Goal: Task Accomplishment & Management: Manage account settings

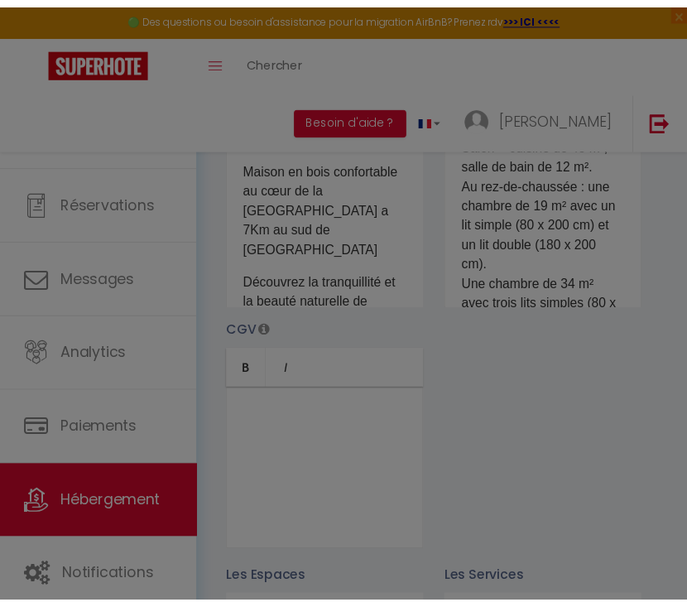
scroll to position [462, 0]
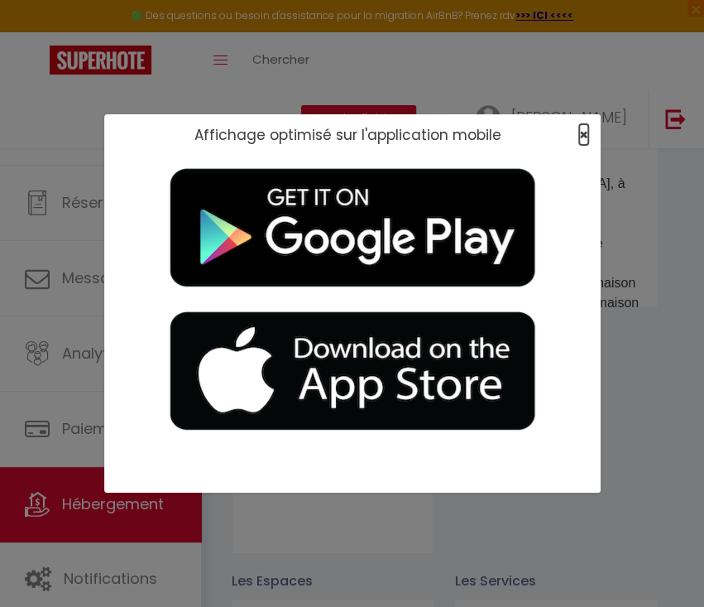
click at [579, 143] on span "×" at bounding box center [583, 134] width 9 height 21
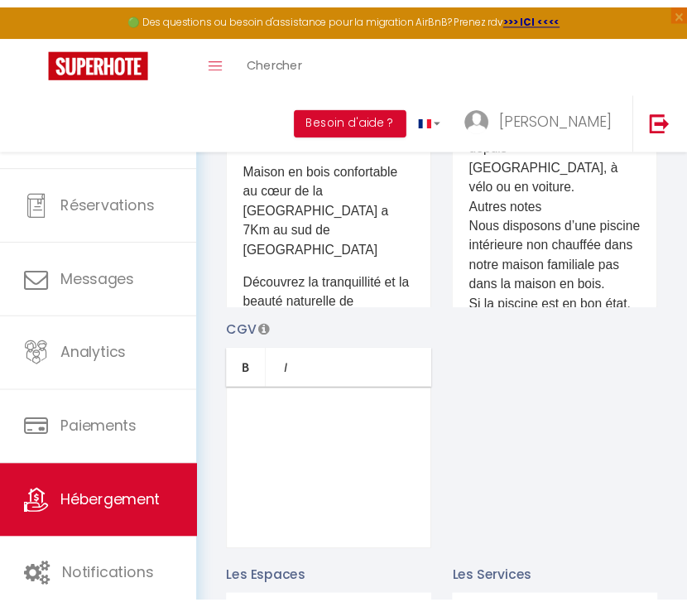
scroll to position [482, 0]
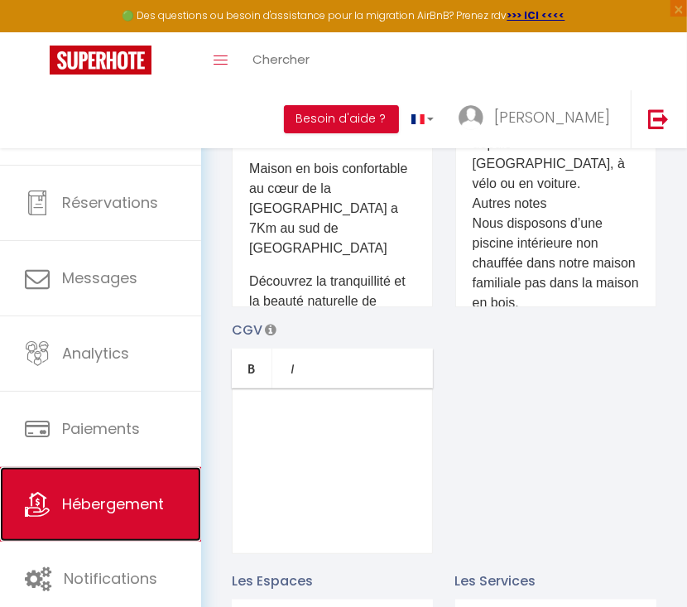
click at [108, 526] on link "Hébergement" at bounding box center [100, 504] width 201 height 75
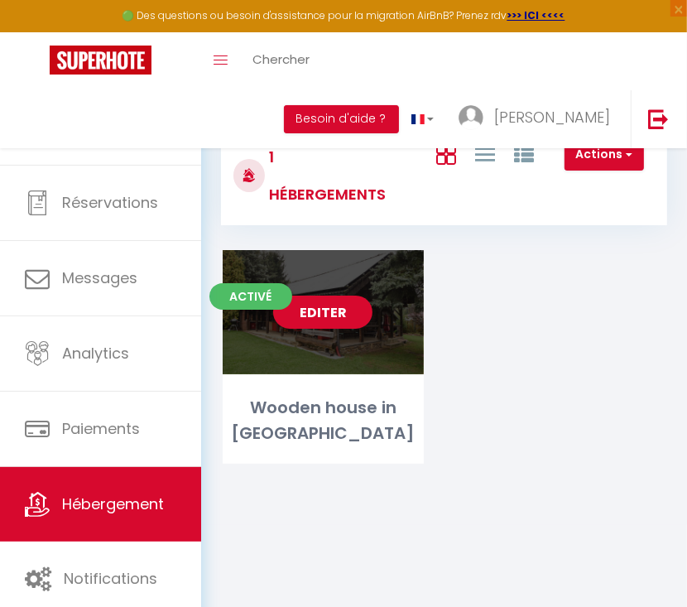
click at [306, 314] on link "Editer" at bounding box center [322, 312] width 99 height 33
select select "3"
select select "2"
select select "1"
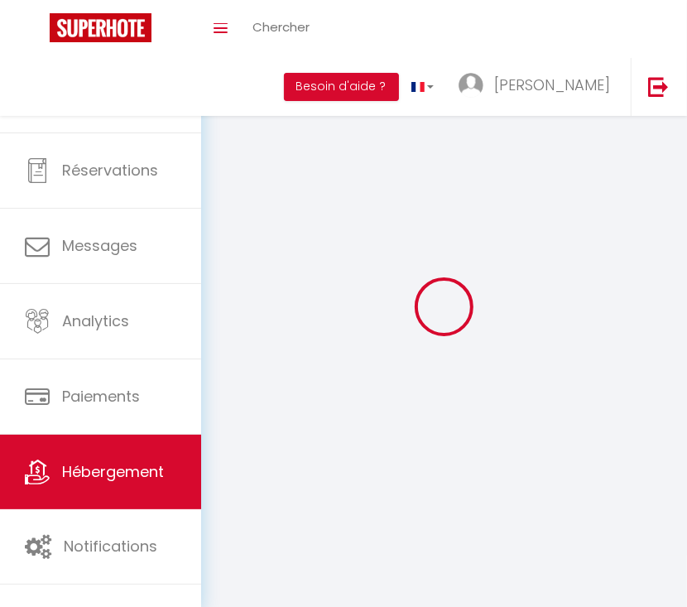
select select
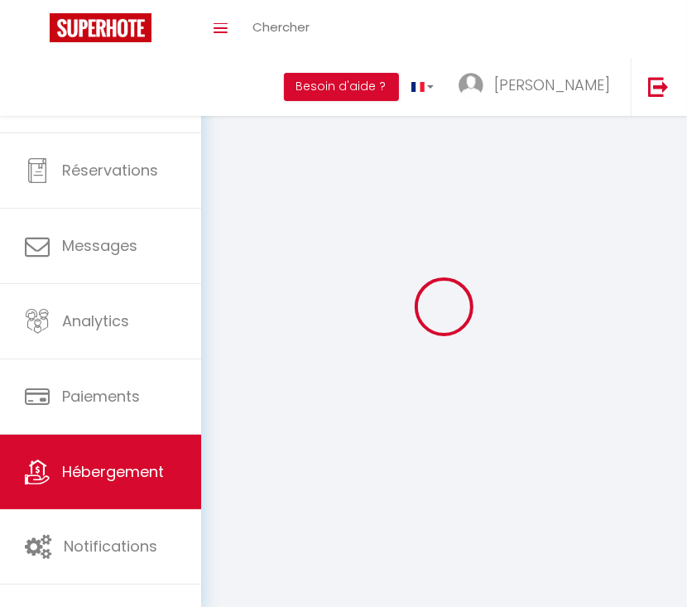
select select
checkbox input "false"
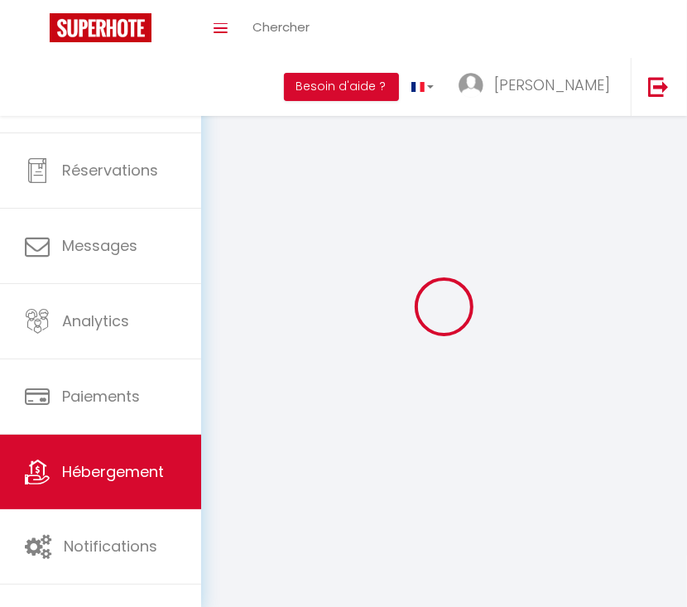
checkbox input "false"
select select
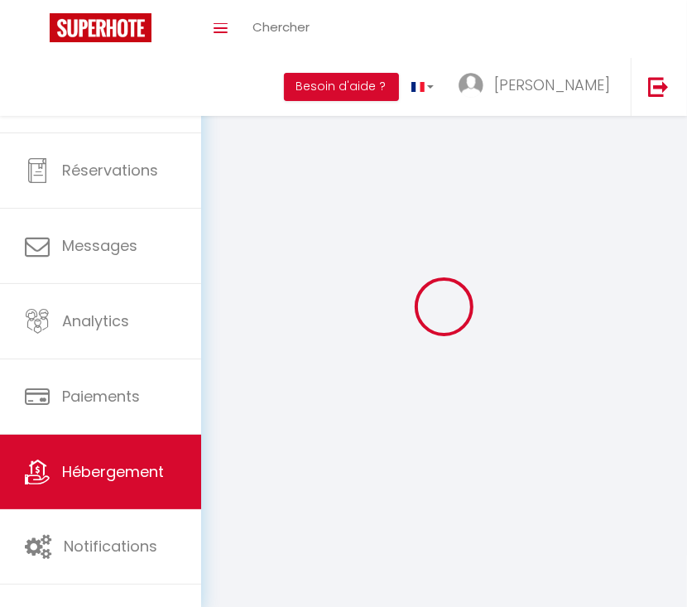
select select
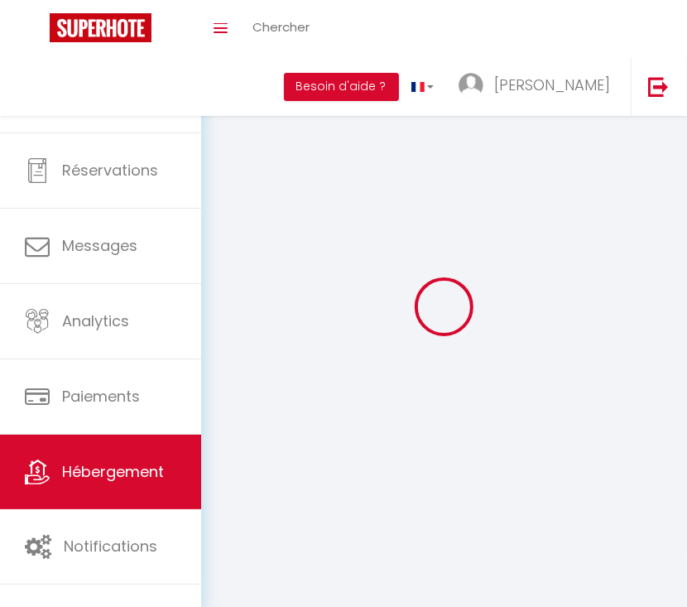
select select
checkbox input "false"
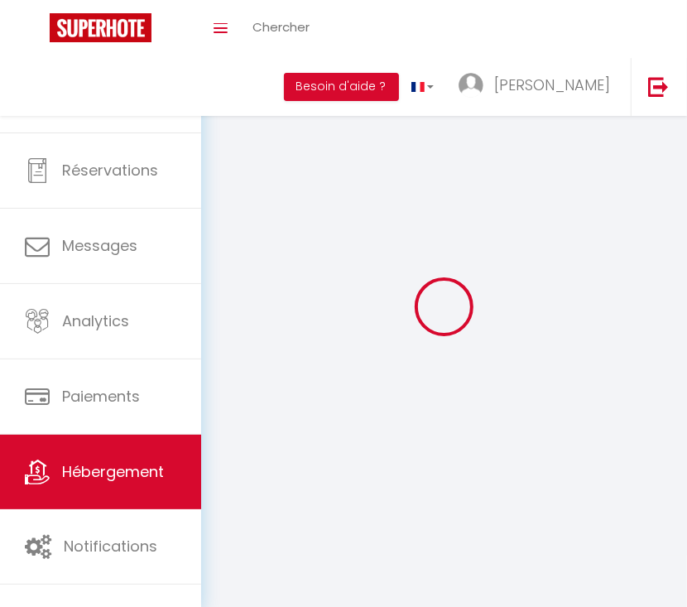
select select
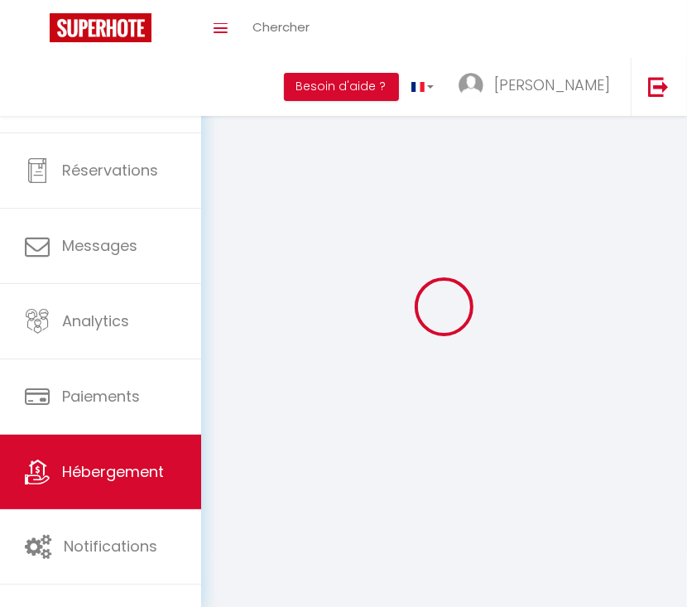
select select
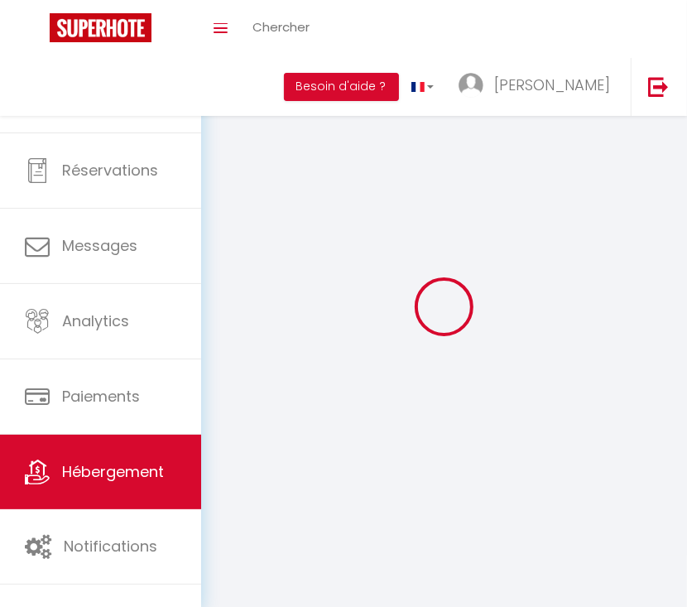
checkbox input "false"
select select
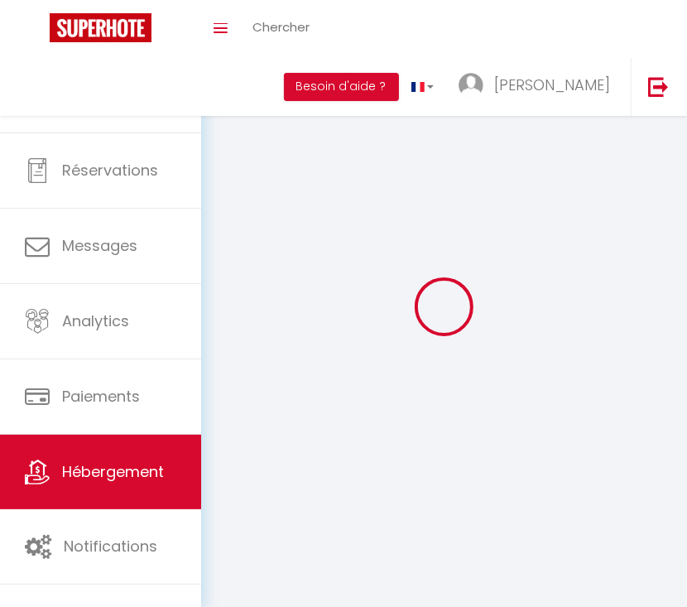
select select
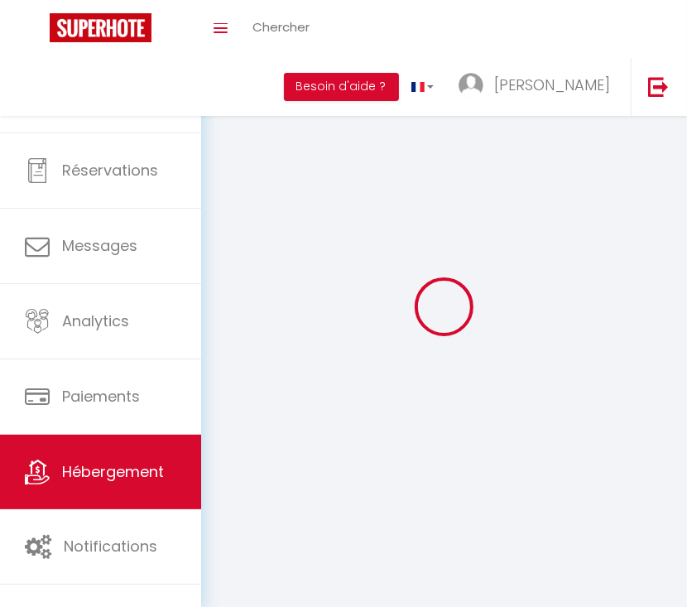
select select
checkbox input "false"
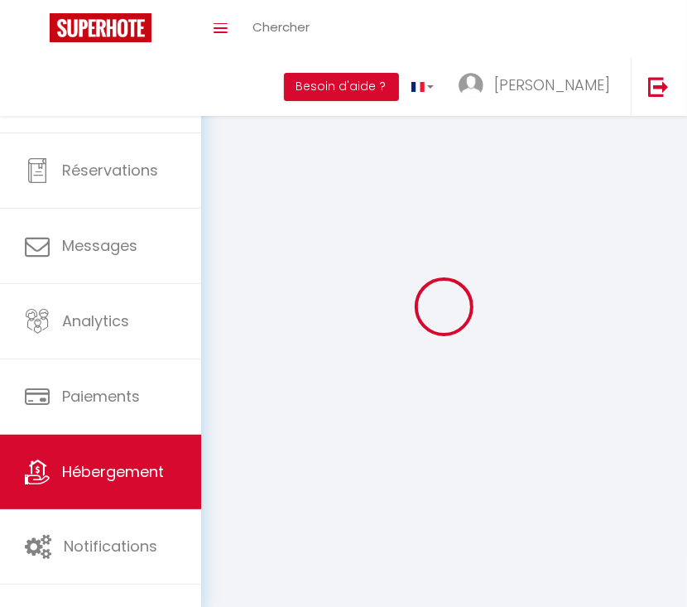
checkbox input "false"
select select
select select "1"
select select
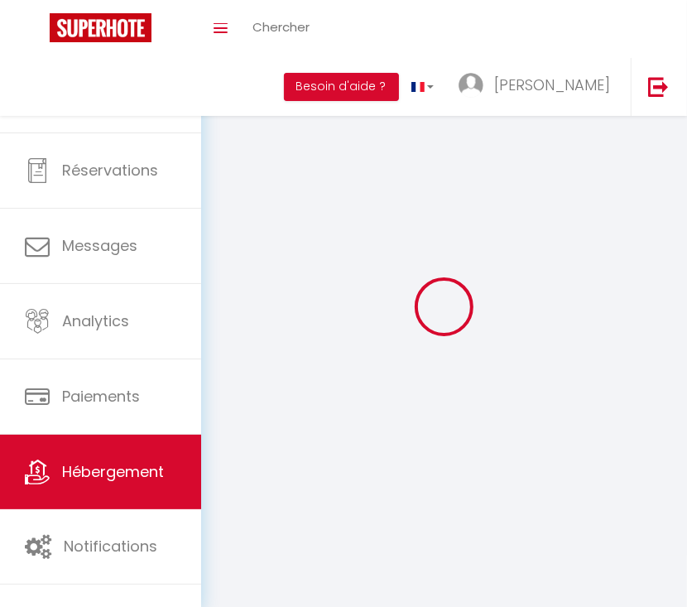
select select "28"
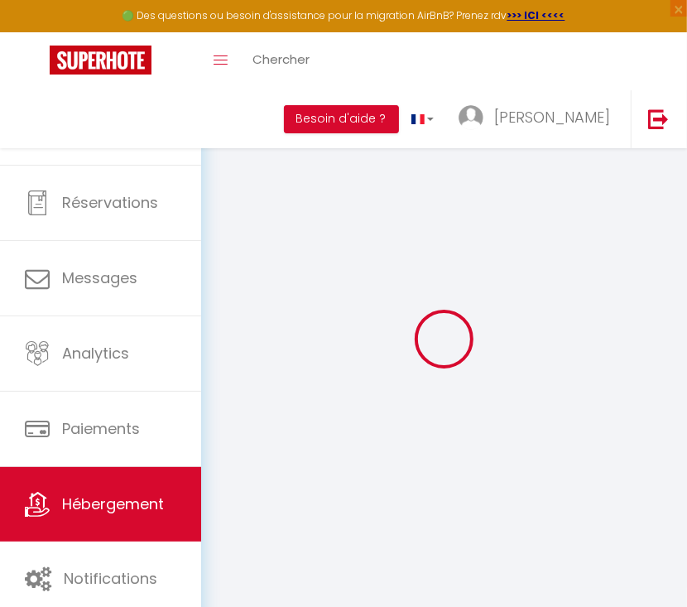
select select
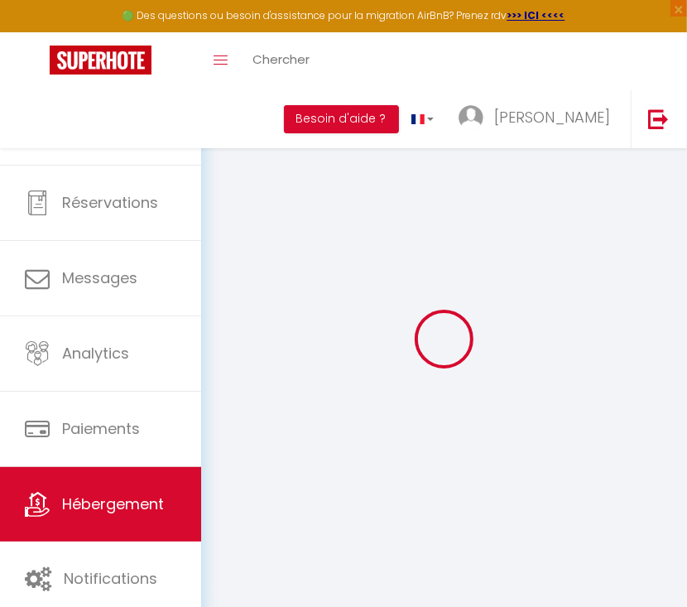
select select
checkbox input "false"
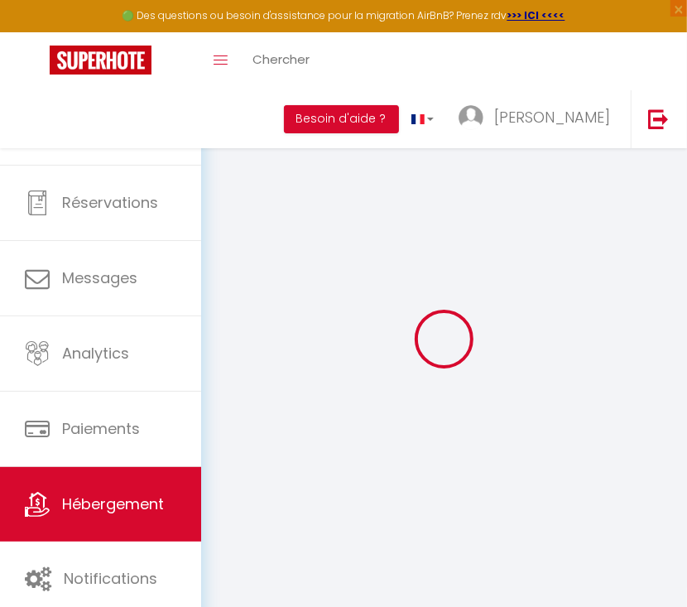
select select
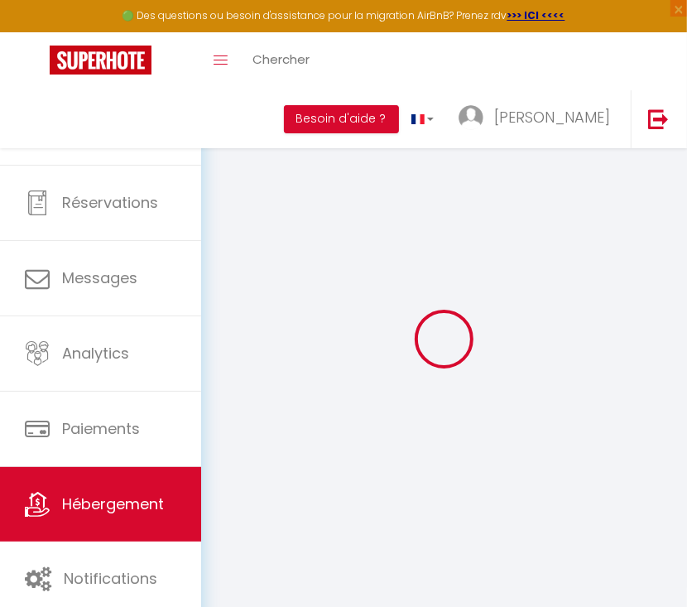
select select
checkbox input "false"
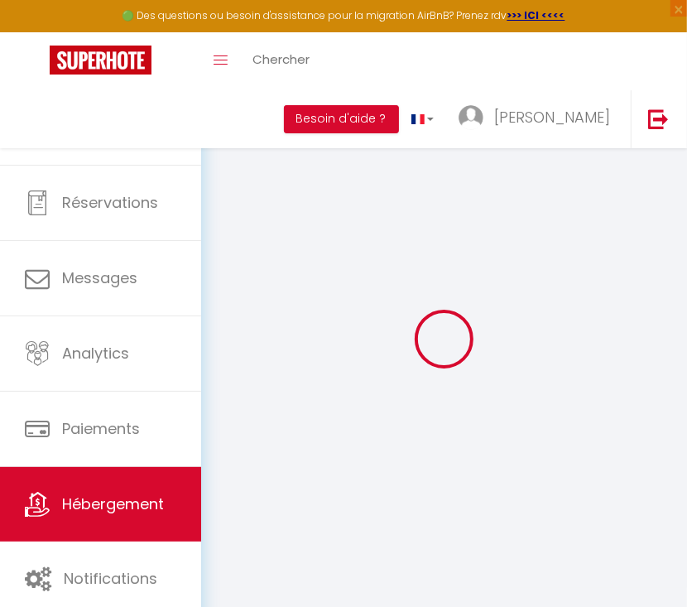
checkbox input "false"
select select
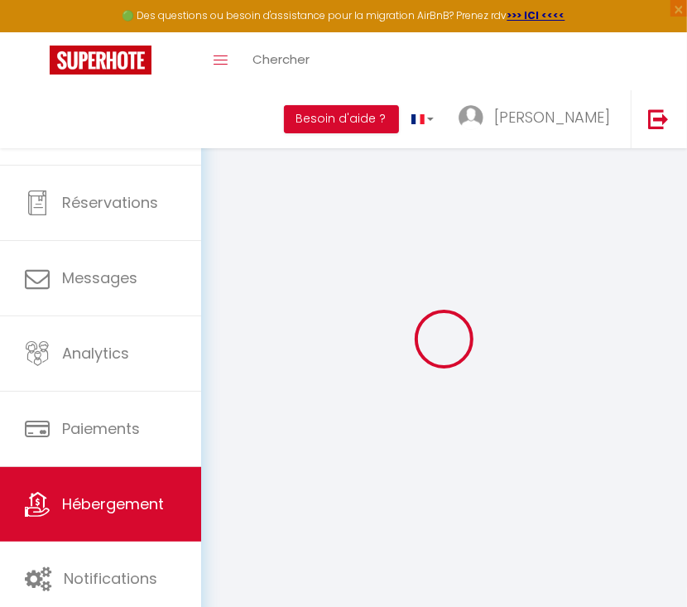
select select
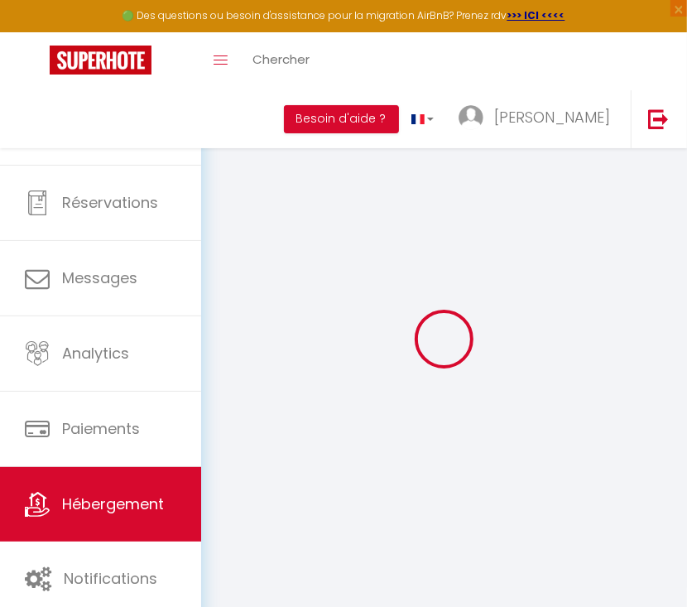
checkbox input "false"
select select
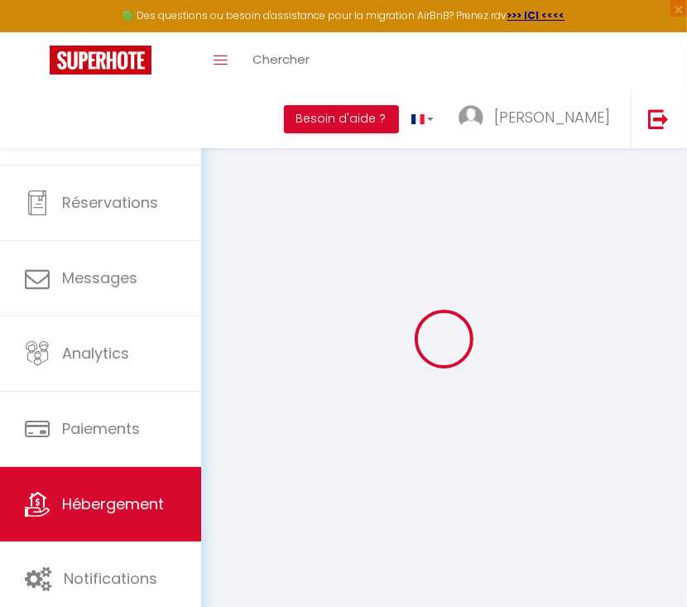
select select
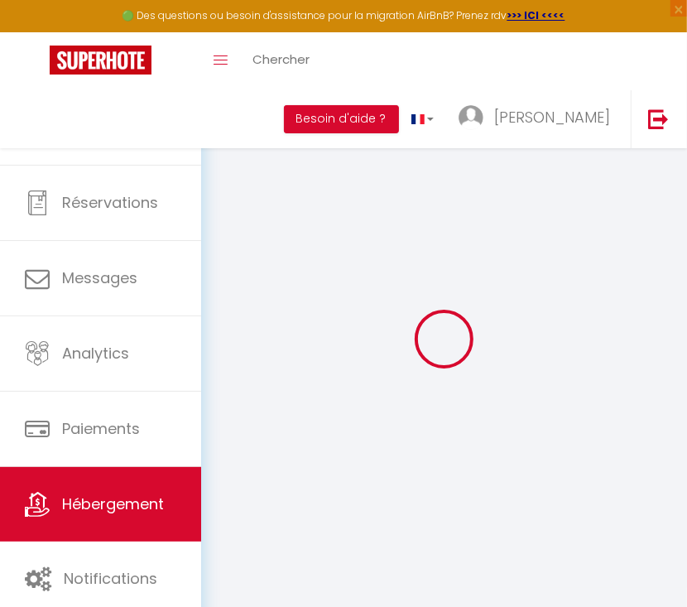
select select
checkbox input "false"
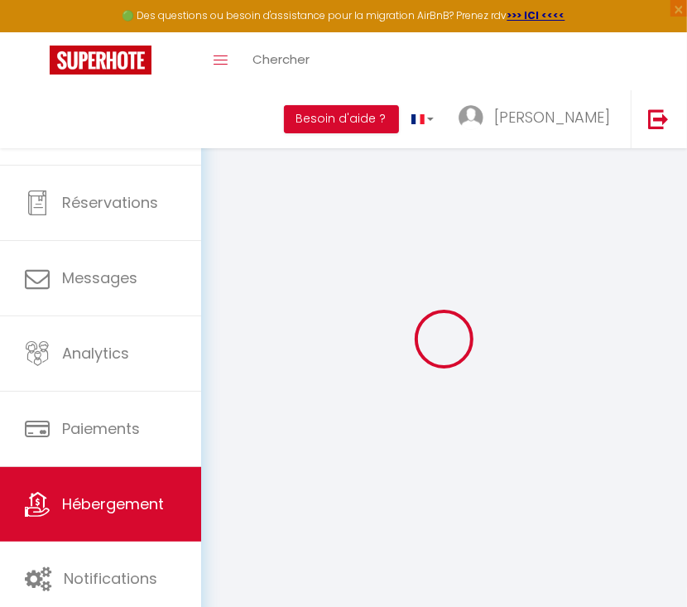
checkbox input "false"
select select
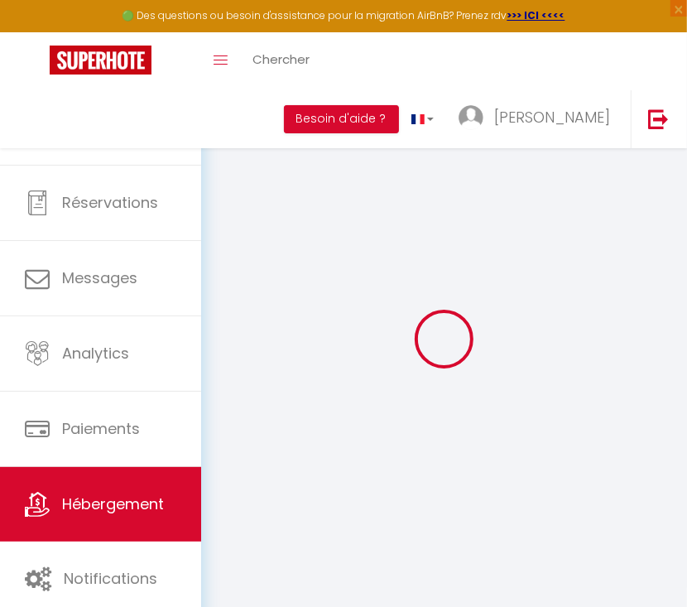
select select
checkbox input "false"
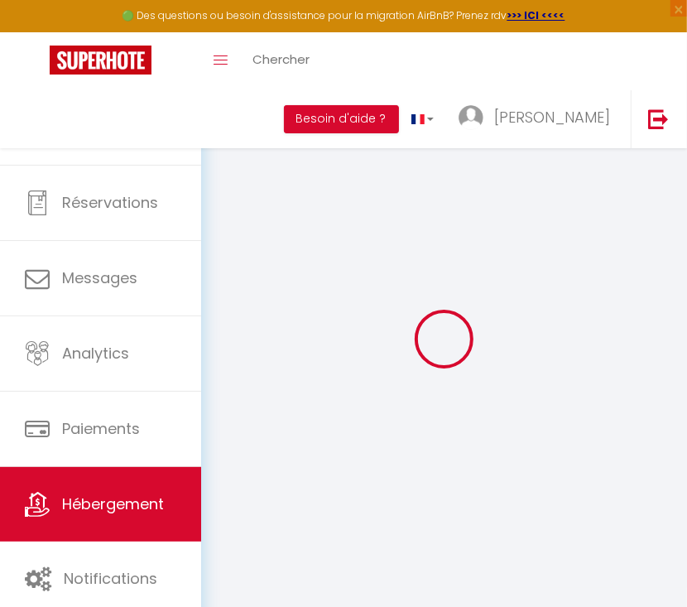
checkbox input "false"
select select
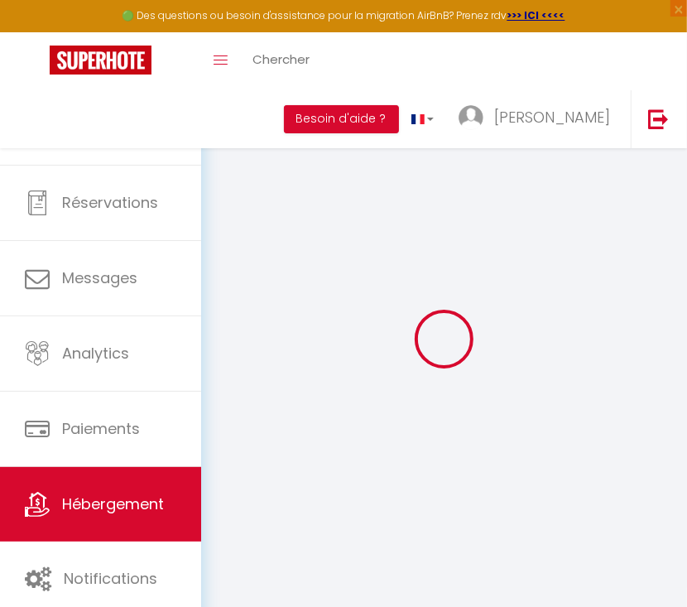
type input "Wooden house in [GEOGRAPHIC_DATA]"
type input "[PERSON_NAME]"
type input "Popice 27"
type input "586 01"
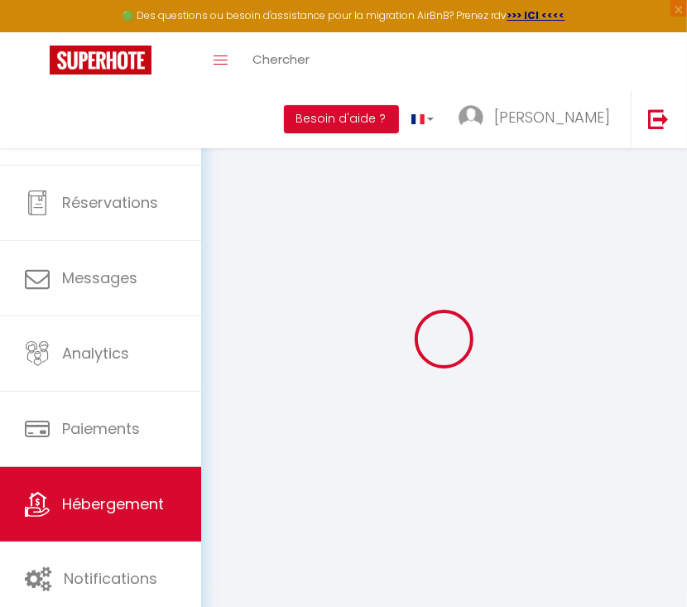
type input "Jihlava"
select select "houses"
select select "8"
select select "2"
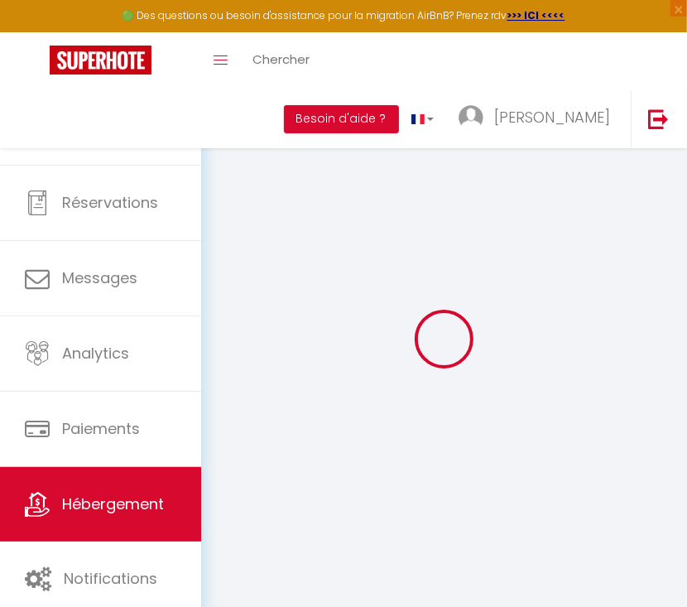
type input "200"
type input "40"
type input "1.00"
select select
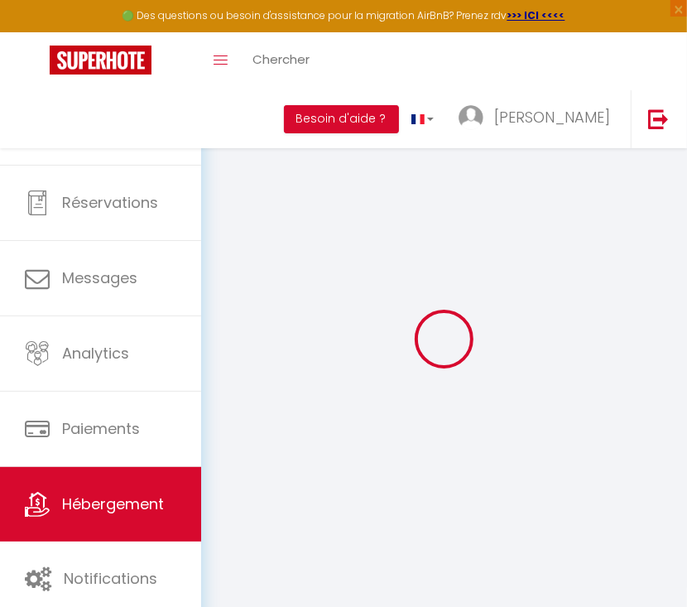
select select
type input "Popice 11"
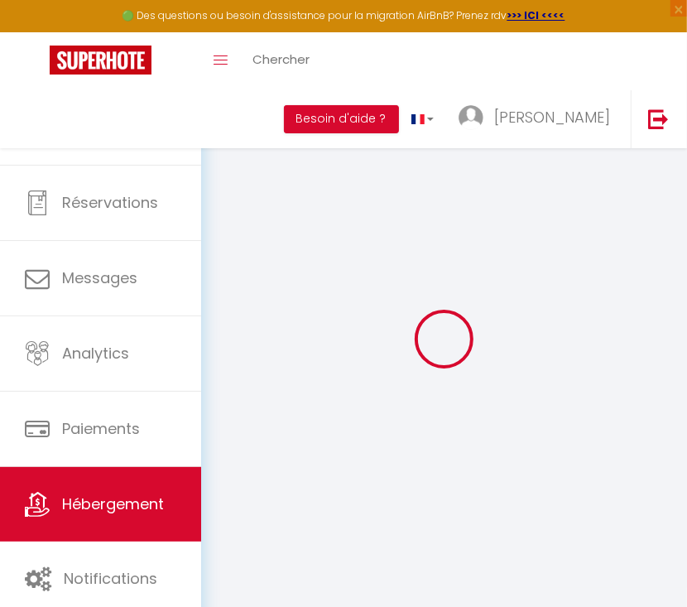
type input "586 01"
type input "Jihlava"
select select "59"
type input "[EMAIL_ADDRESS][DOMAIN_NAME]"
select select "16263"
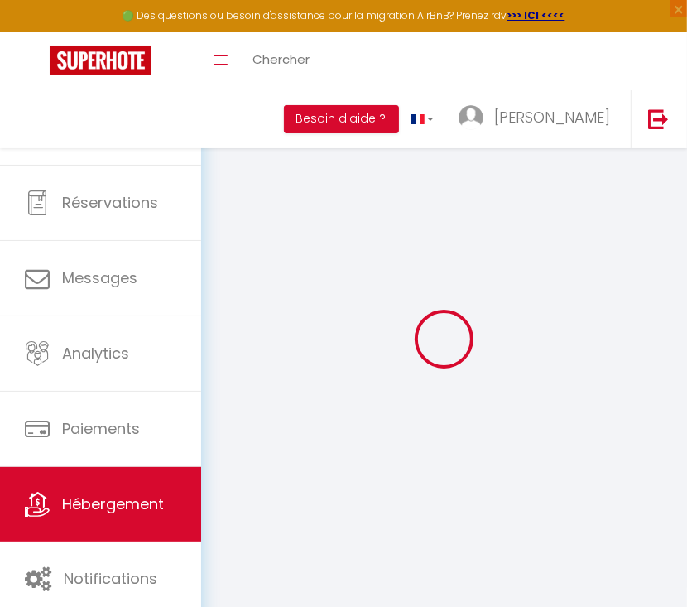
checkbox input "false"
select select
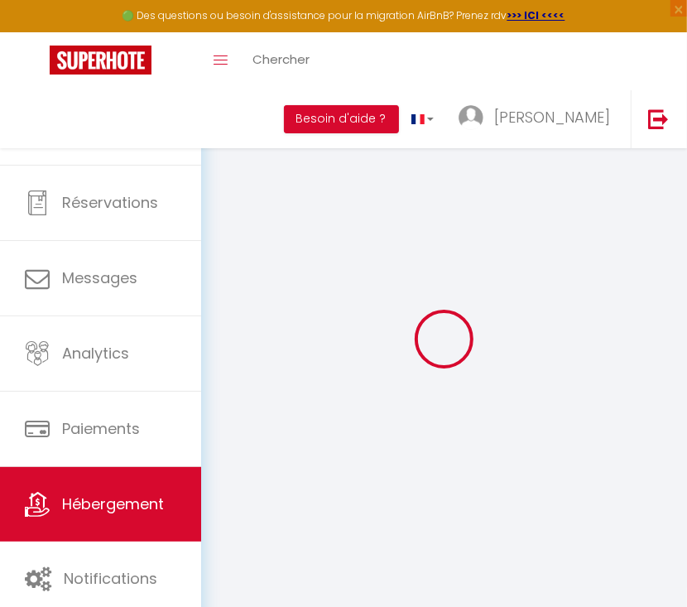
select select
type input "0"
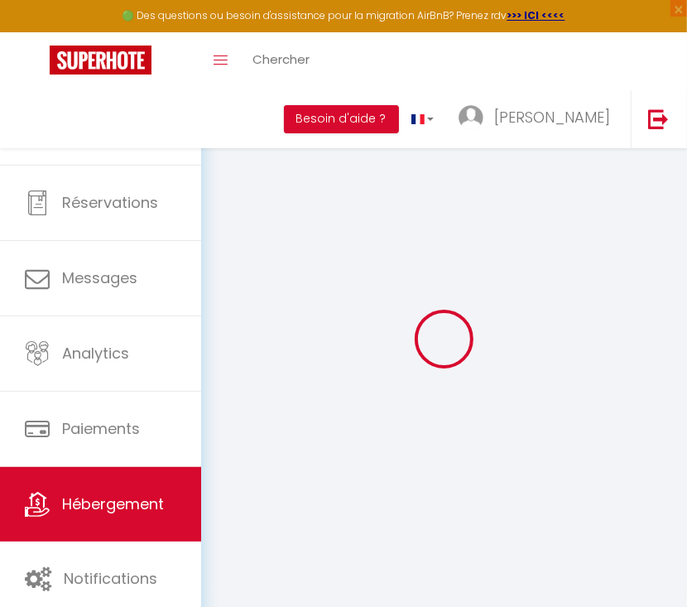
select select
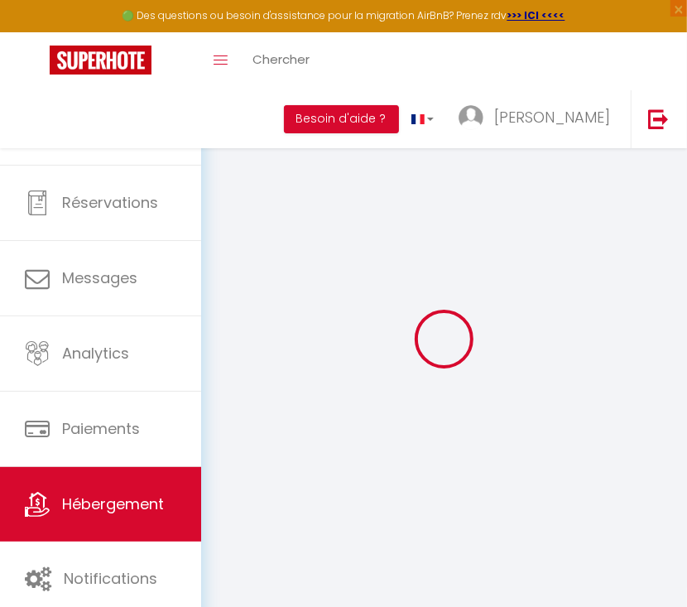
select select
checkbox input "false"
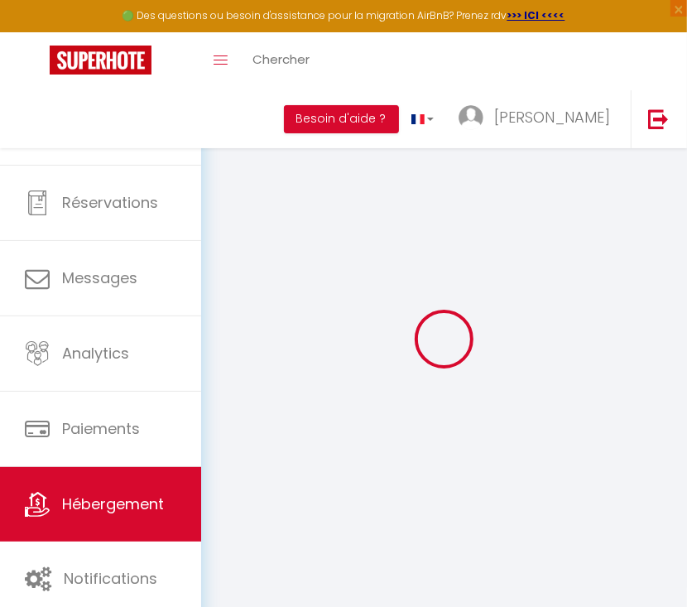
select select "chalet"
select select
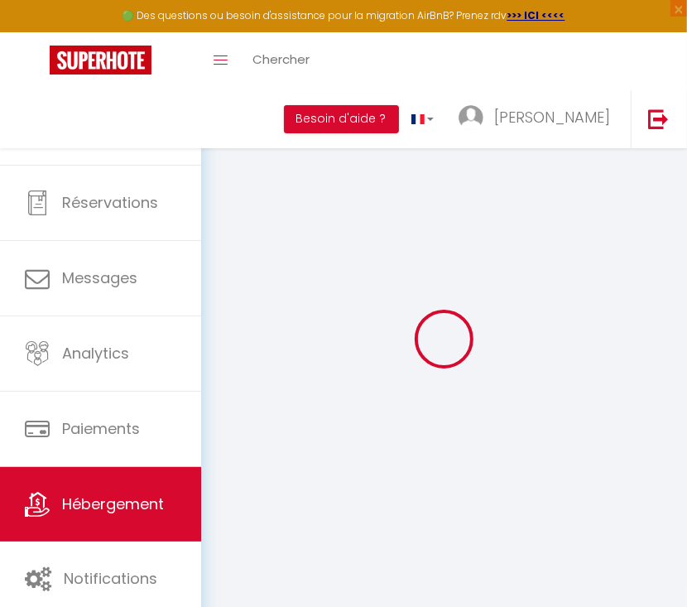
select select
checkbox input "false"
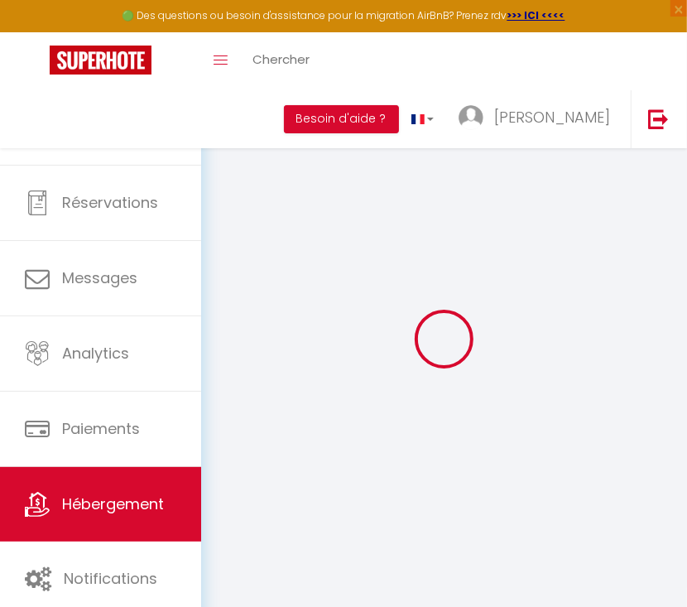
checkbox input "false"
select select
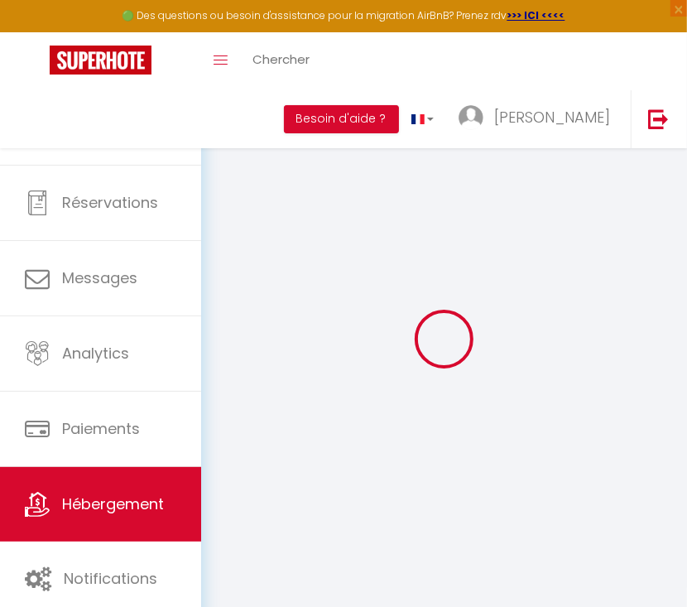
select select
checkbox input "false"
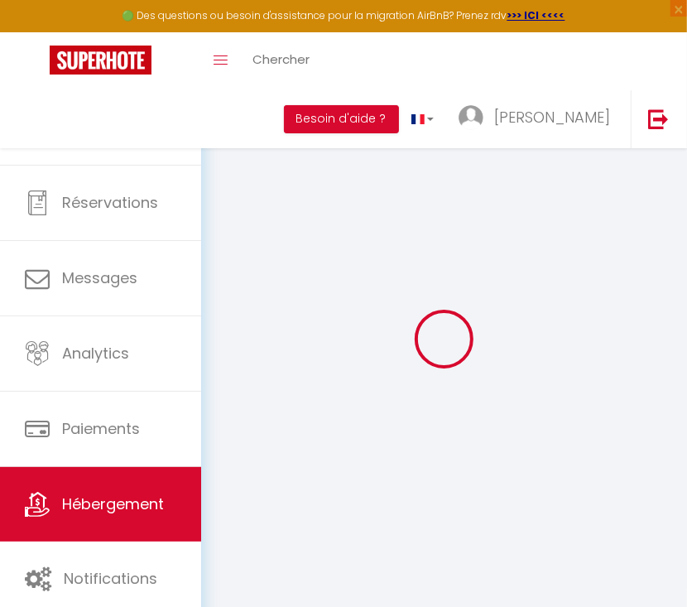
checkbox input "false"
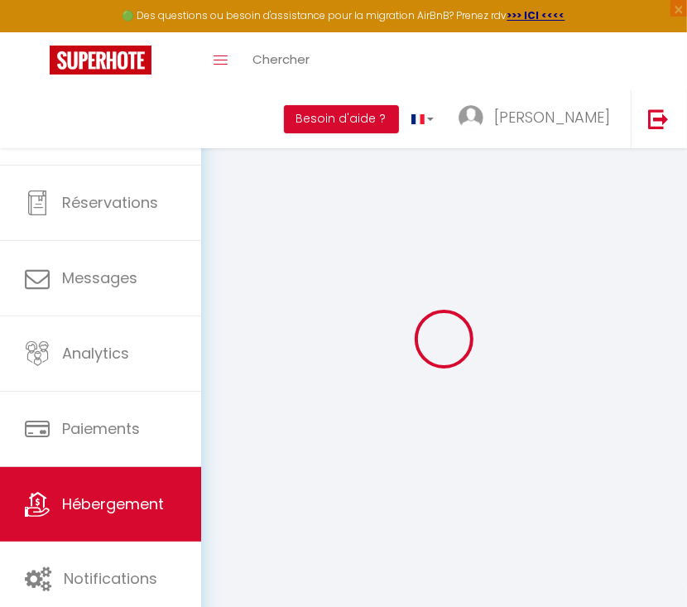
select select "16:00"
select select "22:00"
select select "11:00"
select select "30"
select select "15"
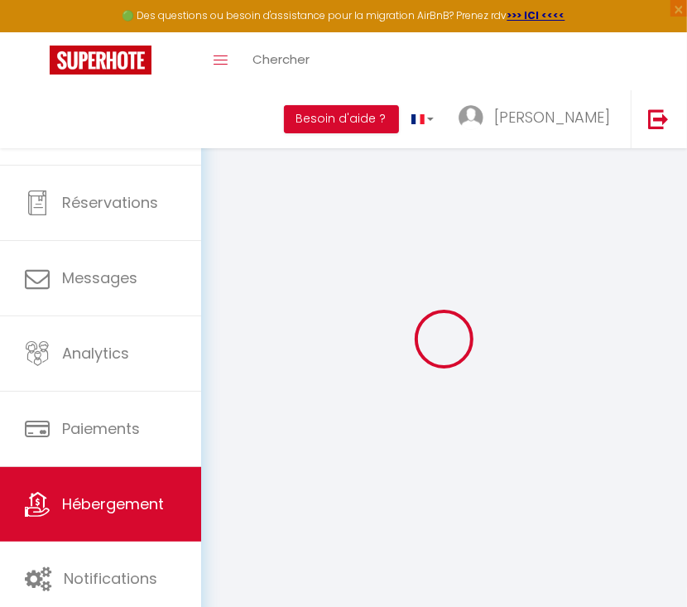
select select "23:00"
checkbox input "false"
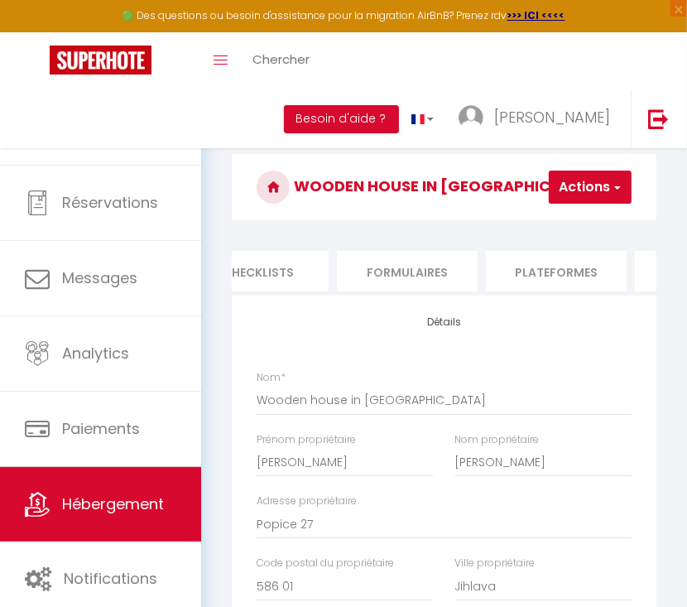
scroll to position [0, 662]
click at [511, 270] on li "Plateformes" at bounding box center [534, 271] width 141 height 41
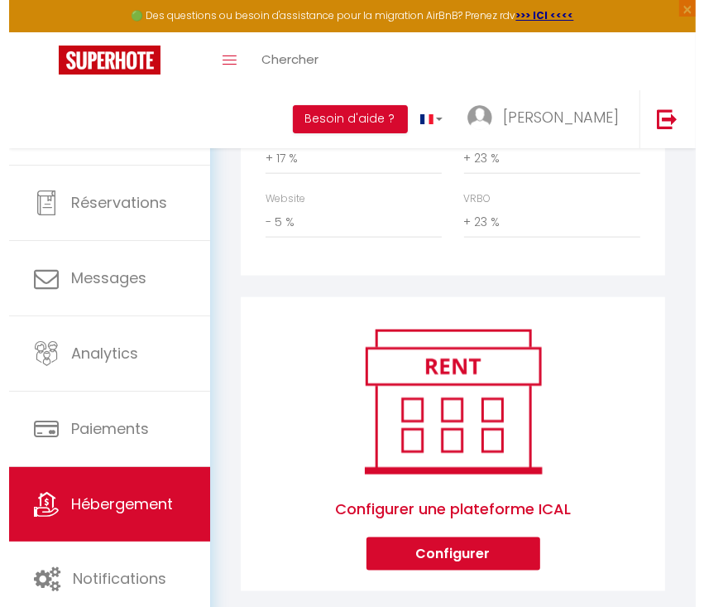
scroll to position [983, 0]
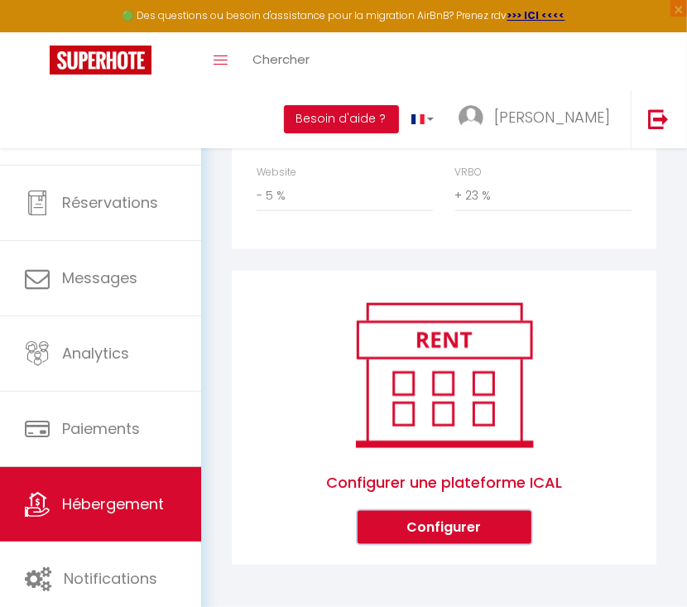
click at [462, 522] on button "Configurer" at bounding box center [445, 527] width 174 height 33
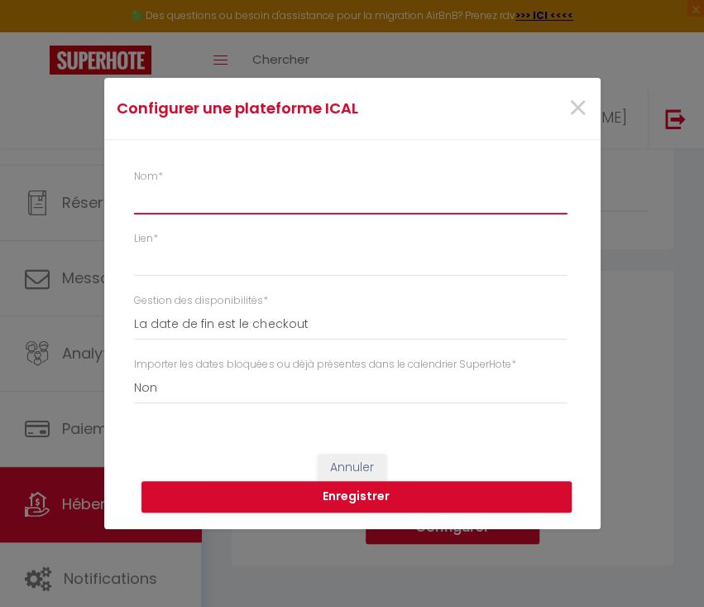
click at [200, 198] on input "Nom *" at bounding box center [350, 200] width 433 height 30
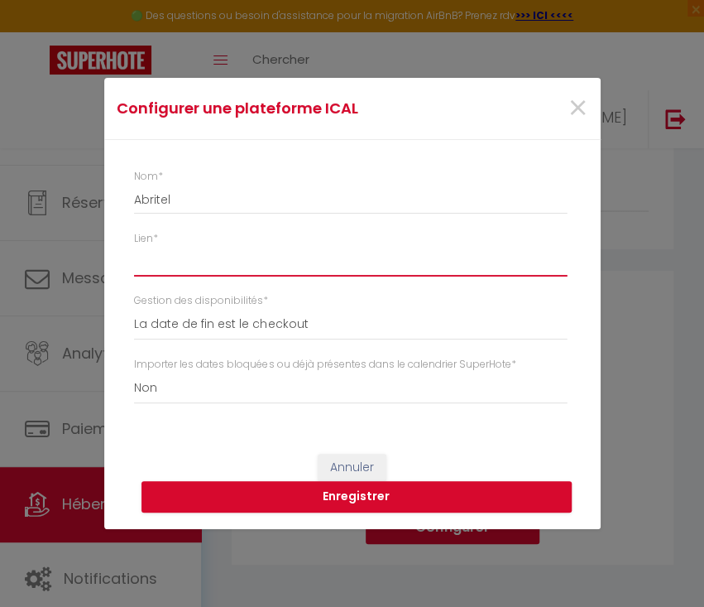
click at [215, 253] on input "Lien *" at bounding box center [350, 262] width 433 height 30
paste input "[URL][DOMAIN_NAME]"
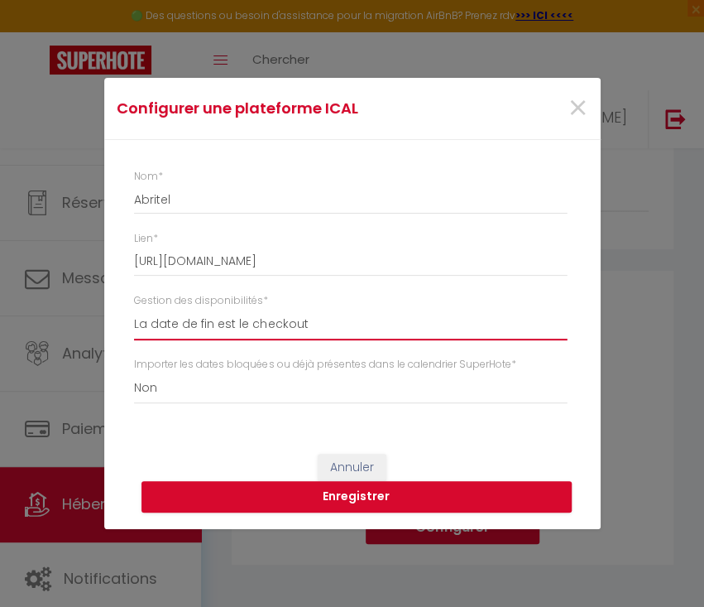
click at [185, 327] on select "La date de fin est le checkout La date de fin est la dernière nuit La date de f…" at bounding box center [350, 324] width 433 height 31
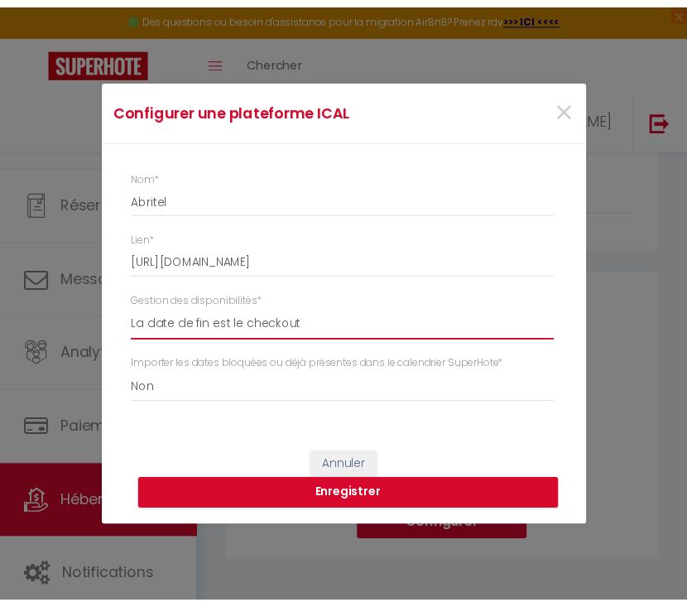
scroll to position [0, 0]
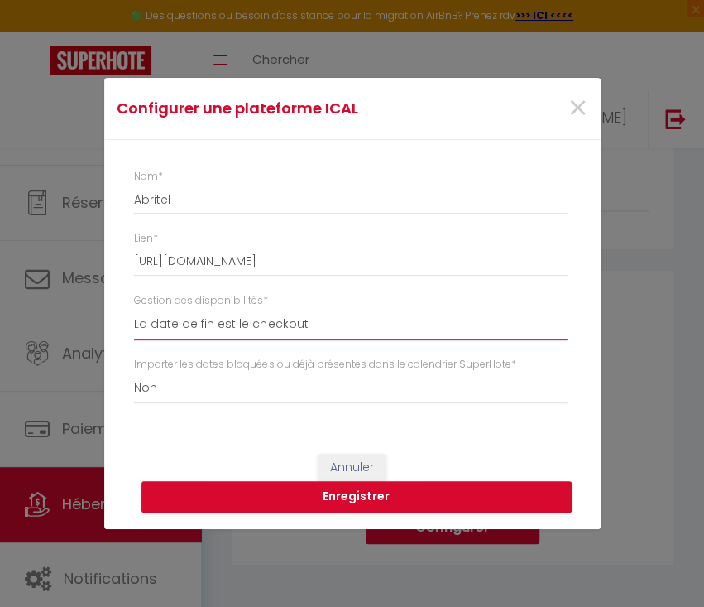
click at [134, 309] on select "La date de fin est le checkout La date de fin est la dernière nuit La date de f…" at bounding box center [350, 324] width 433 height 31
click at [331, 501] on button "Enregistrer" at bounding box center [357, 496] width 430 height 31
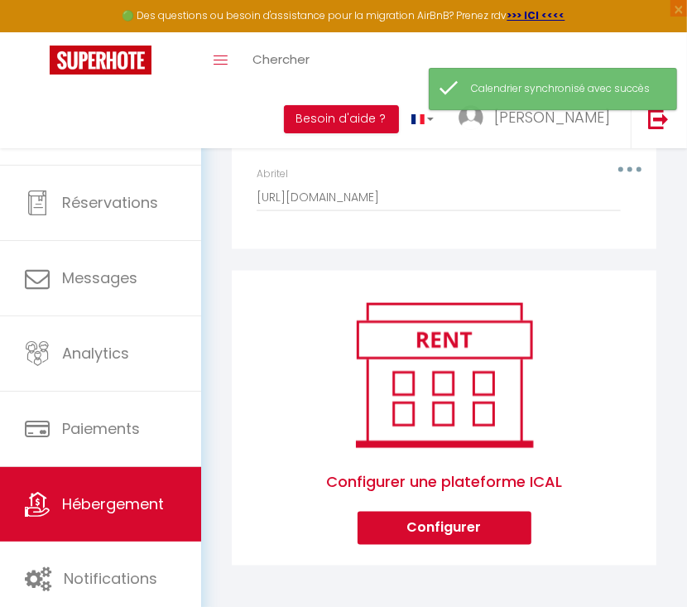
scroll to position [1108, 0]
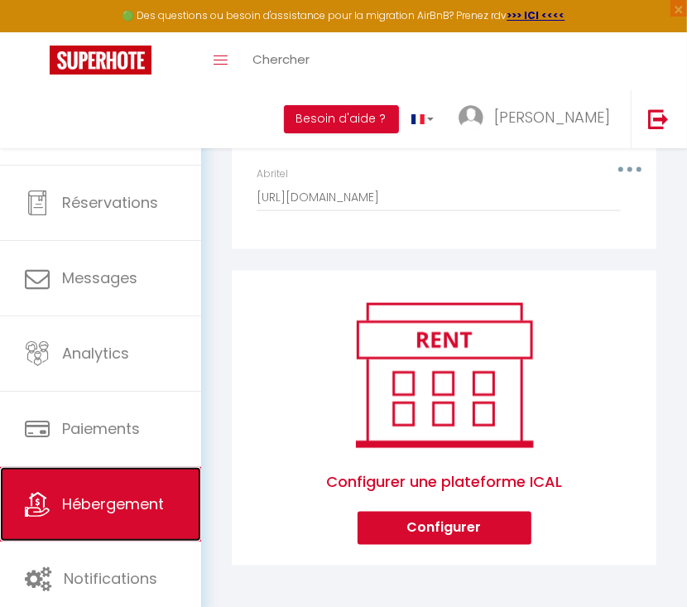
click at [86, 495] on span "Hébergement" at bounding box center [113, 503] width 102 height 21
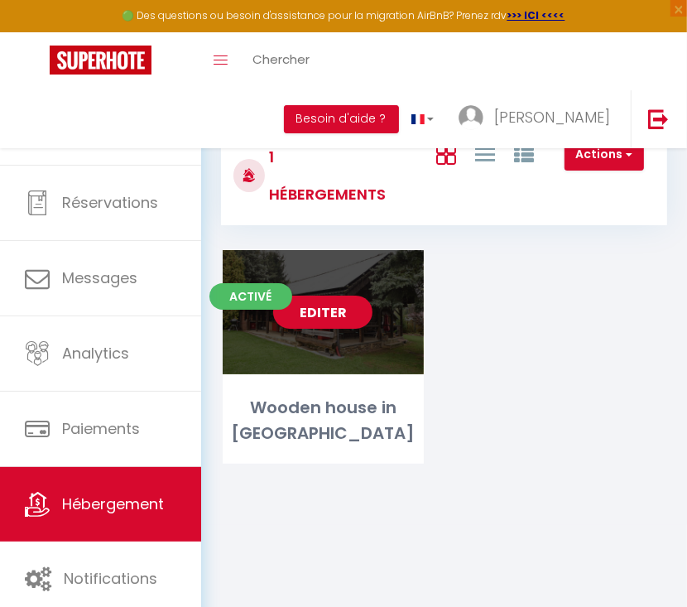
click at [317, 315] on link "Editer" at bounding box center [322, 312] width 99 height 33
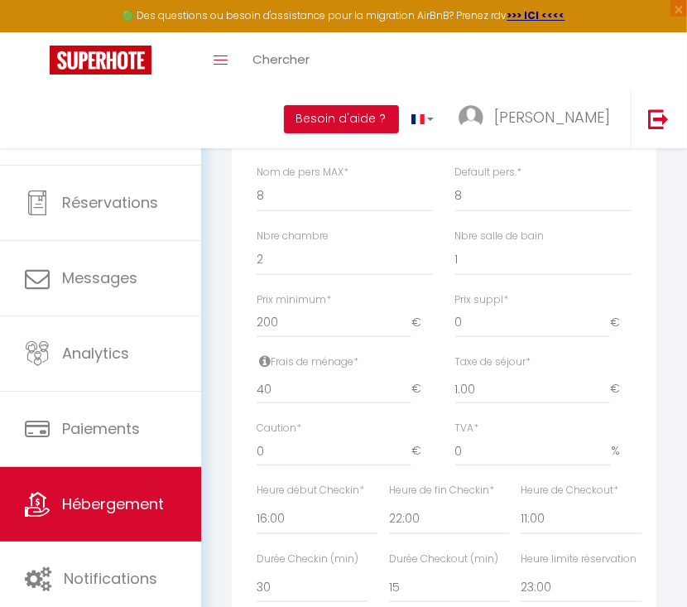
scroll to position [551, 0]
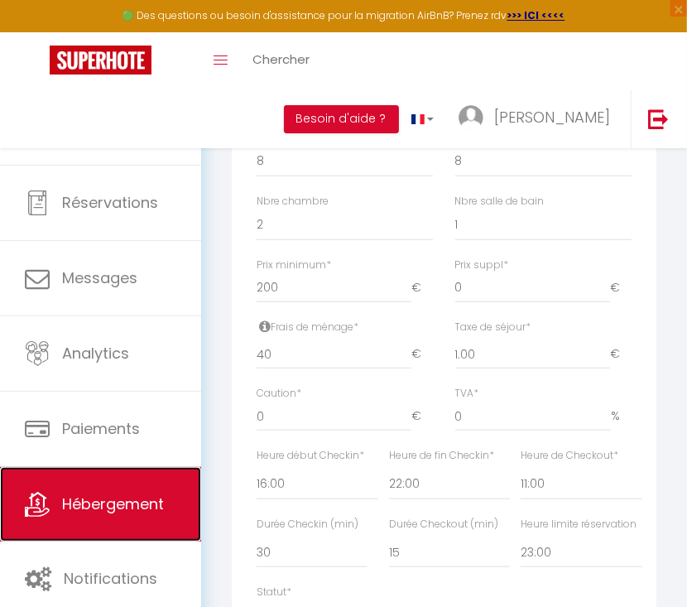
click at [126, 497] on span "Hébergement" at bounding box center [113, 503] width 102 height 21
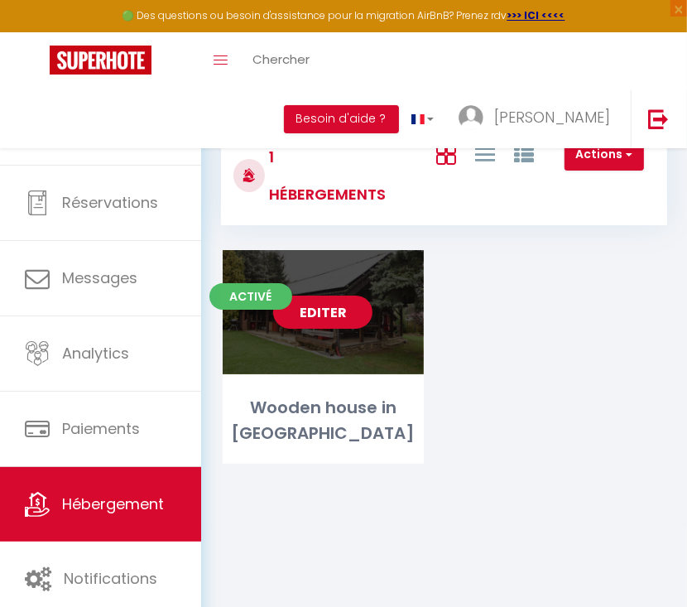
click at [298, 324] on link "Editer" at bounding box center [322, 312] width 99 height 33
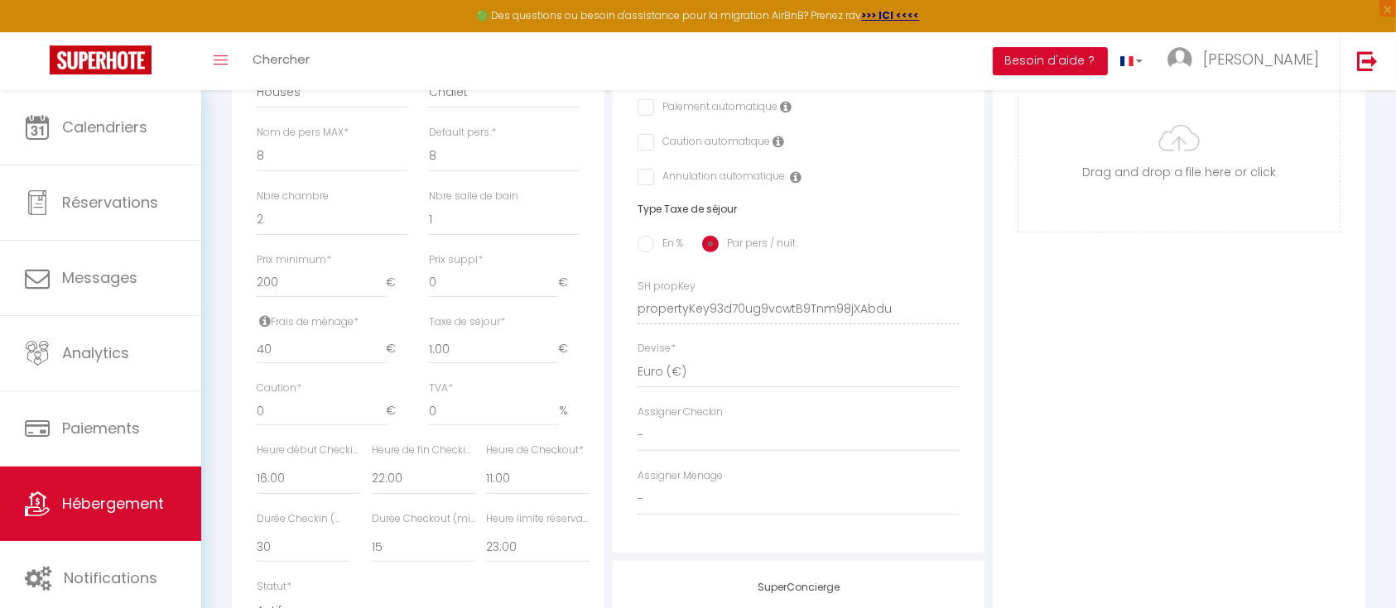
scroll to position [866, 0]
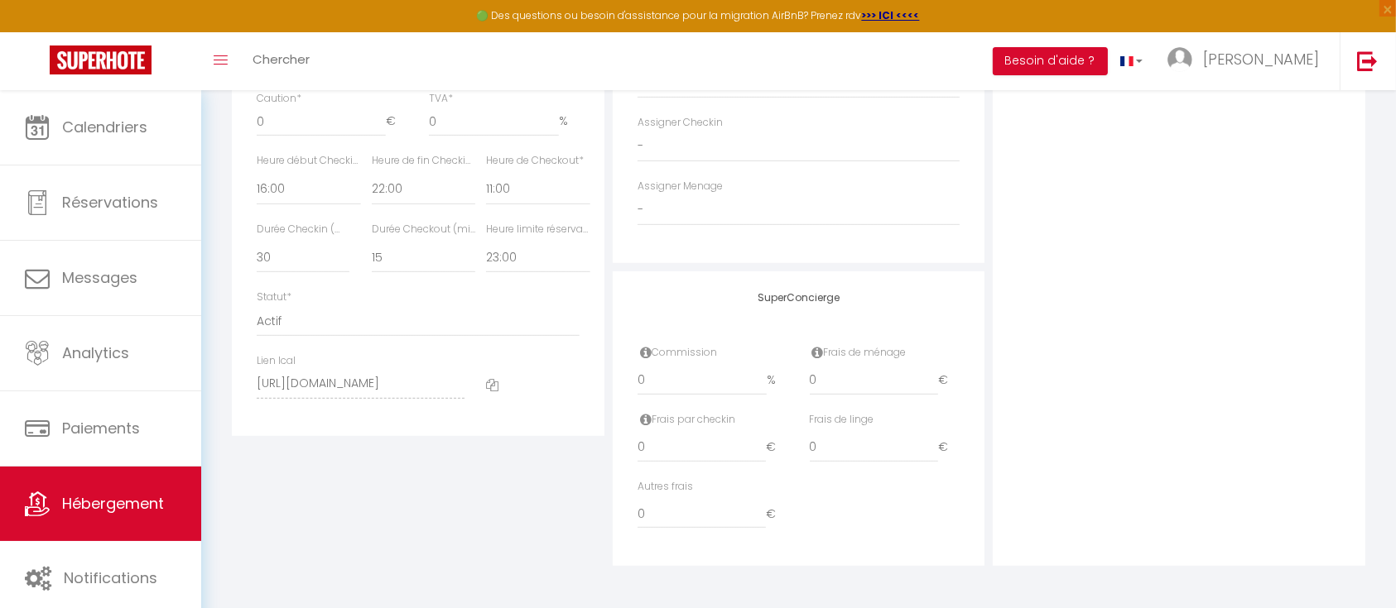
click at [494, 385] on icon at bounding box center [492, 385] width 12 height 12
click at [497, 381] on icon at bounding box center [492, 385] width 12 height 12
click at [76, 487] on link "Hébergement" at bounding box center [100, 504] width 201 height 75
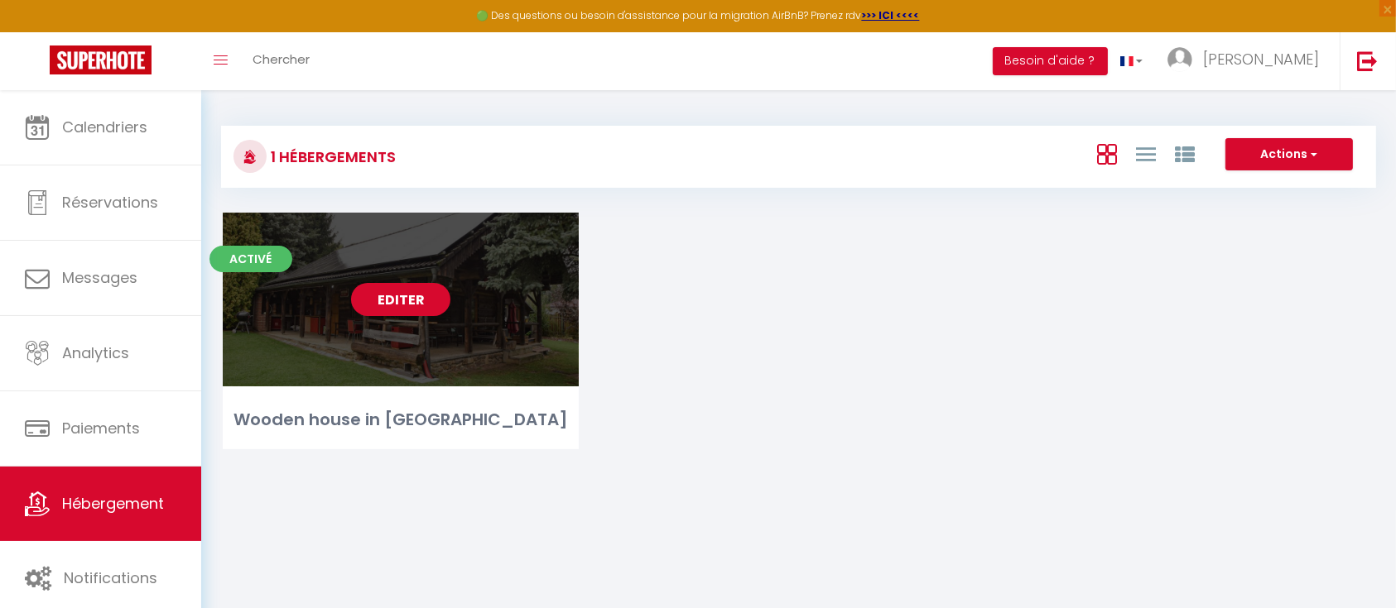
click at [398, 310] on link "Editer" at bounding box center [400, 299] width 99 height 33
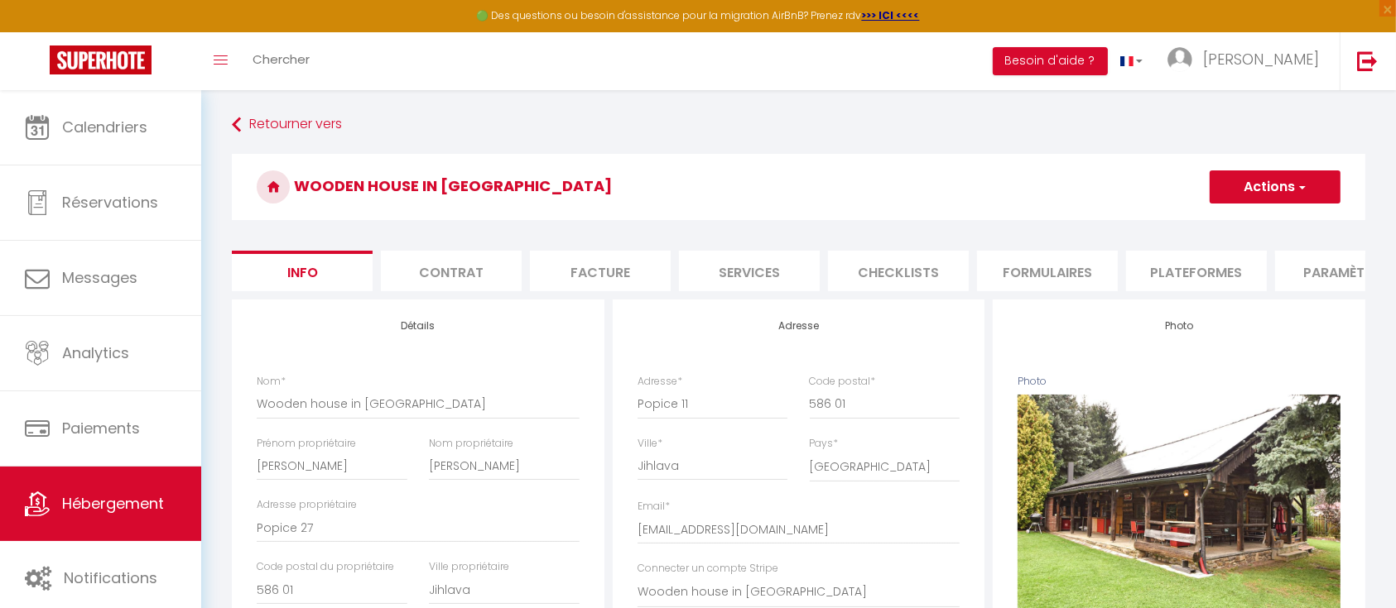
click at [1189, 268] on li "Plateformes" at bounding box center [1196, 271] width 141 height 41
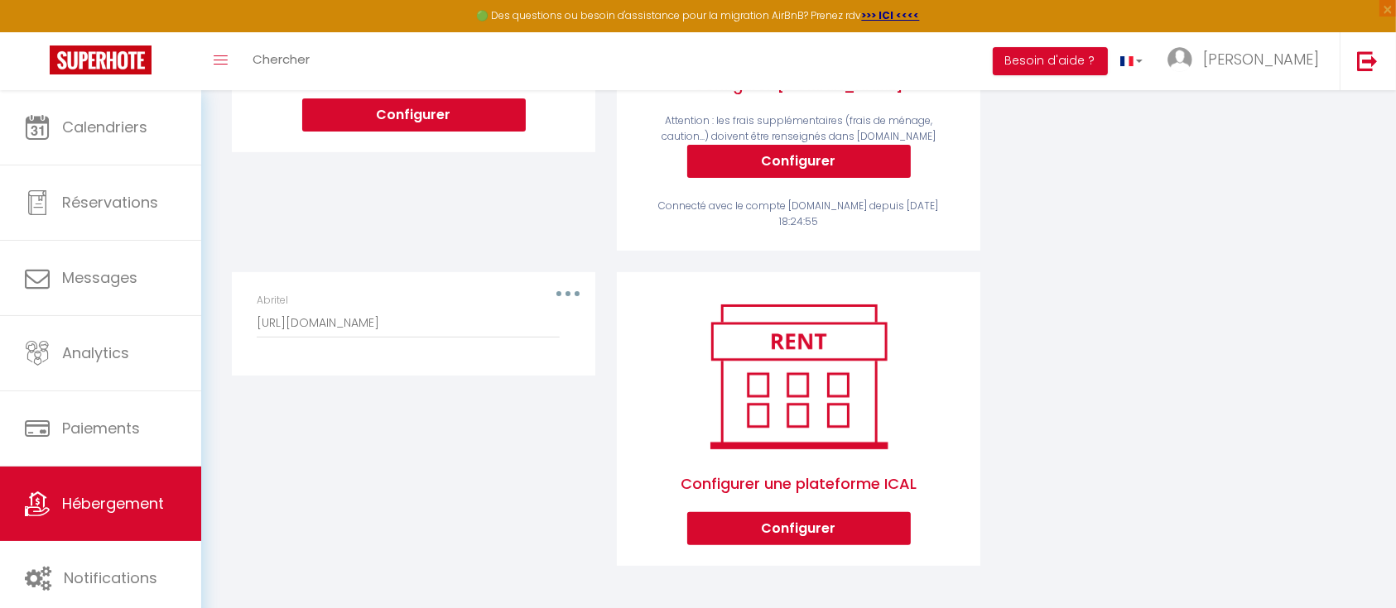
scroll to position [457, 0]
click at [818, 531] on button "Configurer" at bounding box center [799, 528] width 224 height 33
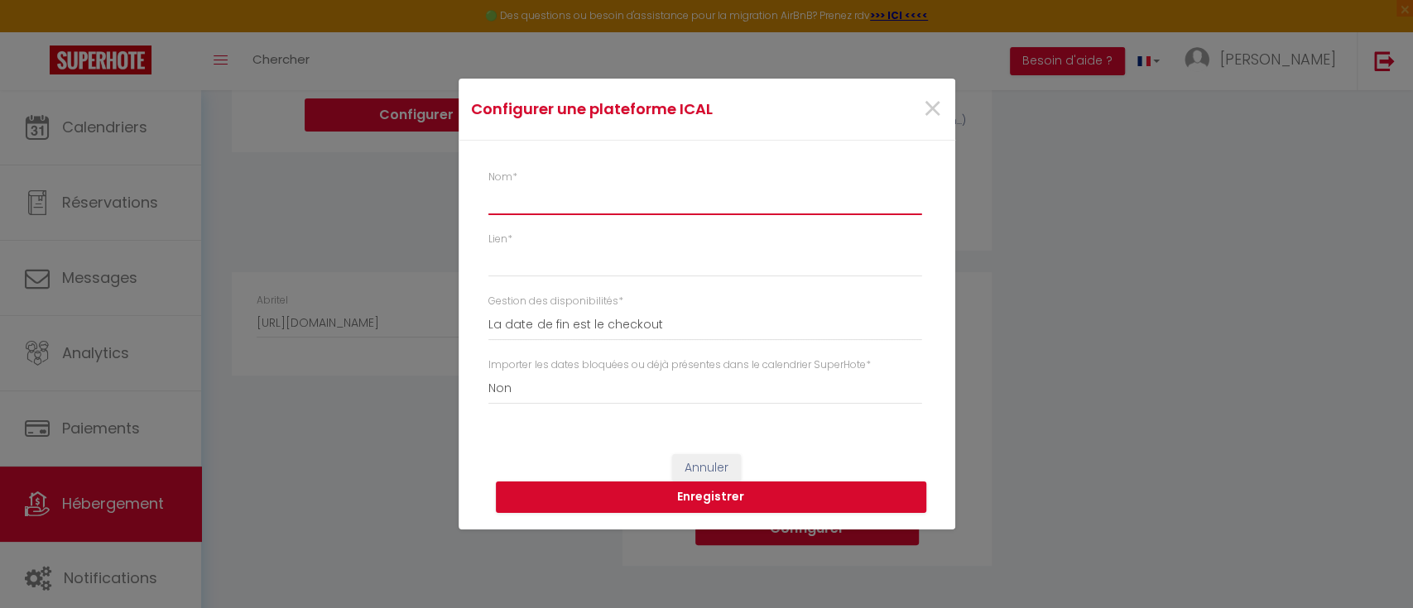
click at [555, 195] on input "Nom *" at bounding box center [704, 200] width 433 height 30
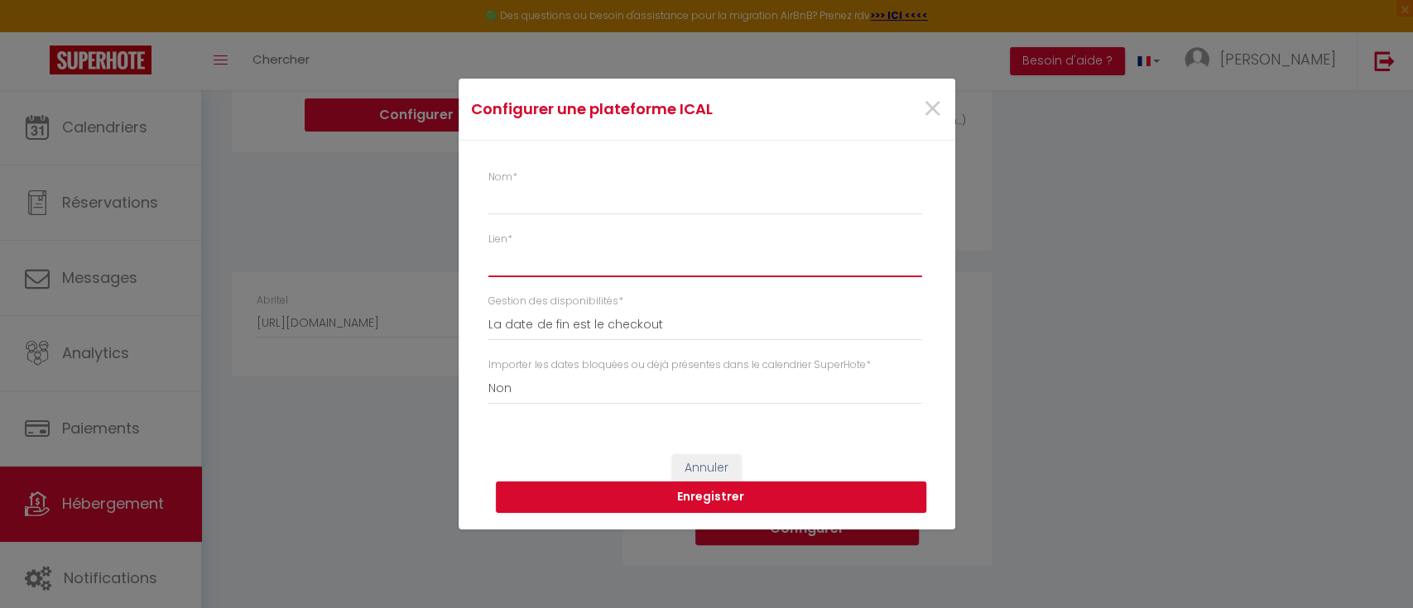
click at [517, 255] on input "Lien *" at bounding box center [704, 263] width 433 height 30
paste input "[URL][DOMAIN_NAME]"
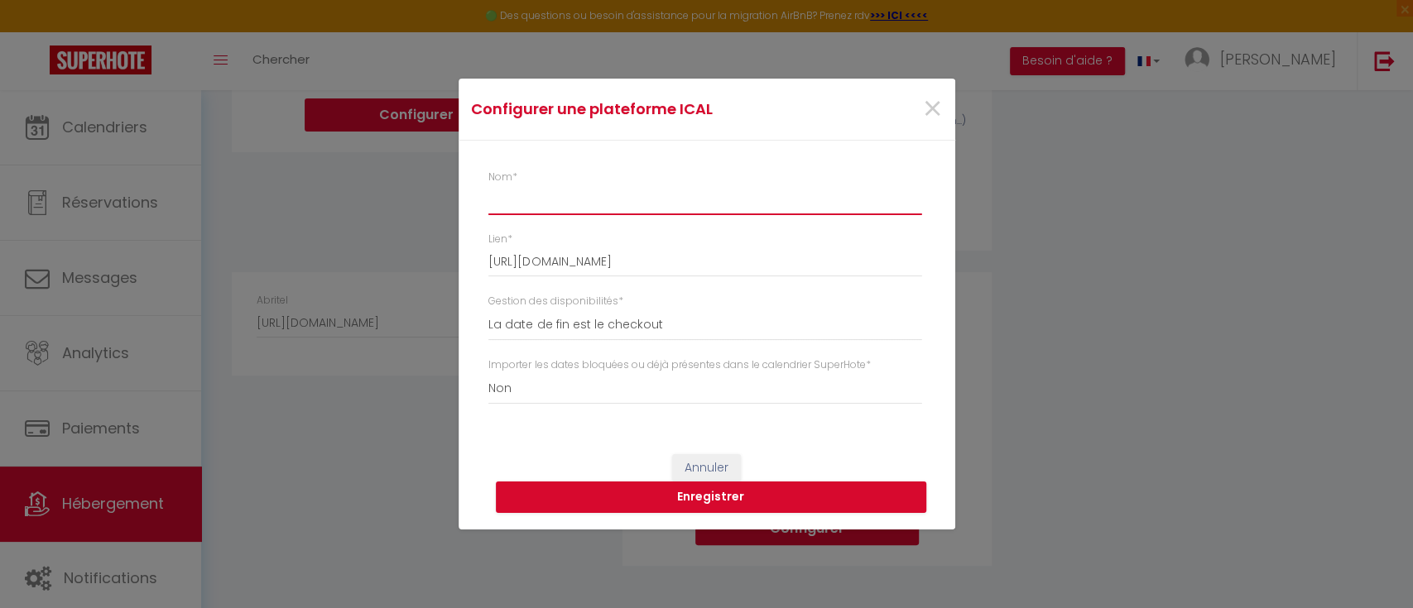
click at [563, 207] on input "Nom *" at bounding box center [704, 200] width 433 height 30
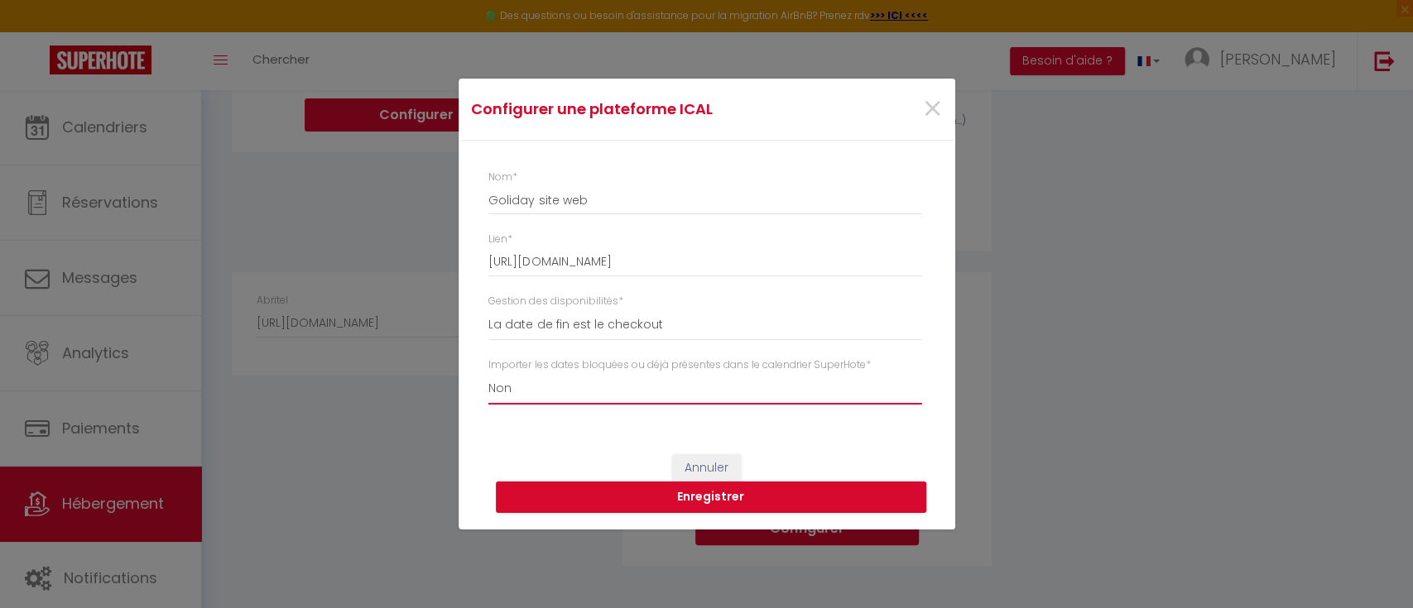
click at [565, 394] on select "Oui Non" at bounding box center [704, 388] width 433 height 31
click at [512, 387] on select "Oui Non" at bounding box center [704, 388] width 433 height 31
click at [530, 384] on select "Oui Non" at bounding box center [704, 388] width 433 height 31
click at [488, 373] on select "Oui Non" at bounding box center [704, 388] width 433 height 31
click at [716, 499] on button "Enregistrer" at bounding box center [711, 497] width 430 height 31
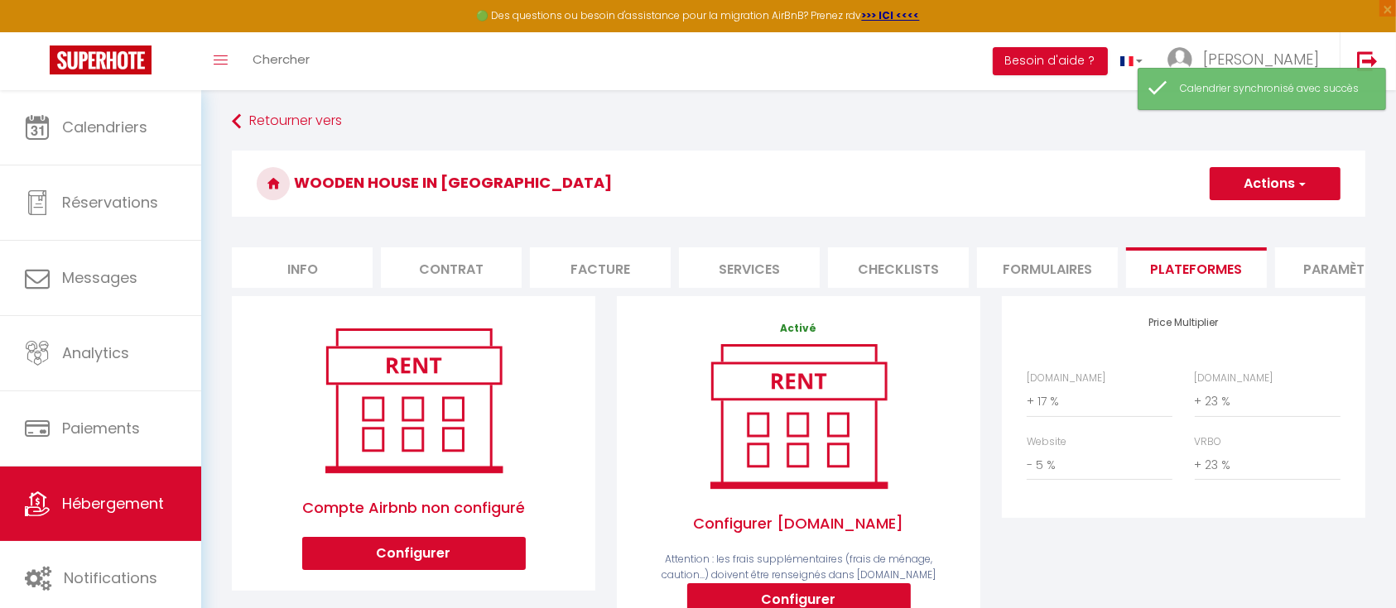
scroll to position [0, 0]
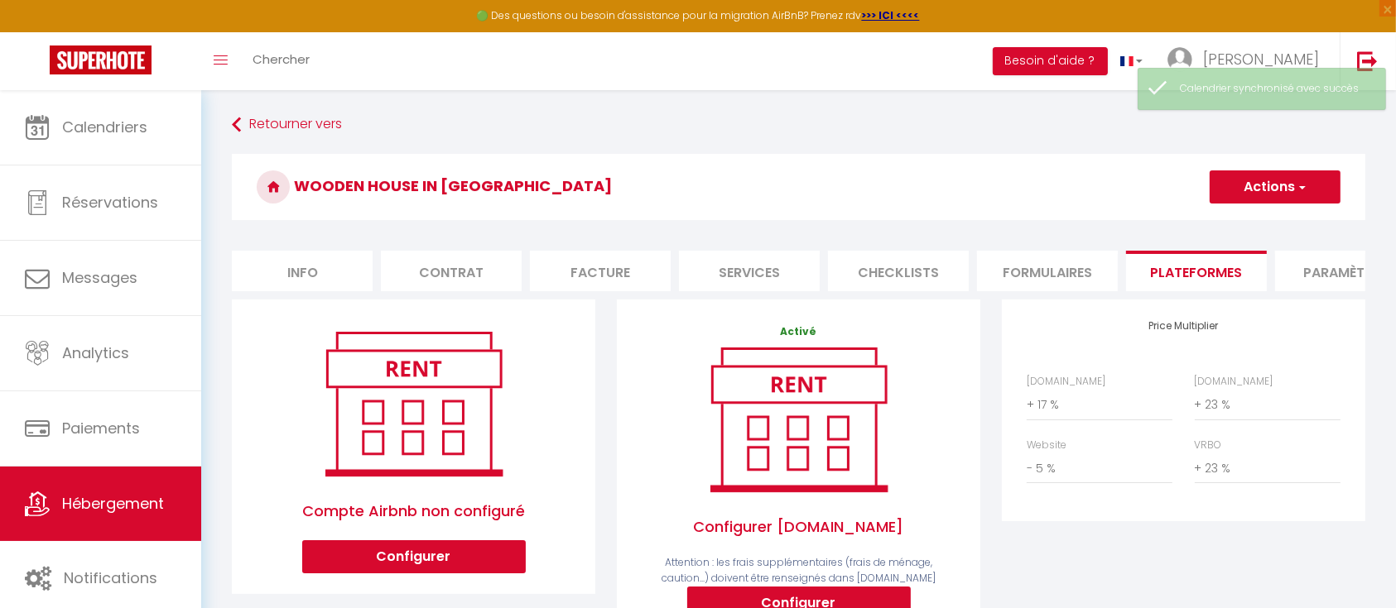
click at [1296, 193] on span "button" at bounding box center [1301, 187] width 11 height 17
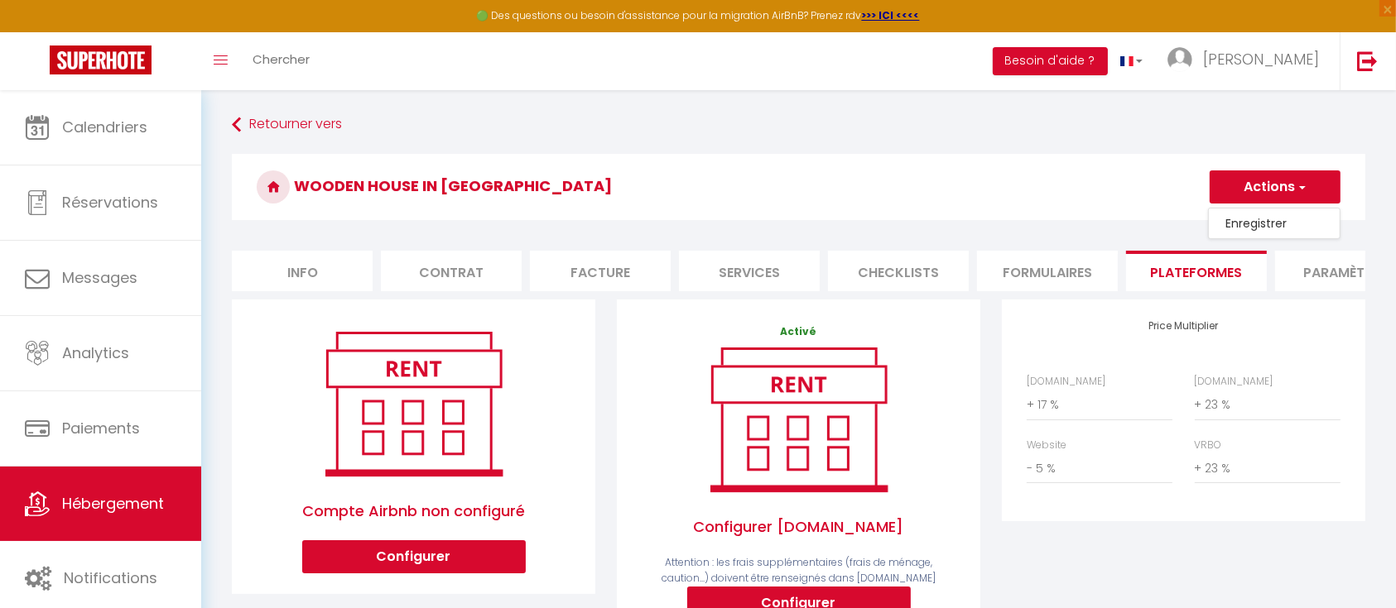
click at [1272, 214] on link "Enregistrer" at bounding box center [1274, 224] width 131 height 22
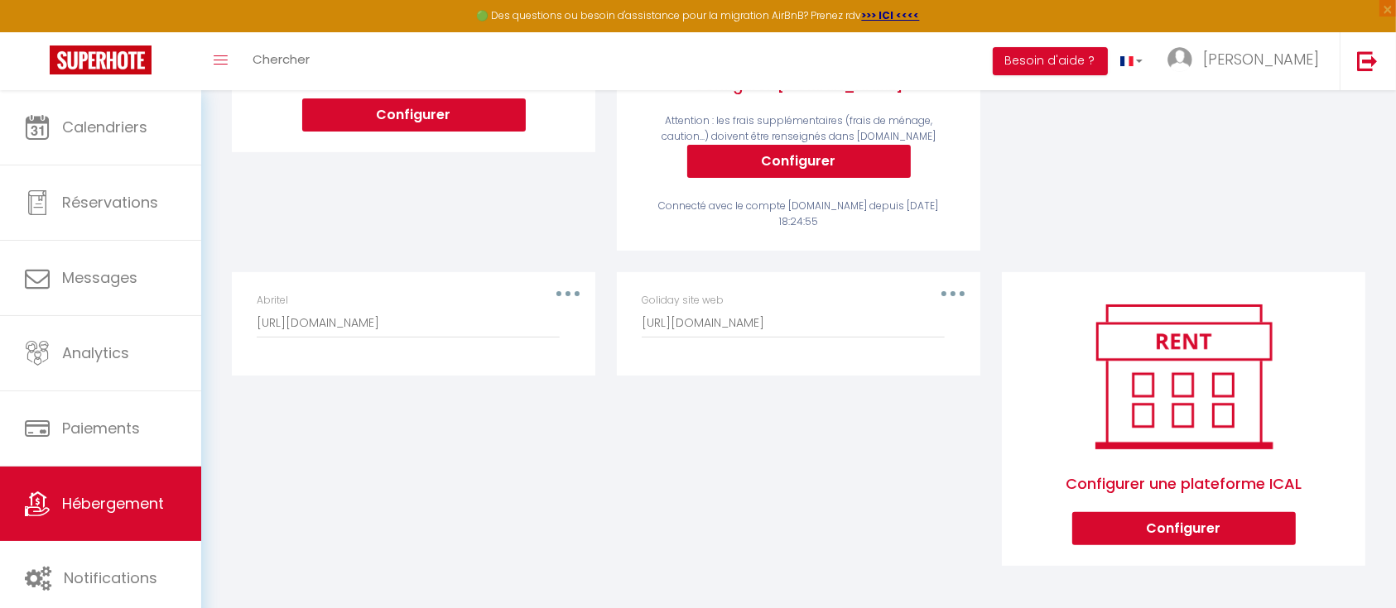
scroll to position [457, 0]
click at [1185, 525] on button "Configurer" at bounding box center [1184, 528] width 224 height 33
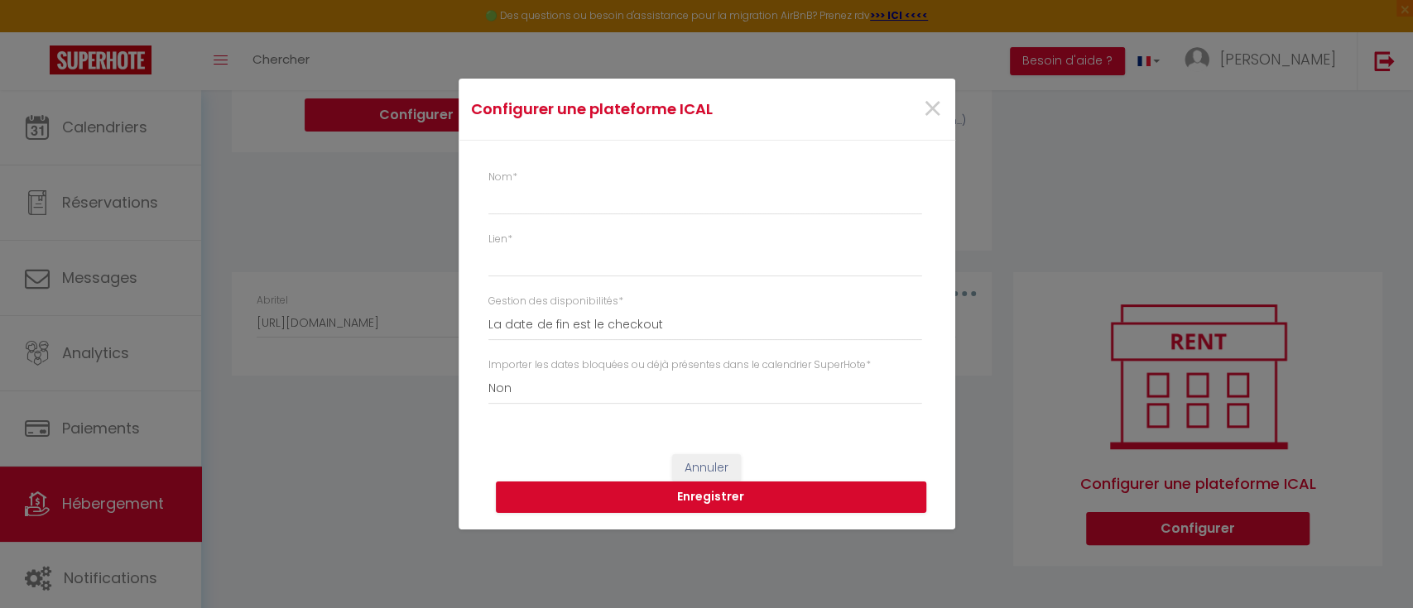
click at [312, 379] on div "Configurer une plateforme ICAL × Nom * Lien * Gestion des disponibilités * La d…" at bounding box center [706, 304] width 1413 height 608
click at [924, 101] on span "×" at bounding box center [932, 109] width 21 height 50
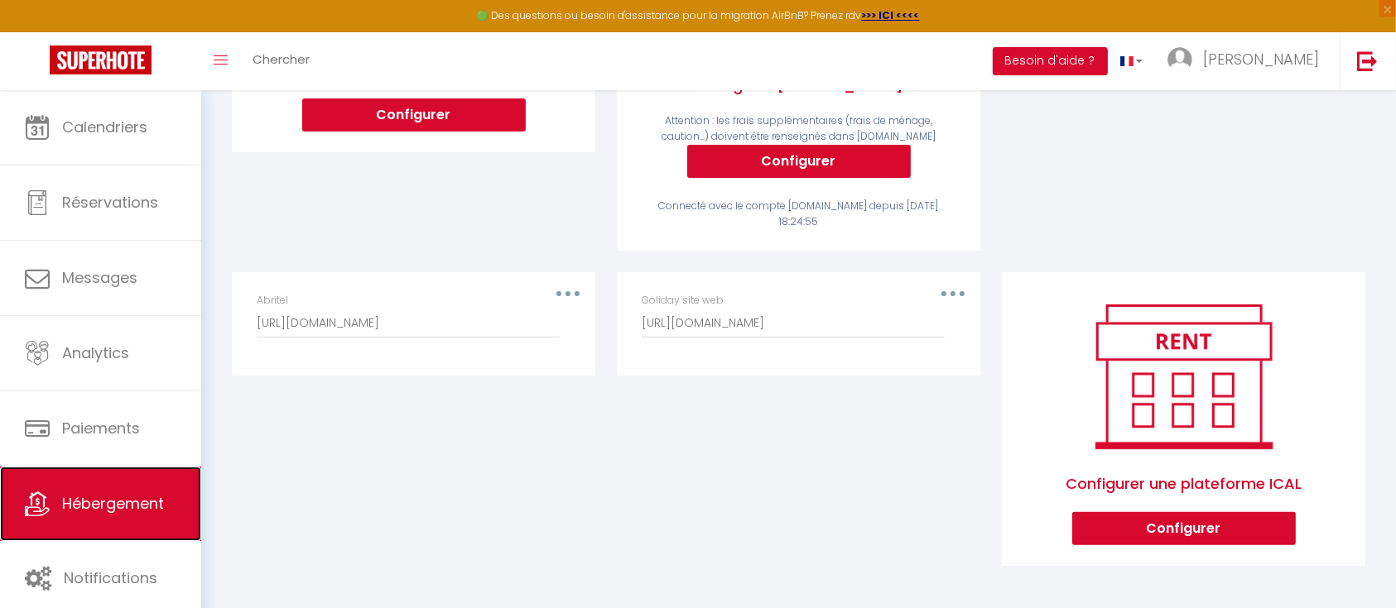
click at [132, 498] on span "Hébergement" at bounding box center [113, 503] width 102 height 21
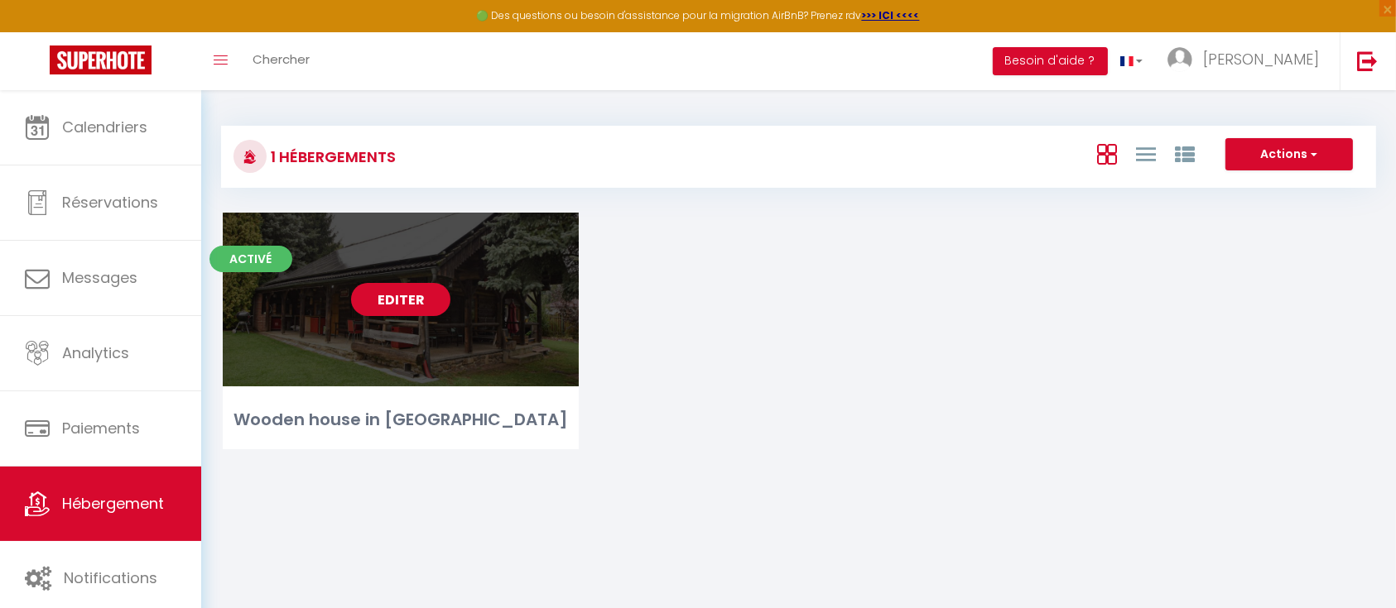
click at [362, 302] on link "Editer" at bounding box center [400, 299] width 99 height 33
click at [413, 291] on link "Editer" at bounding box center [400, 299] width 99 height 33
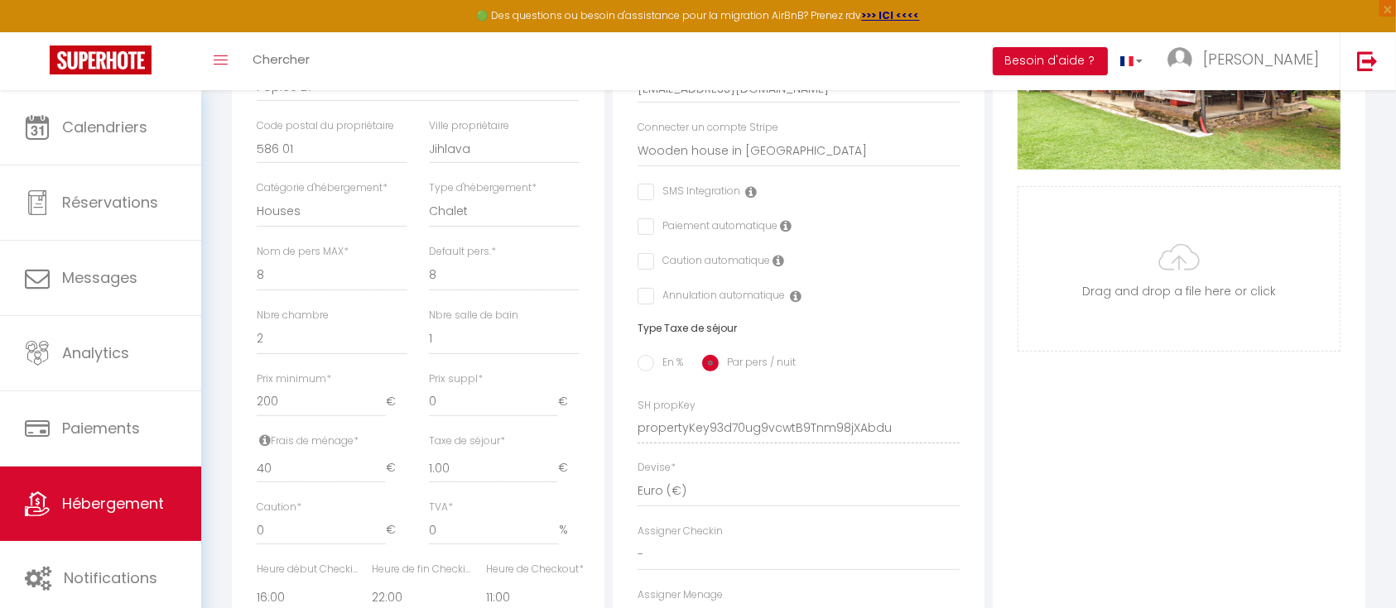
scroll to position [772, 0]
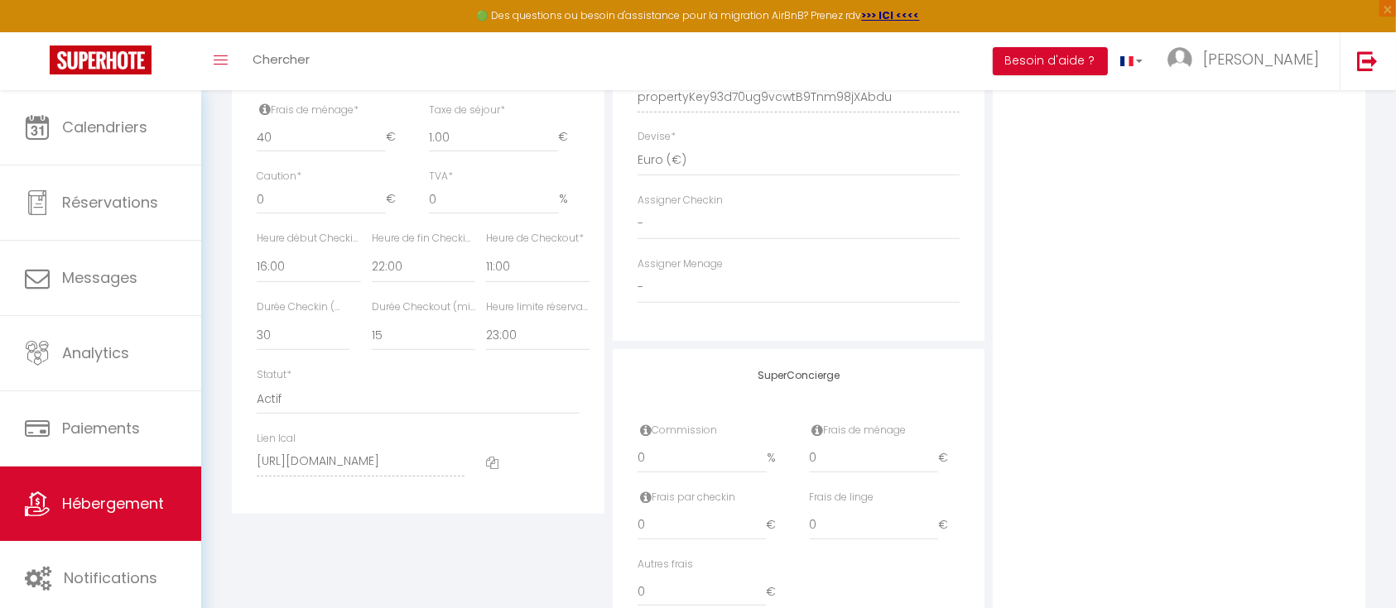
click at [493, 469] on icon at bounding box center [492, 463] width 12 height 12
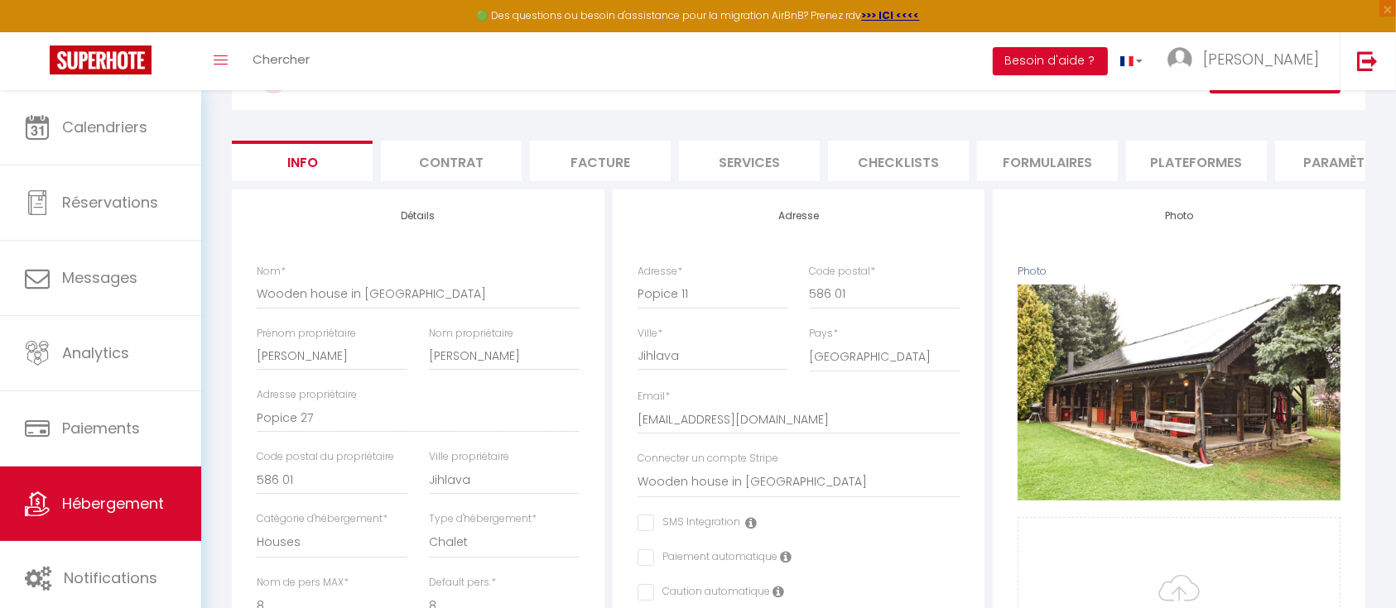
scroll to position [0, 0]
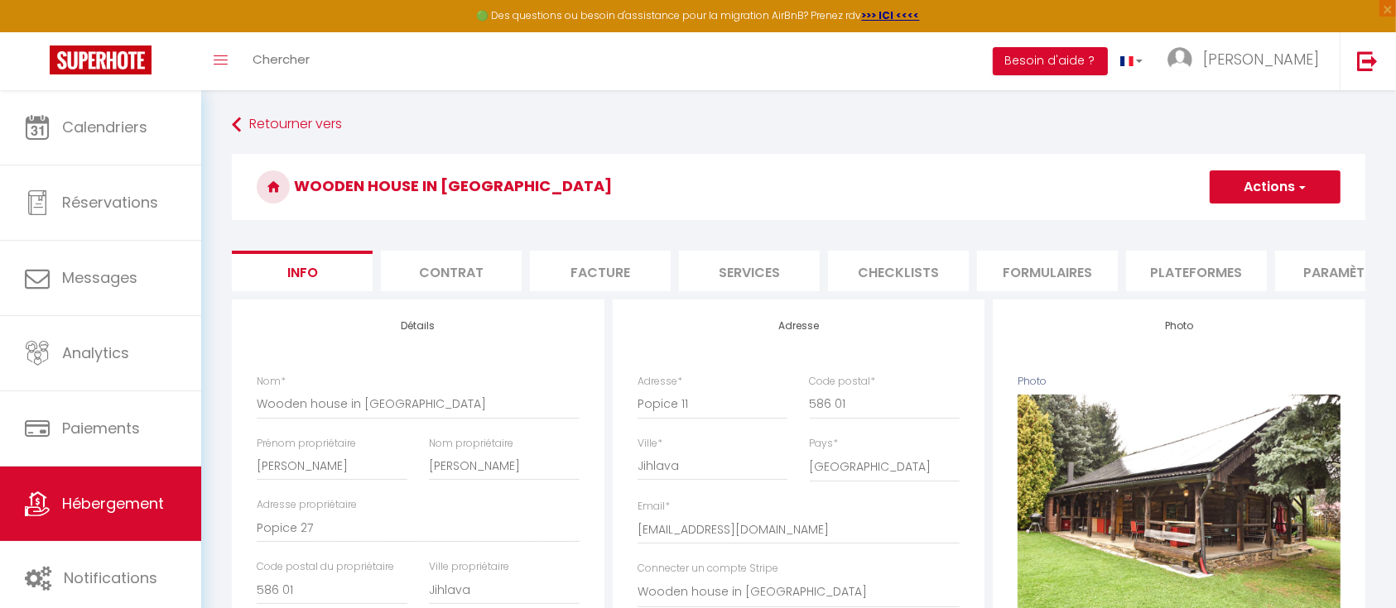
click at [1172, 262] on li "Plateformes" at bounding box center [1196, 271] width 141 height 41
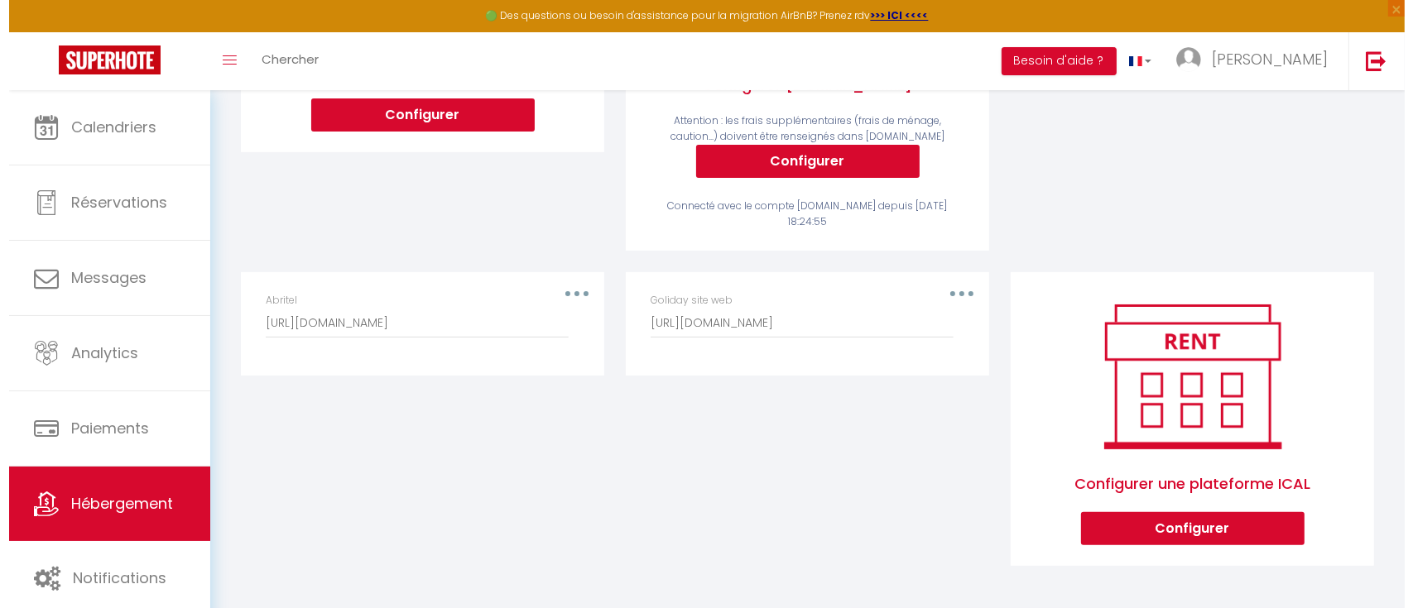
scroll to position [457, 0]
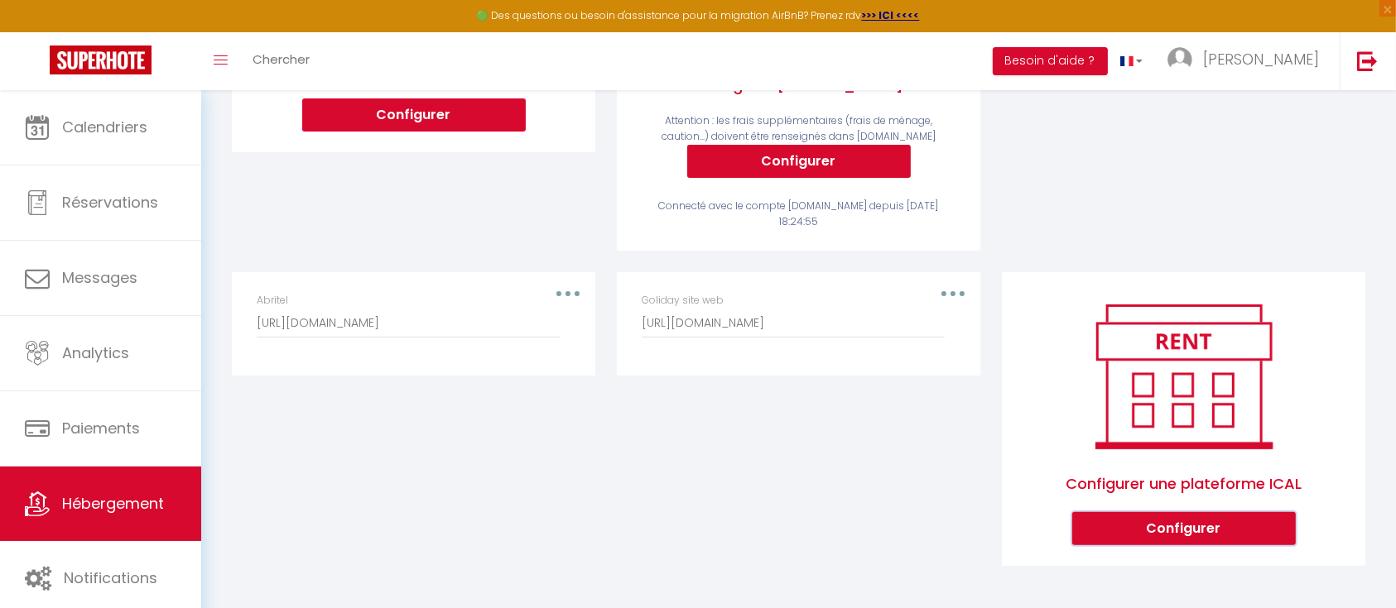
click at [1128, 534] on button "Configurer" at bounding box center [1184, 528] width 224 height 33
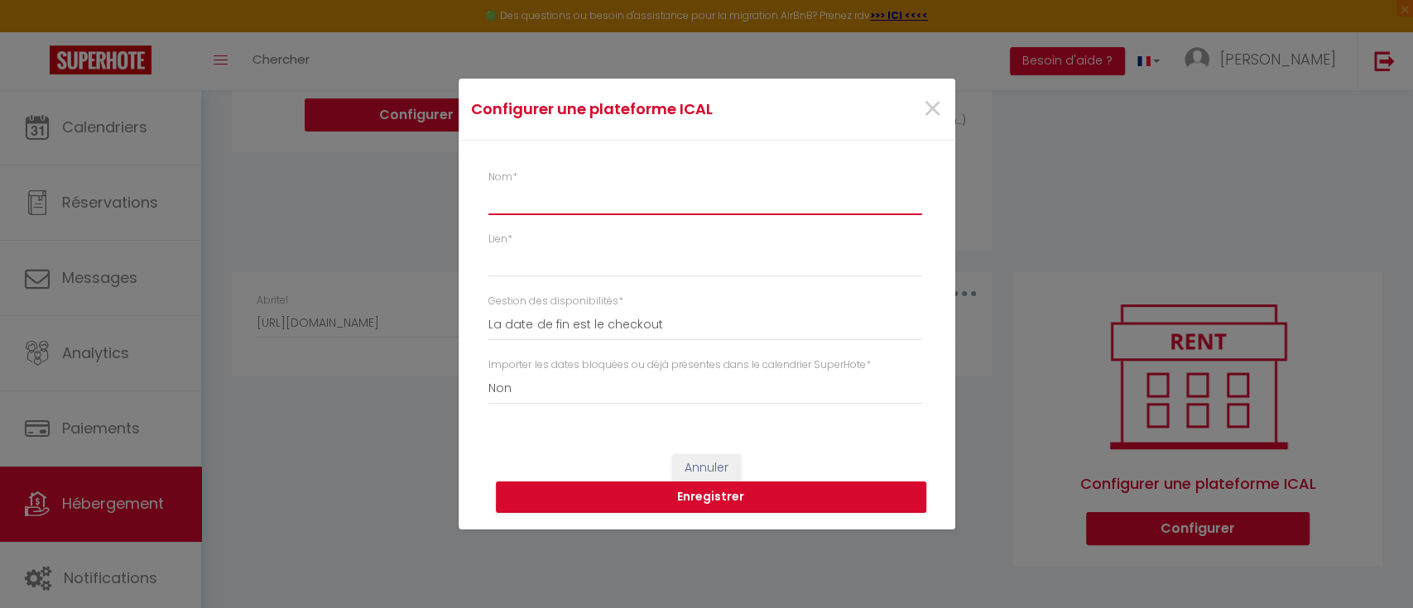
click at [542, 201] on input "Nom *" at bounding box center [704, 200] width 433 height 30
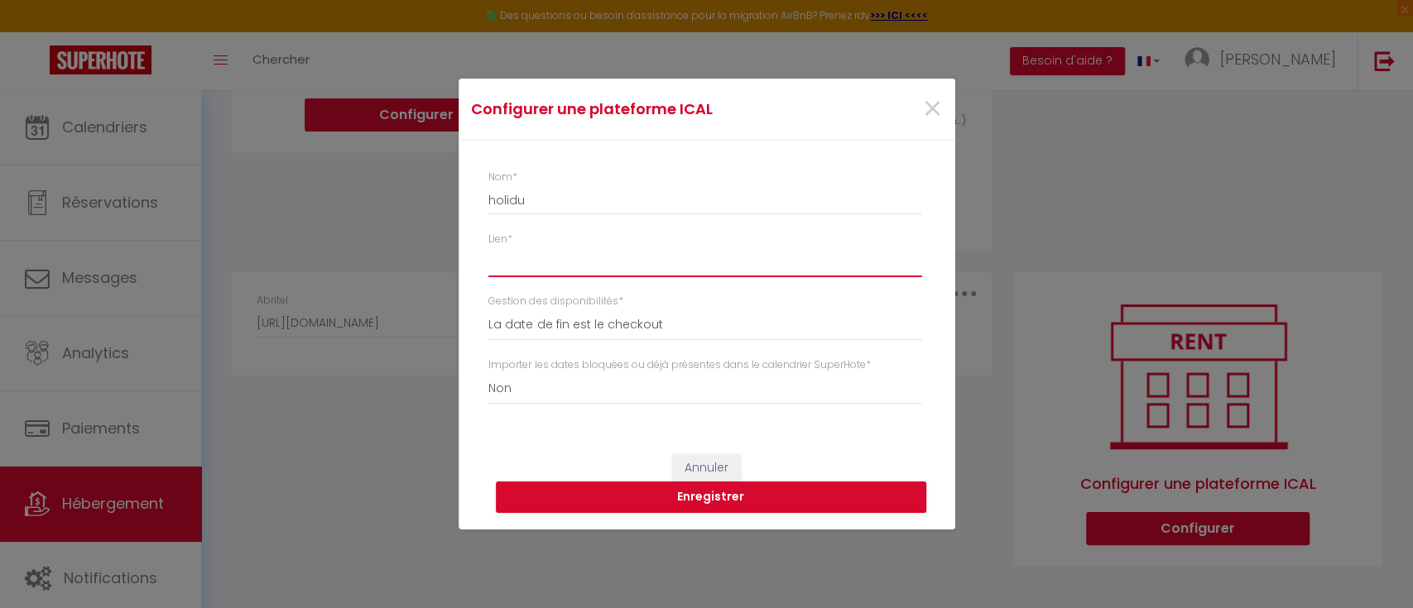
click at [523, 270] on input "Lien *" at bounding box center [704, 263] width 433 height 30
paste input "[URL][DOMAIN_NAME]"
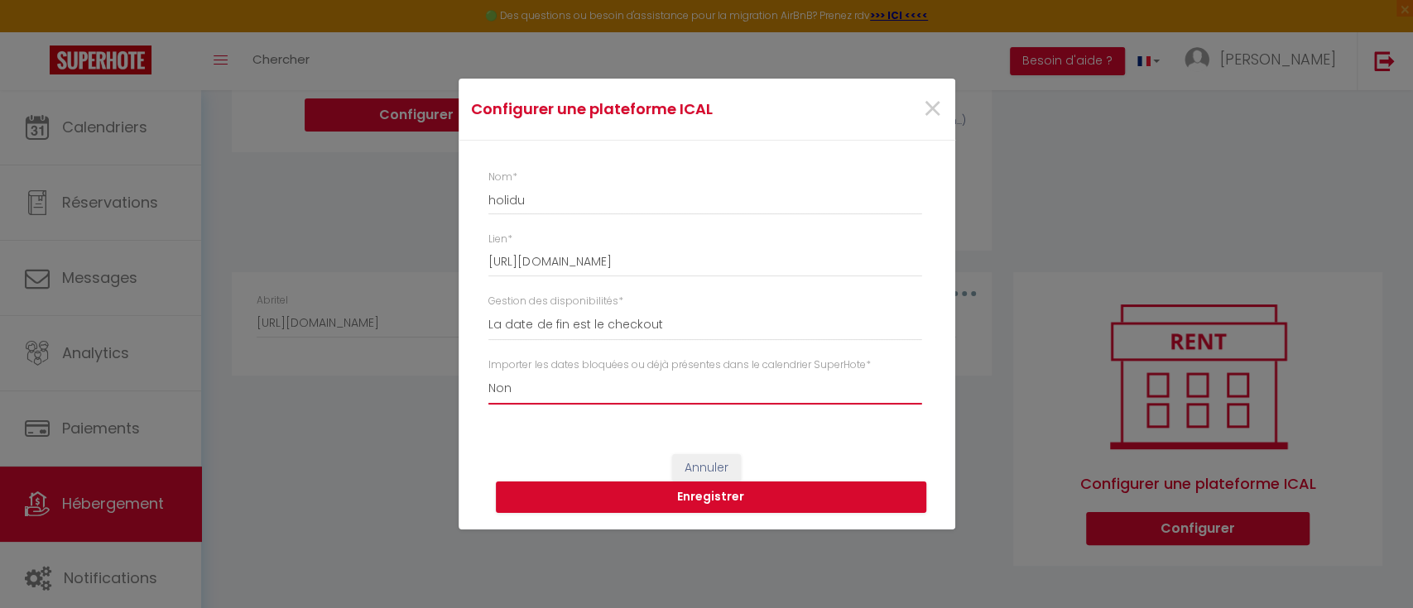
click at [518, 399] on select "Oui Non" at bounding box center [704, 388] width 433 height 31
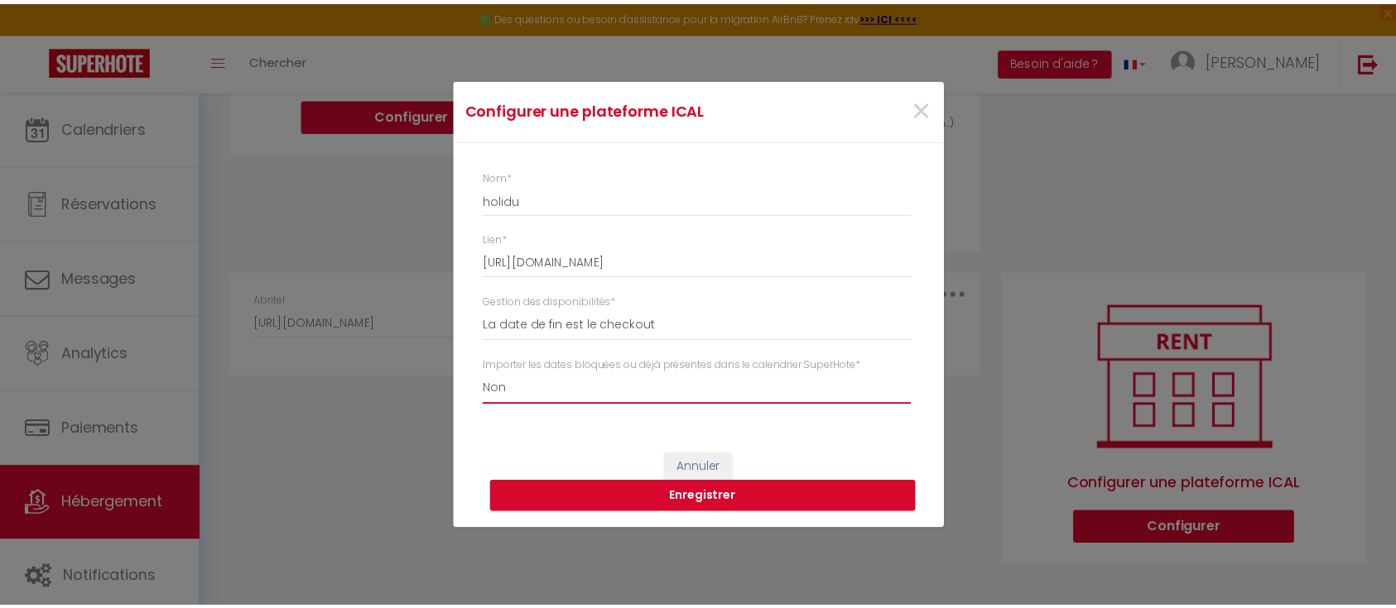
scroll to position [0, 0]
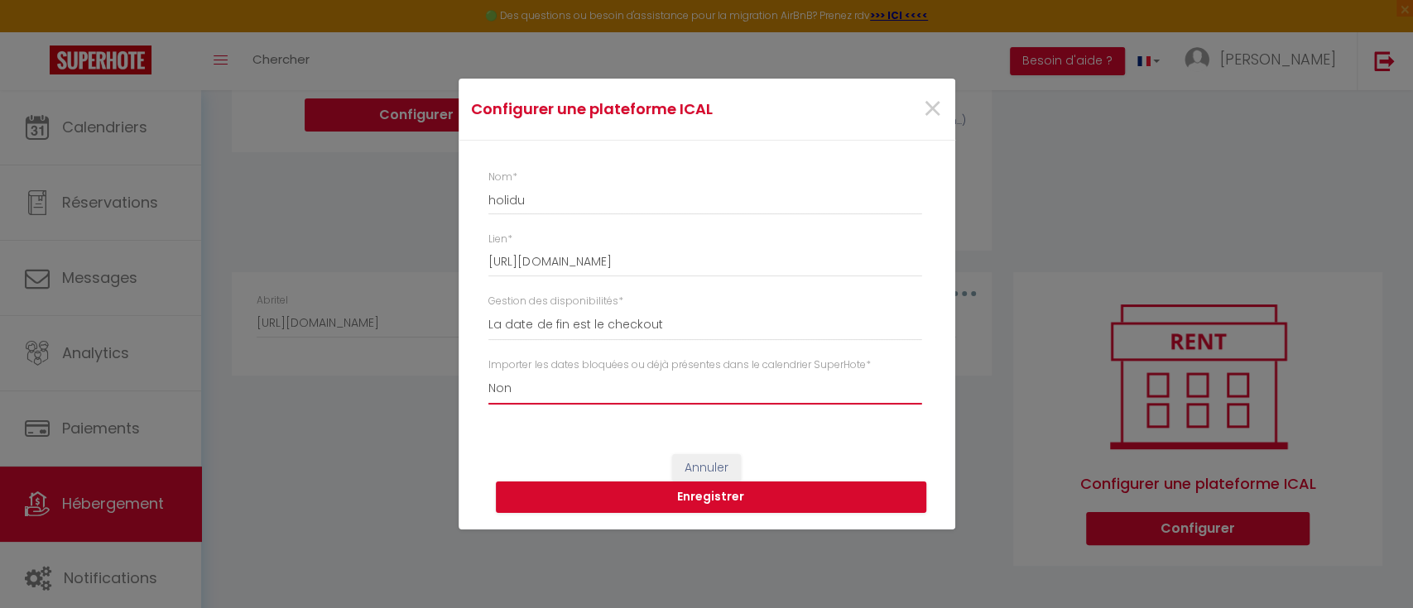
click at [488, 373] on select "Oui Non" at bounding box center [704, 388] width 433 height 31
click at [692, 505] on button "Enregistrer" at bounding box center [711, 497] width 430 height 31
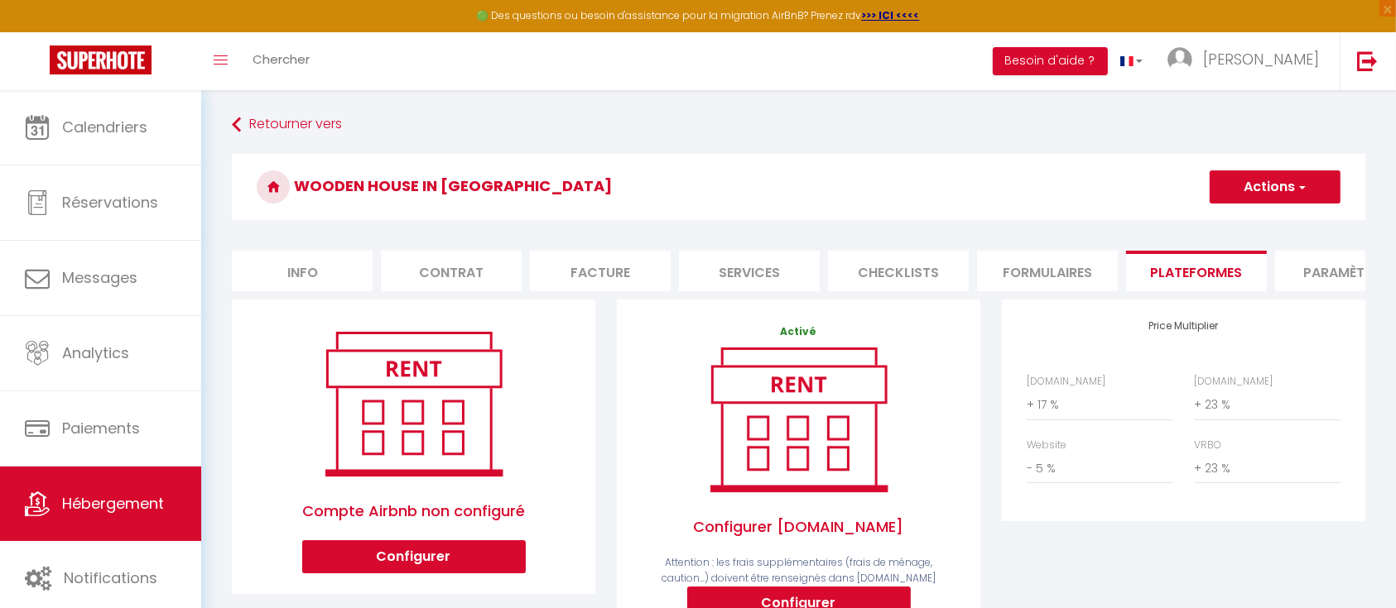
click at [1300, 193] on span "button" at bounding box center [1301, 187] width 11 height 17
click at [1277, 219] on link "Enregistrer" at bounding box center [1274, 224] width 131 height 22
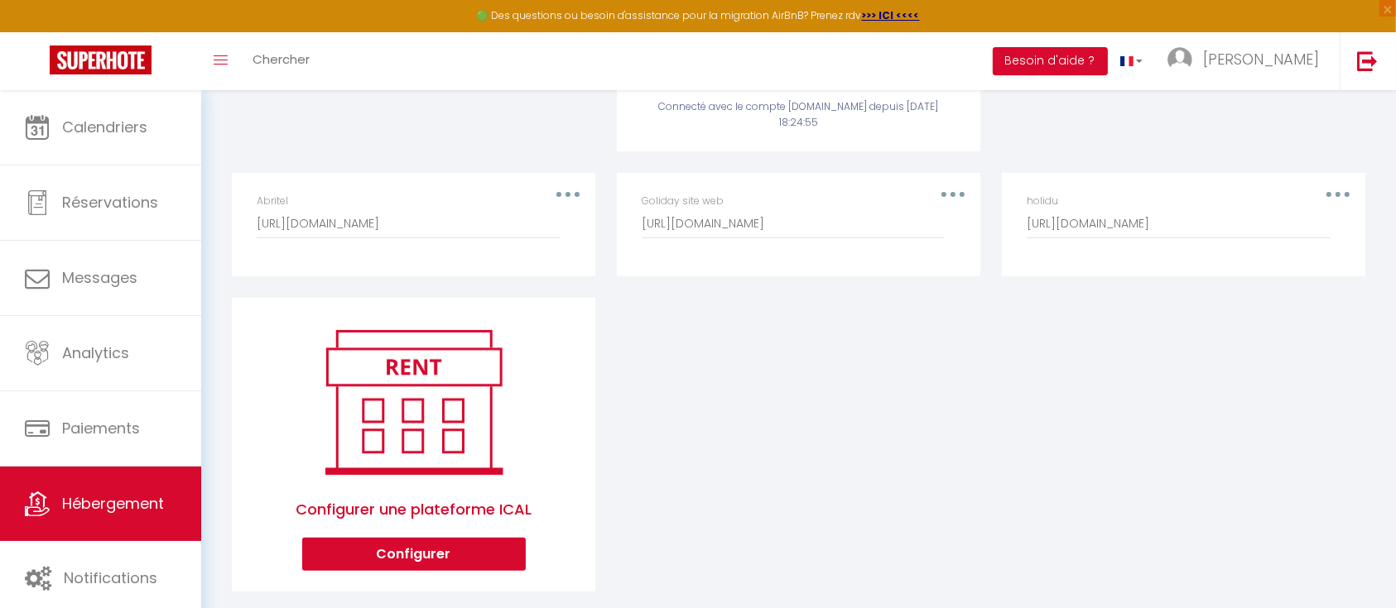
scroll to position [551, 0]
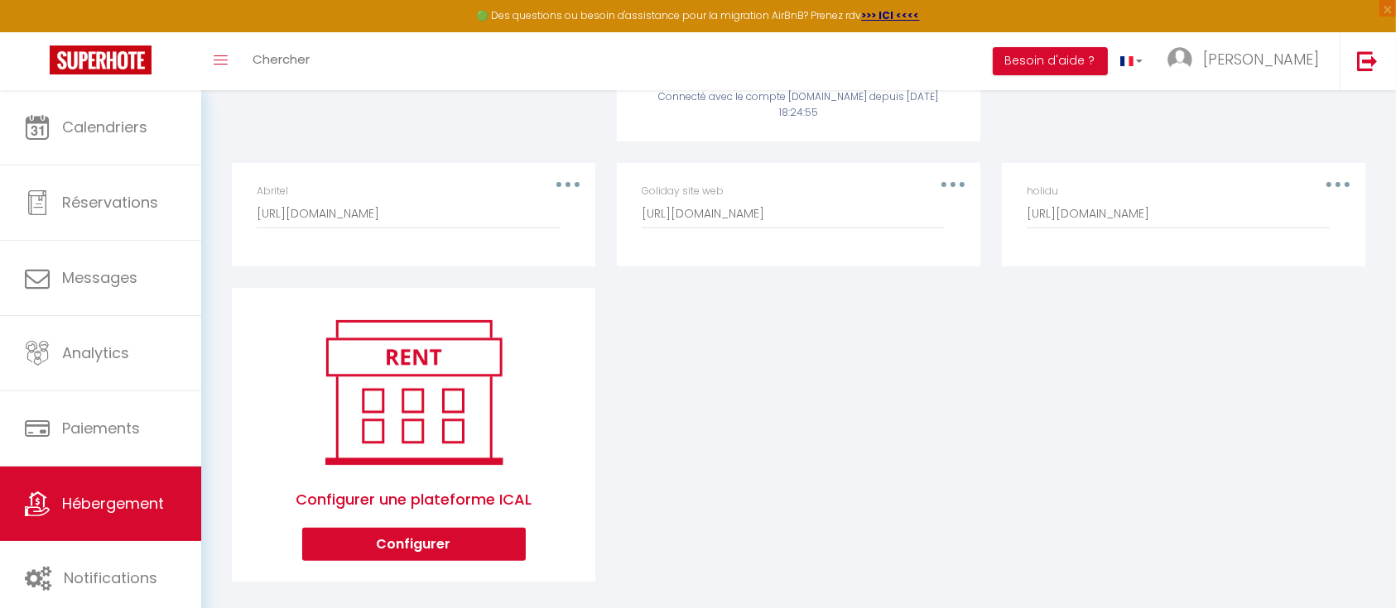
click at [1334, 200] on div "holidu [URL][DOMAIN_NAME]" at bounding box center [1184, 207] width 314 height 46
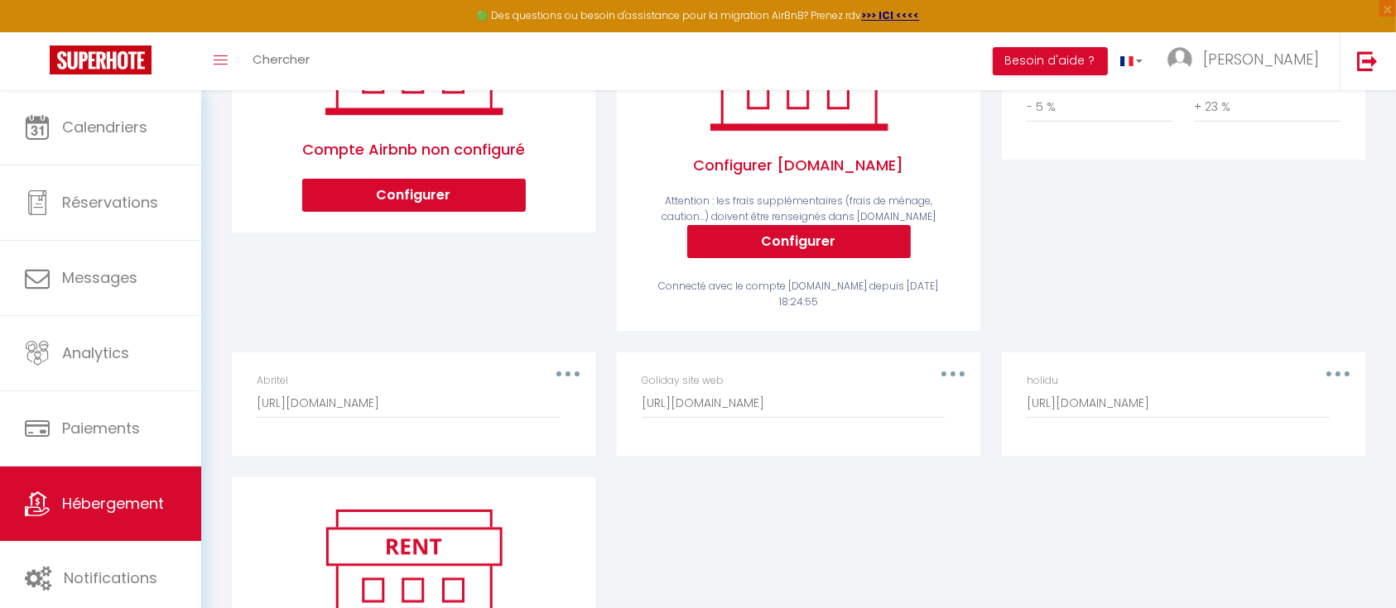
scroll to position [0, 0]
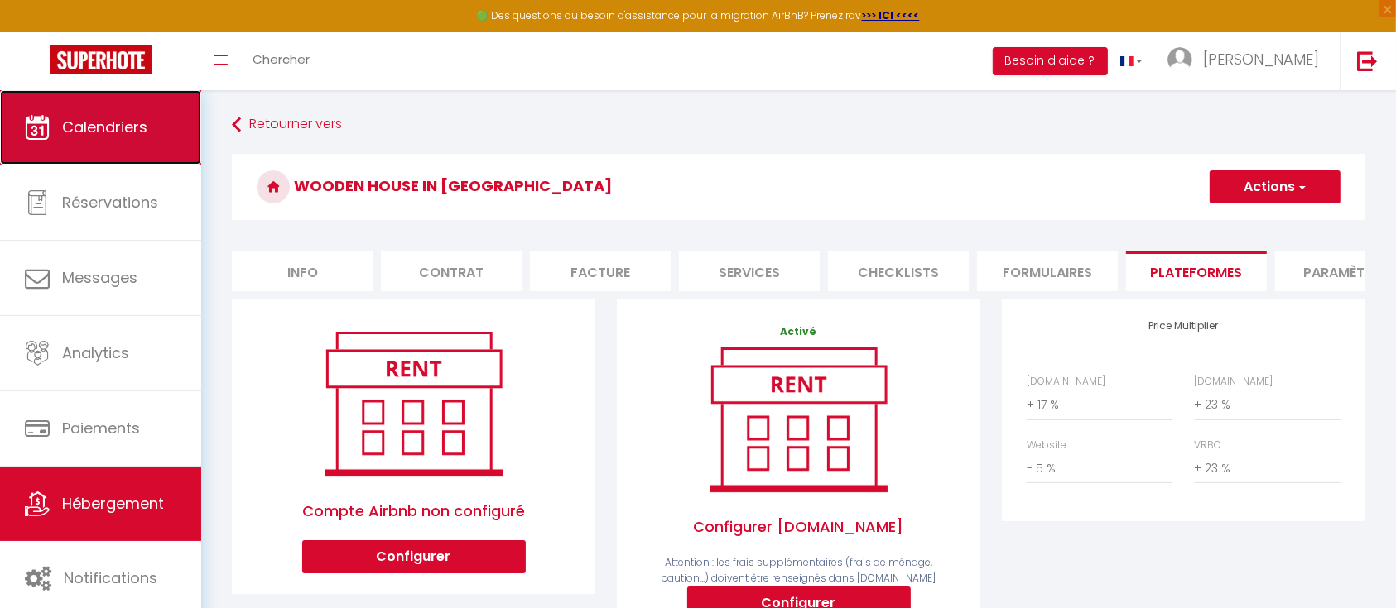
click at [151, 132] on link "Calendriers" at bounding box center [100, 127] width 201 height 75
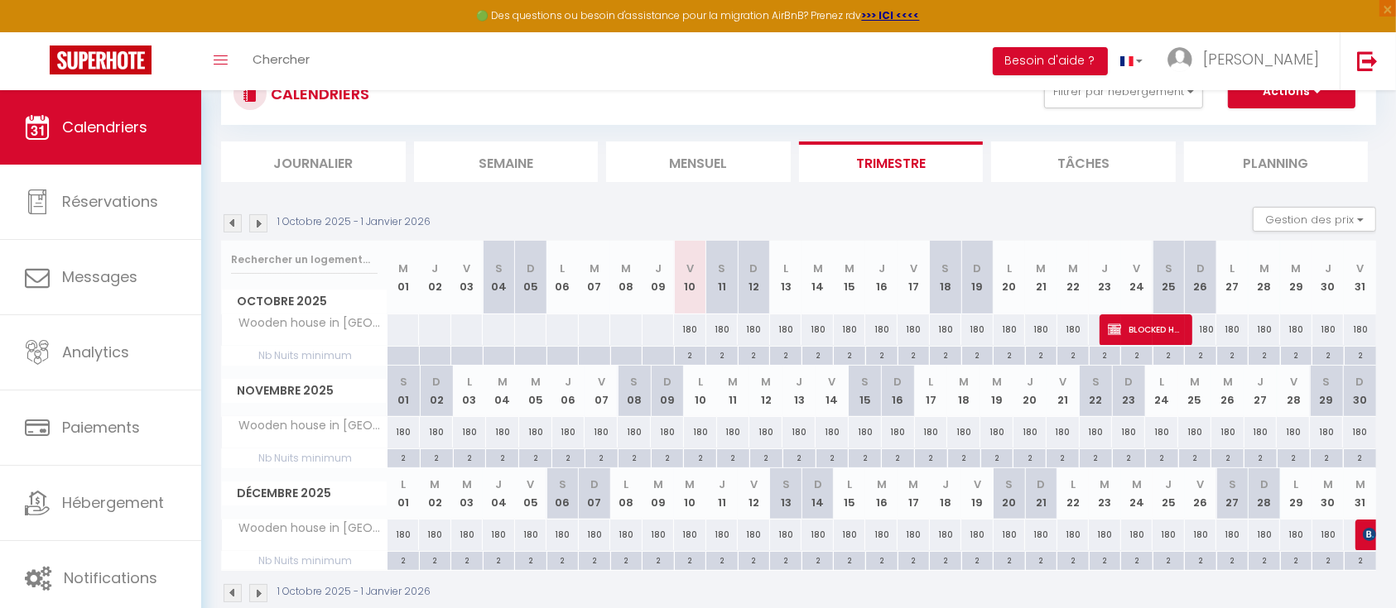
scroll to position [93, 0]
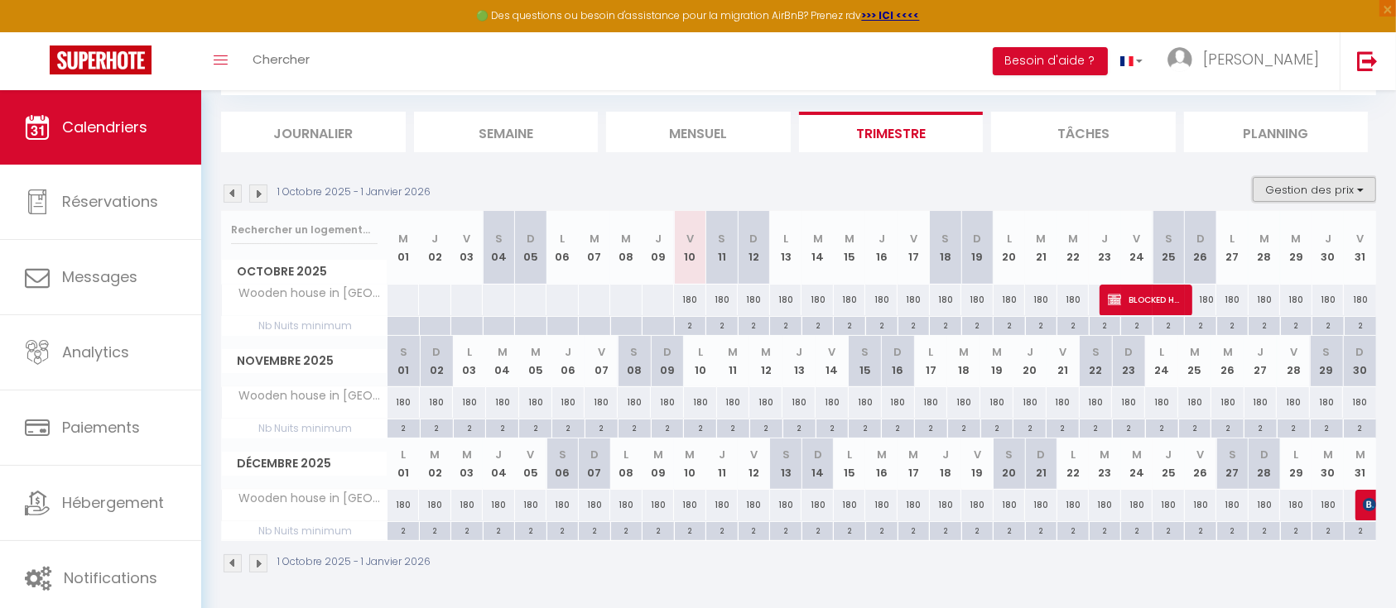
click at [1294, 197] on button "Gestion des prix" at bounding box center [1313, 189] width 123 height 25
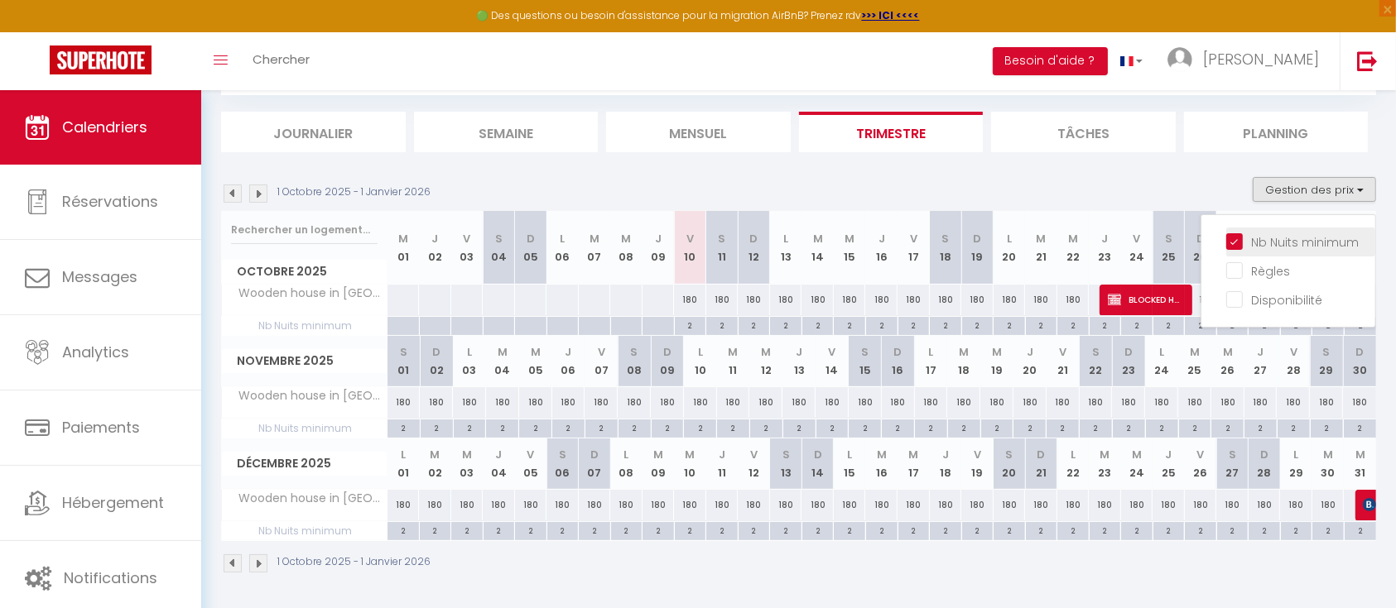
click at [1279, 241] on input "Nb Nuits minimum" at bounding box center [1300, 241] width 149 height 17
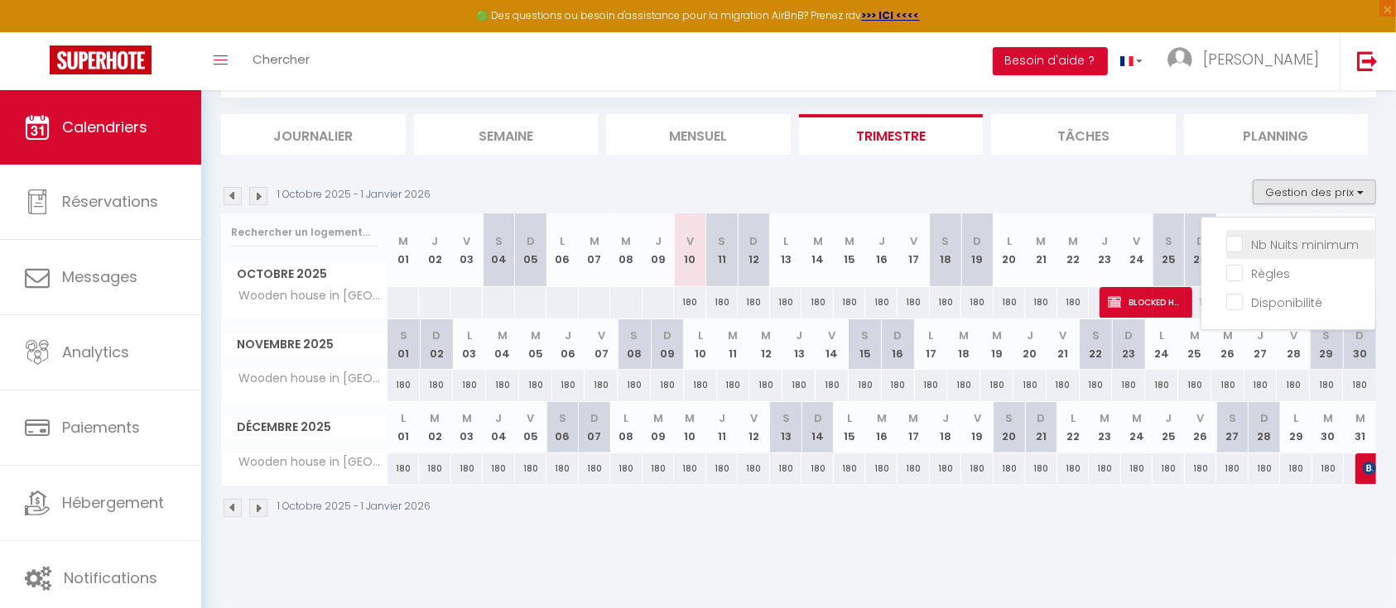
scroll to position [90, 0]
click at [1298, 189] on button "Gestion des prix" at bounding box center [1313, 192] width 123 height 25
click at [1301, 185] on button "Gestion des prix" at bounding box center [1313, 192] width 123 height 25
click at [1253, 235] on input "Nb Nuits minimum" at bounding box center [1300, 243] width 149 height 17
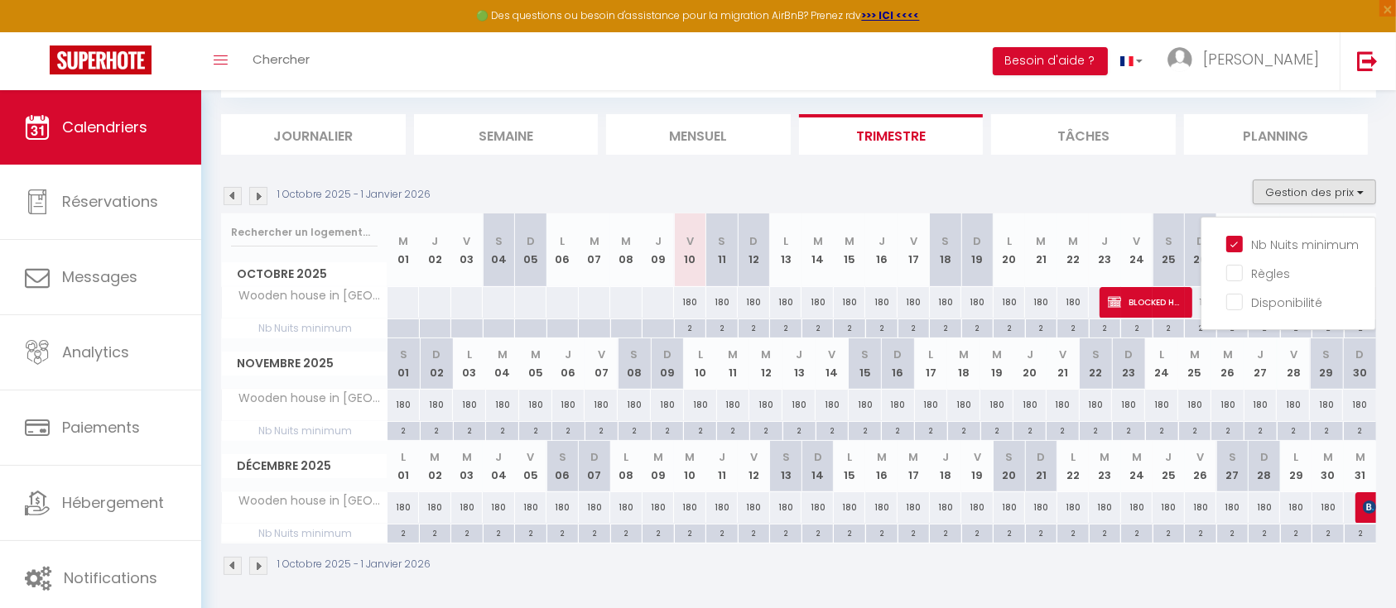
click at [1005, 538] on div "2" at bounding box center [1008, 533] width 31 height 16
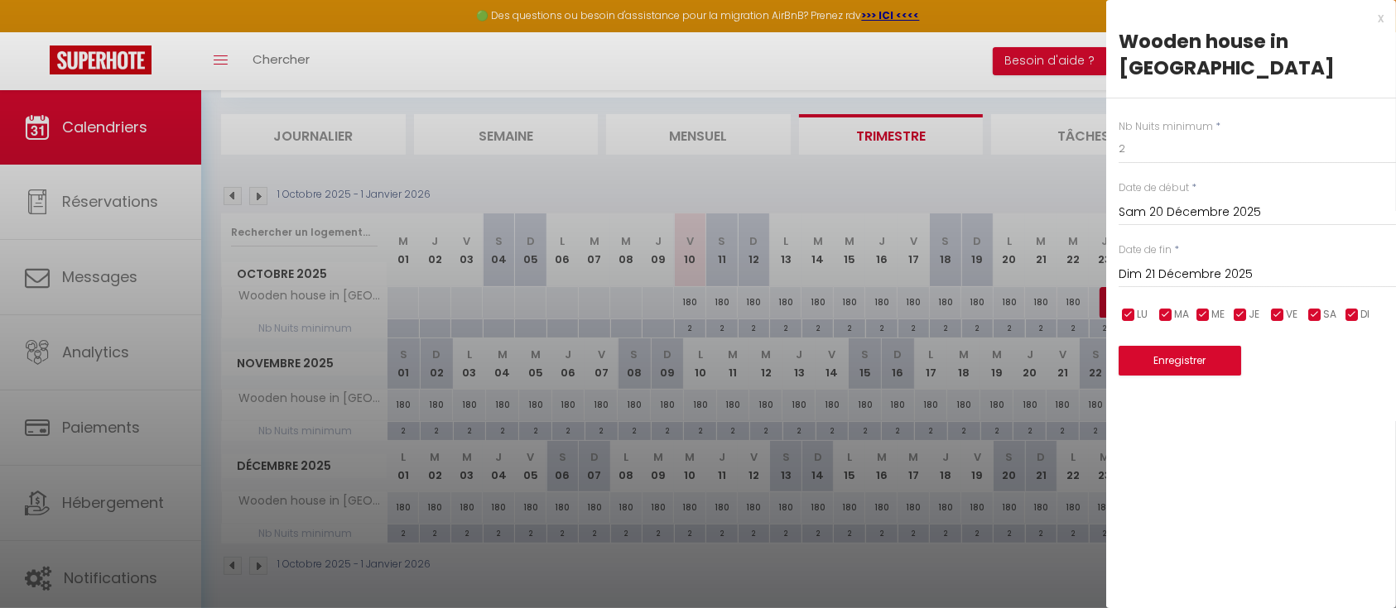
click at [1192, 258] on div "[DATE] < [DATE] > Dim Lun Mar Mer Jeu Ven Sam 1 2 3 4 5 6 7 8 9 10 11 12 13 14 …" at bounding box center [1256, 273] width 277 height 30
click at [1185, 264] on input "Dim 21 Décembre 2025" at bounding box center [1256, 275] width 277 height 22
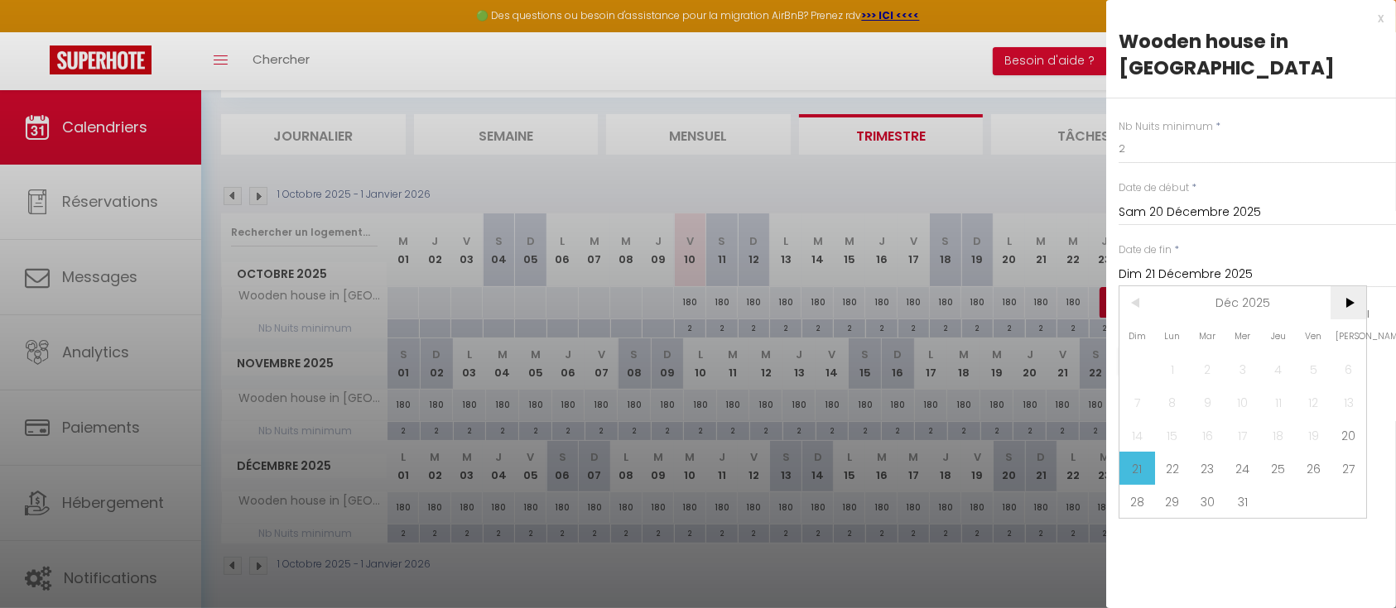
click at [1353, 286] on span ">" at bounding box center [1348, 302] width 36 height 33
click at [1351, 353] on span "3" at bounding box center [1348, 369] width 36 height 33
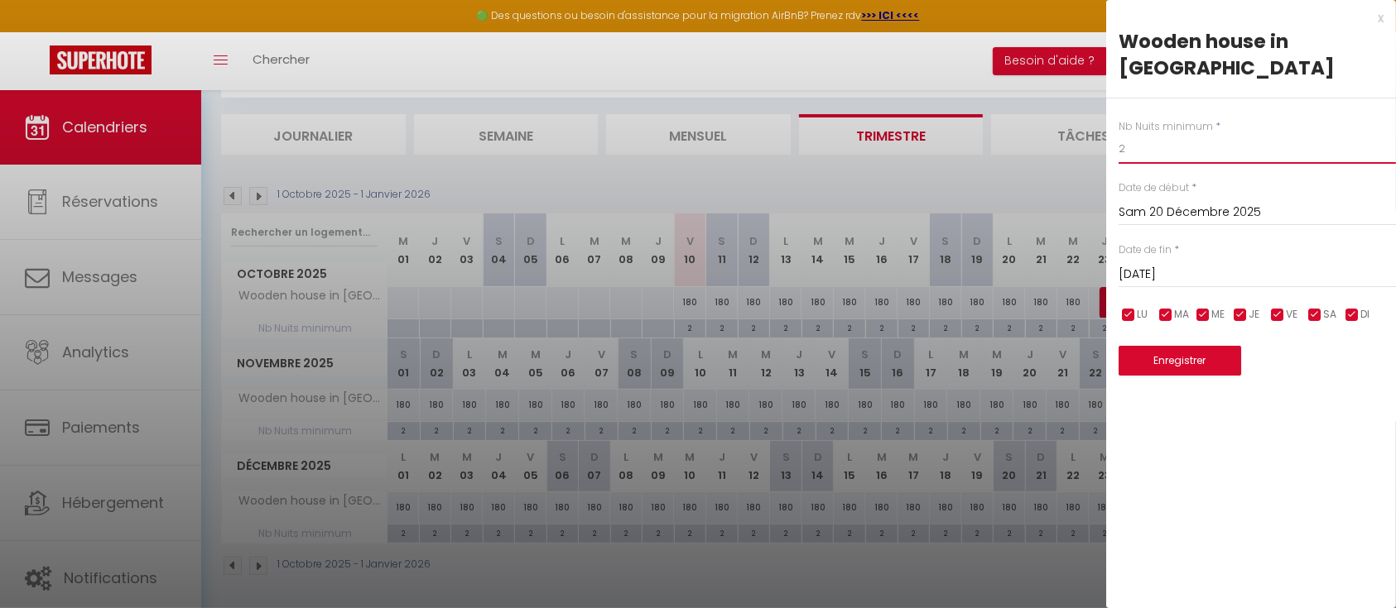
drag, startPoint x: 1139, startPoint y: 118, endPoint x: 1048, endPoint y: 110, distance: 91.4
click at [1048, 110] on body "🟢 Des questions ou besoin d'assistance pour la migration AirBnB? Prenez rdv >>>…" at bounding box center [698, 306] width 1396 height 613
click at [1195, 346] on button "Enregistrer" at bounding box center [1179, 361] width 123 height 30
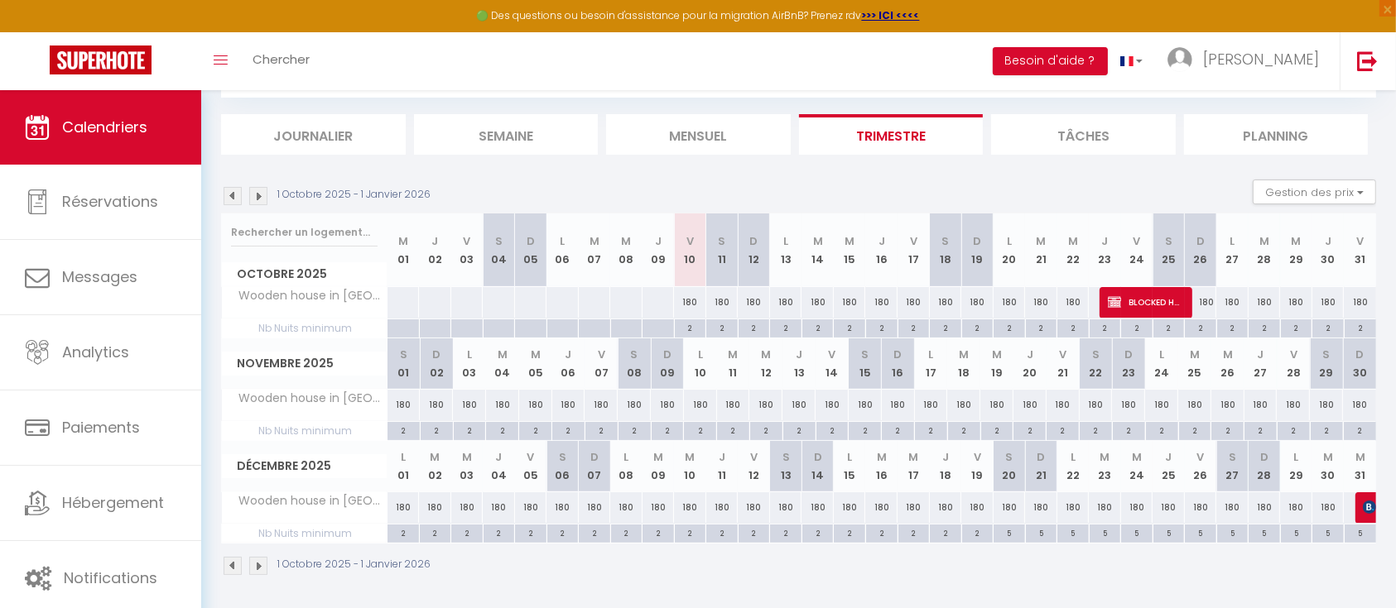
scroll to position [93, 0]
click at [252, 190] on img at bounding box center [258, 194] width 18 height 18
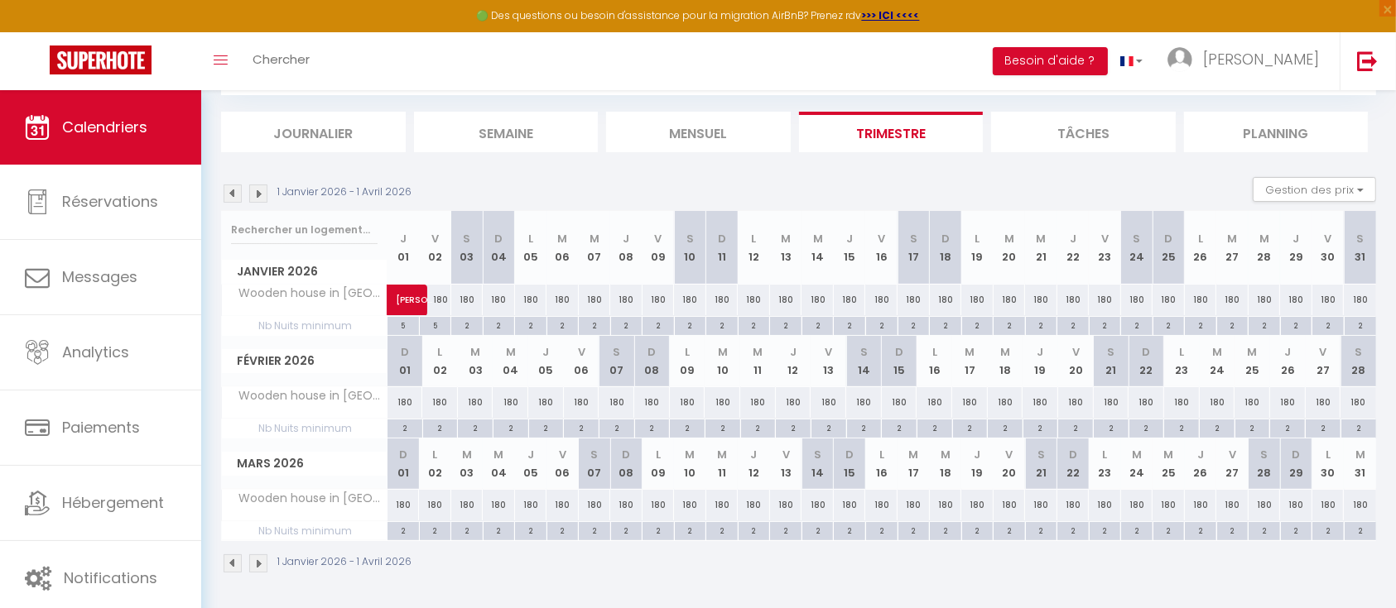
click at [252, 190] on img at bounding box center [258, 194] width 18 height 18
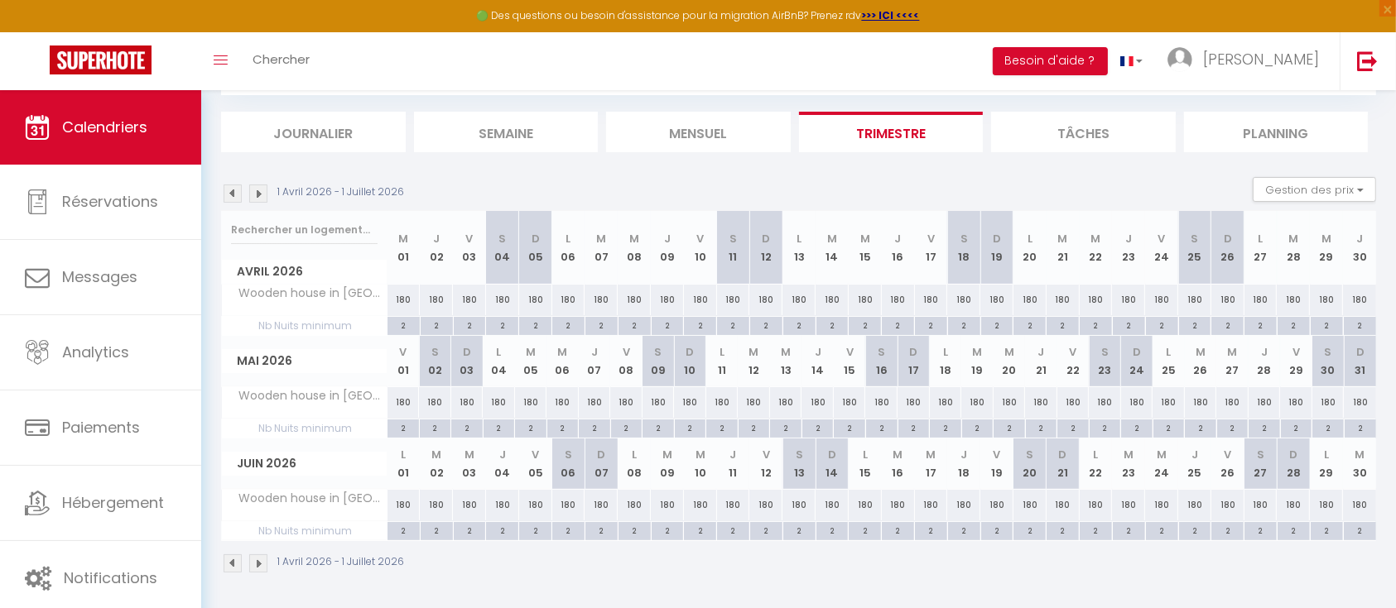
click at [252, 190] on img at bounding box center [258, 194] width 18 height 18
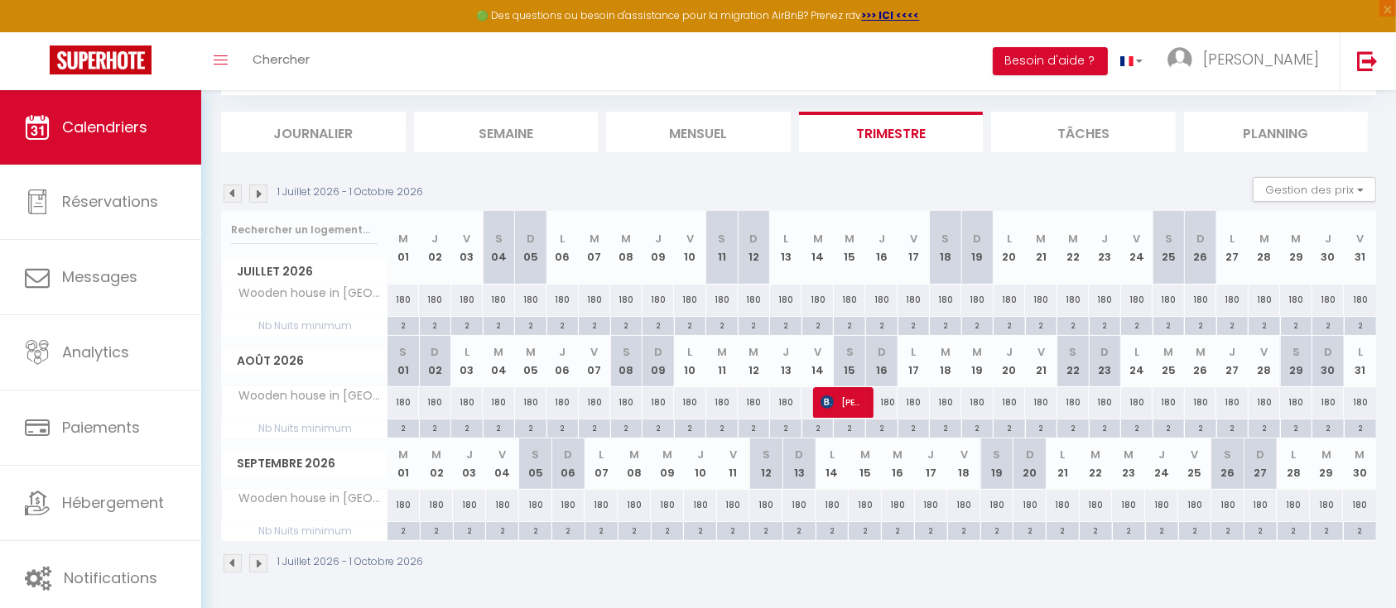
click at [234, 186] on img at bounding box center [233, 194] width 18 height 18
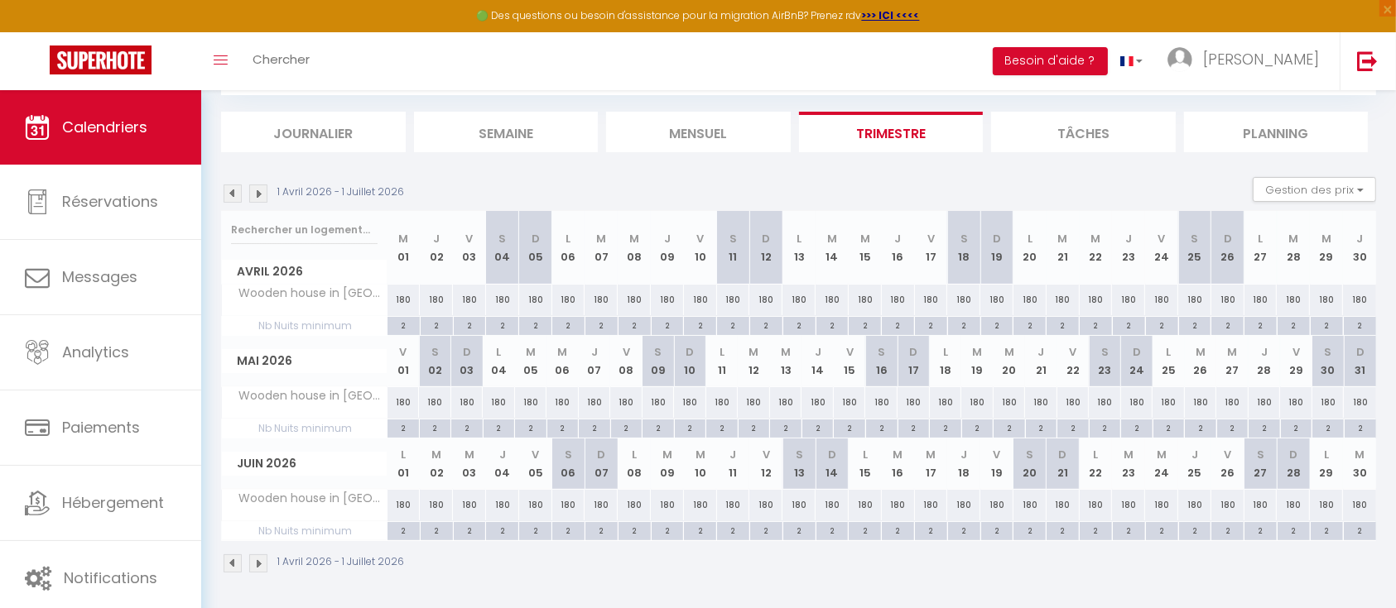
click at [1257, 531] on div "2" at bounding box center [1260, 530] width 32 height 16
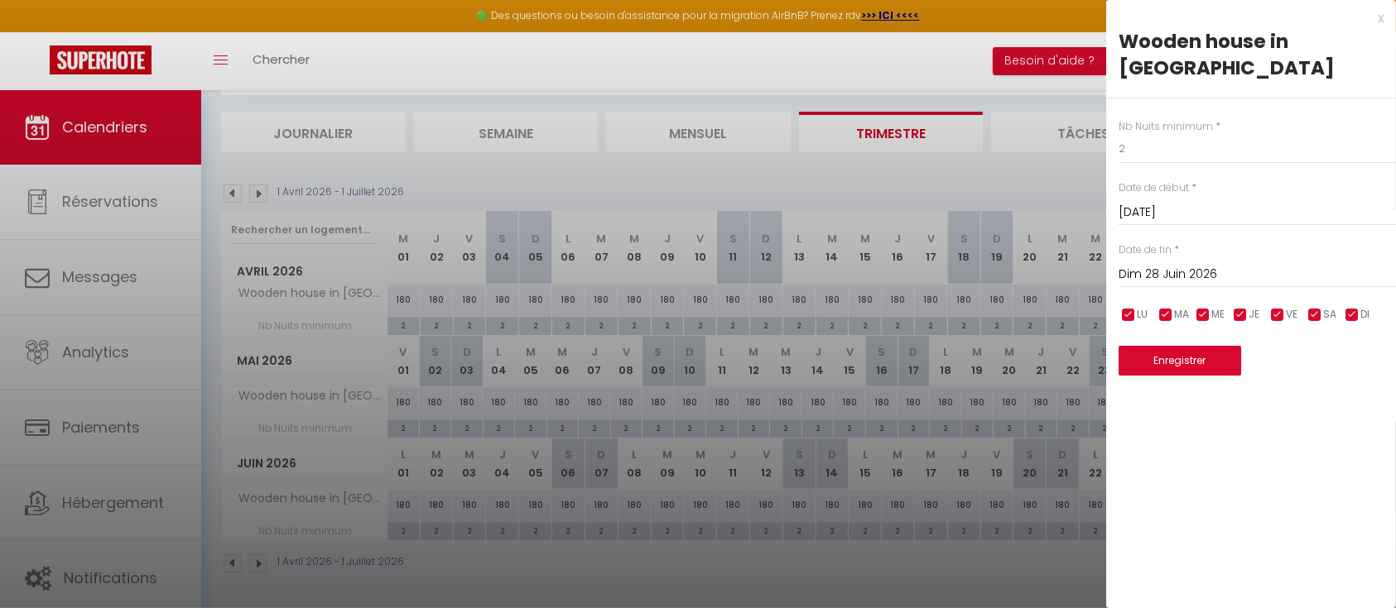
click at [1202, 264] on input "Dim 28 Juin 2026" at bounding box center [1256, 275] width 277 height 22
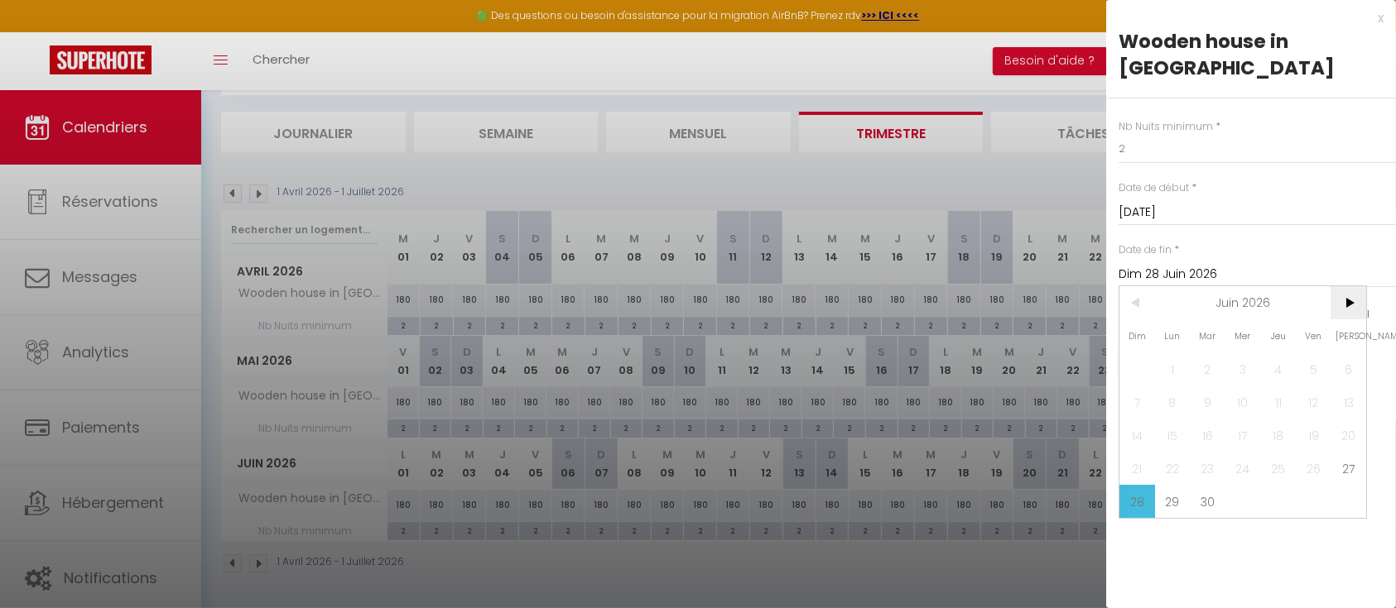
click at [1344, 286] on span ">" at bounding box center [1348, 302] width 36 height 33
click at [1360, 353] on span "5" at bounding box center [1348, 369] width 36 height 33
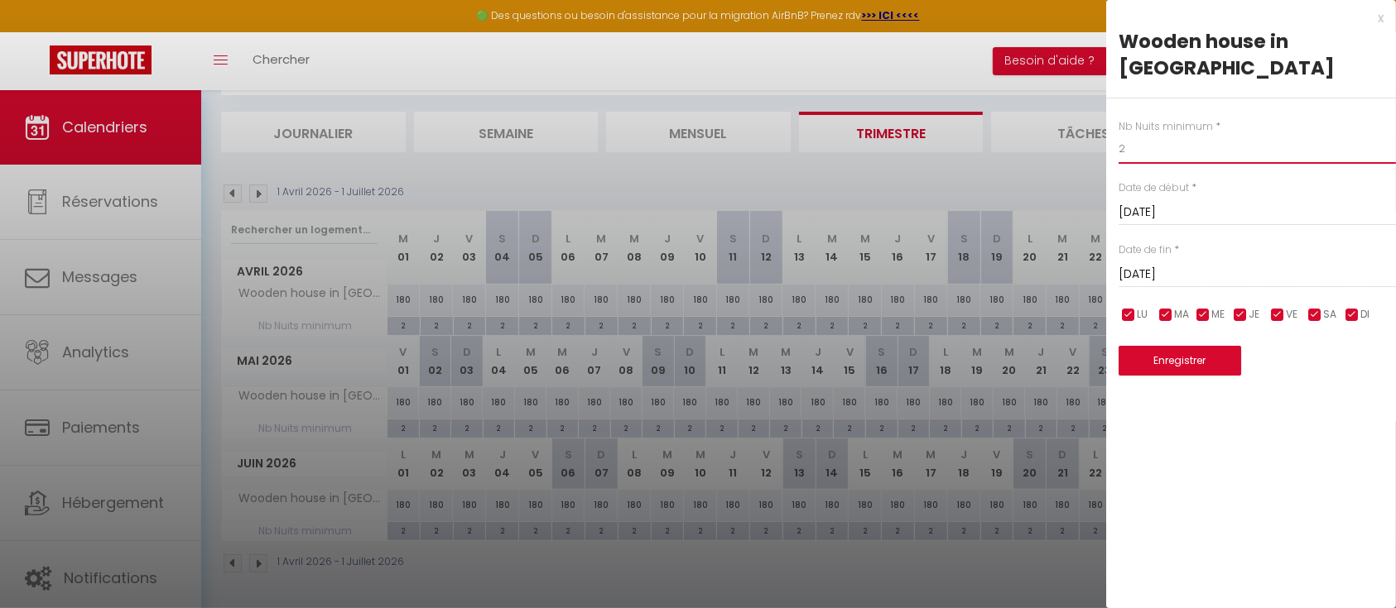
drag, startPoint x: 1143, startPoint y: 127, endPoint x: 1035, endPoint y: 124, distance: 108.5
click at [1035, 124] on body "🟢 Des questions ou besoin d'assistance pour la migration AirBnB? Prenez rdv >>>…" at bounding box center [698, 304] width 1396 height 613
click at [1175, 346] on button "Enregistrer" at bounding box center [1179, 361] width 123 height 30
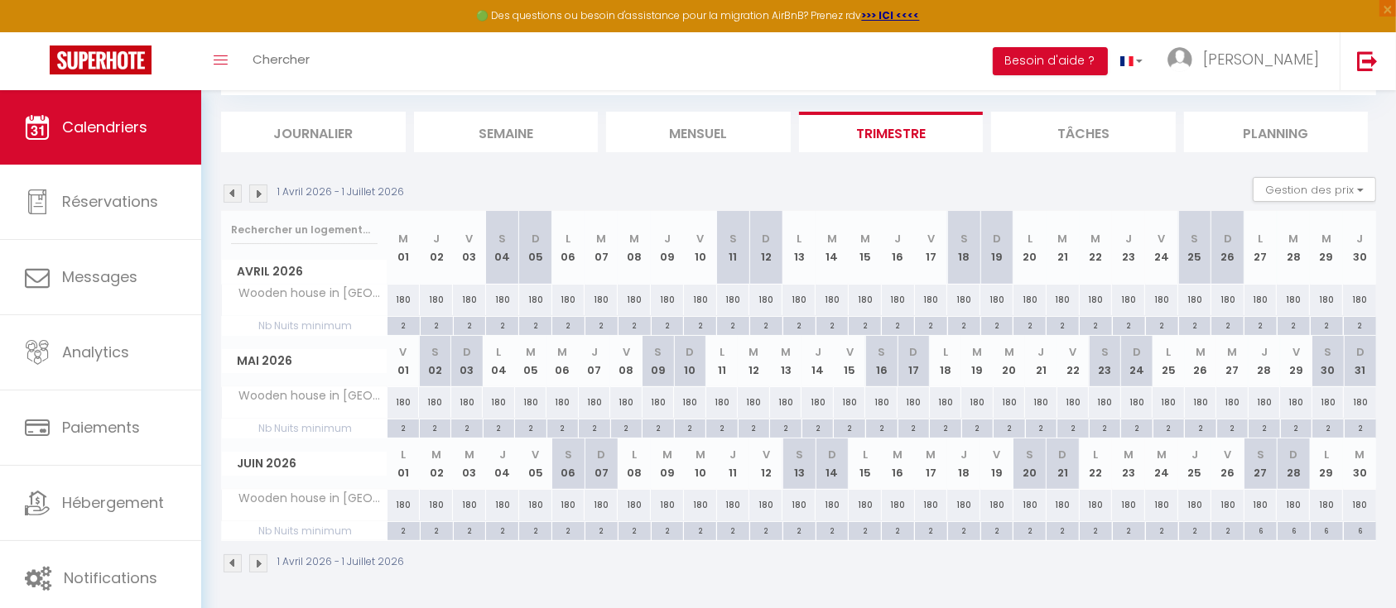
click at [265, 194] on img at bounding box center [258, 194] width 18 height 18
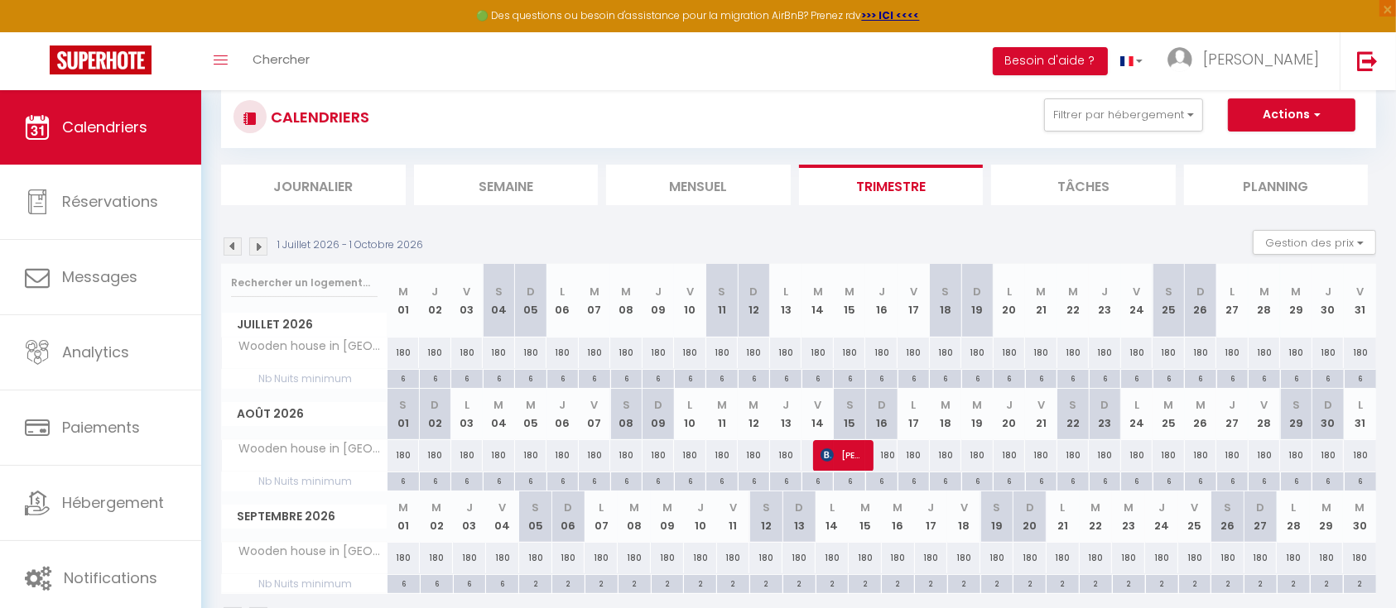
scroll to position [0, 0]
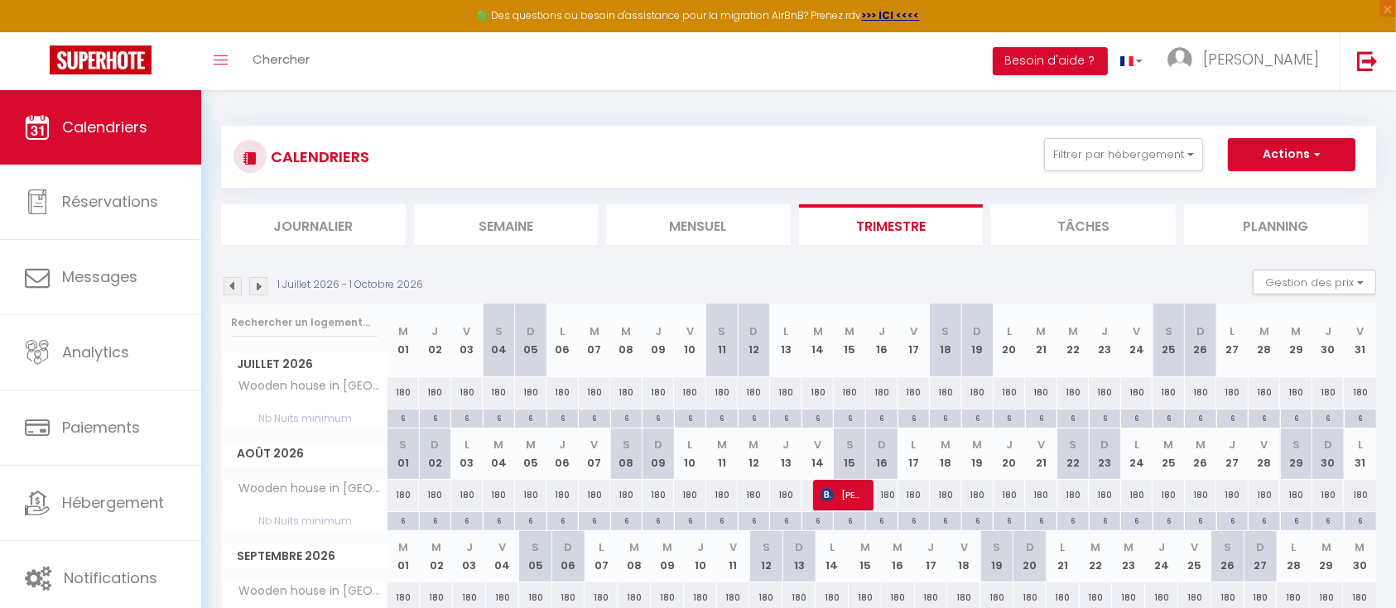
click at [240, 291] on img at bounding box center [233, 286] width 18 height 18
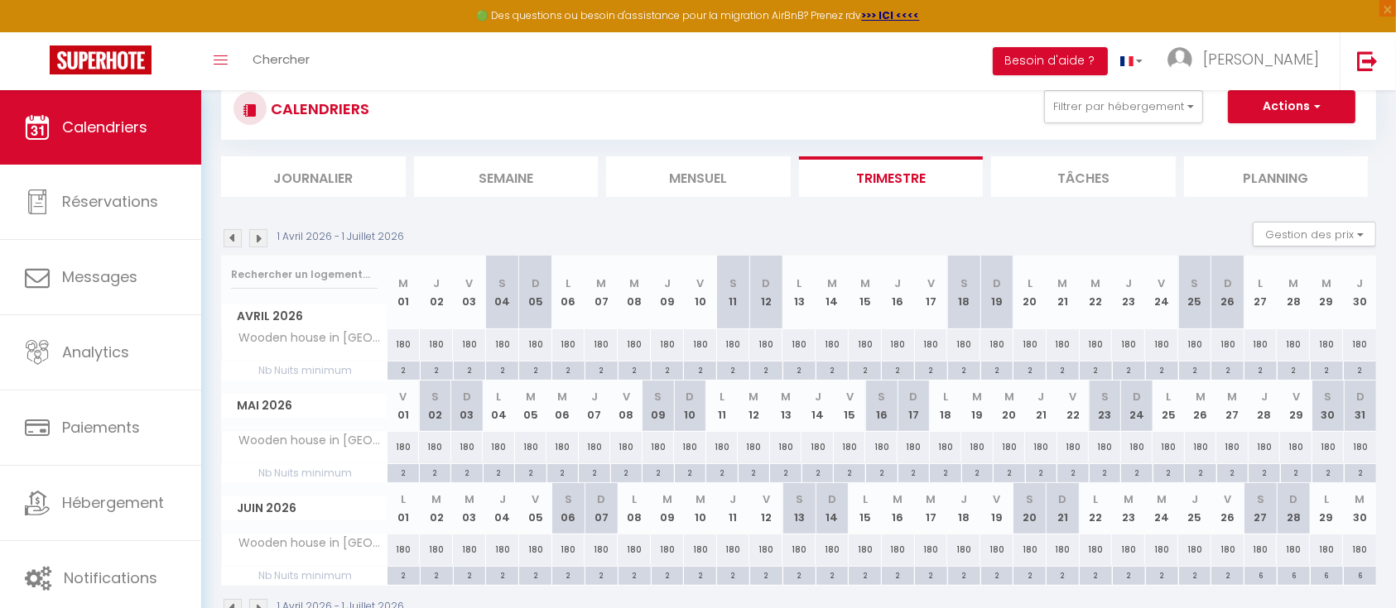
scroll to position [93, 0]
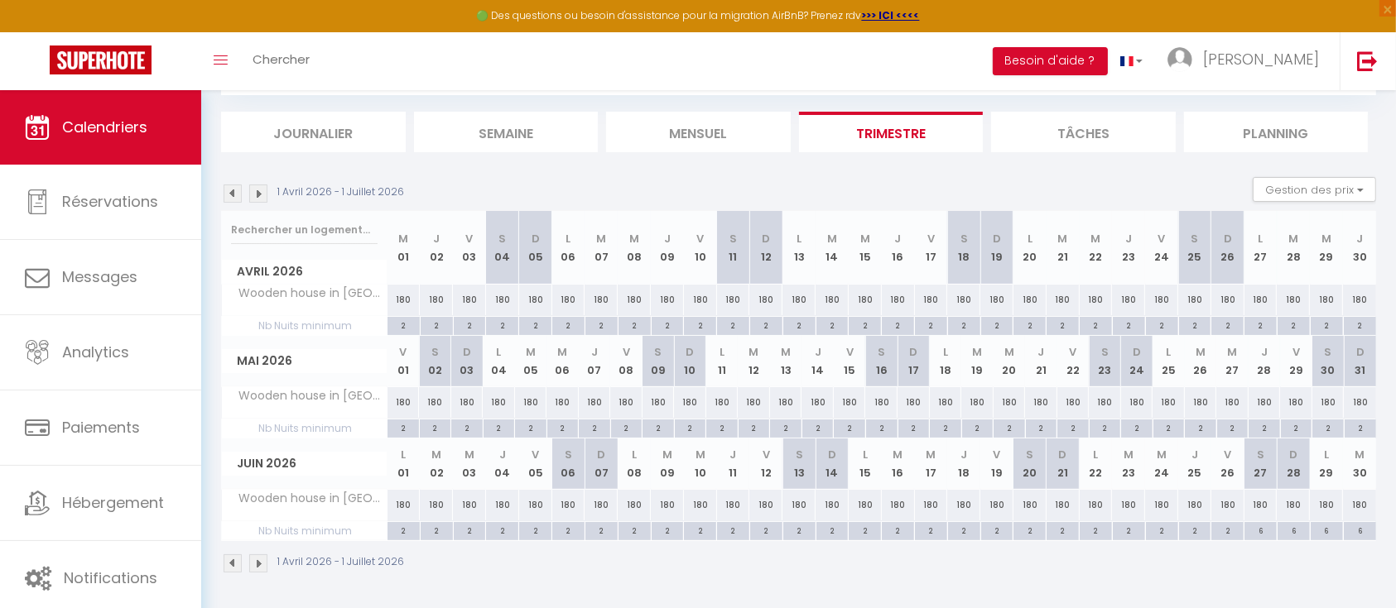
click at [1261, 503] on div "180" at bounding box center [1260, 505] width 33 height 31
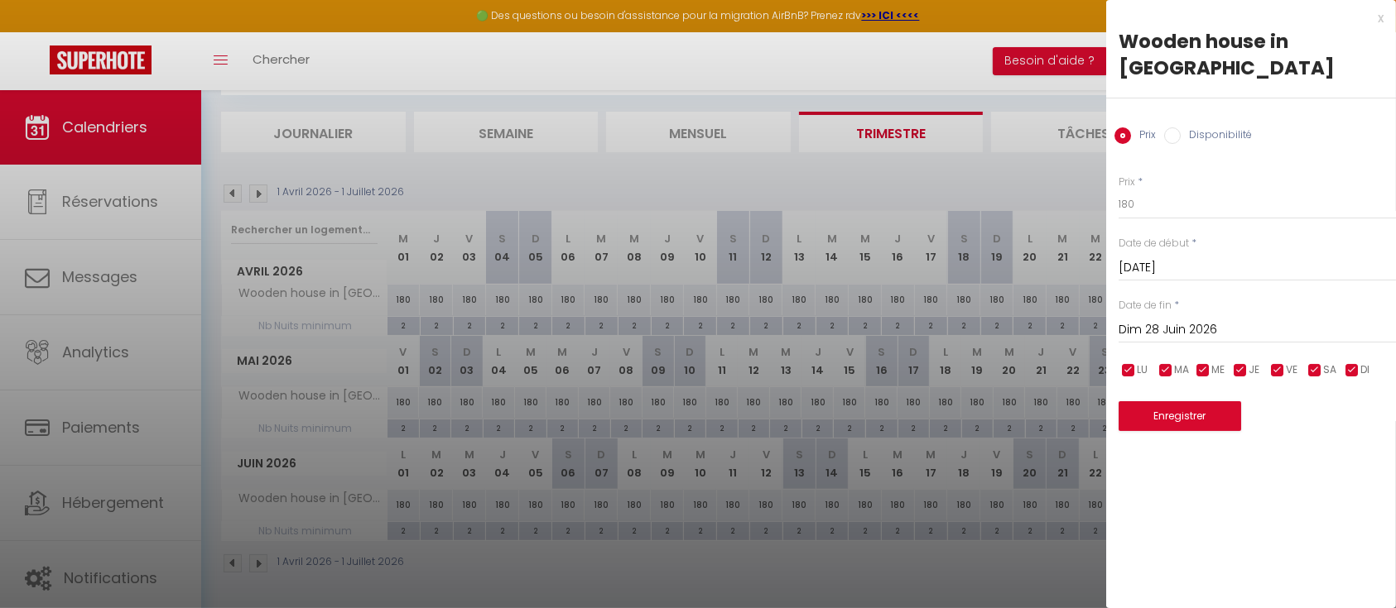
click at [1186, 320] on input "Dim 28 Juin 2026" at bounding box center [1256, 331] width 277 height 22
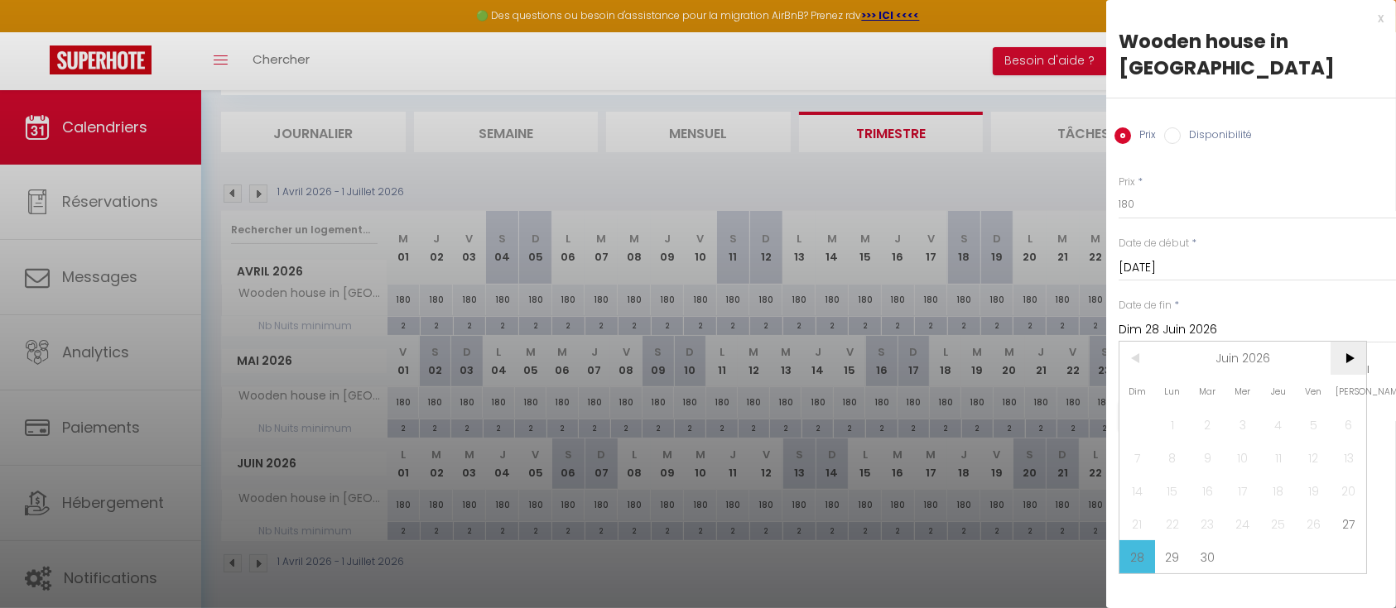
click at [1347, 342] on span ">" at bounding box center [1348, 358] width 36 height 33
click at [1344, 408] on span "5" at bounding box center [1348, 424] width 36 height 33
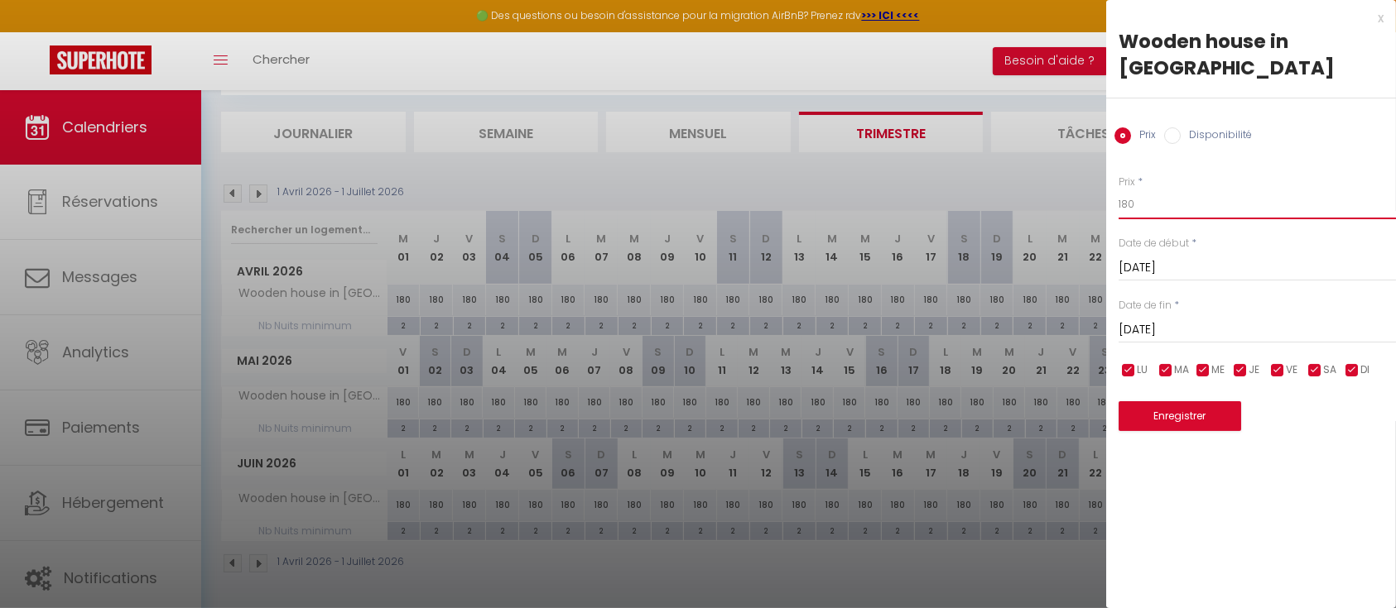
drag, startPoint x: 1137, startPoint y: 182, endPoint x: 1012, endPoint y: 158, distance: 128.1
click at [1012, 158] on body "🟢 Des questions ou besoin d'assistance pour la migration AirBnB? Prenez rdv >>>…" at bounding box center [698, 304] width 1396 height 613
click at [1180, 401] on button "Enregistrer" at bounding box center [1179, 416] width 123 height 30
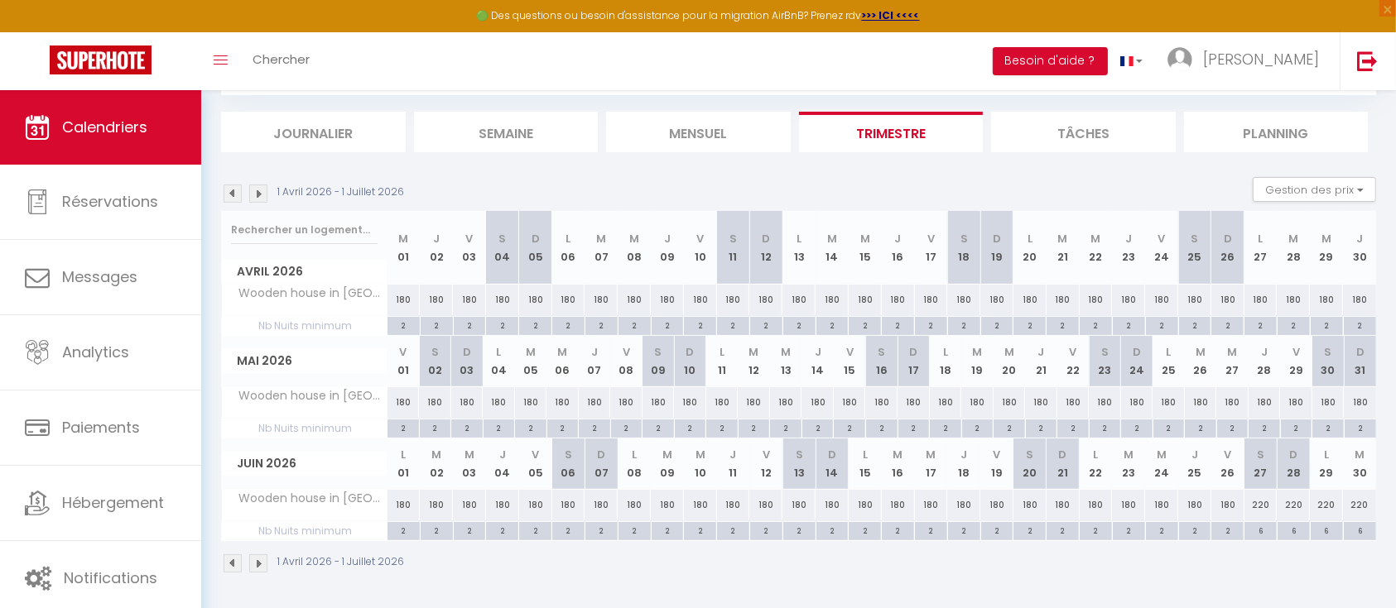
click at [228, 192] on img at bounding box center [233, 194] width 18 height 18
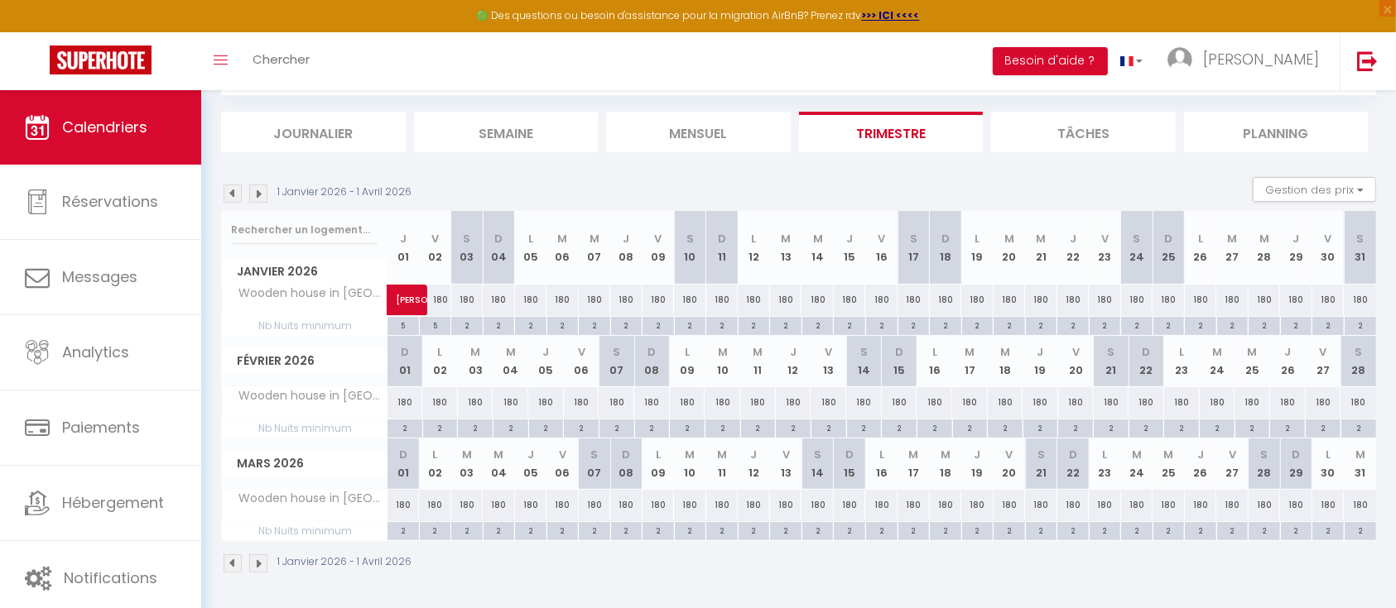
click at [228, 192] on img at bounding box center [233, 194] width 18 height 18
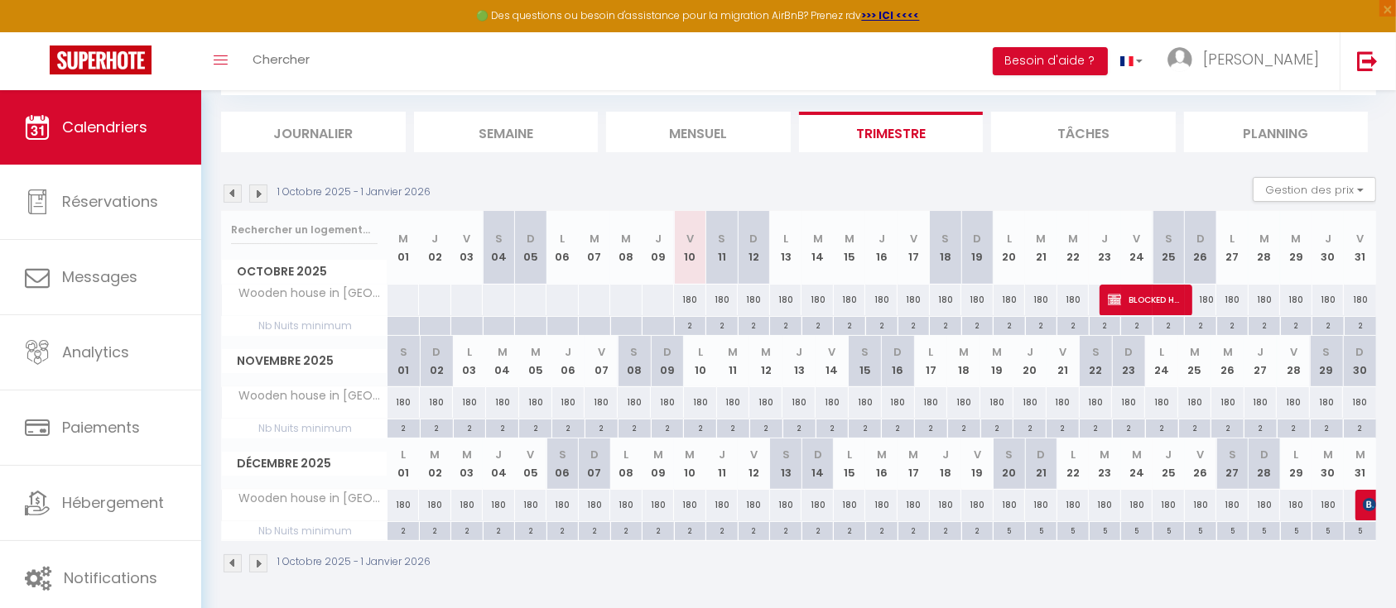
click at [1011, 500] on div "180" at bounding box center [1009, 505] width 32 height 31
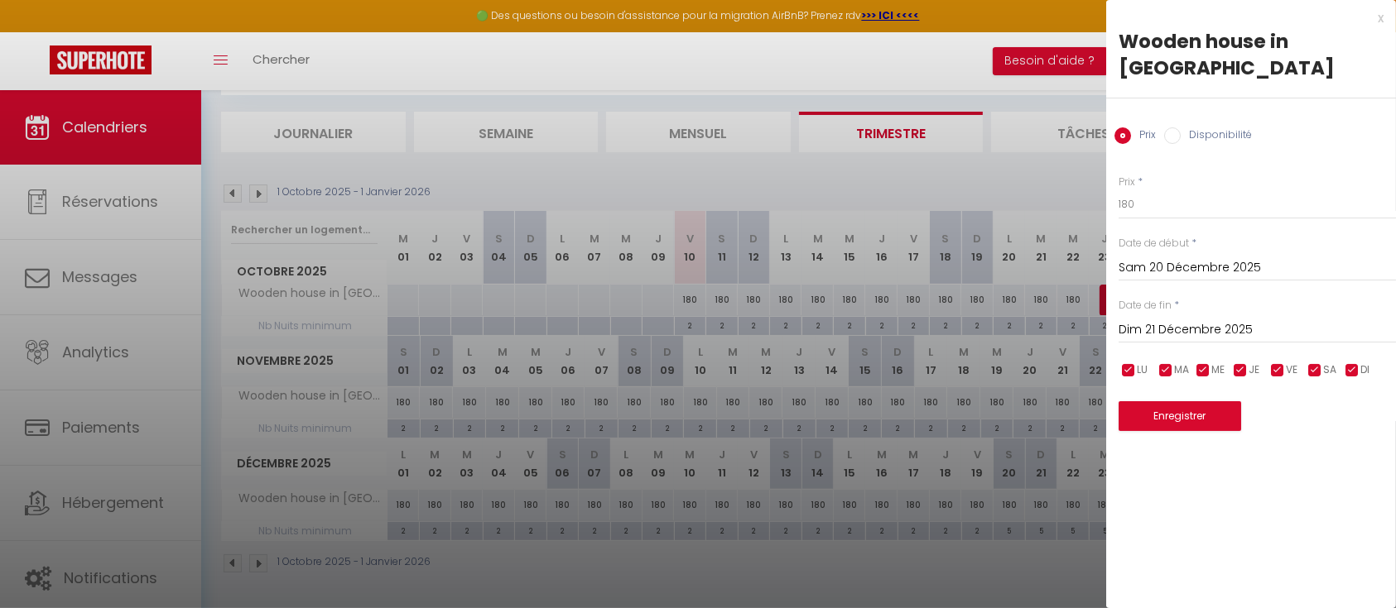
click at [1176, 320] on input "Dim 21 Décembre 2025" at bounding box center [1256, 331] width 277 height 22
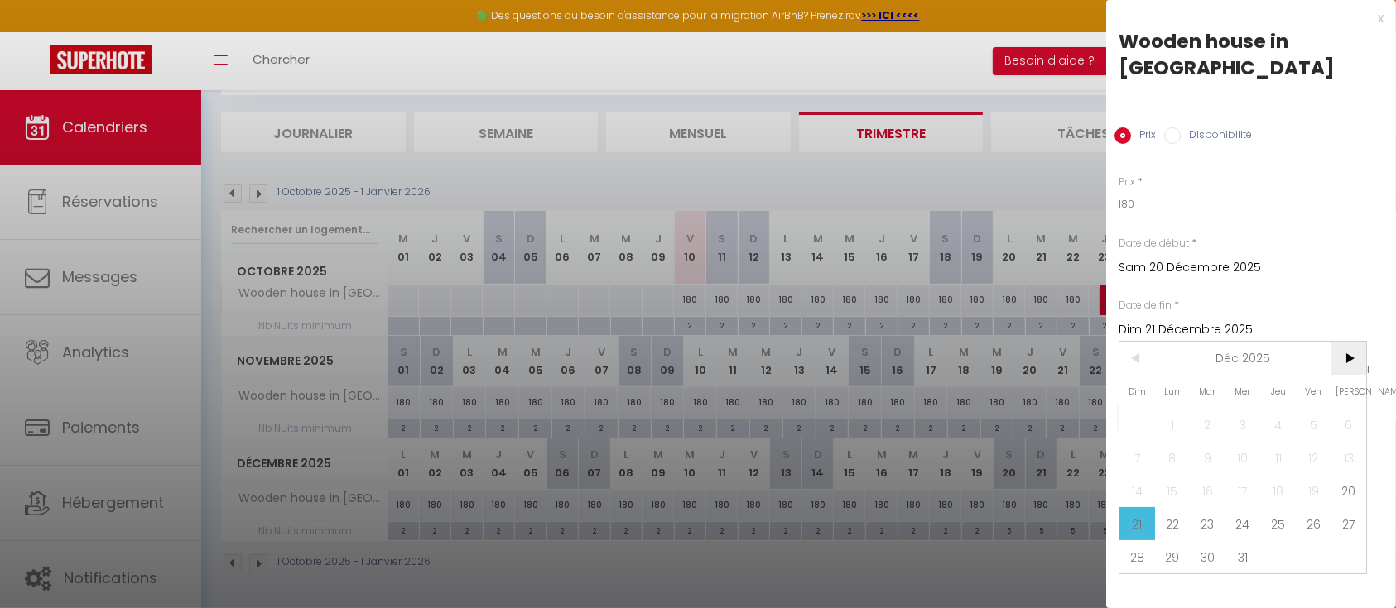
click at [1352, 342] on span ">" at bounding box center [1348, 358] width 36 height 33
click at [1350, 408] on span "3" at bounding box center [1348, 424] width 36 height 33
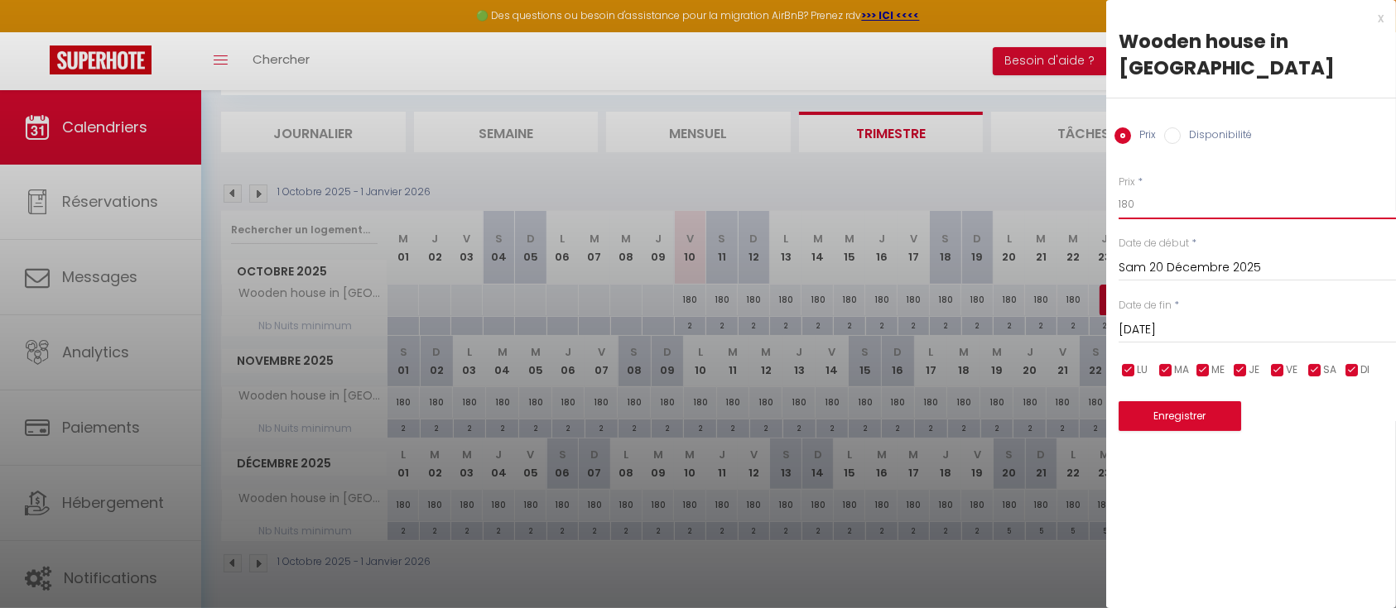
drag, startPoint x: 1142, startPoint y: 179, endPoint x: 1010, endPoint y: 166, distance: 133.1
click at [1010, 166] on body "🟢 Des questions ou besoin d'assistance pour la migration AirBnB? Prenez rdv >>>…" at bounding box center [698, 304] width 1396 height 613
click at [1169, 401] on button "Enregistrer" at bounding box center [1179, 416] width 123 height 30
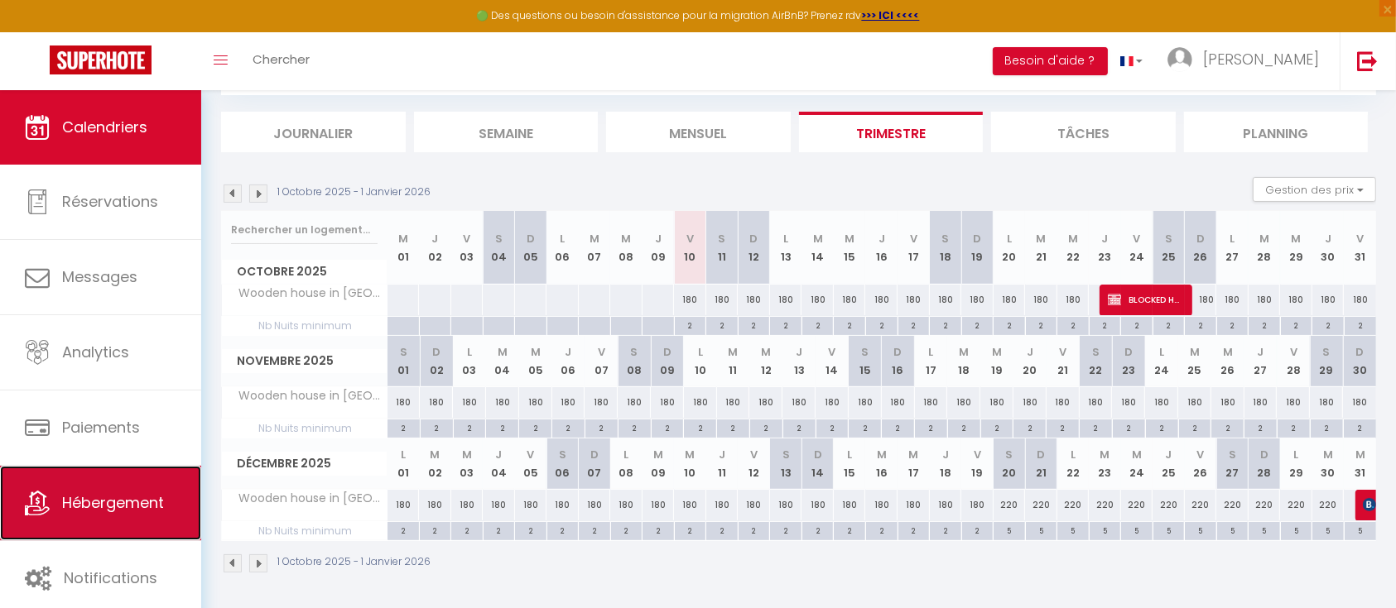
click at [87, 513] on link "Hébergement" at bounding box center [100, 503] width 201 height 75
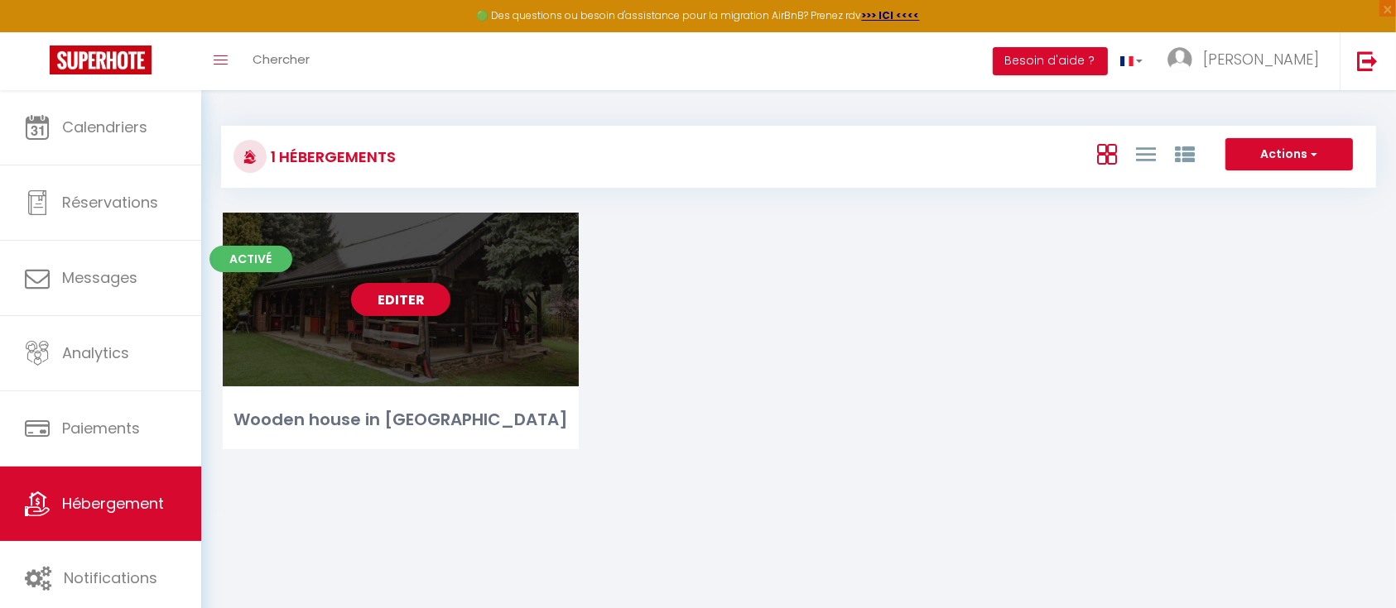
click at [366, 298] on link "Editer" at bounding box center [400, 299] width 99 height 33
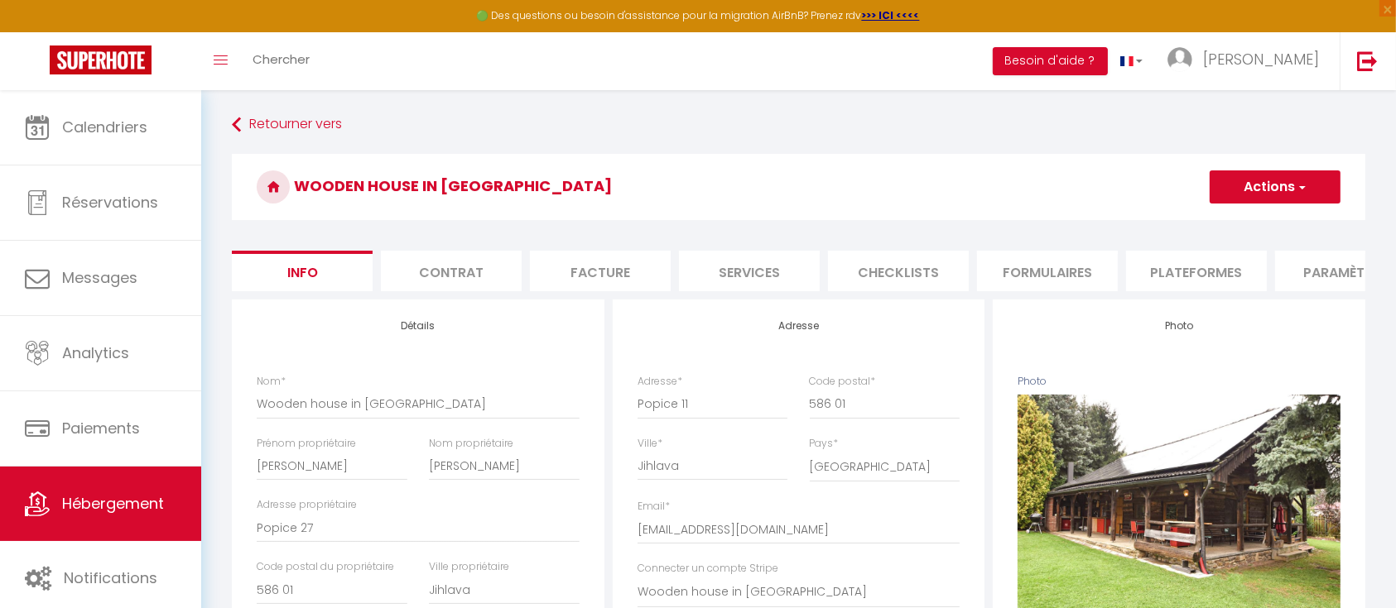
click at [1297, 262] on li "Paramètres" at bounding box center [1345, 271] width 141 height 41
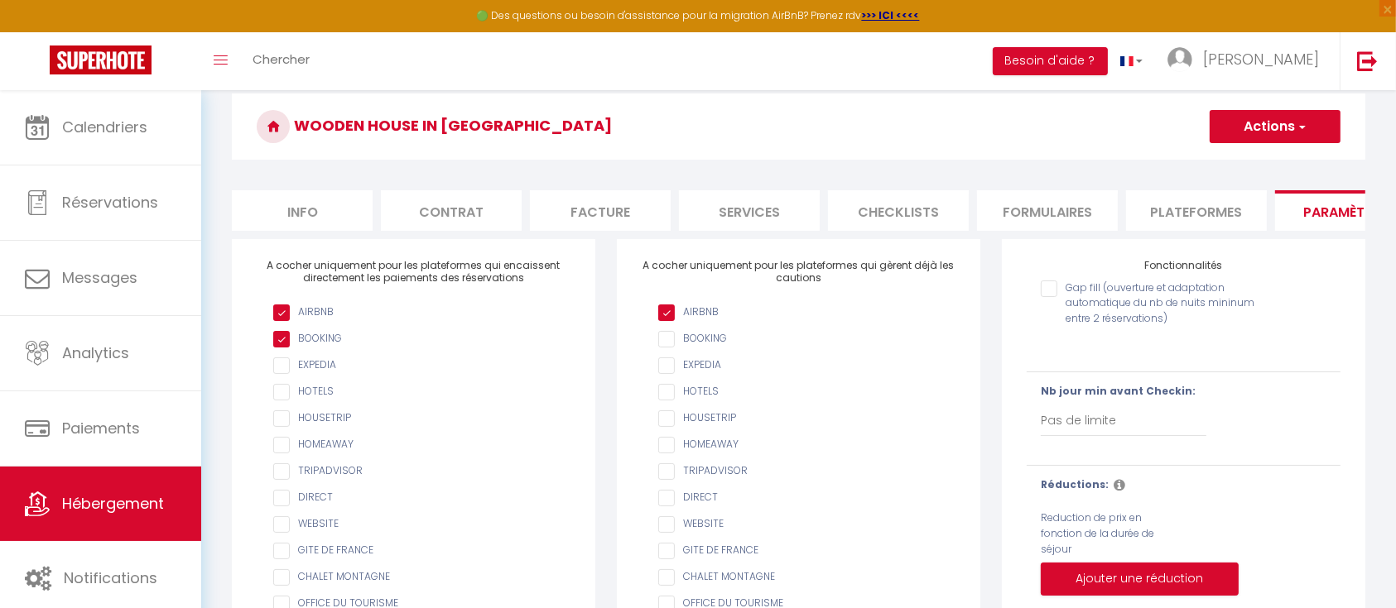
scroll to position [110, 0]
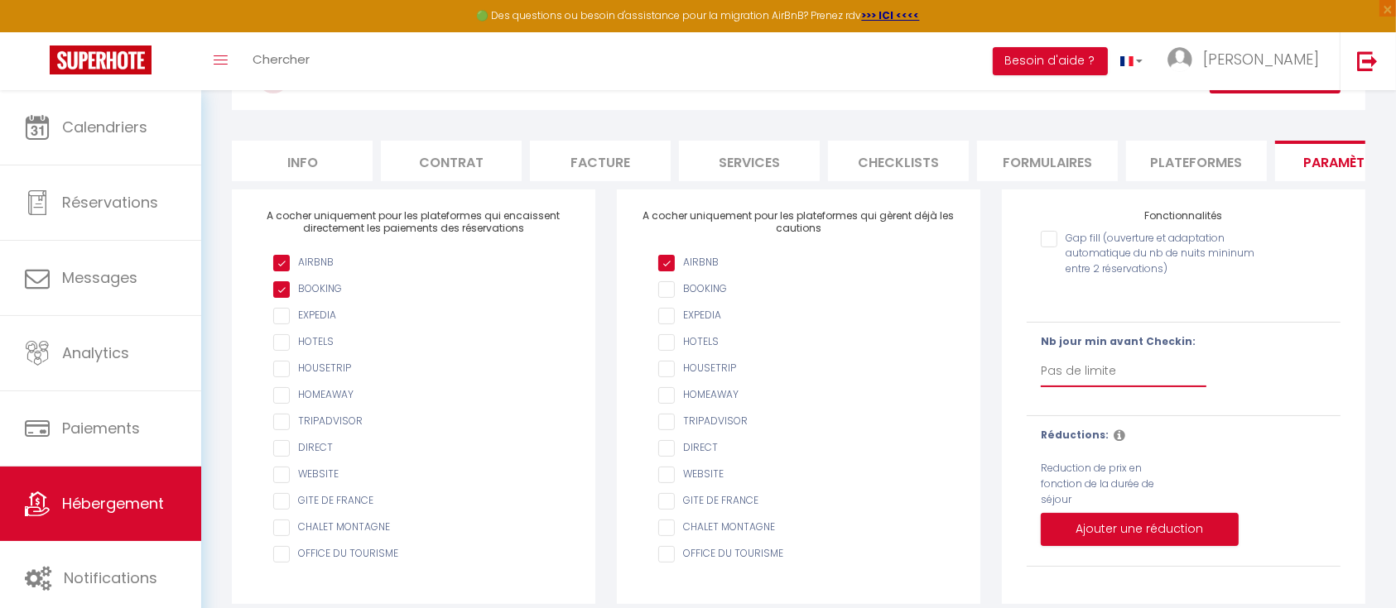
click at [1089, 387] on select "Pas de limite 1 2 3 4 5 6 7" at bounding box center [1124, 371] width 166 height 31
click at [1041, 372] on select "Pas de limite 1 2 3 4 5 6 7" at bounding box center [1124, 371] width 166 height 31
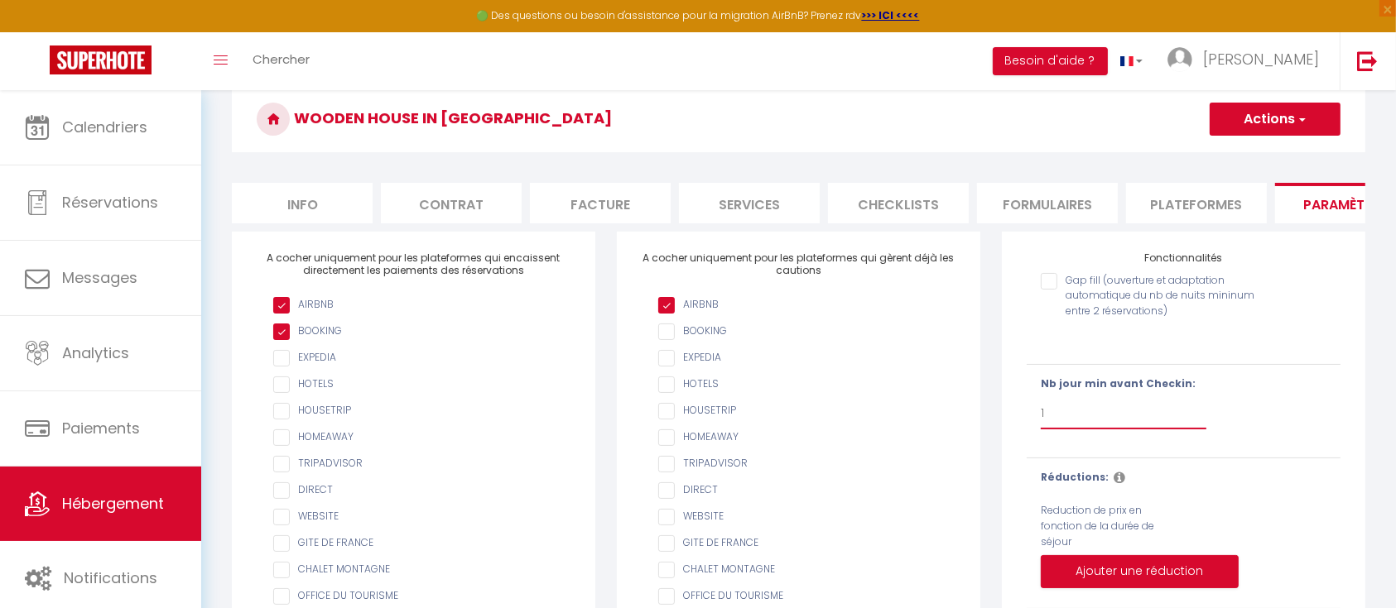
scroll to position [0, 0]
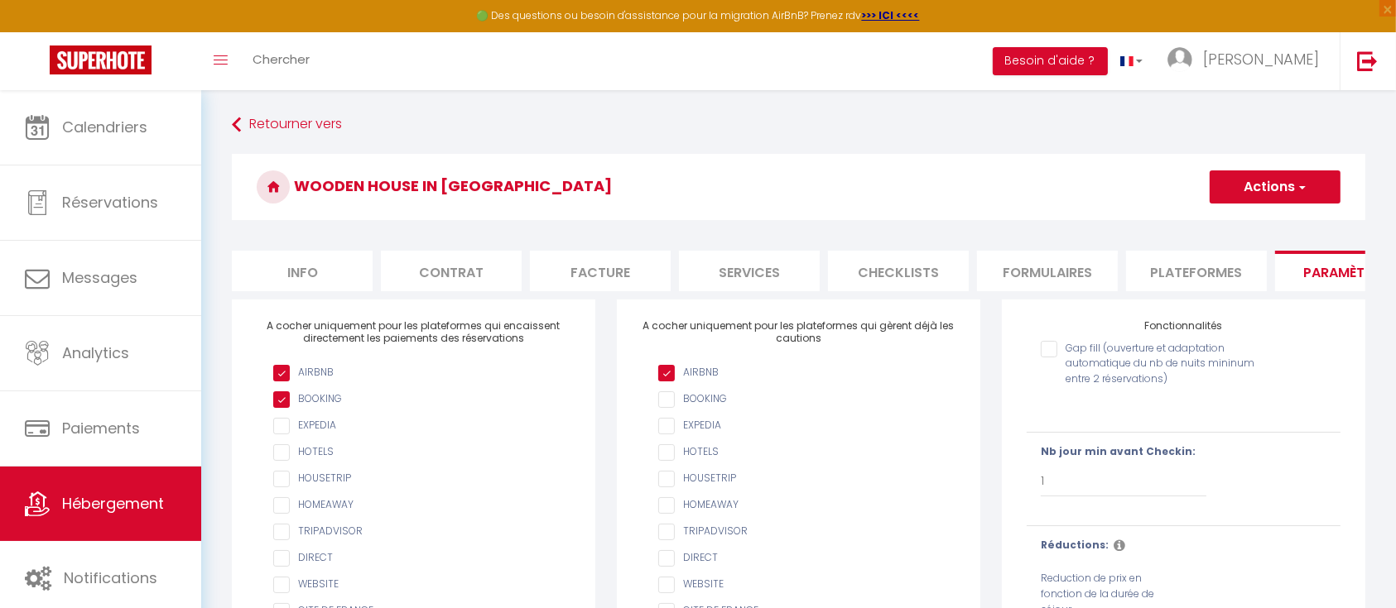
click at [1221, 193] on button "Actions" at bounding box center [1274, 187] width 131 height 33
click at [1217, 221] on link "Enregistrer" at bounding box center [1274, 224] width 131 height 22
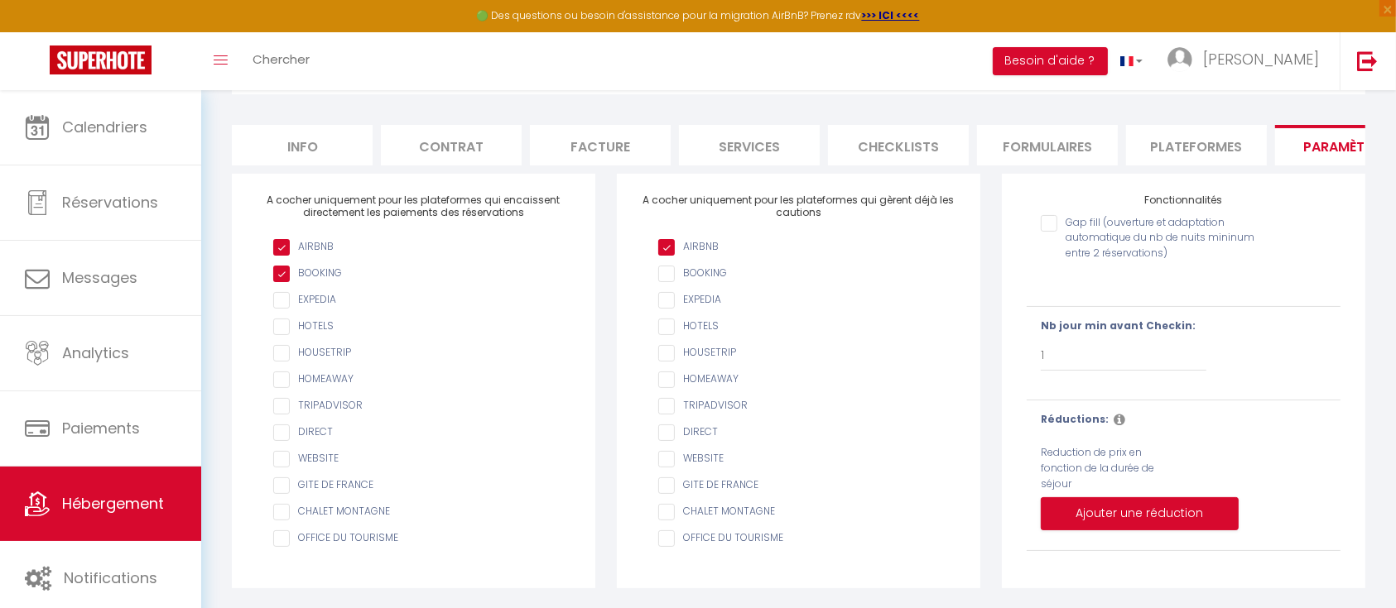
scroll to position [142, 0]
click at [1050, 512] on button "Ajouter une réduction" at bounding box center [1140, 514] width 198 height 33
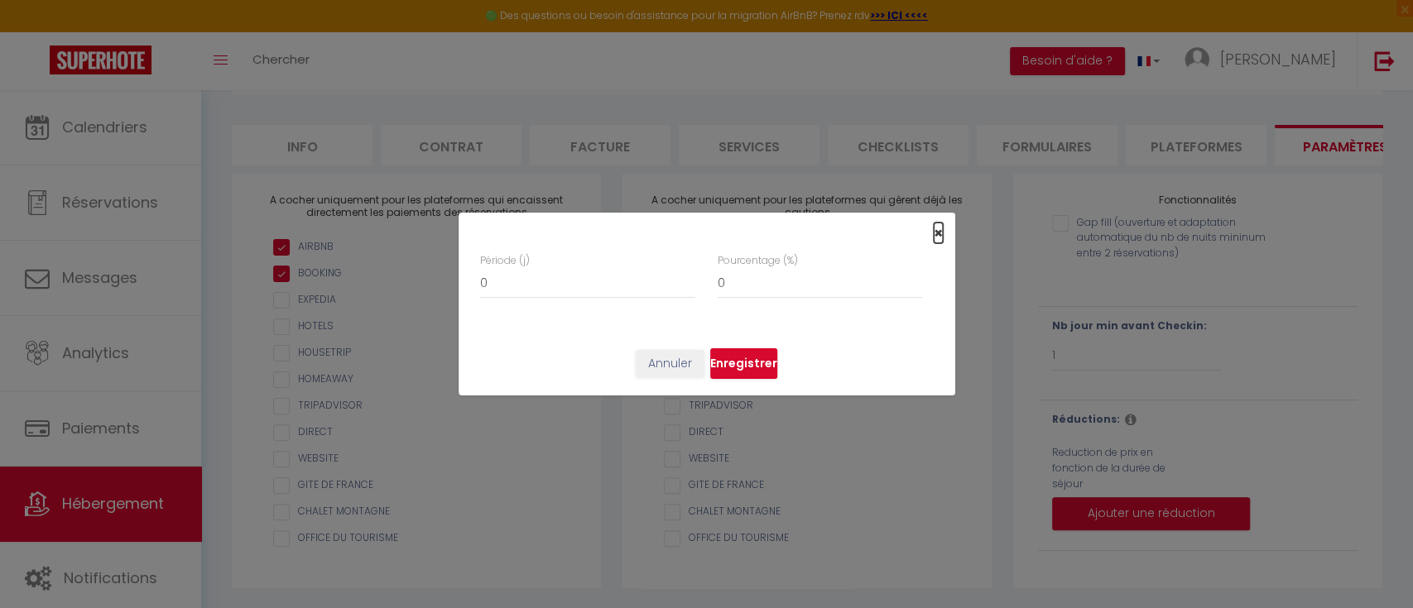
click at [934, 234] on span "×" at bounding box center [938, 233] width 9 height 21
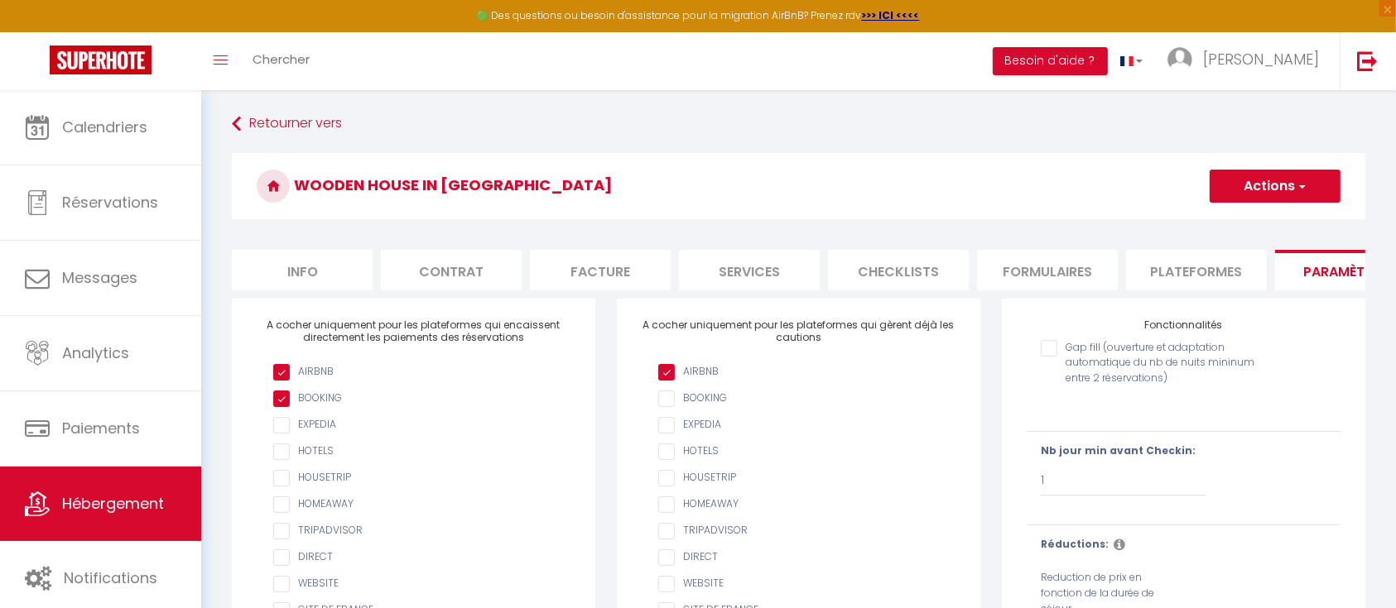
scroll to position [0, 0]
click at [1298, 185] on span "button" at bounding box center [1301, 187] width 11 height 17
click at [1256, 217] on input "Enregistrer" at bounding box center [1255, 223] width 61 height 17
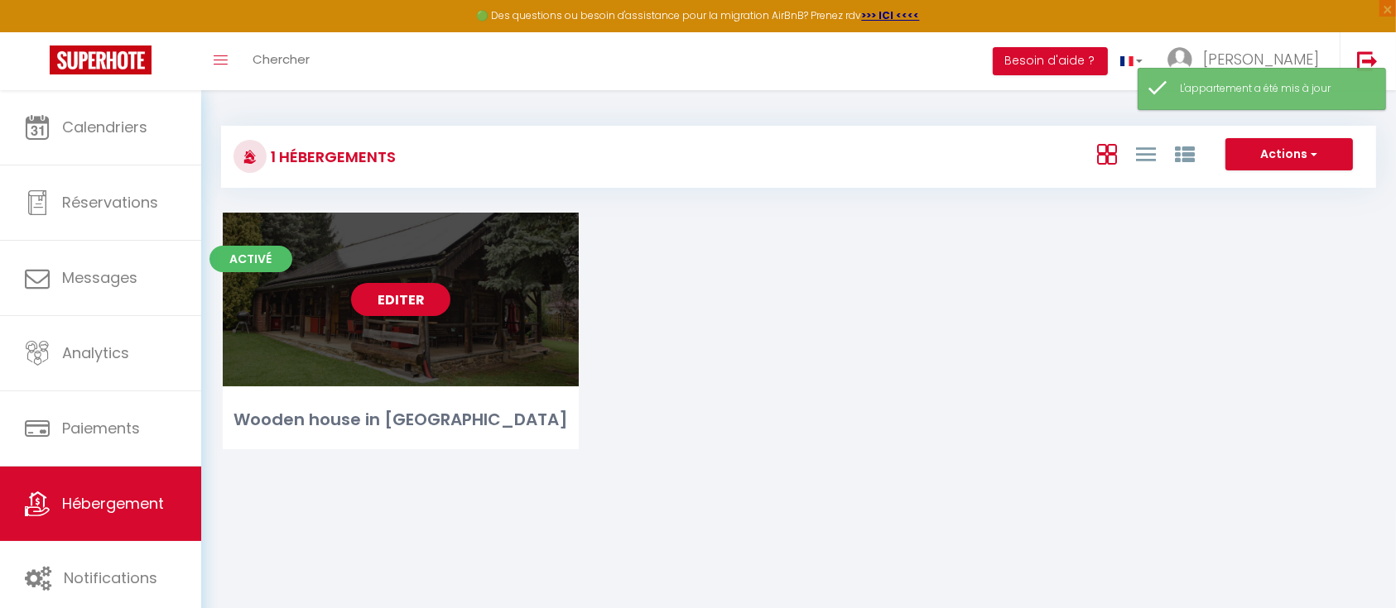
click at [391, 313] on link "Editer" at bounding box center [400, 299] width 99 height 33
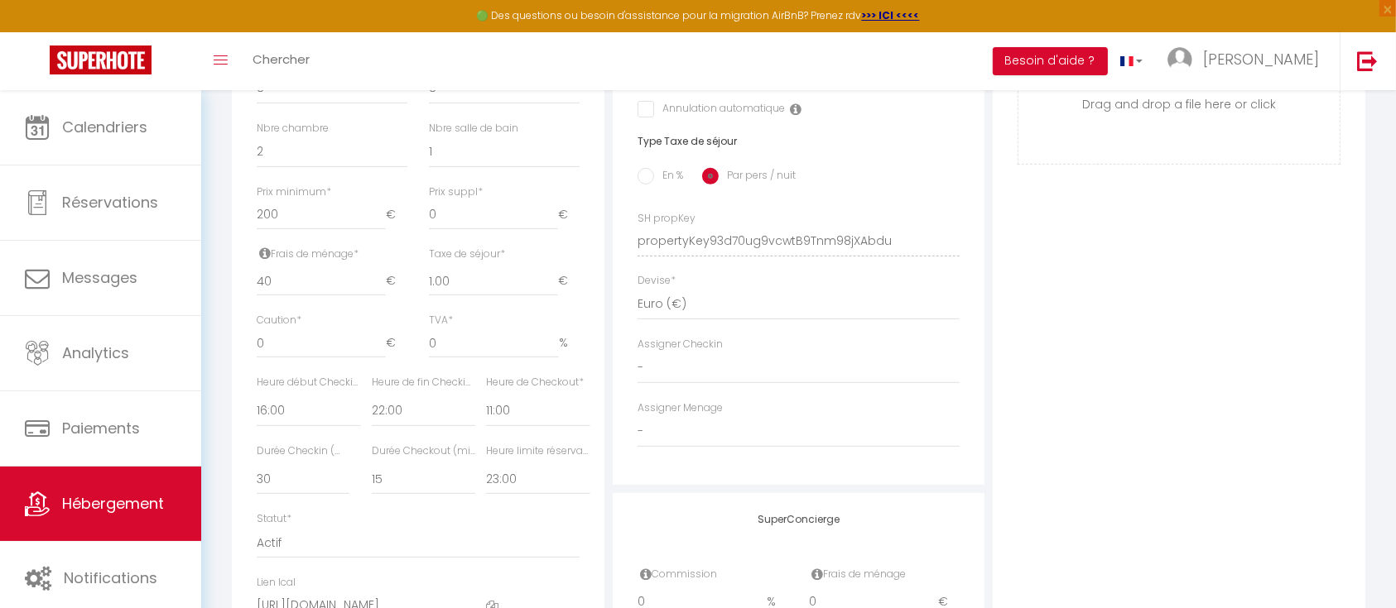
scroll to position [662, 0]
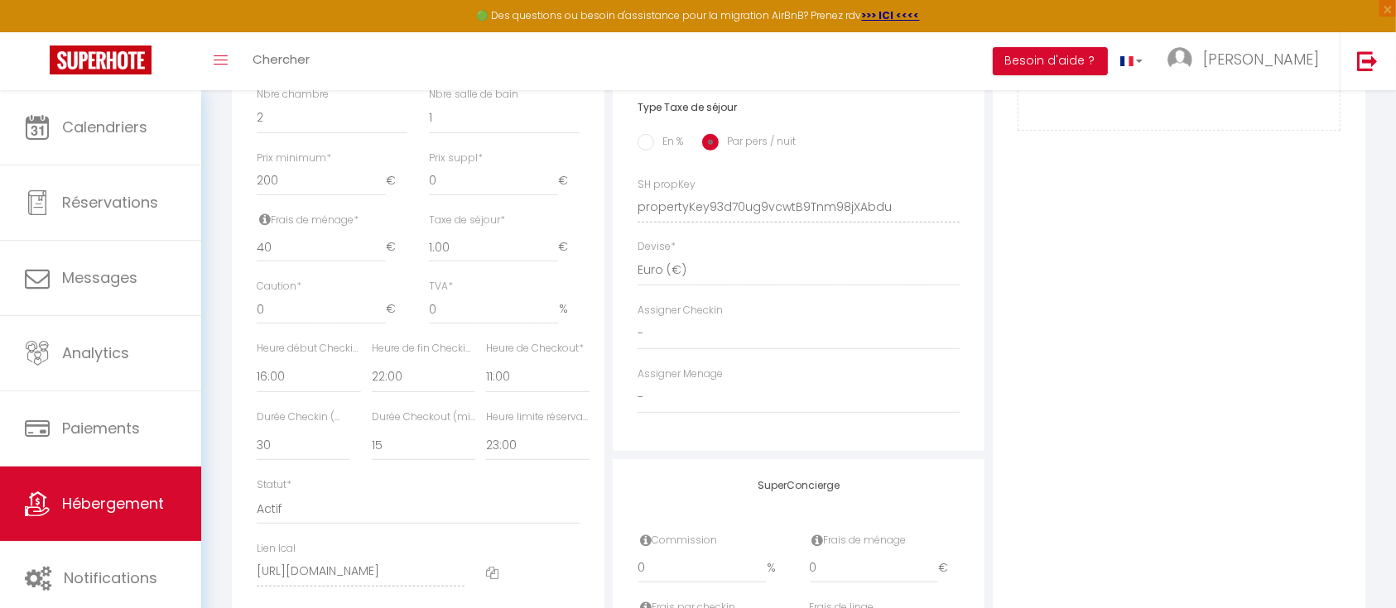
click at [315, 374] on div "Heure début Checkin * 00:00 00:15 00:30 00:45 01:00 01:15 01:30 01:45 02:00 02:…" at bounding box center [308, 367] width 103 height 52
click at [284, 460] on select "15 30 45 60 75 90 105 120 135 150 165 180 195 210" at bounding box center [303, 445] width 93 height 31
click at [400, 461] on select "15 30 45 60 75 90 105 120 135 150 165 180 195 210" at bounding box center [423, 445] width 103 height 31
click at [525, 478] on div "Heure limite réservation Pas de limite 01:00 02:00 03:00 04:00 05:00 06:00 07:0…" at bounding box center [532, 444] width 115 height 69
click at [521, 460] on select "Pas de limite 01:00 02:00 03:00 04:00 05:00 06:00 07:00 08:00 09:00 10:00 11:00…" at bounding box center [537, 445] width 103 height 31
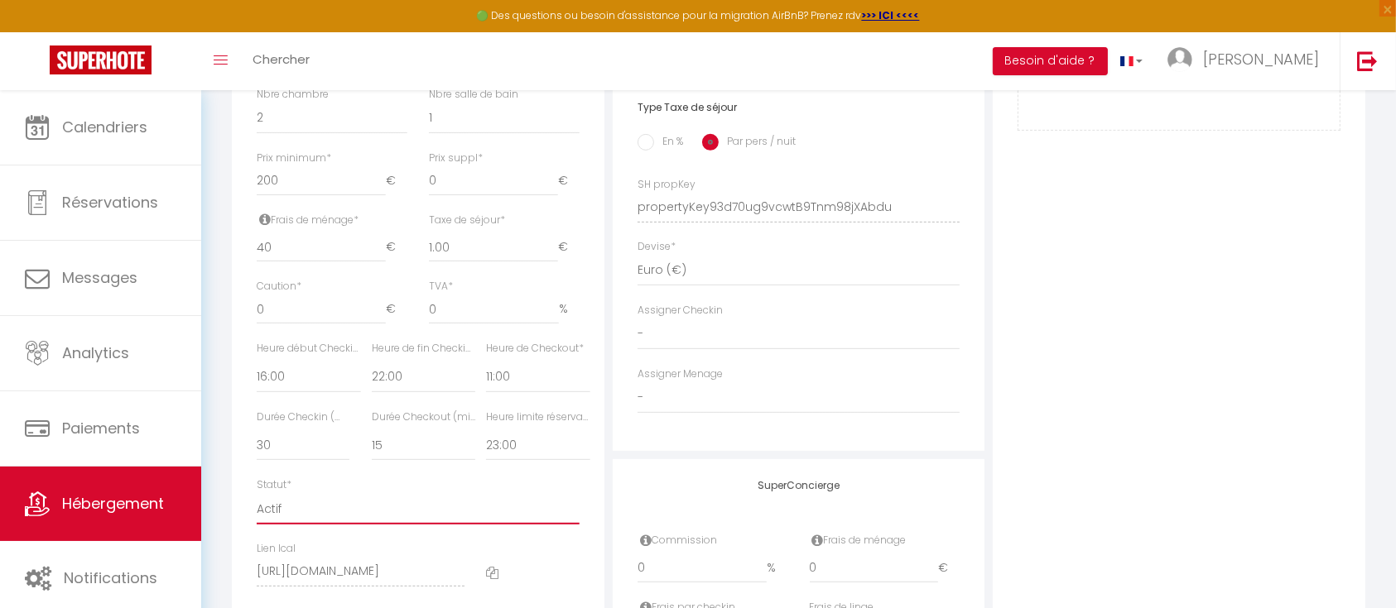
click at [483, 511] on select "Actif Pas actif" at bounding box center [418, 508] width 323 height 31
click at [515, 456] on select "Pas de limite 01:00 02:00 03:00 04:00 05:00 06:00 07:00 08:00 09:00 10:00 11:00…" at bounding box center [537, 445] width 103 height 31
click at [486, 445] on select "Pas de limite 01:00 02:00 03:00 04:00 05:00 06:00 07:00 08:00 09:00 10:00 11:00…" at bounding box center [537, 445] width 103 height 31
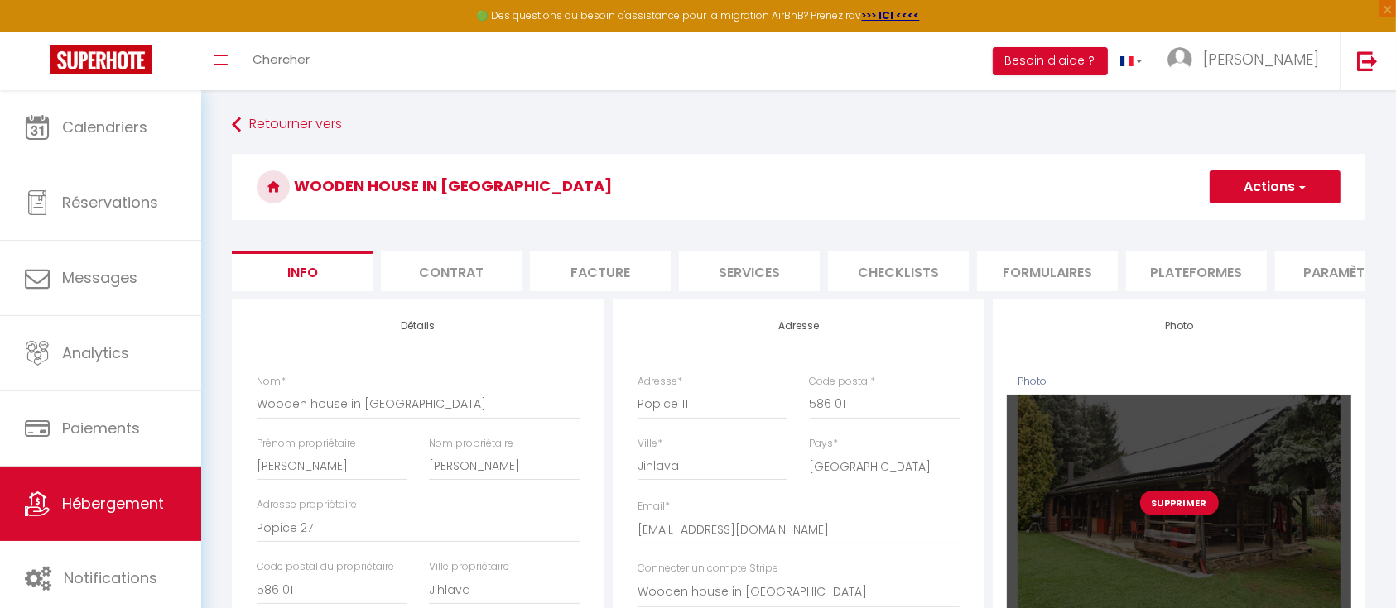
scroll to position [0, 0]
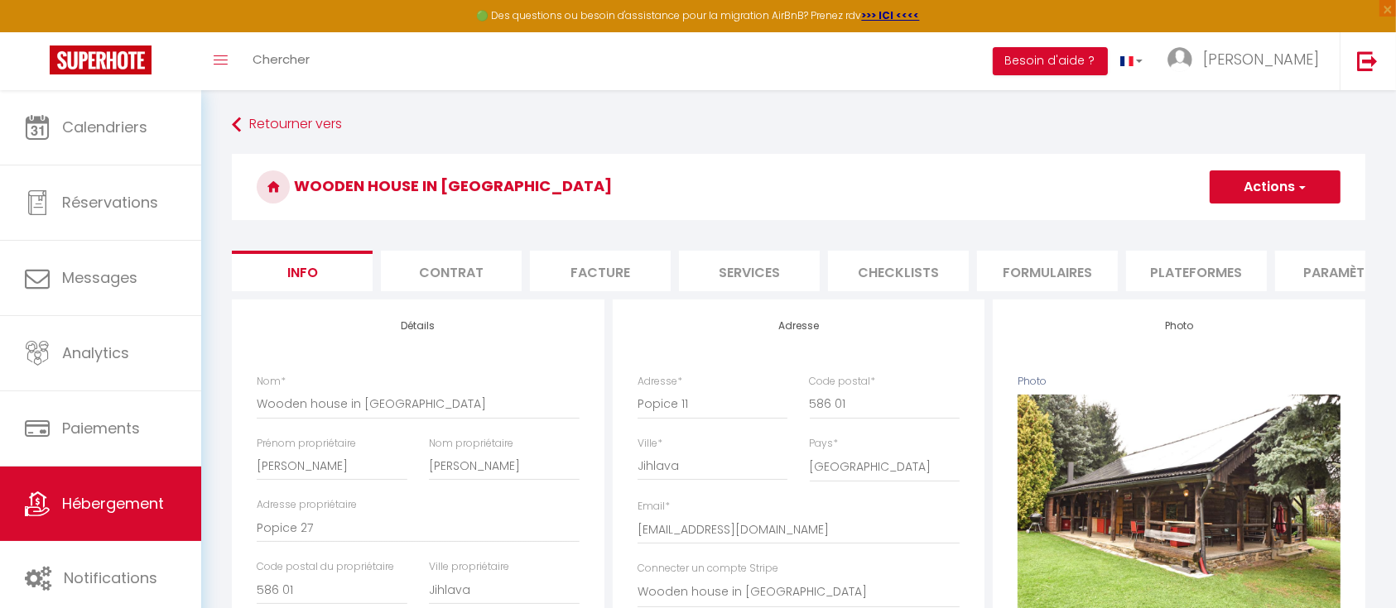
click at [1276, 195] on button "Actions" at bounding box center [1274, 187] width 131 height 33
click at [1243, 223] on link "Enregistrer" at bounding box center [1250, 224] width 177 height 22
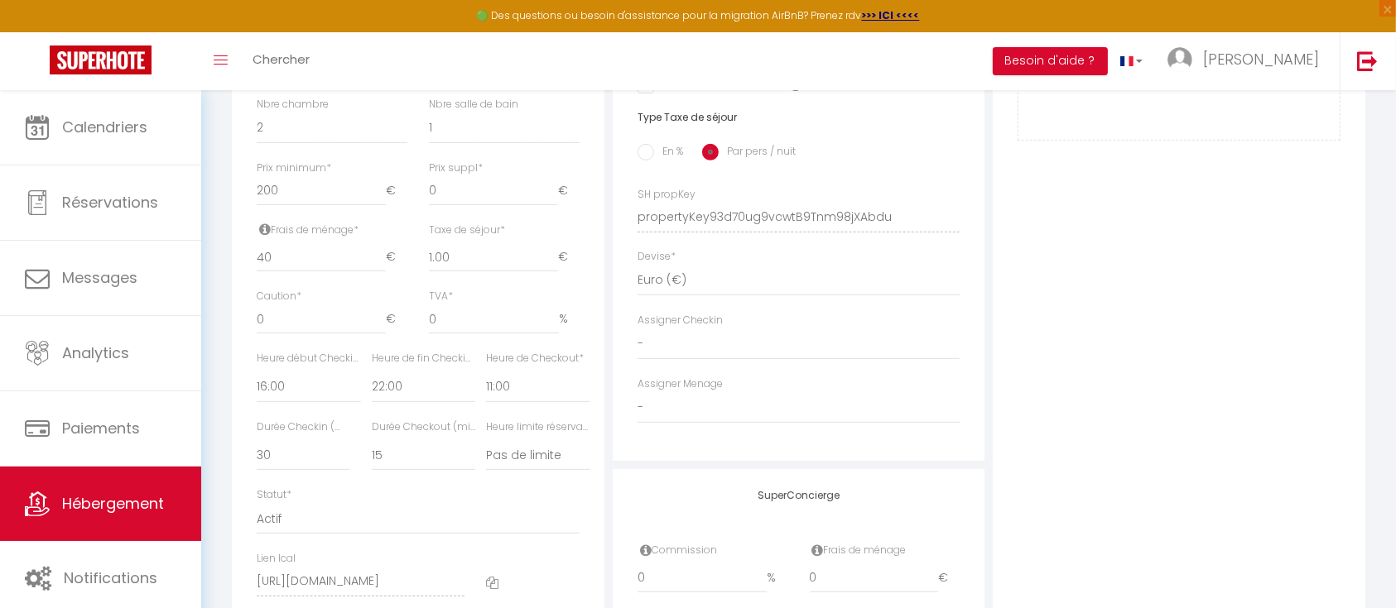
scroll to position [662, 0]
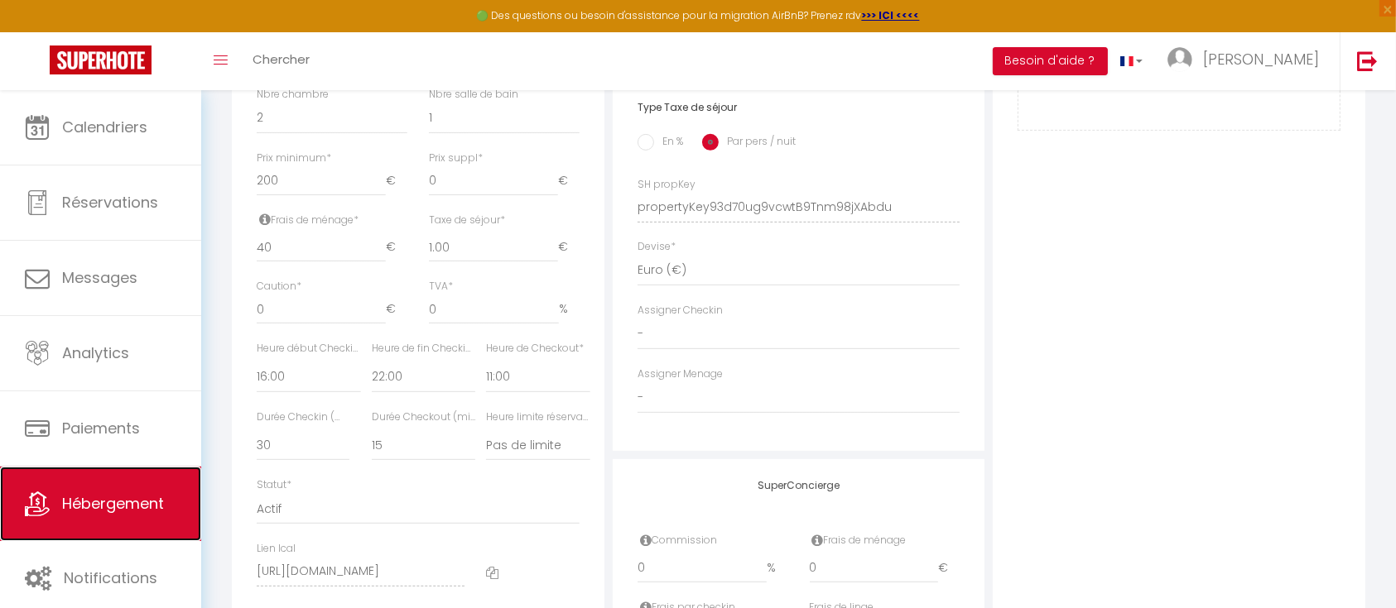
click at [124, 500] on span "Hébergement" at bounding box center [113, 503] width 102 height 21
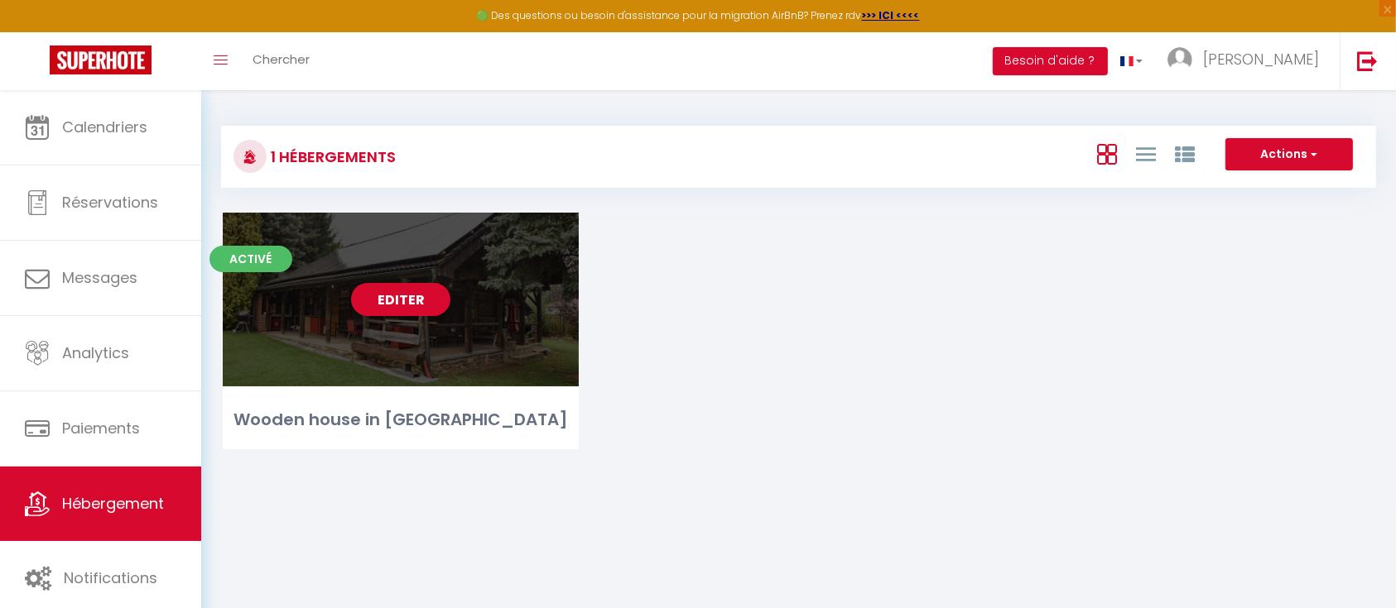
click at [370, 288] on link "Editer" at bounding box center [400, 299] width 99 height 33
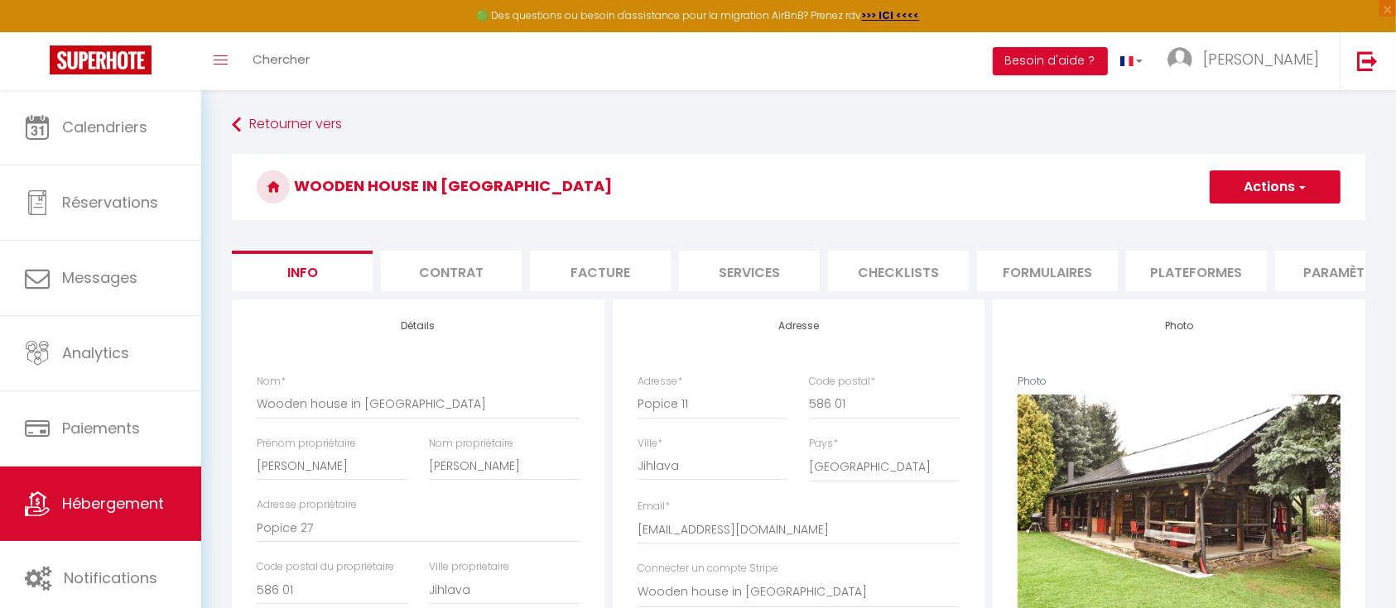
click at [1318, 262] on li "Paramètres" at bounding box center [1345, 271] width 141 height 41
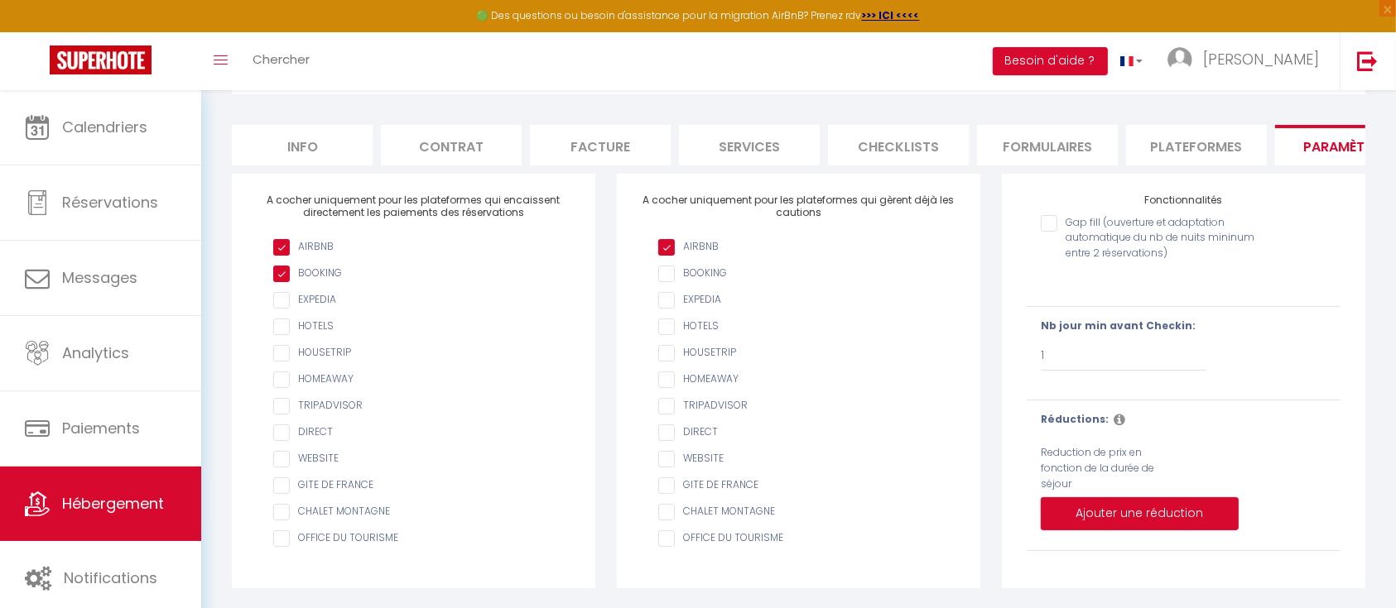
scroll to position [142, 0]
click at [1156, 509] on button "Ajouter une réduction" at bounding box center [1140, 514] width 198 height 33
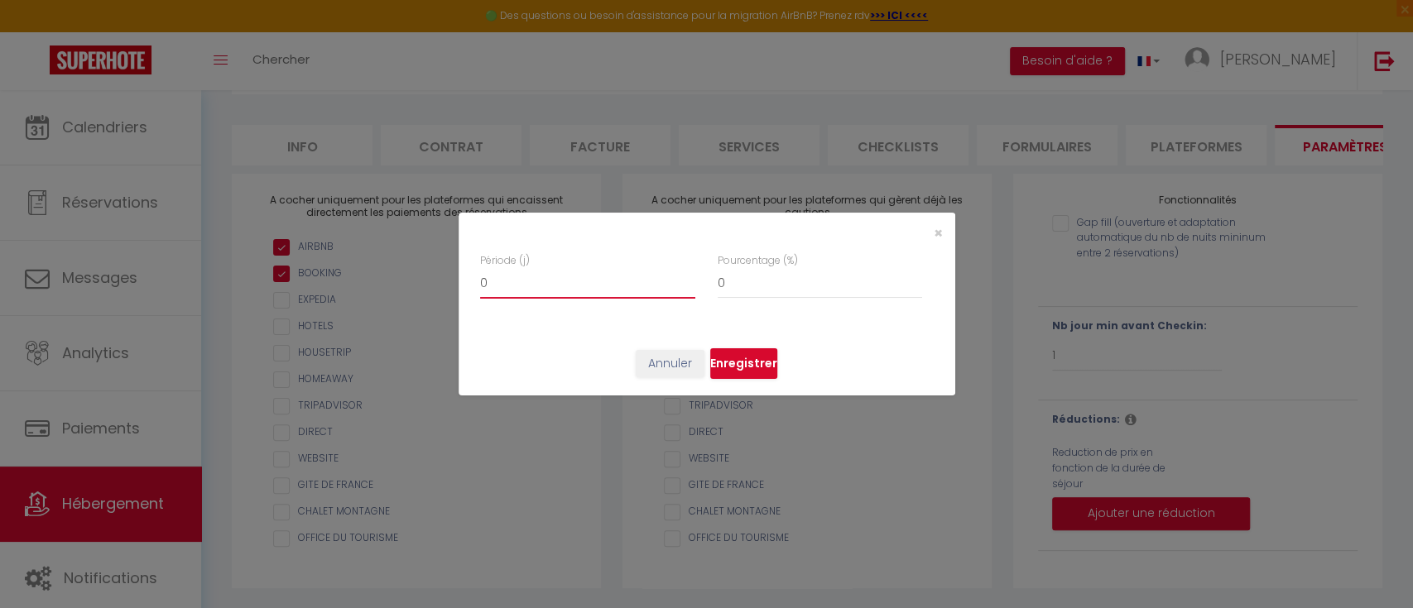
drag, startPoint x: 504, startPoint y: 277, endPoint x: 402, endPoint y: 261, distance: 103.2
click at [402, 261] on div "× Période (j) 0 Pourcentage (%) 0 Annuler Enregistrer" at bounding box center [706, 304] width 1413 height 608
drag, startPoint x: 737, startPoint y: 283, endPoint x: 686, endPoint y: 276, distance: 51.0
click at [686, 276] on div "Période (j) 7 Pourcentage (%) 0" at bounding box center [706, 284] width 452 height 62
click at [758, 368] on button "Enregistrer" at bounding box center [743, 364] width 67 height 31
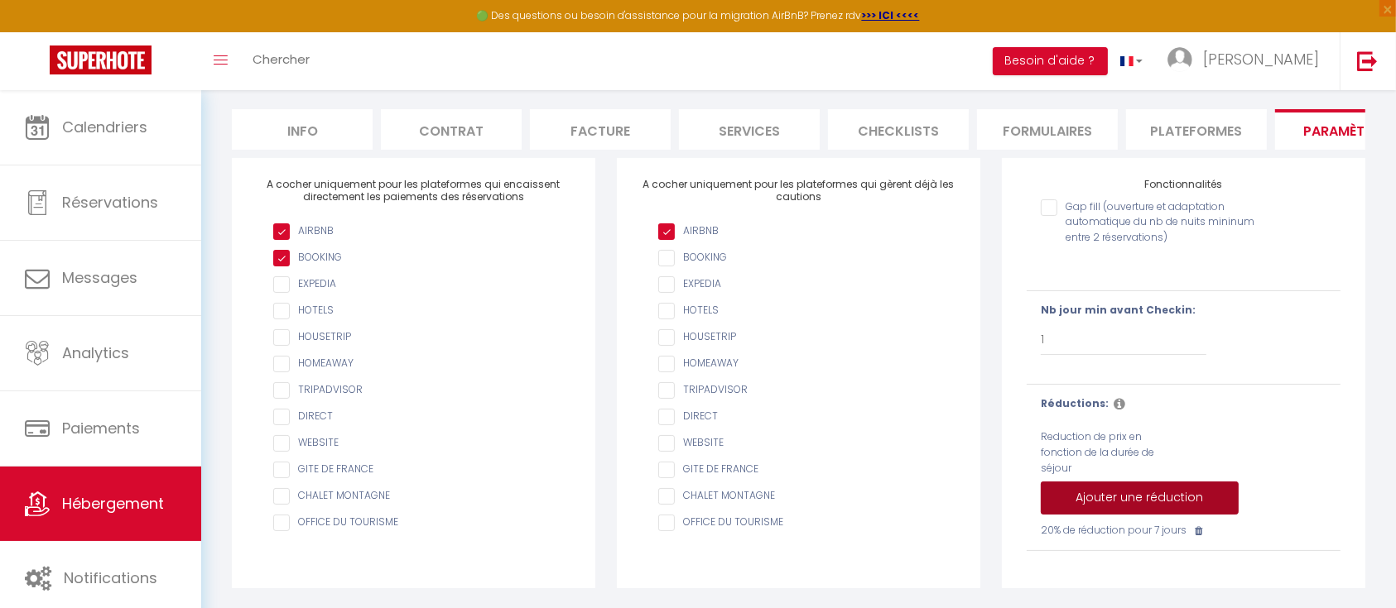
click at [1113, 514] on button "Ajouter une réduction" at bounding box center [1140, 498] width 198 height 33
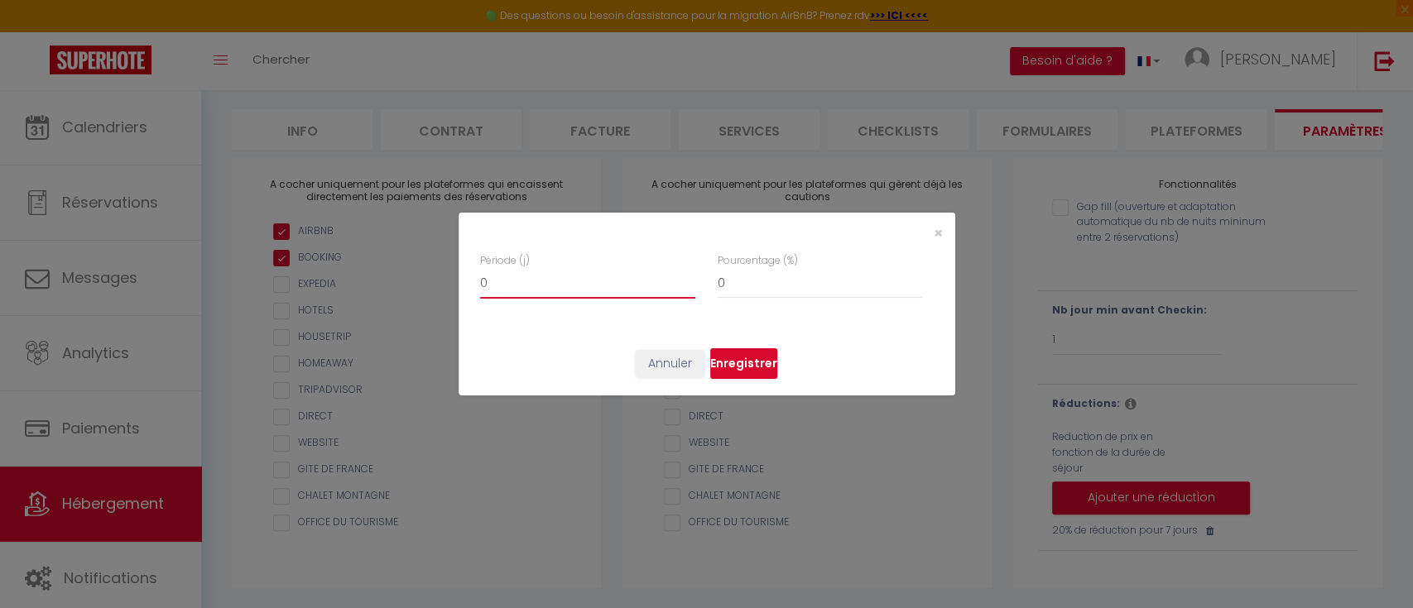
drag, startPoint x: 517, startPoint y: 287, endPoint x: 404, endPoint y: 278, distance: 113.0
click at [404, 278] on div "× Période (j) 0 Pourcentage (%) 0 Annuler Enregistrer" at bounding box center [706, 304] width 1413 height 608
drag, startPoint x: 723, startPoint y: 276, endPoint x: 689, endPoint y: 276, distance: 33.9
click at [689, 276] on div "Période (j) 15 Pourcentage (%) 0" at bounding box center [706, 284] width 452 height 62
click at [776, 357] on div "Annuler Enregistrer" at bounding box center [707, 364] width 497 height 65
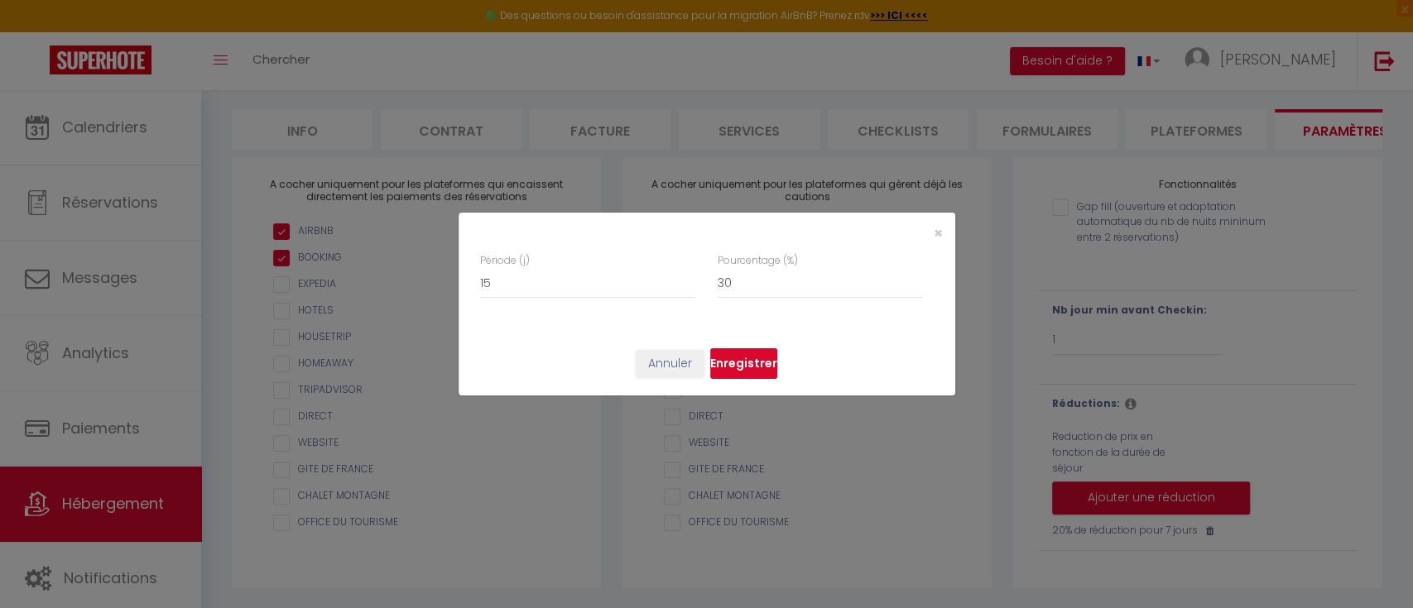
click at [762, 361] on button "Enregistrer" at bounding box center [743, 364] width 67 height 31
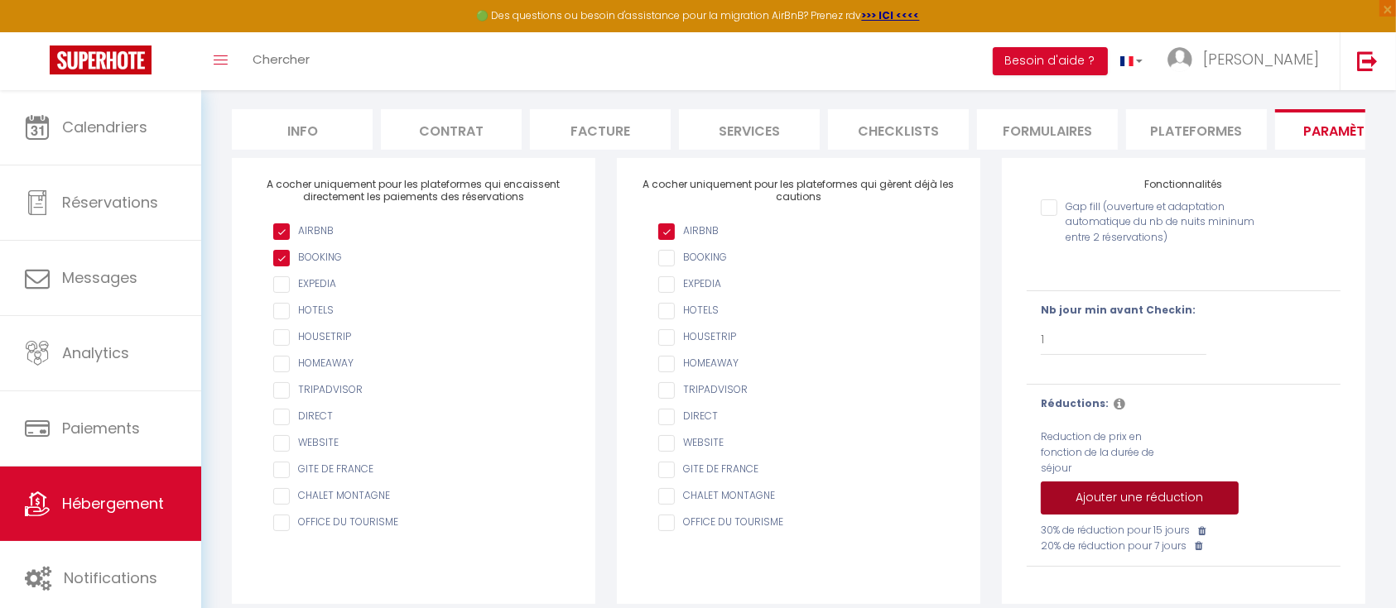
click at [1122, 515] on button "Ajouter une réduction" at bounding box center [1140, 498] width 198 height 33
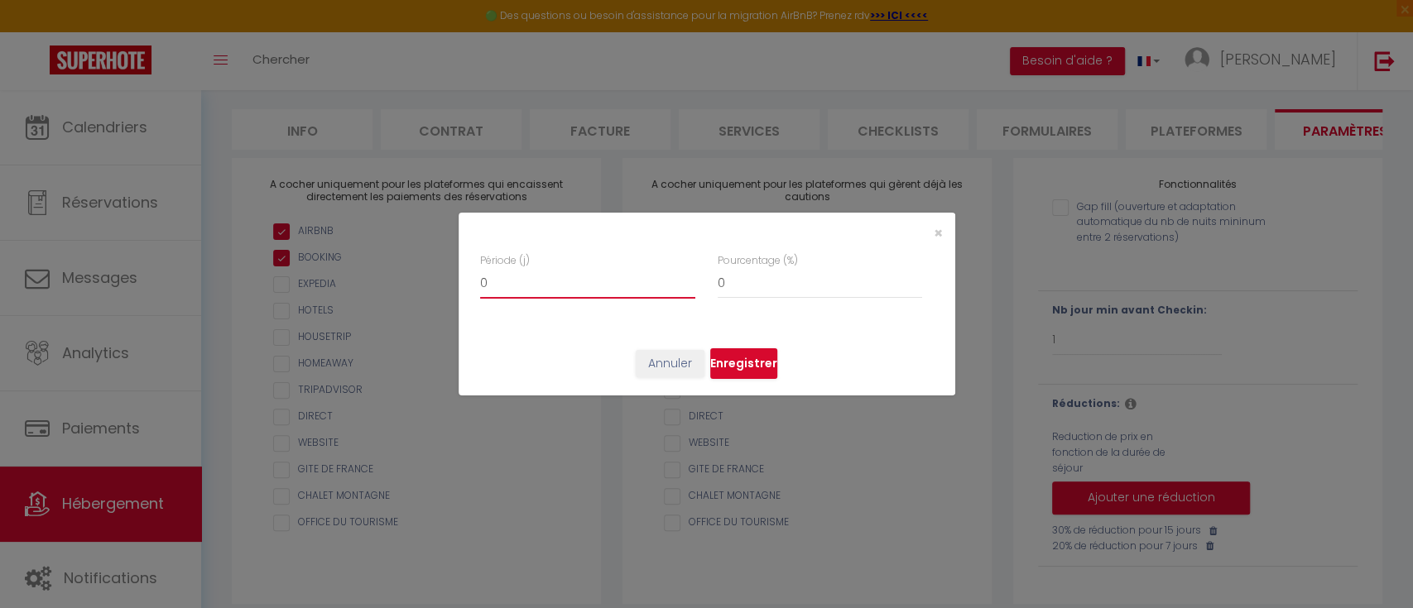
drag, startPoint x: 527, startPoint y: 287, endPoint x: 415, endPoint y: 270, distance: 113.9
click at [415, 270] on div "× Période (j) 0 Pourcentage (%) 0 Annuler Enregistrer" at bounding box center [706, 304] width 1413 height 608
drag, startPoint x: 742, startPoint y: 281, endPoint x: 648, endPoint y: 270, distance: 94.3
click at [648, 270] on div "Période (j) 30 Pourcentage (%) 0" at bounding box center [706, 284] width 452 height 62
drag, startPoint x: 742, startPoint y: 291, endPoint x: 662, endPoint y: 275, distance: 81.0
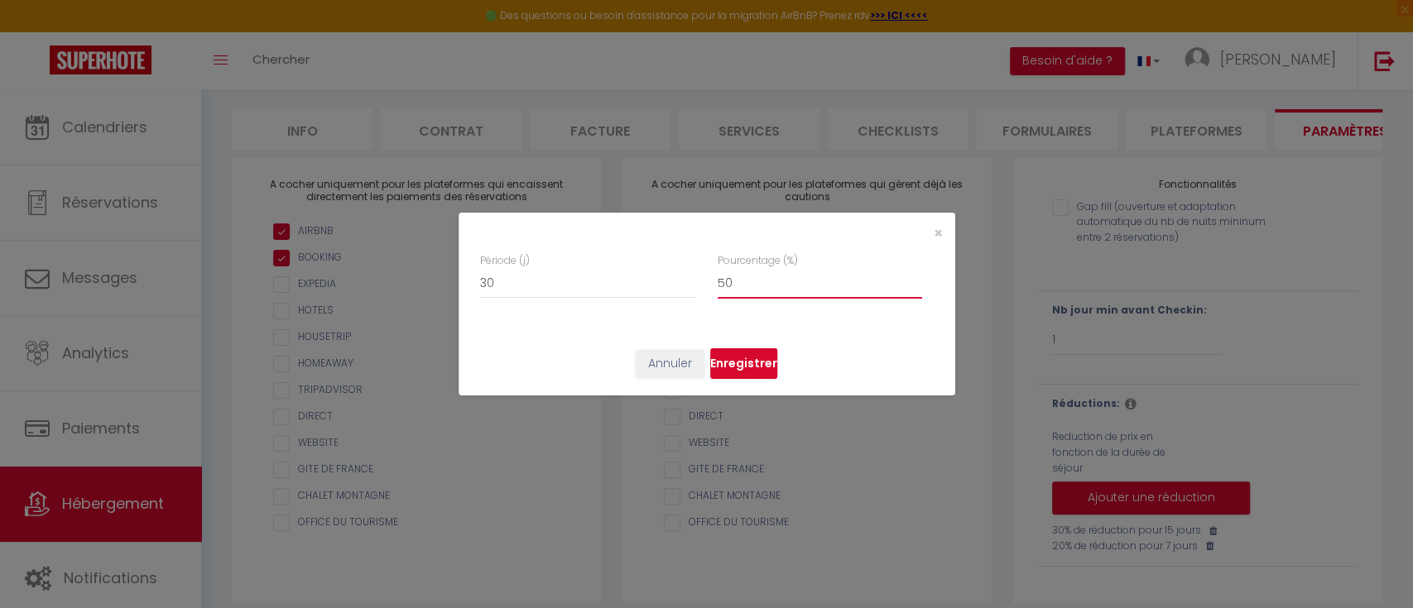
click at [662, 275] on div "Période (j) 30 Pourcentage (%) 50" at bounding box center [706, 284] width 452 height 62
click at [739, 349] on button "Enregistrer" at bounding box center [743, 364] width 67 height 31
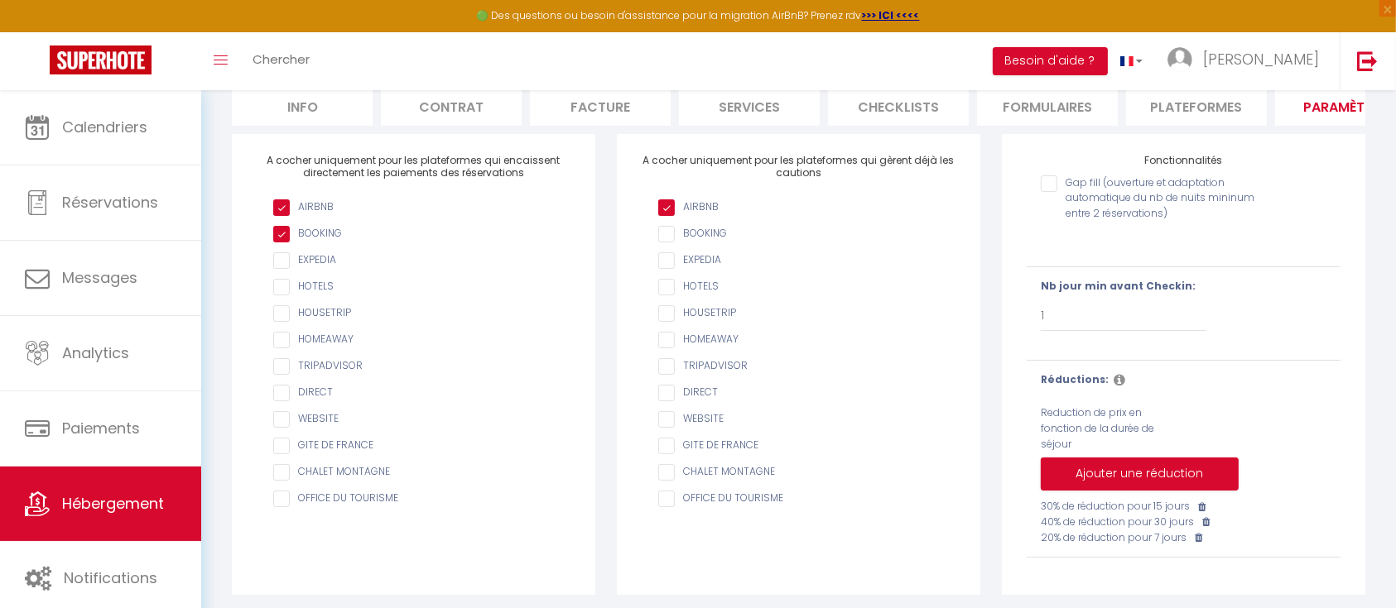
scroll to position [188, 0]
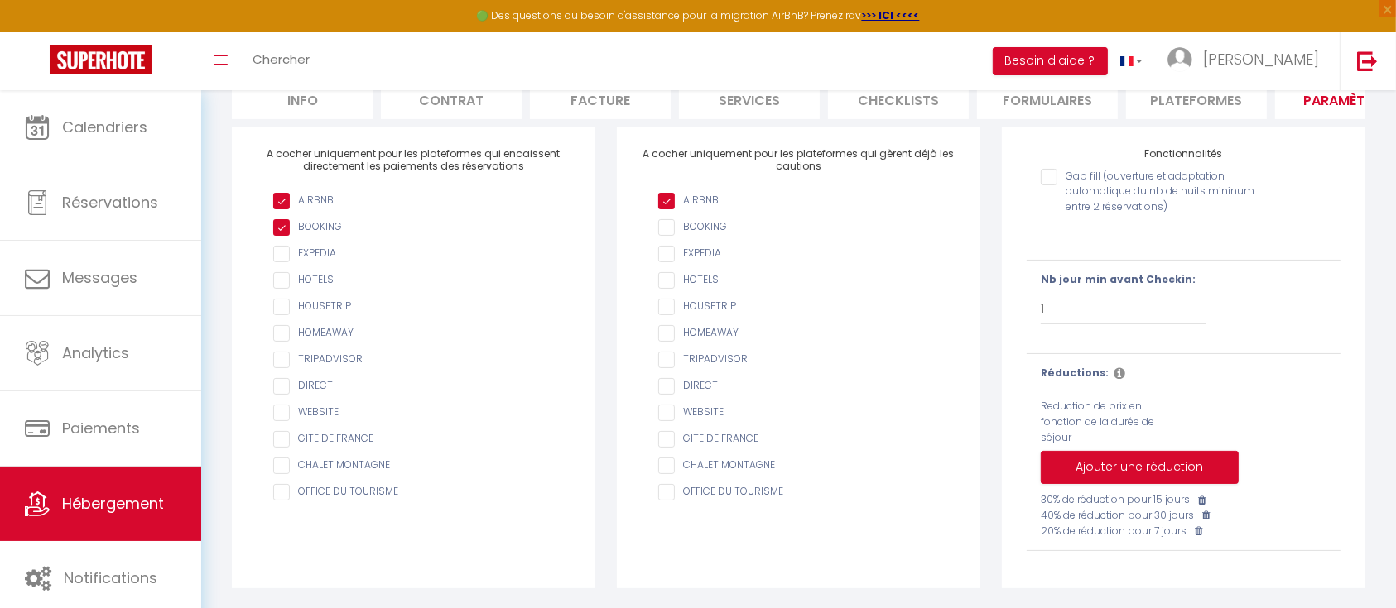
click at [1113, 369] on icon at bounding box center [1119, 373] width 12 height 13
click at [1113, 374] on icon at bounding box center [1119, 373] width 12 height 13
click at [1099, 386] on div "Réductions: Reduction de prix en fonction de la durée de séjour Ajouter une réd…" at bounding box center [1183, 452] width 335 height 173
click at [1113, 373] on icon at bounding box center [1119, 373] width 12 height 13
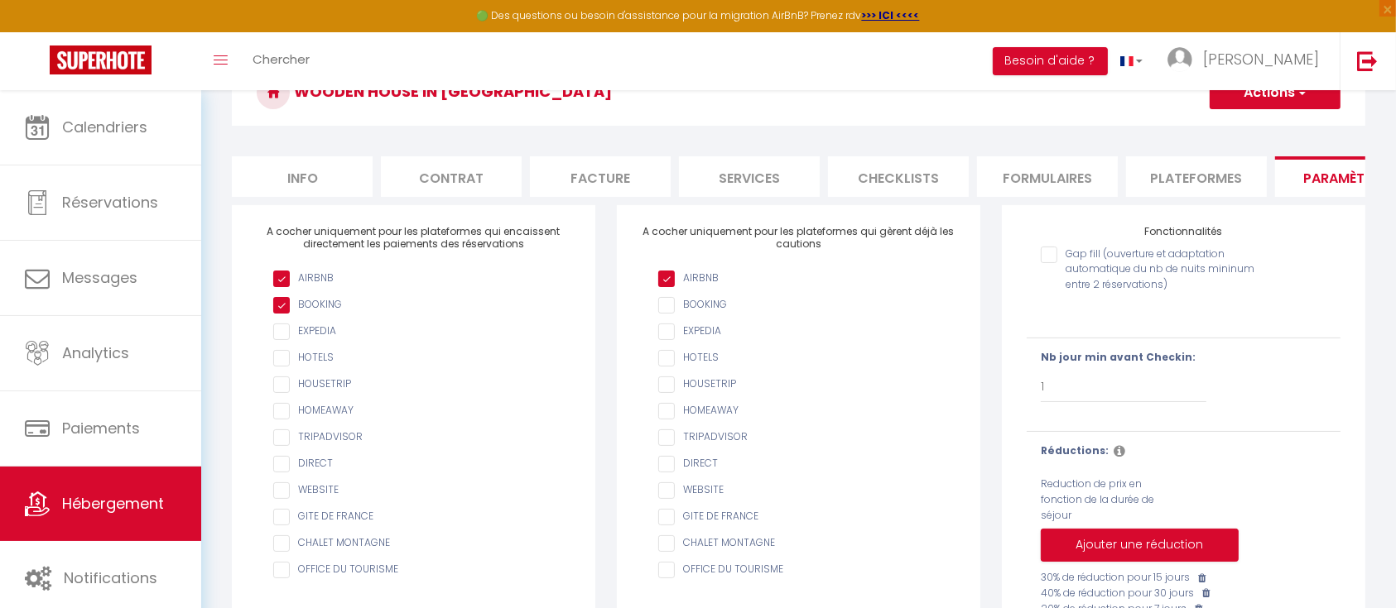
scroll to position [0, 0]
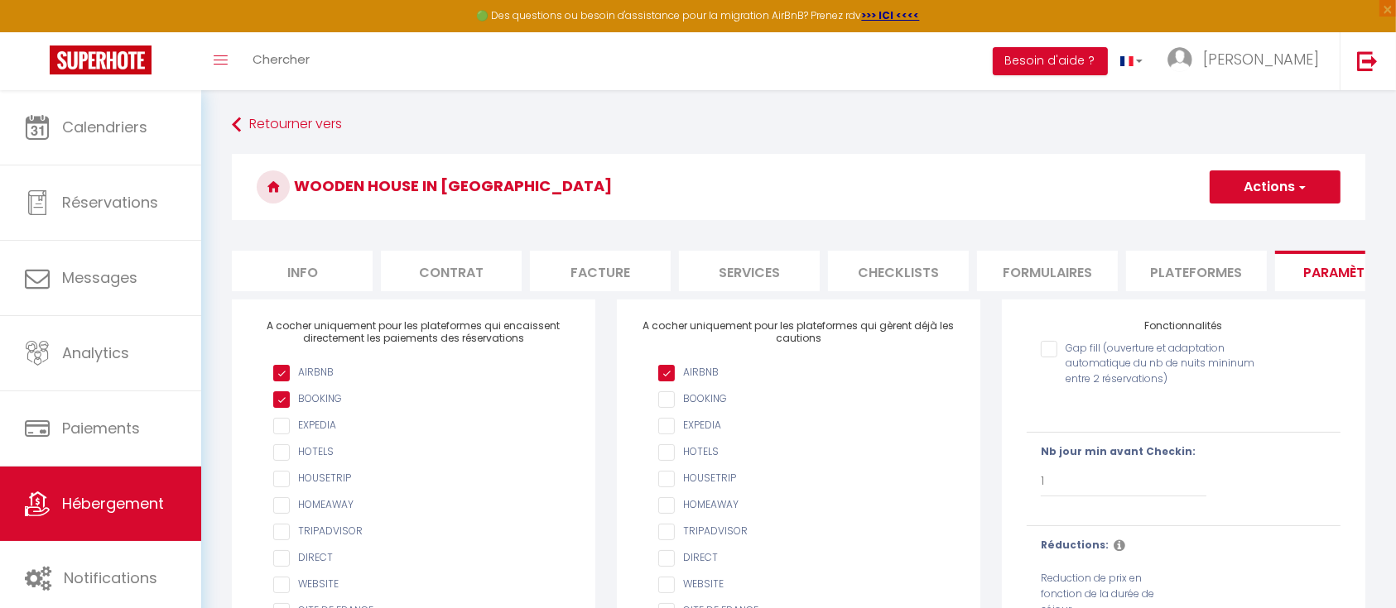
click at [1289, 194] on button "Actions" at bounding box center [1274, 187] width 131 height 33
click at [1265, 218] on input "Enregistrer" at bounding box center [1255, 223] width 61 height 17
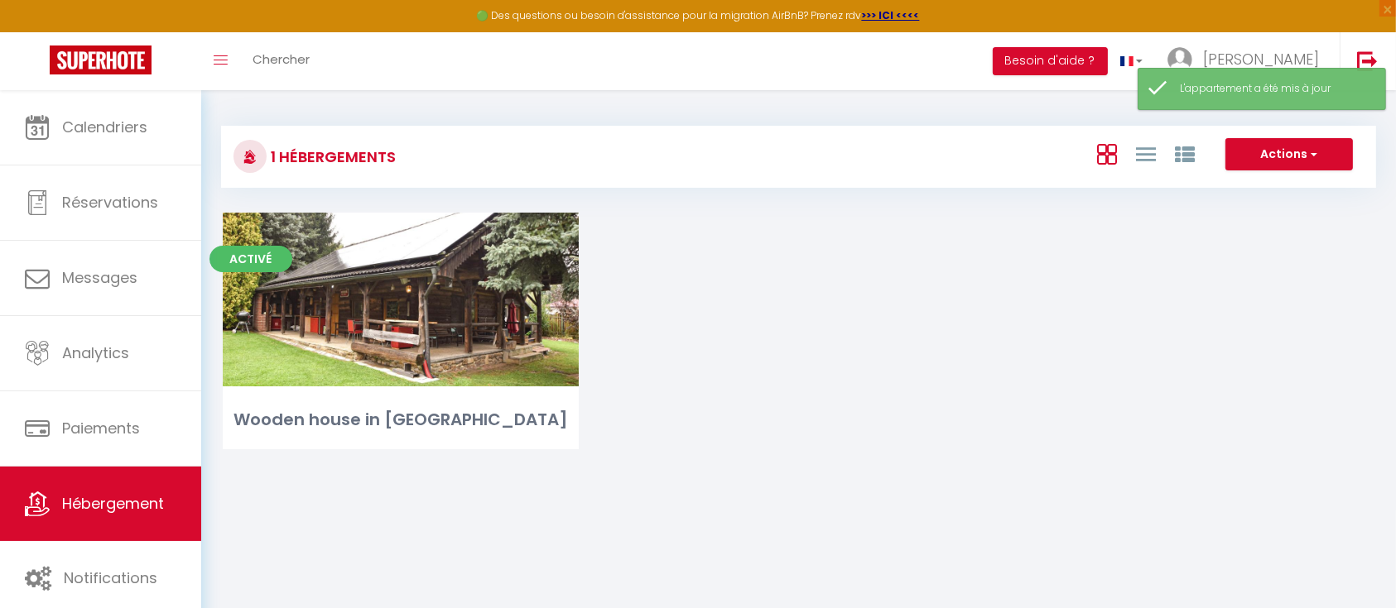
scroll to position [90, 0]
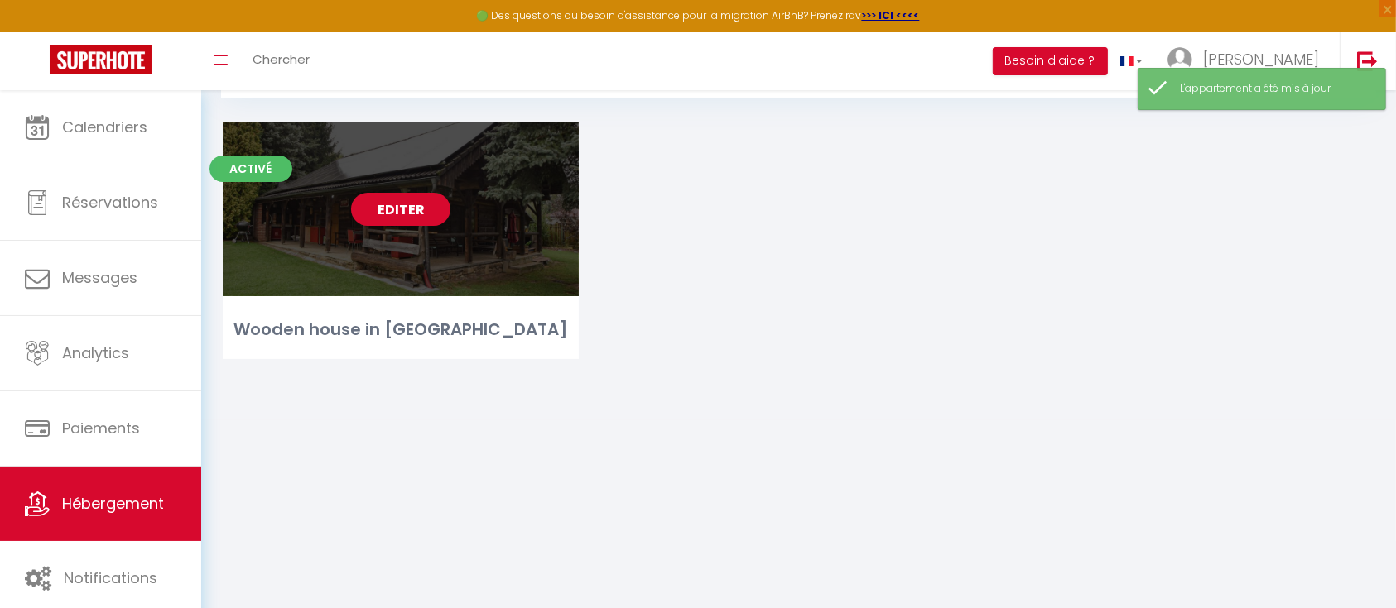
click at [413, 202] on link "Editer" at bounding box center [400, 209] width 99 height 33
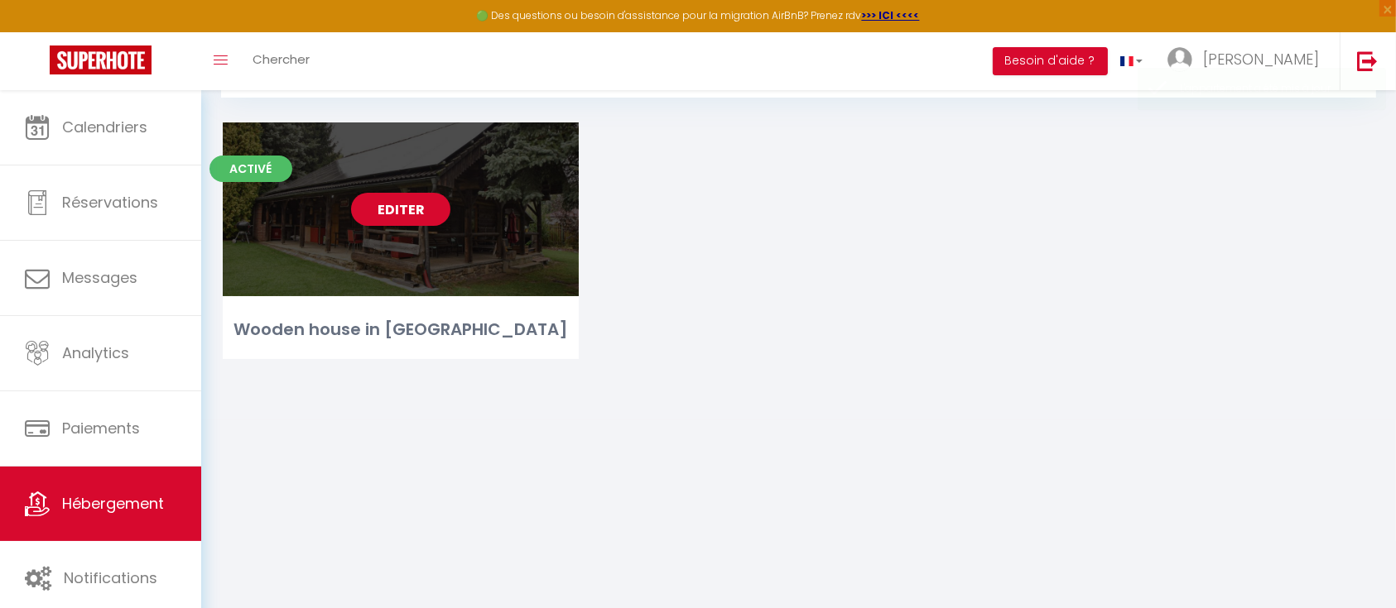
click at [437, 213] on link "Editer" at bounding box center [400, 209] width 99 height 33
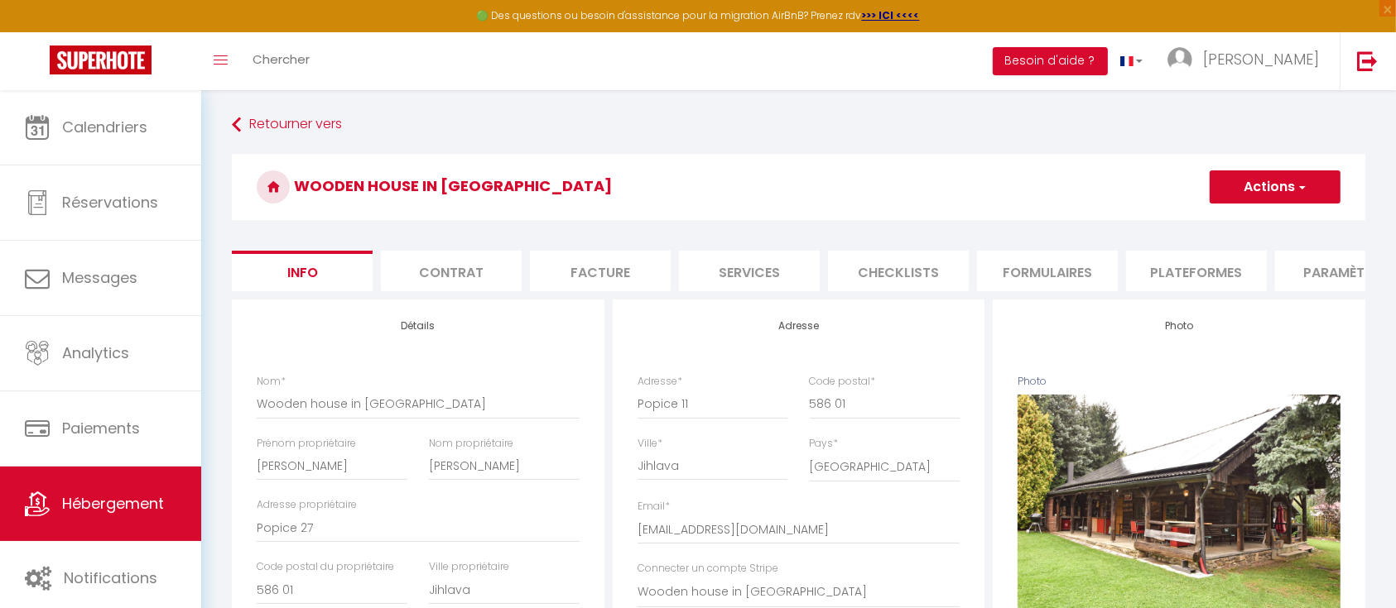
click at [1306, 263] on li "Paramètres" at bounding box center [1345, 271] width 141 height 41
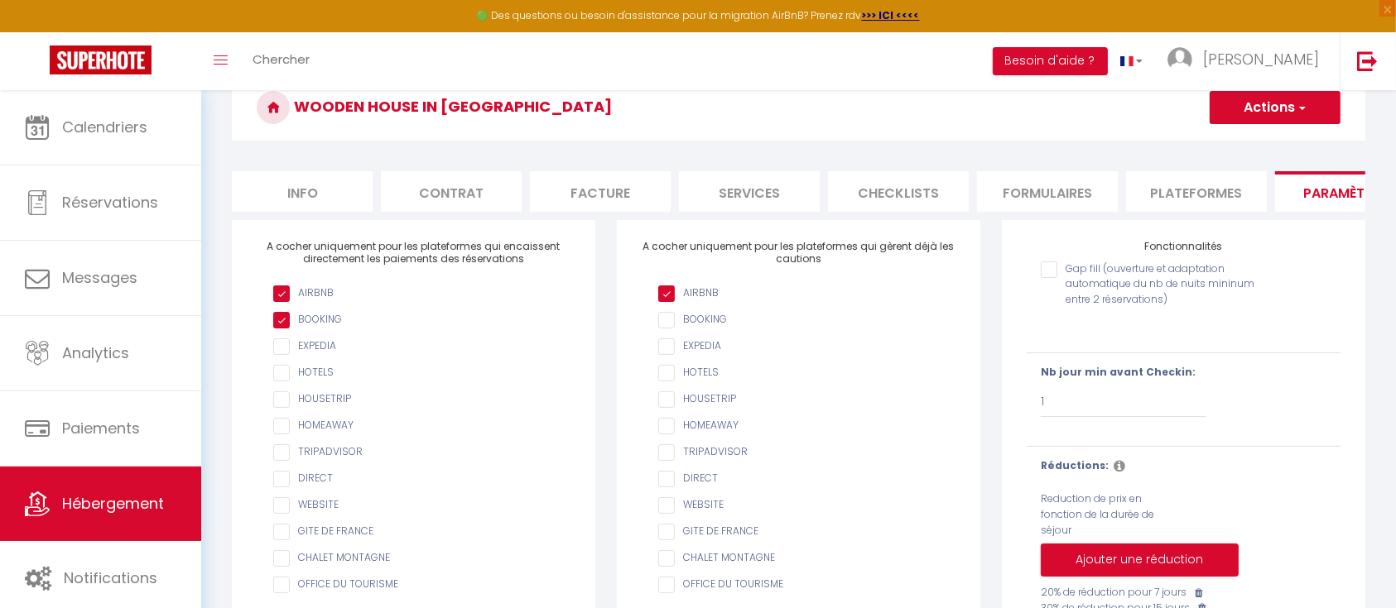
scroll to position [188, 0]
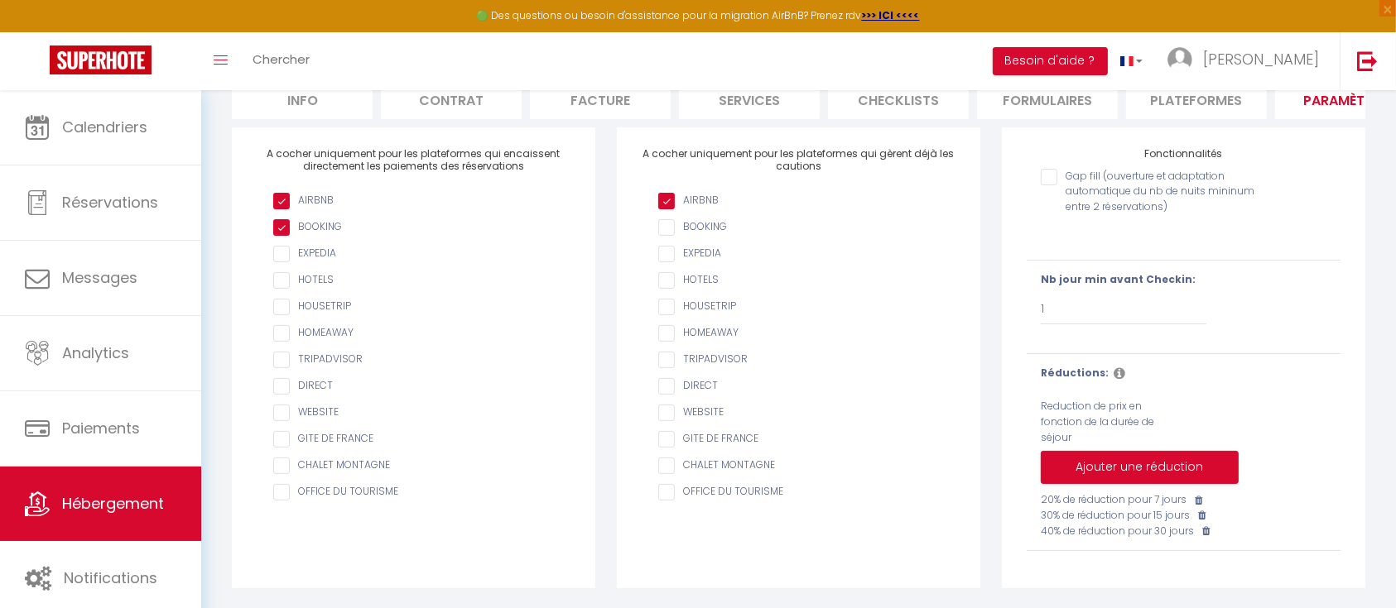
click at [1113, 373] on icon at bounding box center [1119, 373] width 12 height 13
click at [666, 228] on input "AIRBNB" at bounding box center [806, 227] width 297 height 17
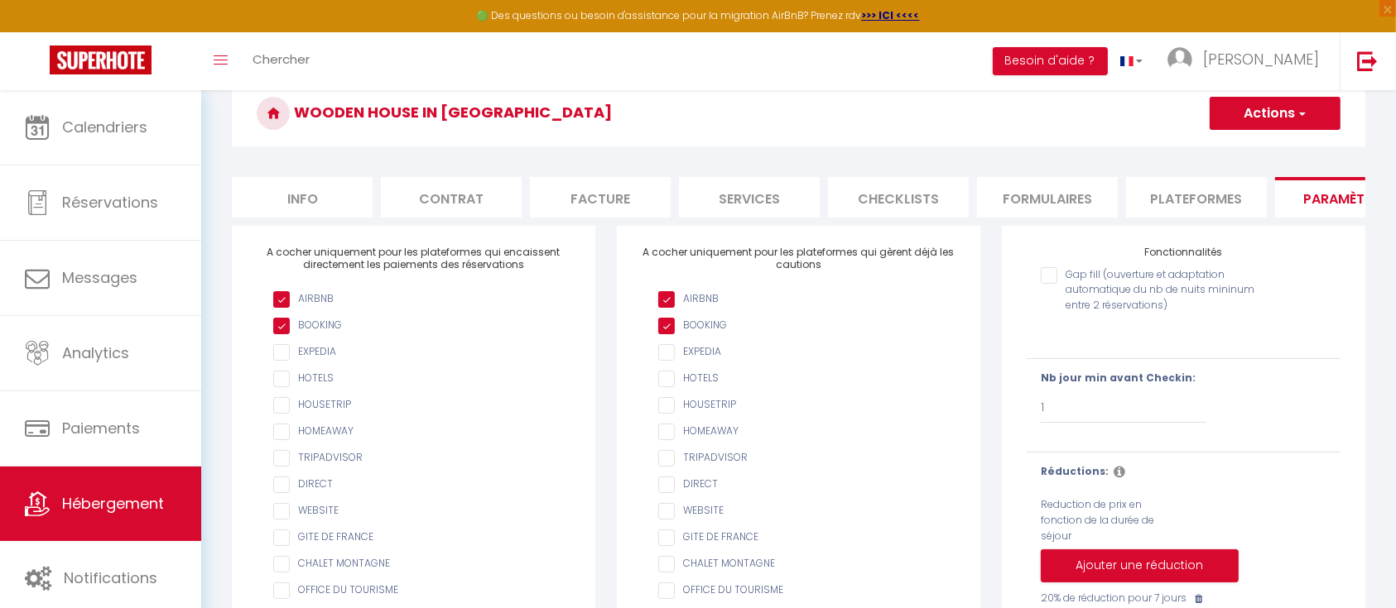
scroll to position [0, 0]
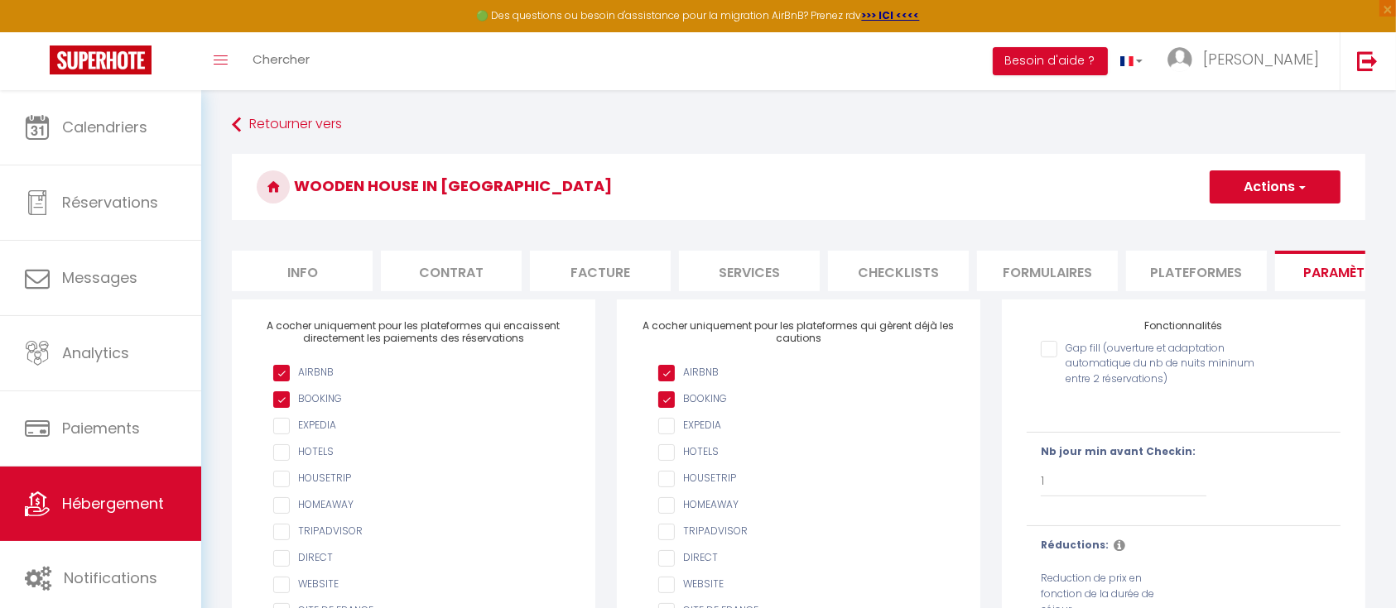
click at [1262, 175] on button "Actions" at bounding box center [1274, 187] width 131 height 33
click at [1238, 230] on input "Enregistrer" at bounding box center [1255, 223] width 61 height 17
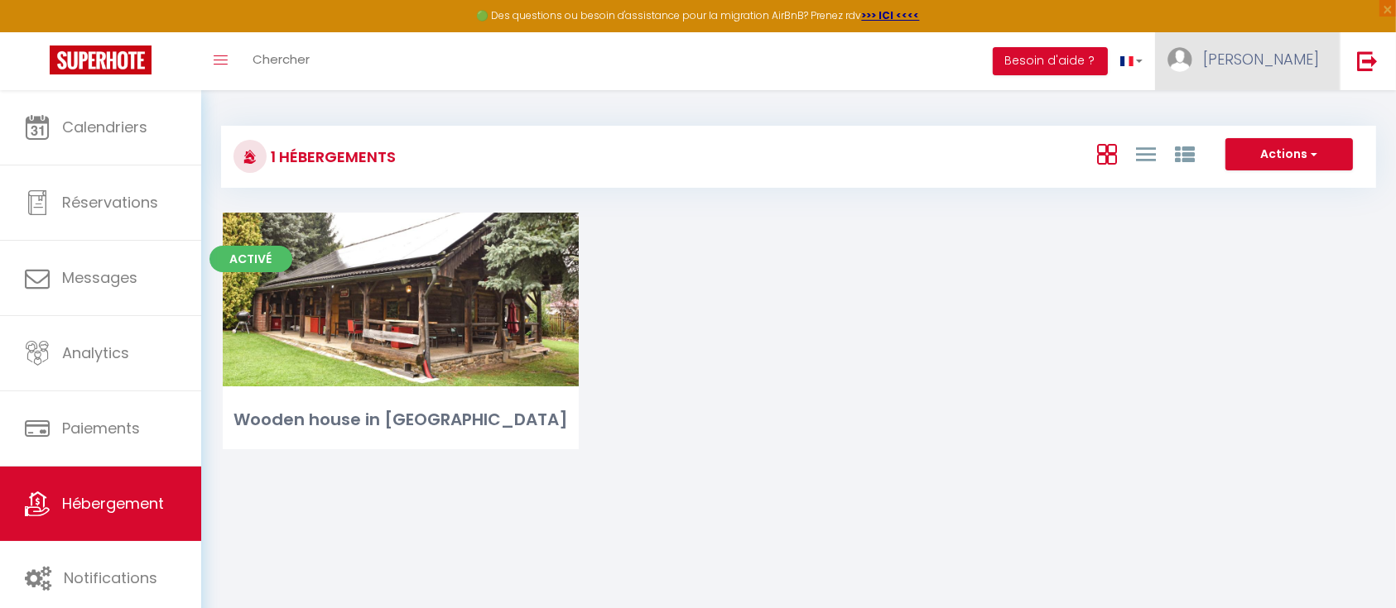
click at [1277, 72] on link "[PERSON_NAME]" at bounding box center [1247, 61] width 185 height 58
click at [1258, 140] on link "Équipe" at bounding box center [1273, 145] width 123 height 28
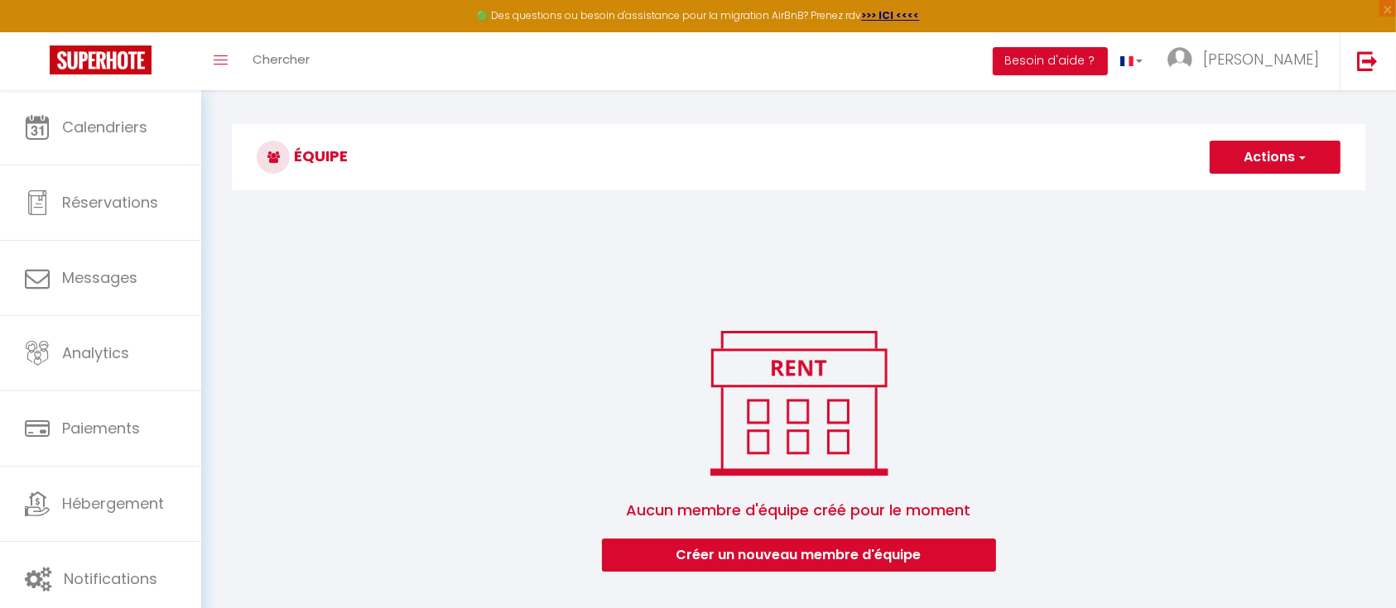
click at [1295, 159] on button "Actions" at bounding box center [1274, 157] width 131 height 33
click at [1251, 195] on link "Ajouter un nouvel utilisateur" at bounding box center [1241, 194] width 195 height 22
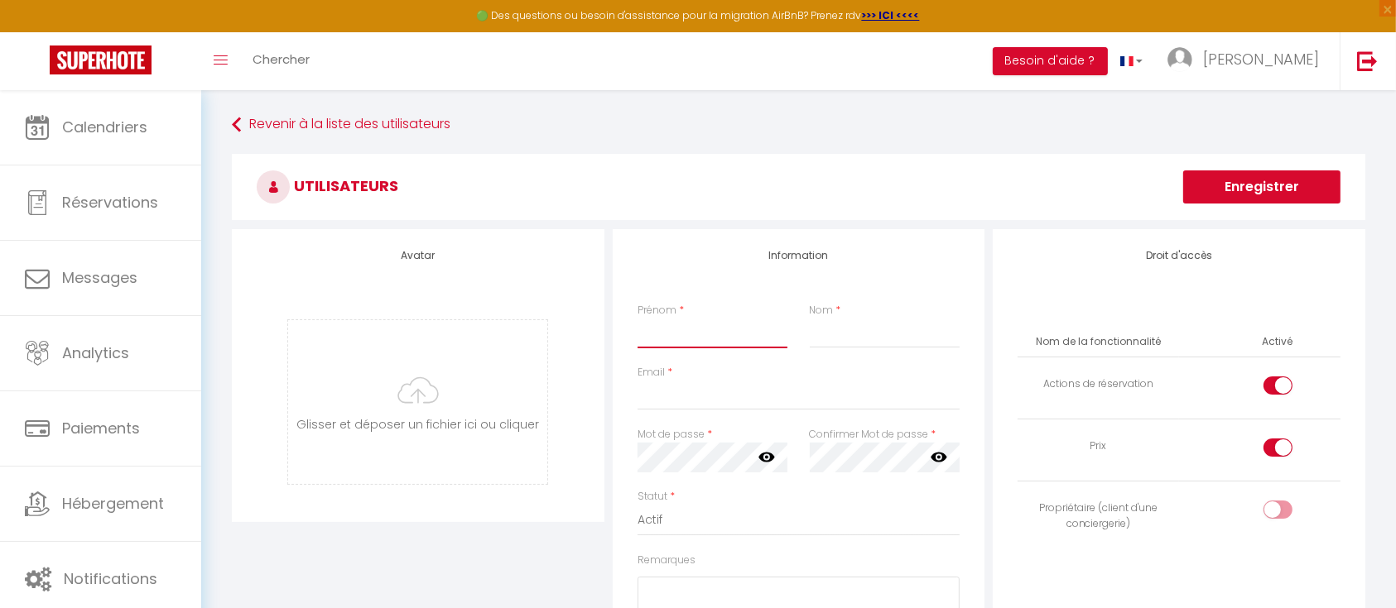
click at [665, 328] on input "Prénom" at bounding box center [712, 334] width 151 height 30
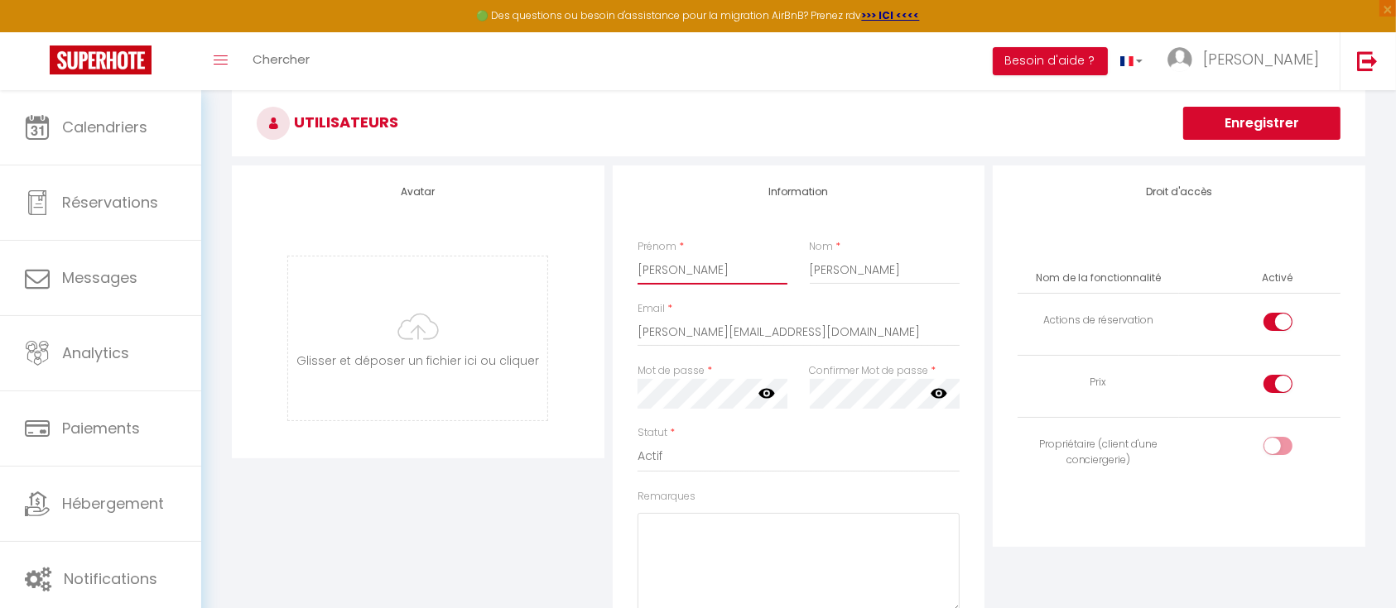
scroll to position [110, 0]
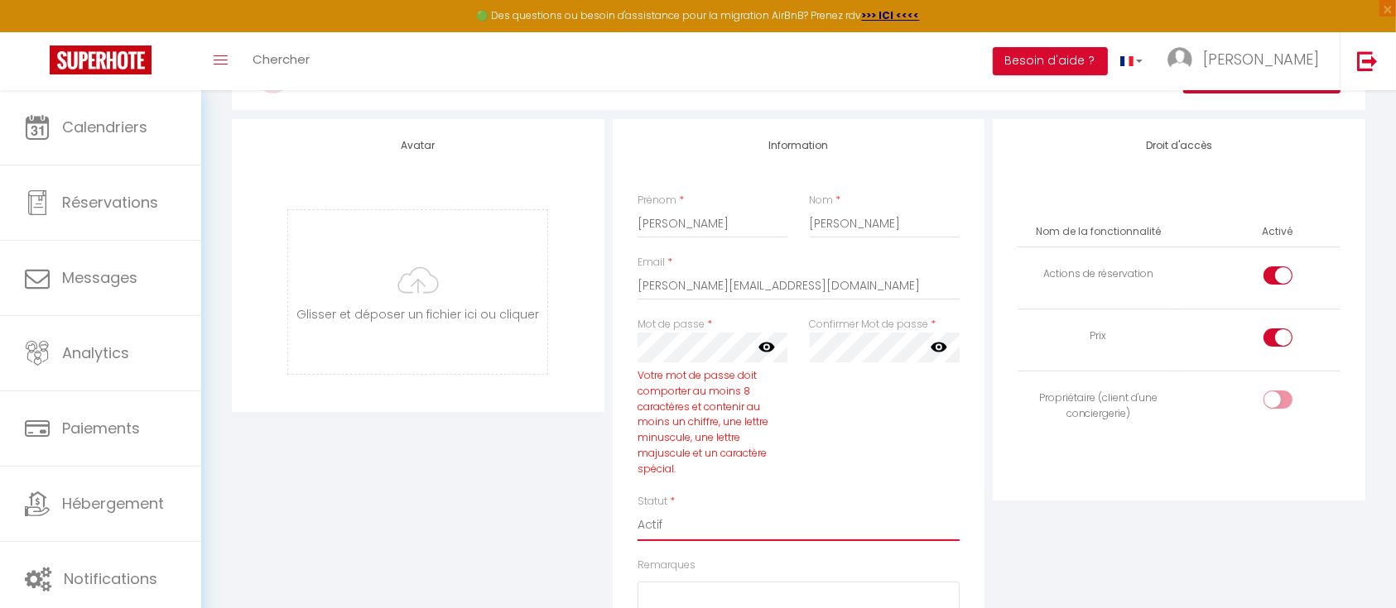
click at [798, 522] on select "Actif Inactif" at bounding box center [798, 525] width 323 height 31
click at [576, 328] on div "Avatar [PERSON_NAME] et déposer un fichier ici ou cliquer Ooops, something wron…" at bounding box center [799, 462] width 1142 height 686
click at [656, 337] on div "Mot de passe * Votre mot de passe doit comporter au moins 8 caractères et conte…" at bounding box center [799, 405] width 344 height 177
click at [523, 464] on div "Avatar [PERSON_NAME] et déposer un fichier ici ou cliquer Ooops, something wron…" at bounding box center [418, 462] width 381 height 686
click at [767, 349] on icon at bounding box center [766, 347] width 17 height 17
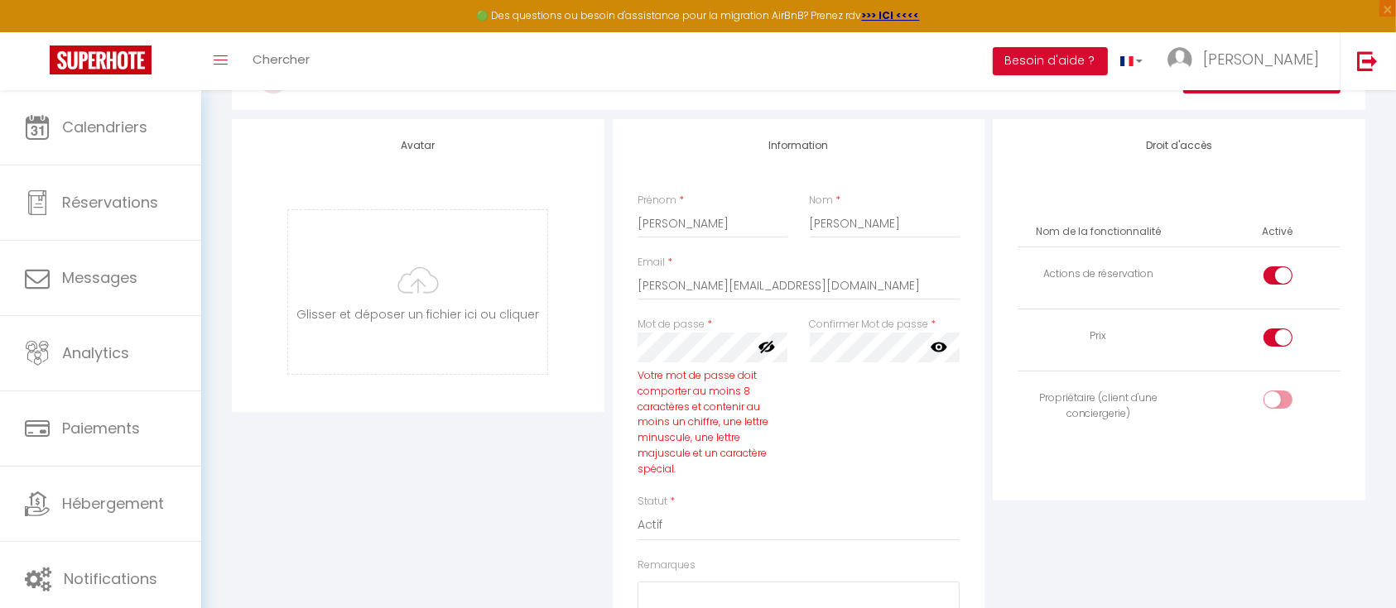
click at [943, 348] on icon at bounding box center [938, 348] width 17 height 10
click at [825, 415] on div "Confirmer Mot de passe * false" at bounding box center [884, 405] width 172 height 177
click at [486, 450] on div "Avatar [PERSON_NAME] et déposer un fichier ici ou cliquer Ooops, something wron…" at bounding box center [418, 462] width 381 height 686
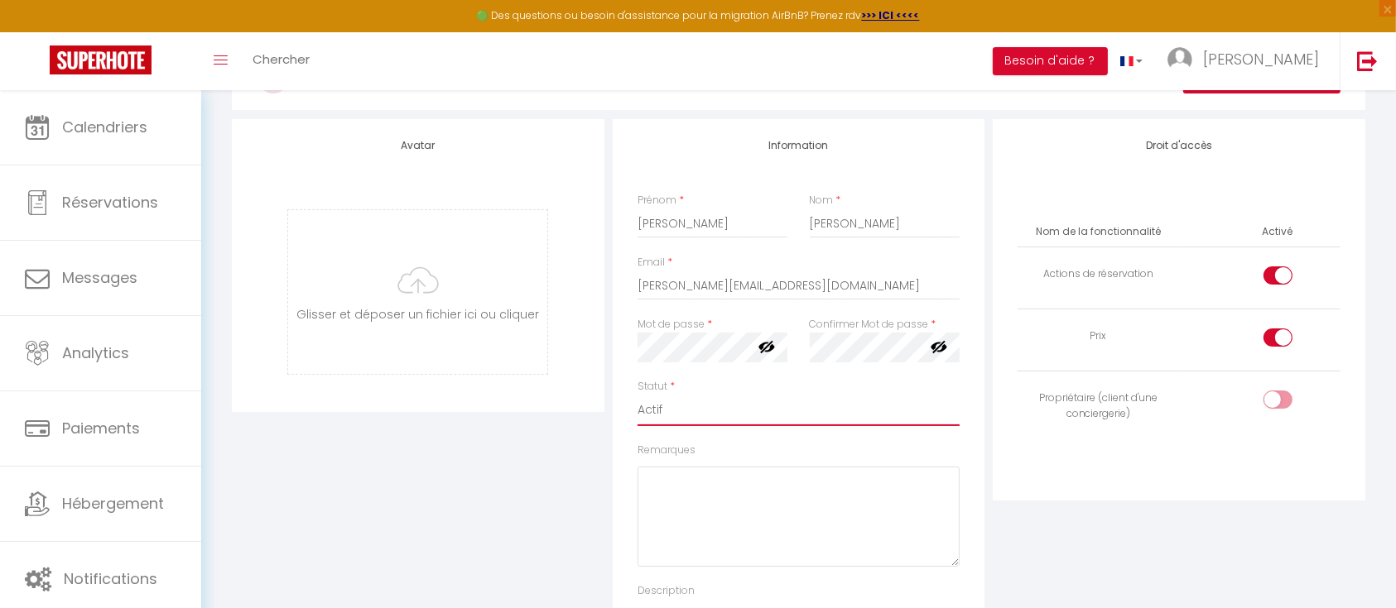
click at [680, 404] on select "Actif Inactif" at bounding box center [798, 410] width 323 height 31
click at [637, 395] on select "Actif Inactif" at bounding box center [798, 410] width 323 height 31
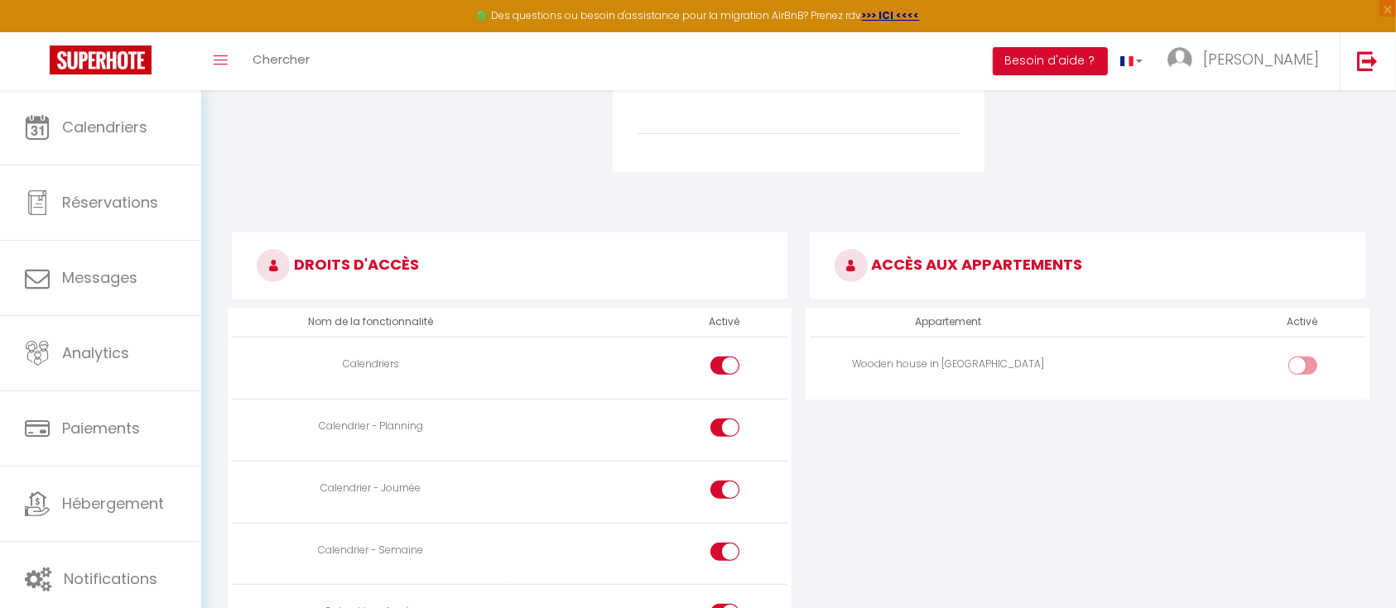
scroll to position [662, 0]
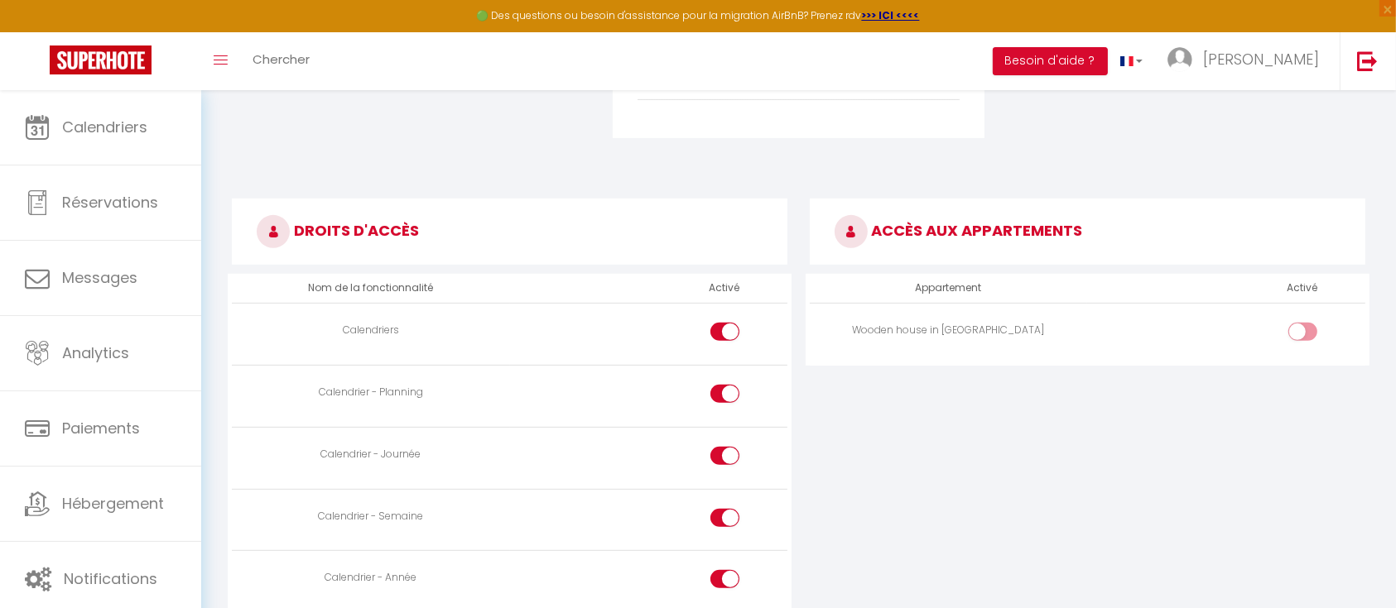
click at [1311, 329] on input "checkbox" at bounding box center [1316, 335] width 29 height 25
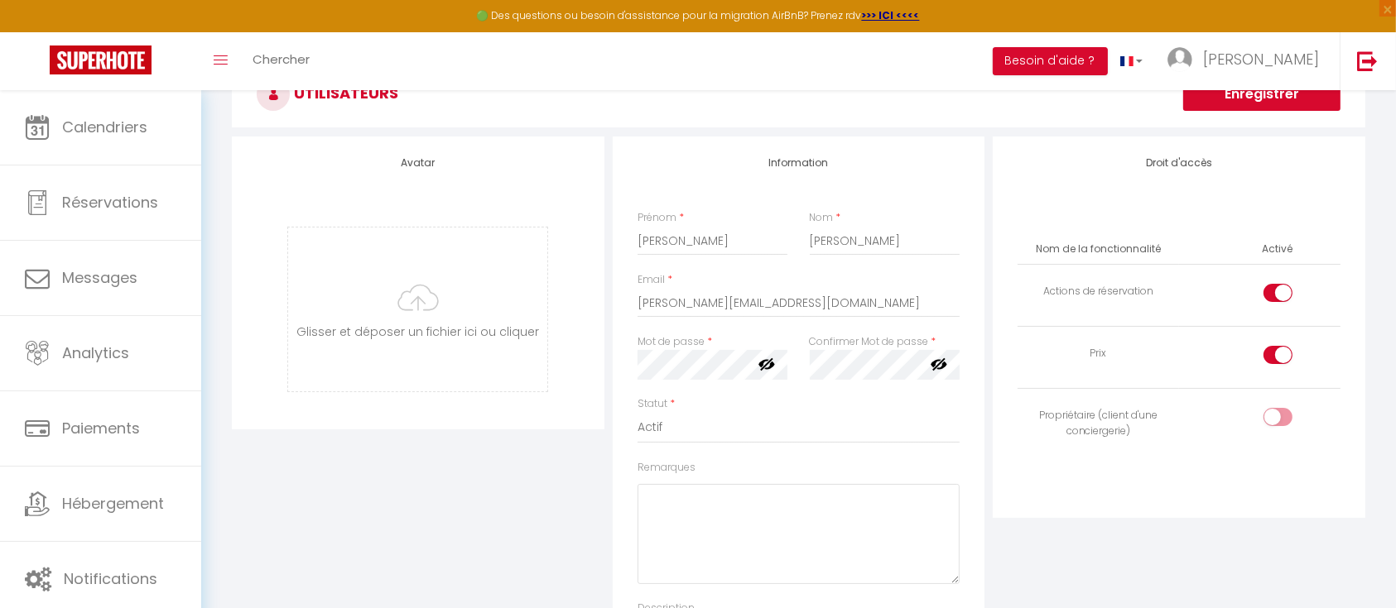
scroll to position [84, 0]
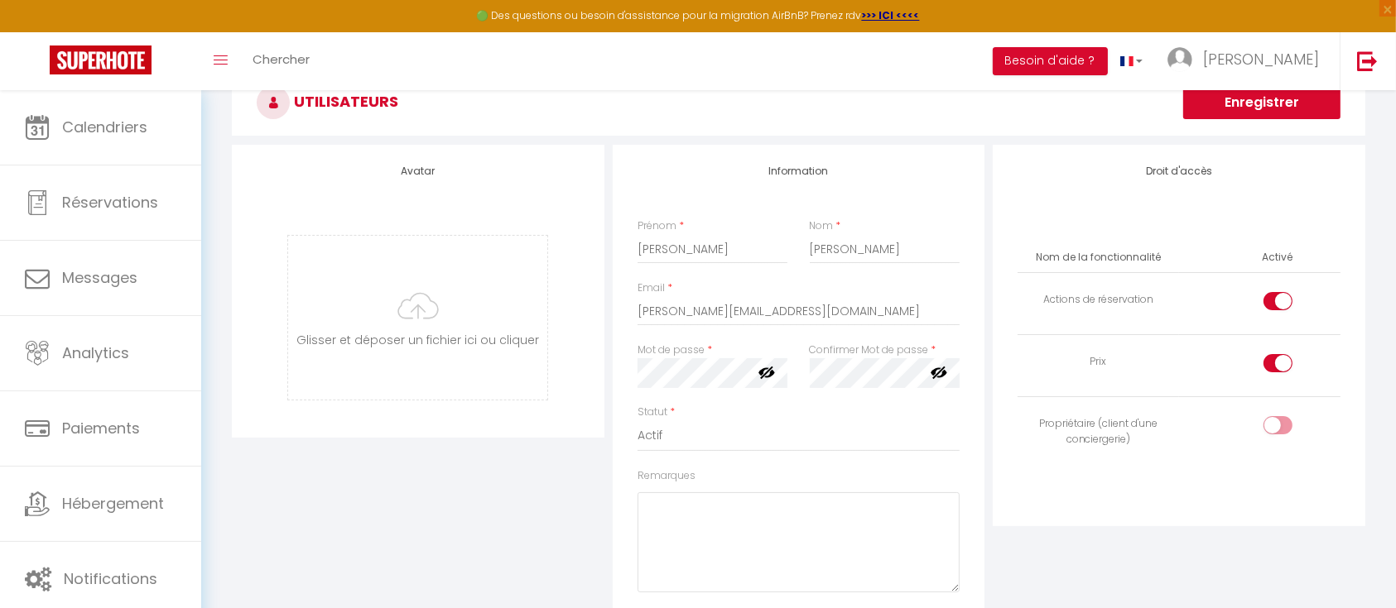
click at [608, 377] on div "Information Prénom * [PERSON_NAME] * [PERSON_NAME] * [PERSON_NAME][EMAIL_ADDRES…" at bounding box center [798, 430] width 381 height 571
click at [966, 106] on h3 "Utilisateurs" at bounding box center [798, 103] width 1133 height 66
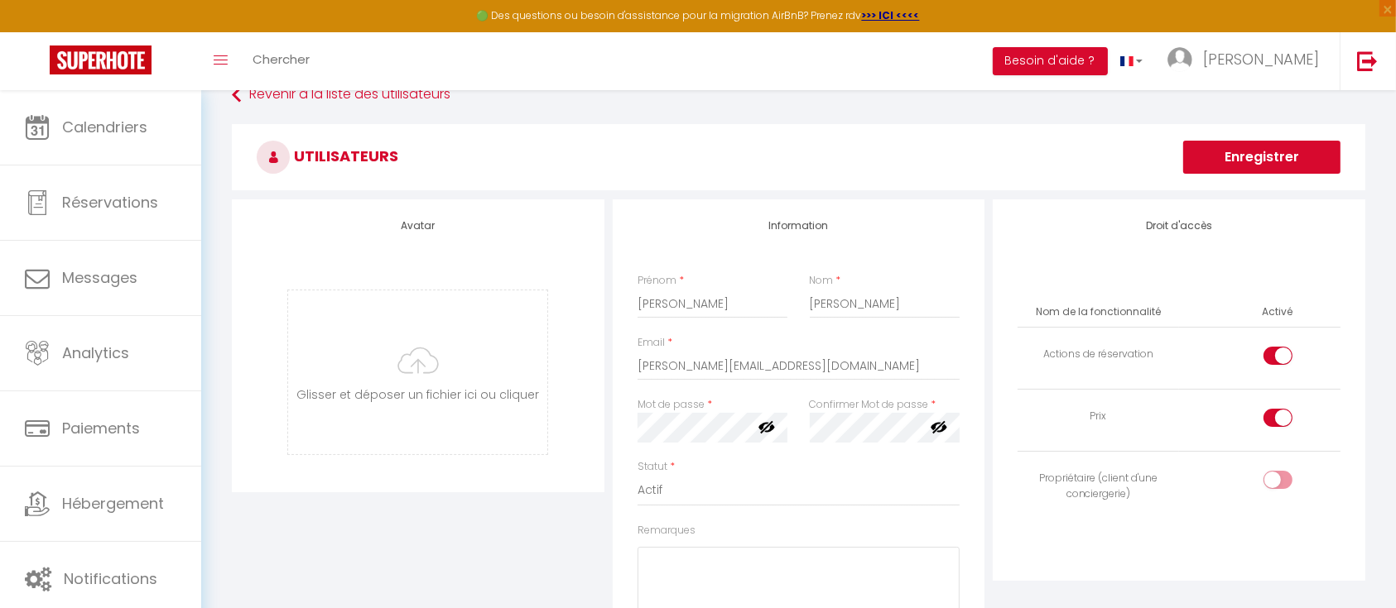
scroll to position [0, 0]
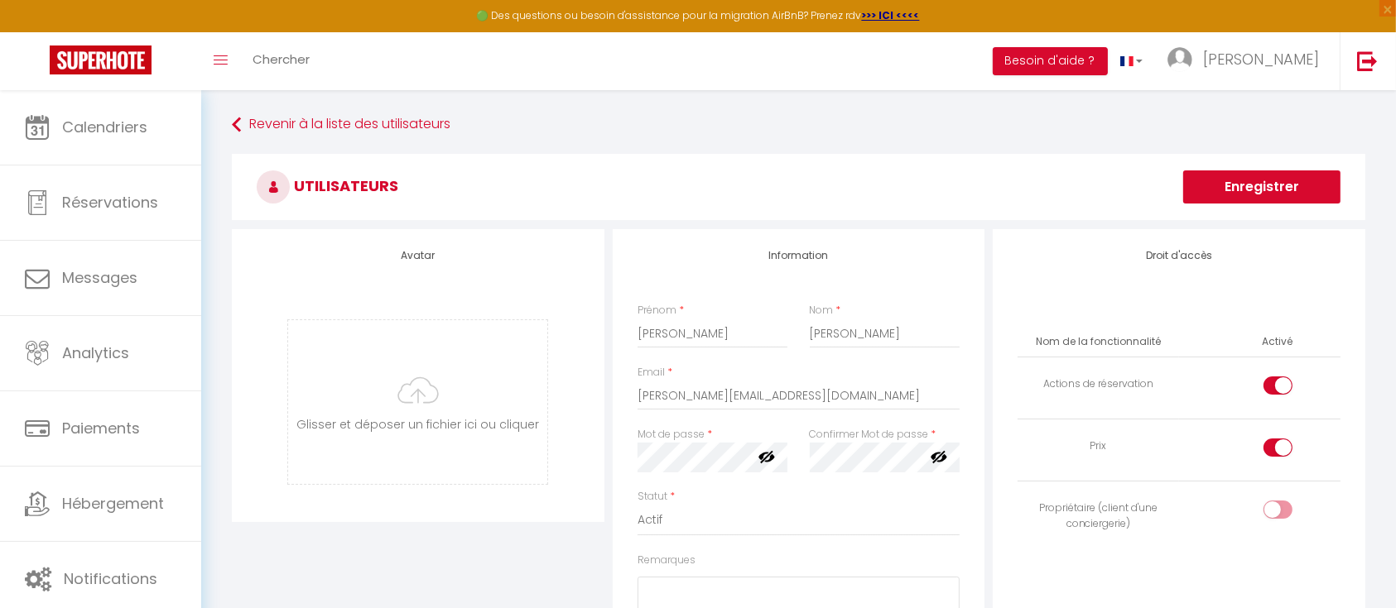
click at [1311, 181] on button "Enregistrer" at bounding box center [1261, 187] width 157 height 33
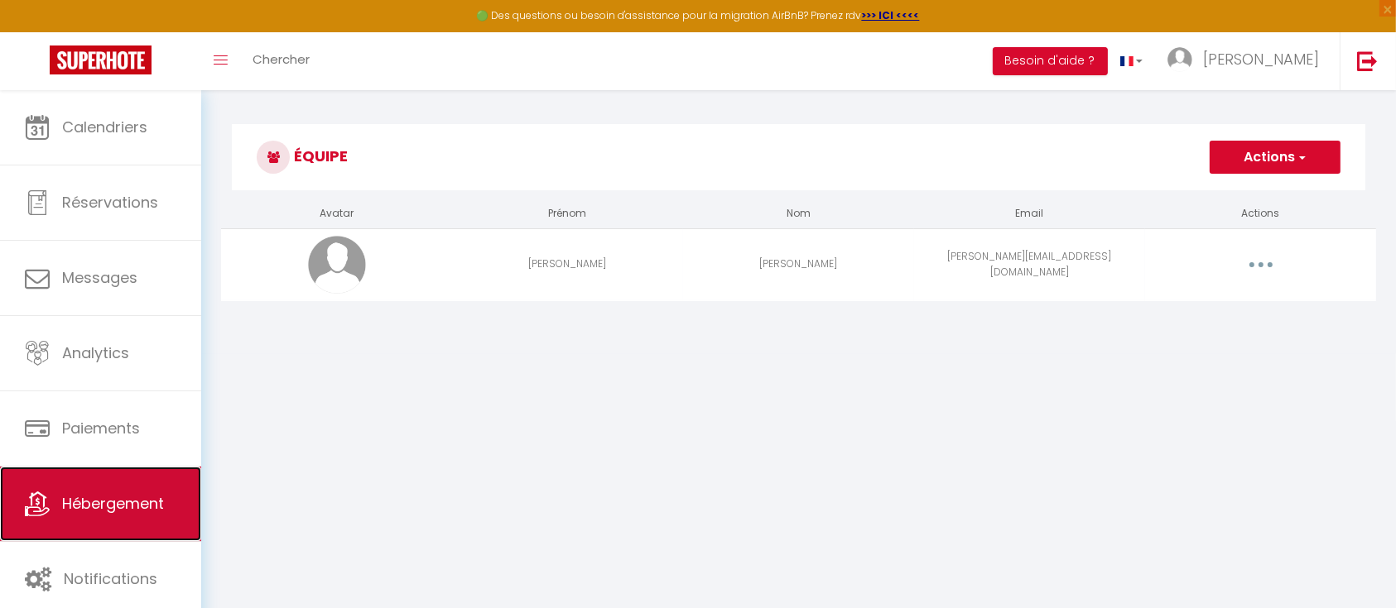
click at [134, 498] on span "Hébergement" at bounding box center [113, 503] width 102 height 21
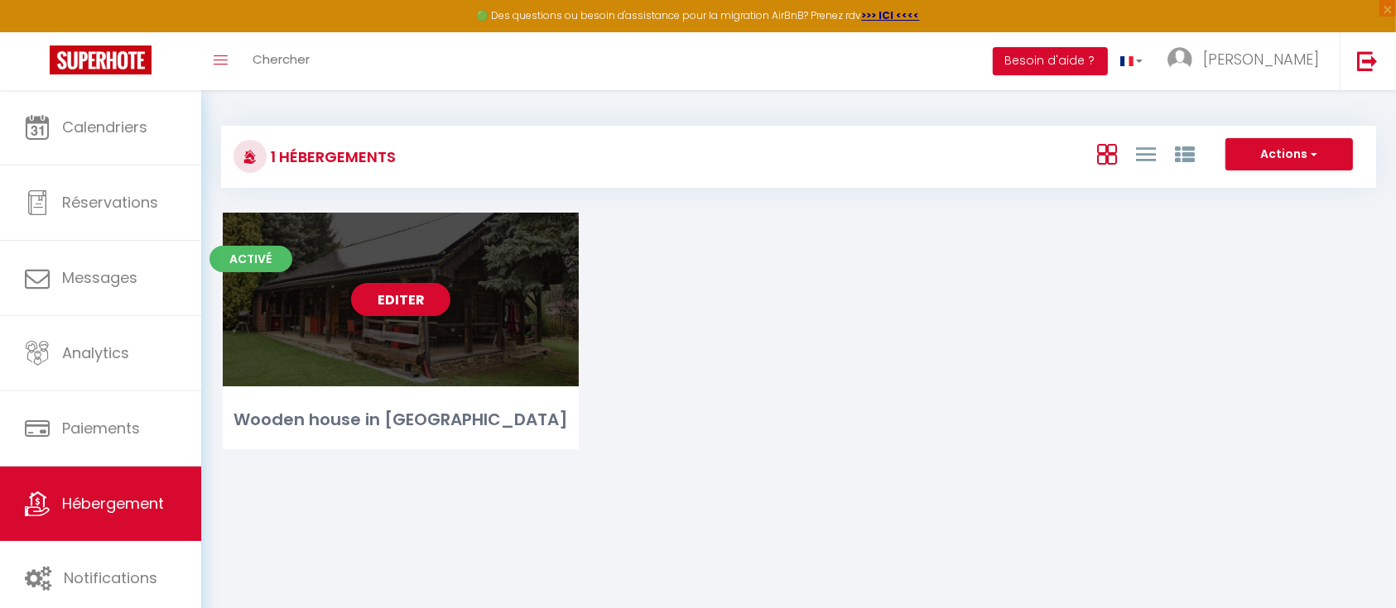
click at [417, 297] on link "Editer" at bounding box center [400, 299] width 99 height 33
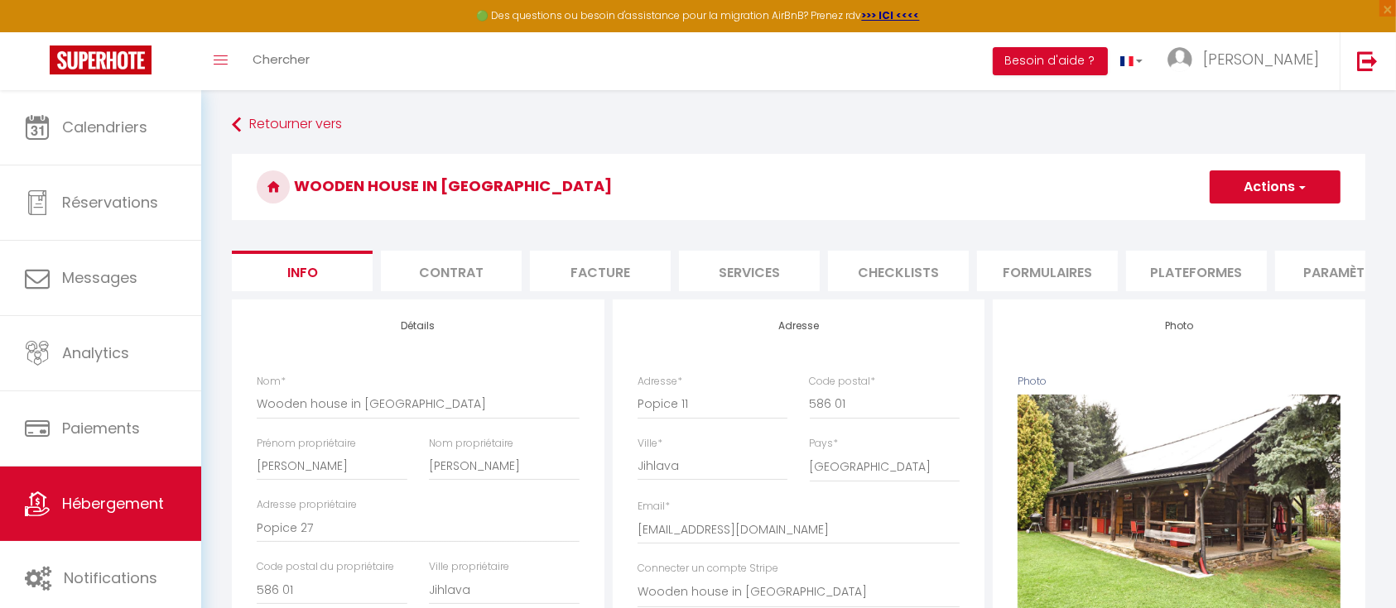
click at [1167, 264] on li "Plateformes" at bounding box center [1196, 271] width 141 height 41
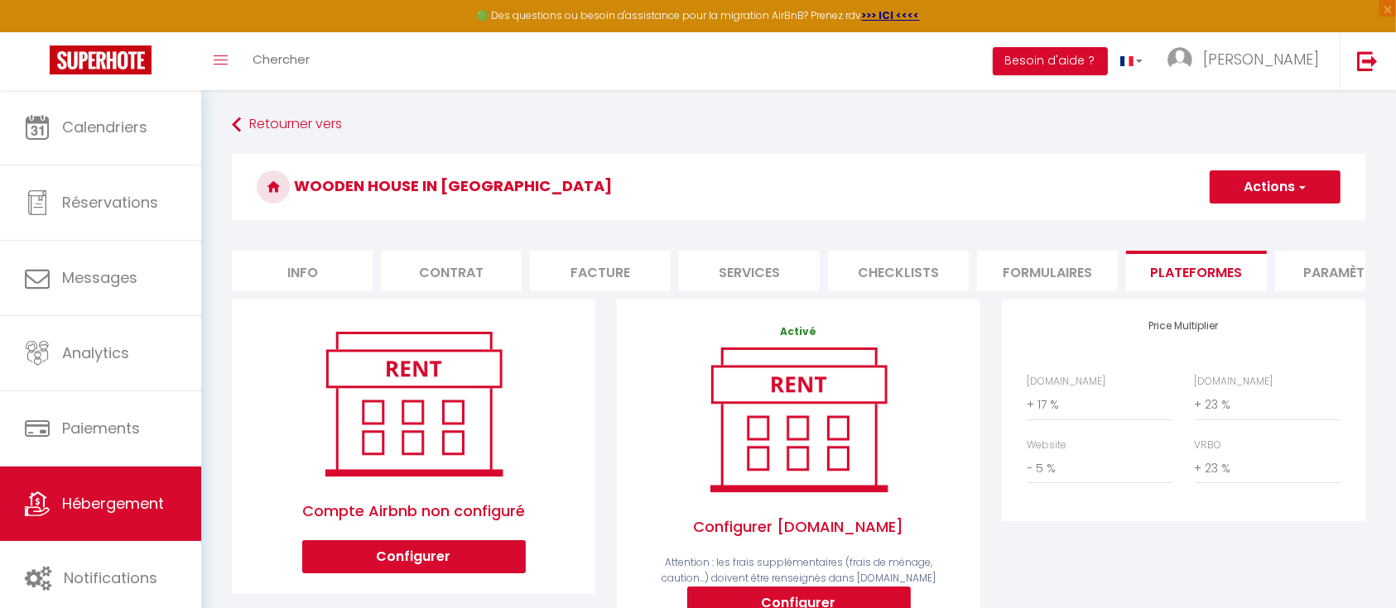
scroll to position [110, 0]
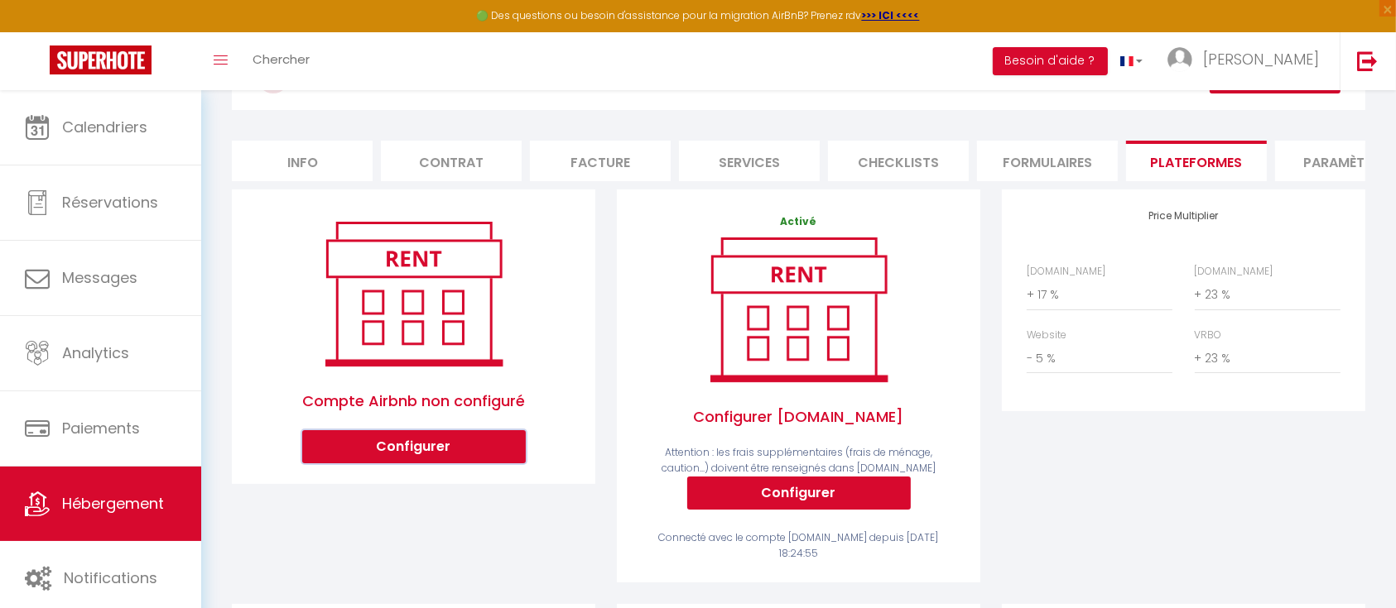
click at [431, 462] on button "Configurer" at bounding box center [414, 446] width 224 height 33
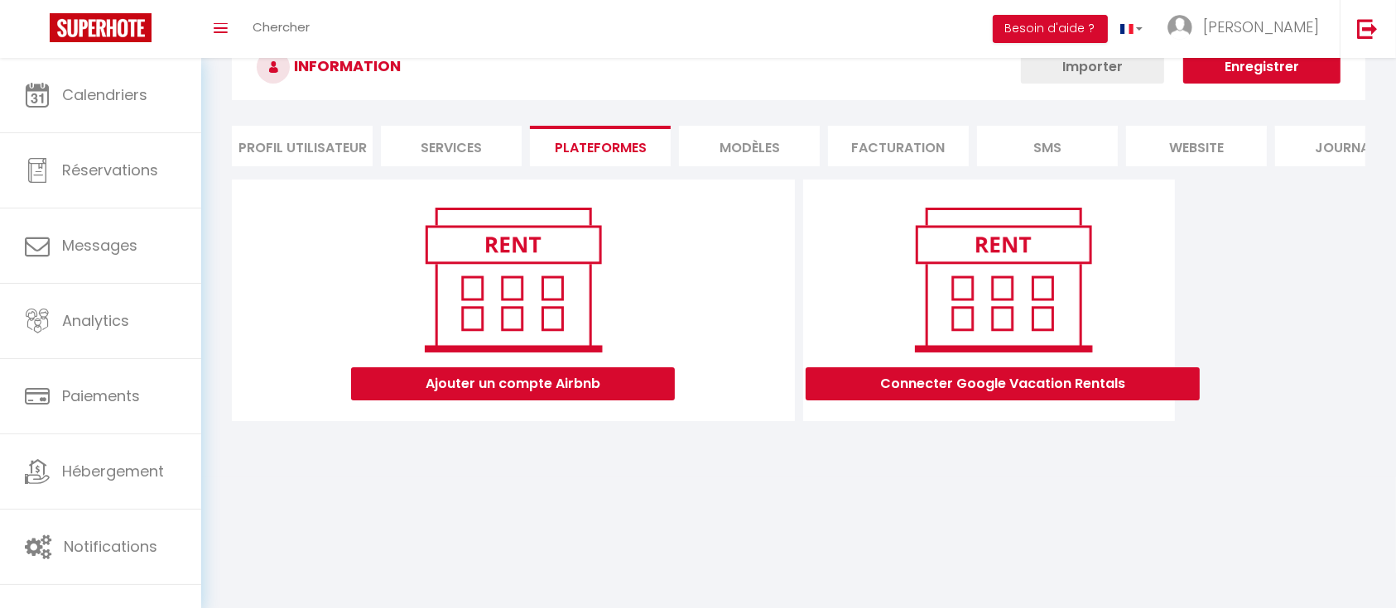
scroll to position [90, 0]
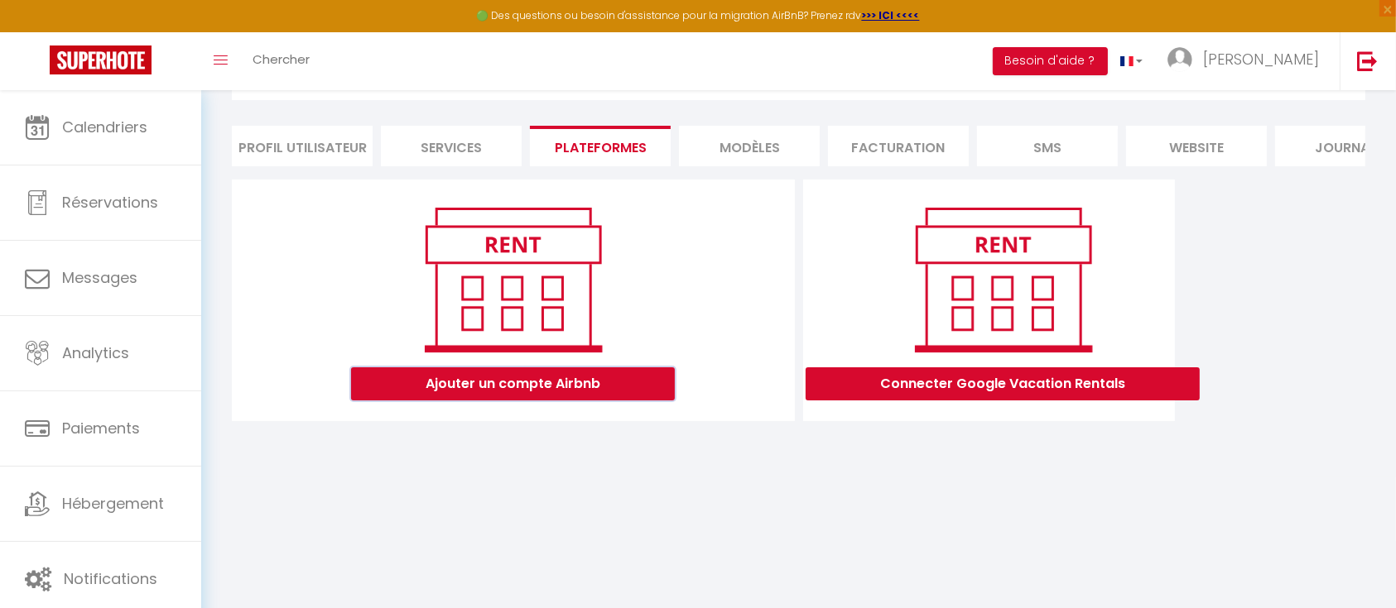
click at [539, 394] on button "Ajouter un compte Airbnb" at bounding box center [513, 384] width 324 height 33
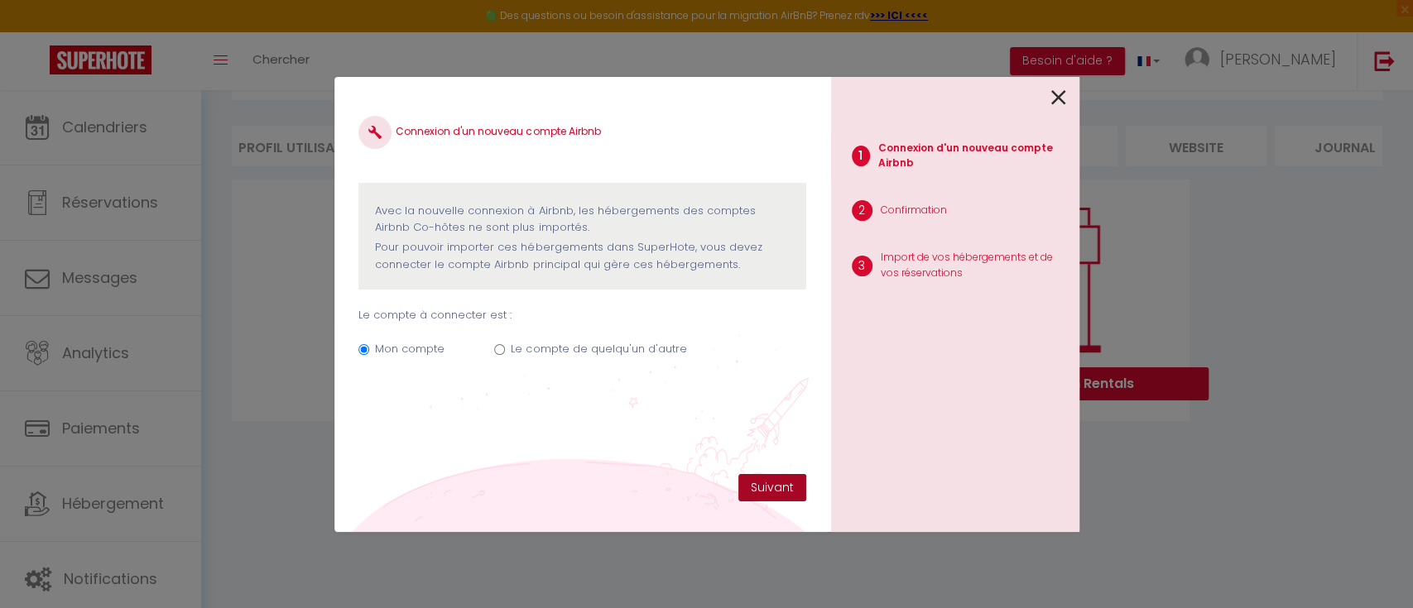
click at [756, 486] on button "Suivant" at bounding box center [772, 488] width 68 height 28
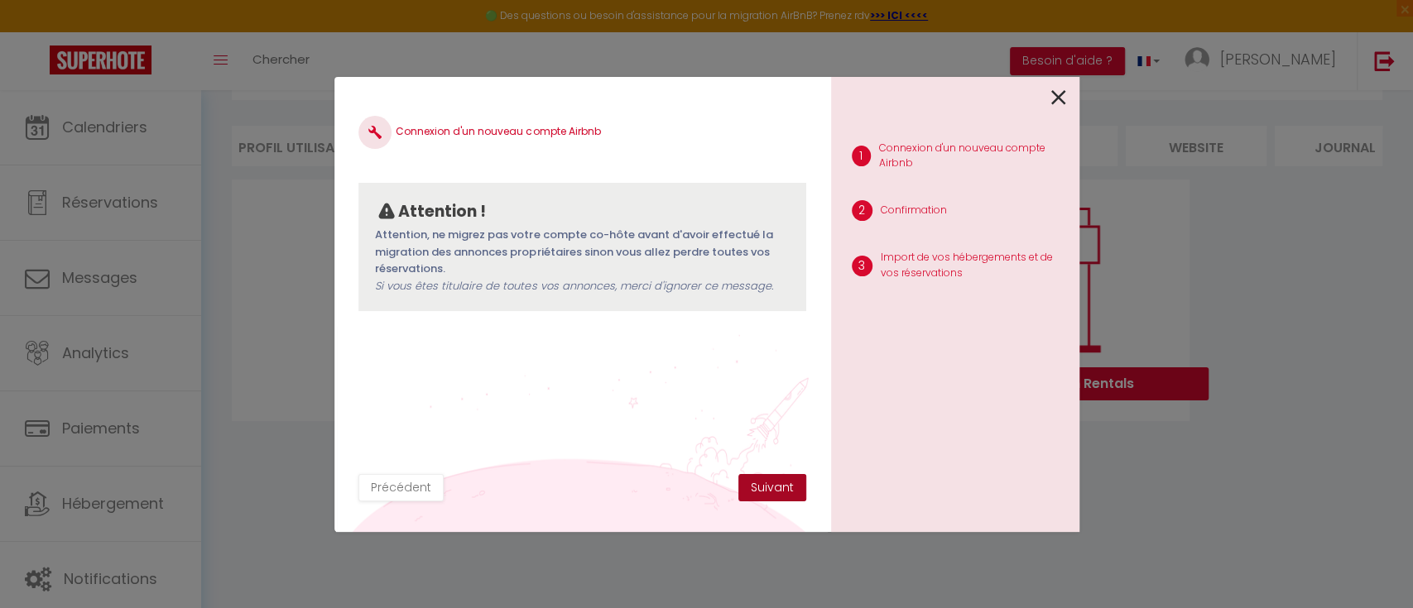
click at [756, 486] on button "Suivant" at bounding box center [772, 488] width 68 height 28
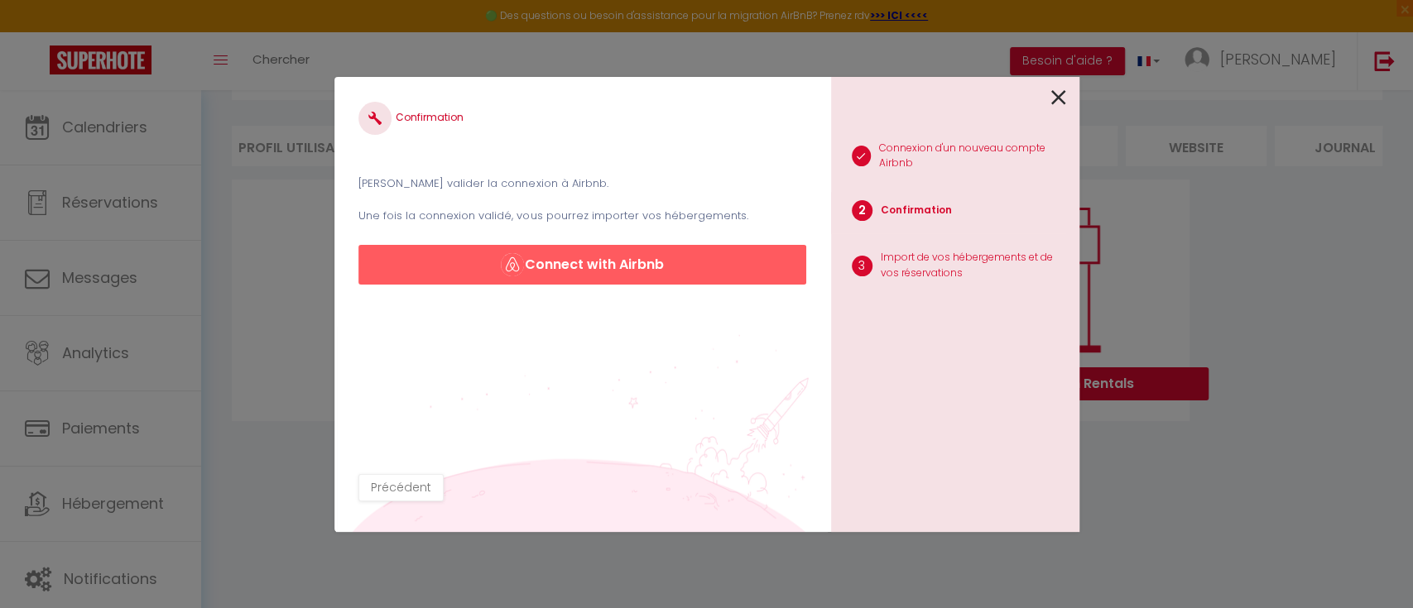
click at [755, 486] on div "Confirmation [PERSON_NAME] valider la connexion à Airbnb. Une fois la connexion…" at bounding box center [582, 304] width 497 height 455
click at [657, 255] on button "Connect with Airbnb" at bounding box center [581, 265] width 447 height 40
click at [1050, 89] on div at bounding box center [948, 96] width 235 height 39
click at [1056, 100] on icon at bounding box center [1058, 97] width 15 height 25
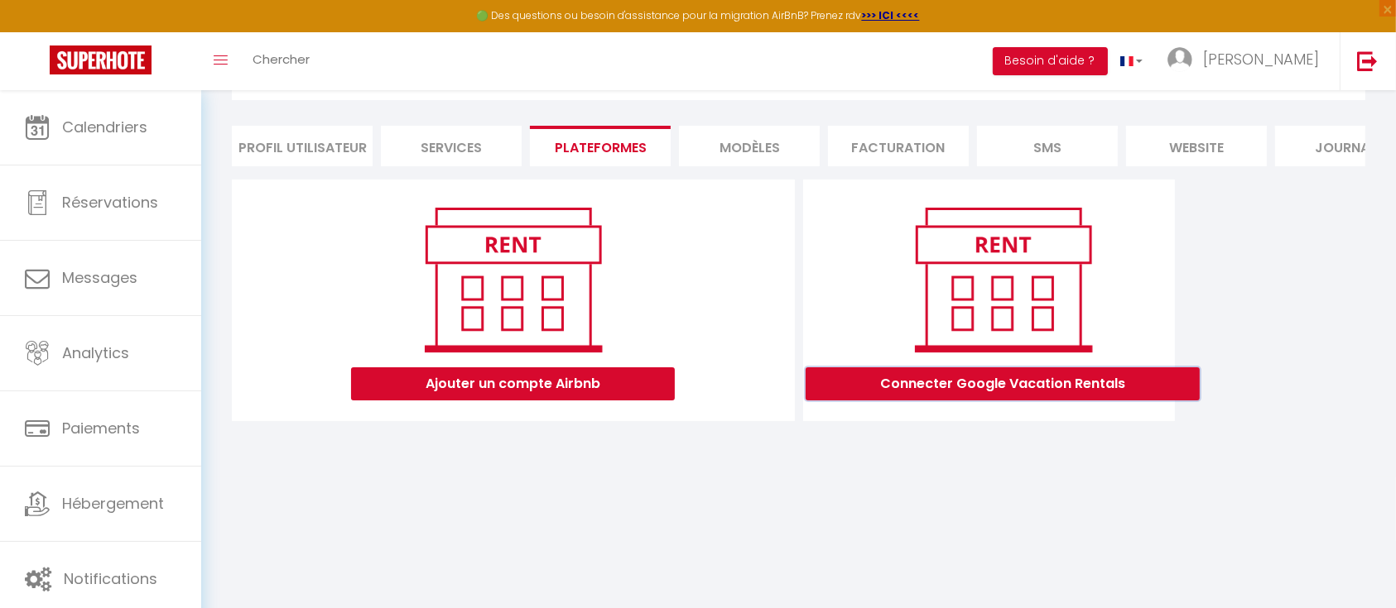
click at [987, 398] on button "Connecter Google Vacation Rentals" at bounding box center [1002, 384] width 394 height 33
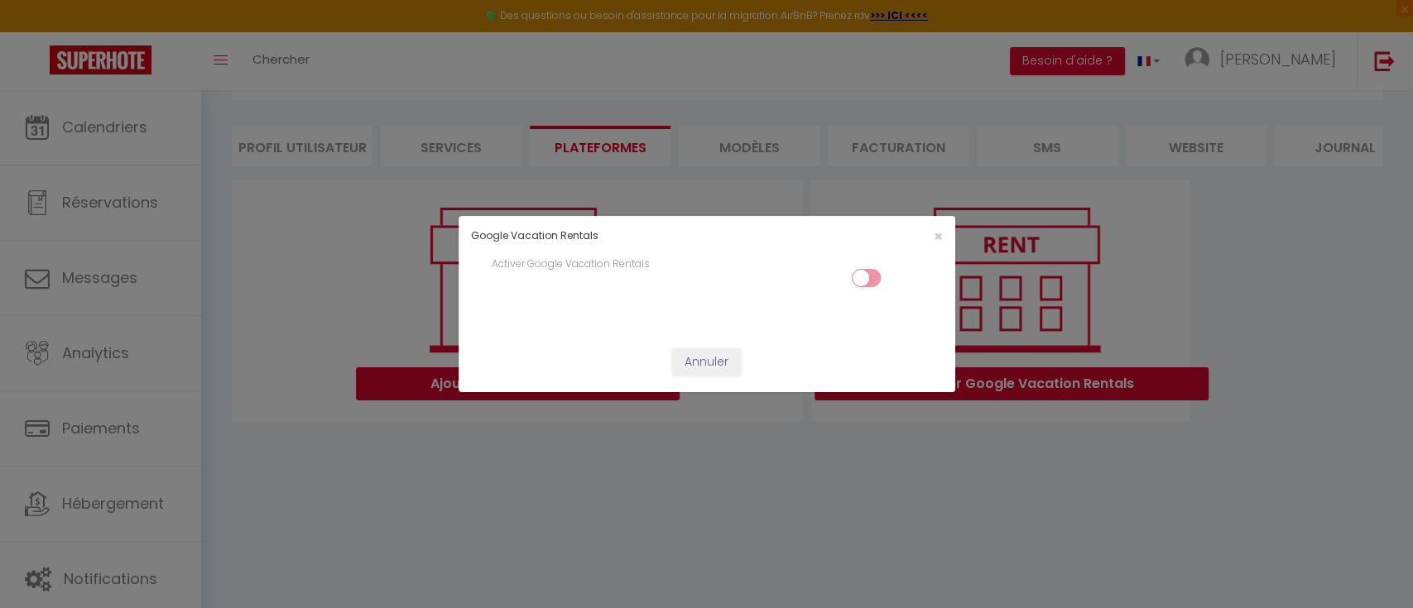
click at [872, 281] on input "checkbox" at bounding box center [866, 281] width 29 height 25
click at [853, 283] on input "checkbox" at bounding box center [866, 281] width 29 height 25
click at [947, 240] on div "×" at bounding box center [871, 236] width 165 height 16
click at [935, 242] on span "×" at bounding box center [938, 236] width 9 height 21
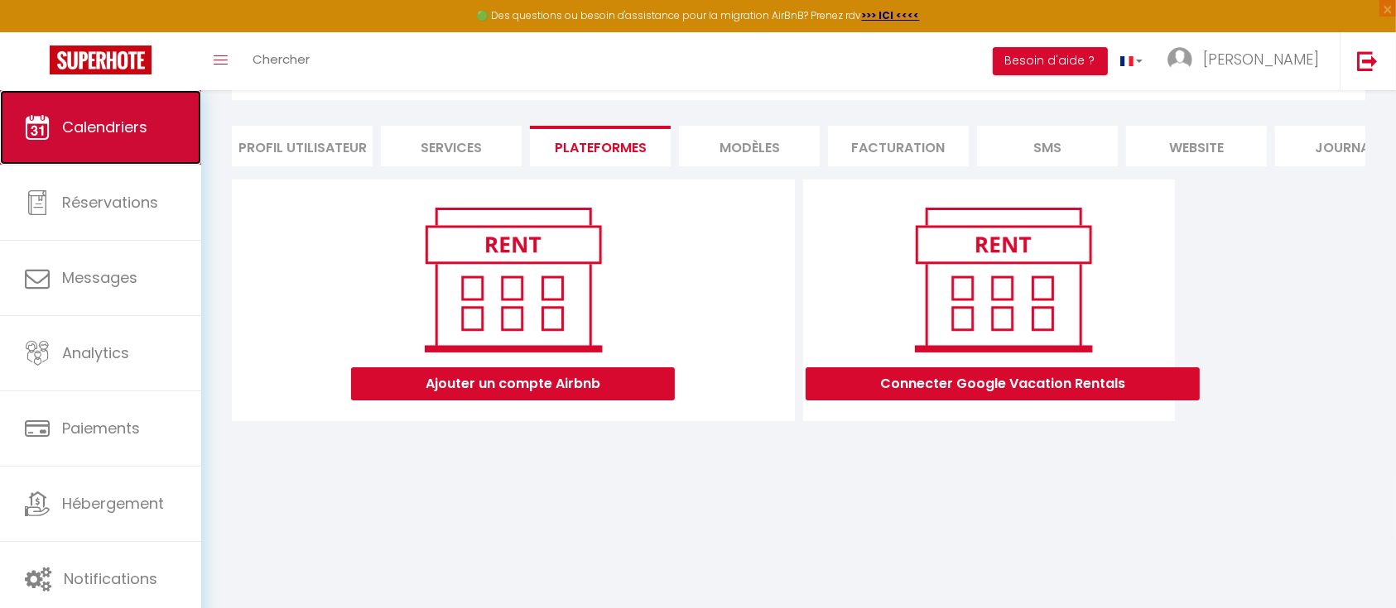
click at [103, 117] on span "Calendriers" at bounding box center [104, 127] width 85 height 21
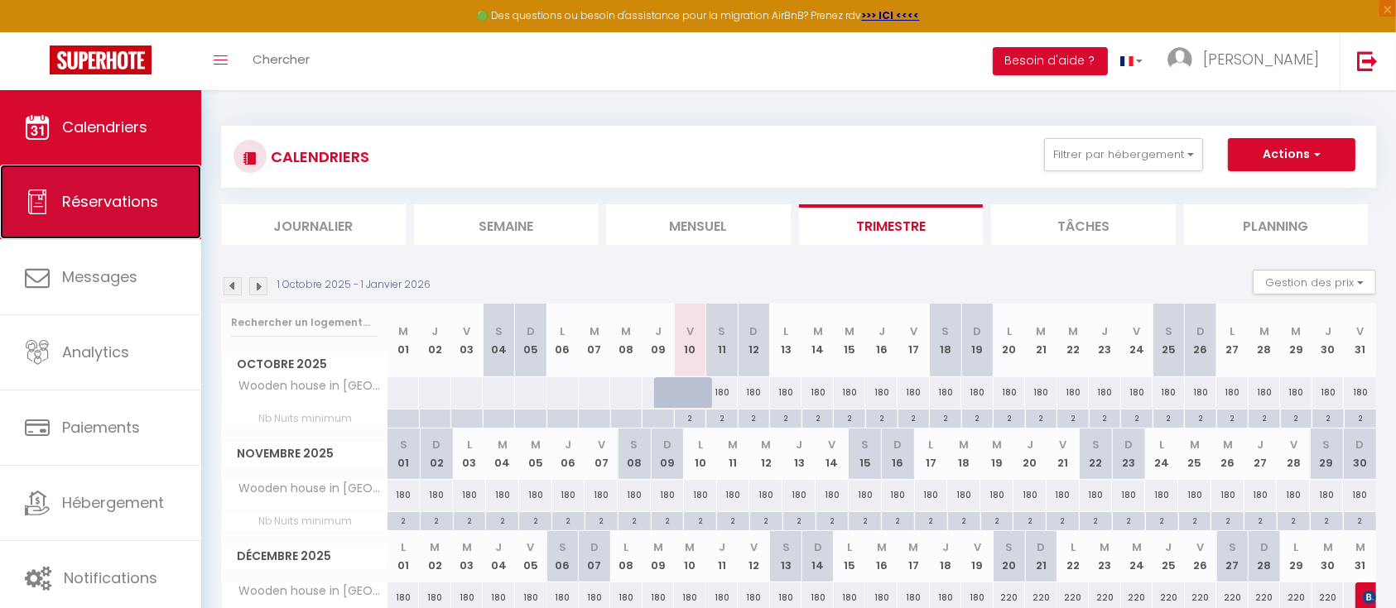
click at [42, 202] on icon at bounding box center [37, 202] width 25 height 25
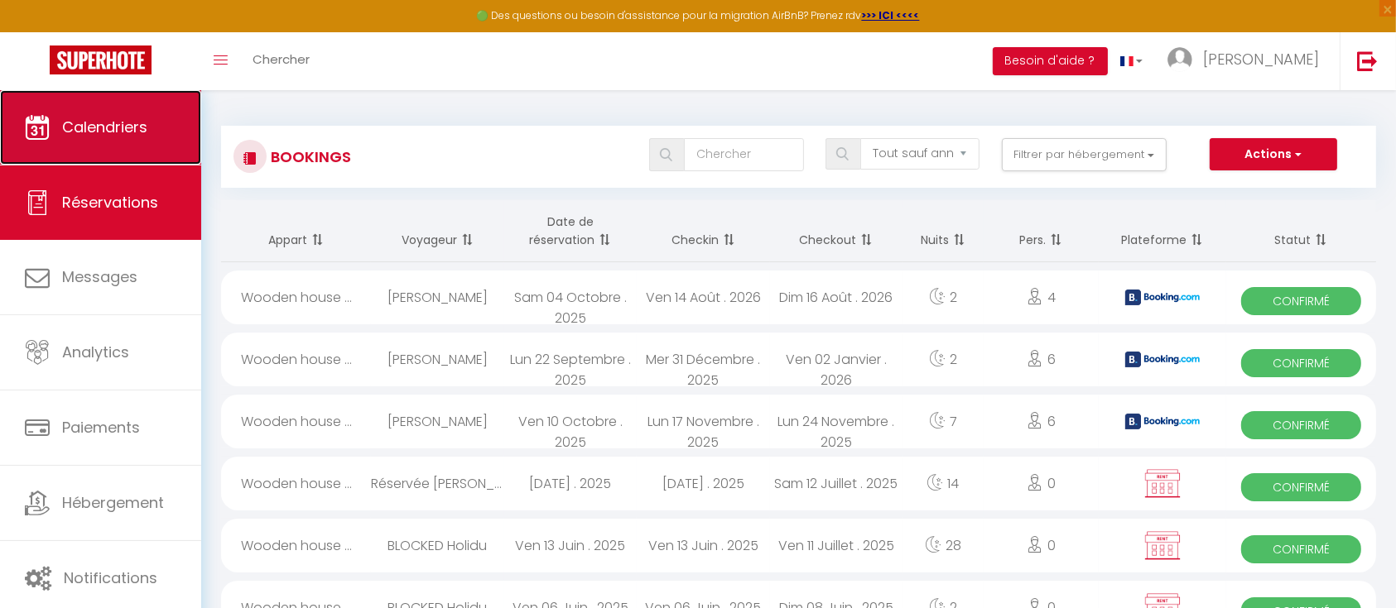
click at [97, 148] on link "Calendriers" at bounding box center [100, 127] width 201 height 75
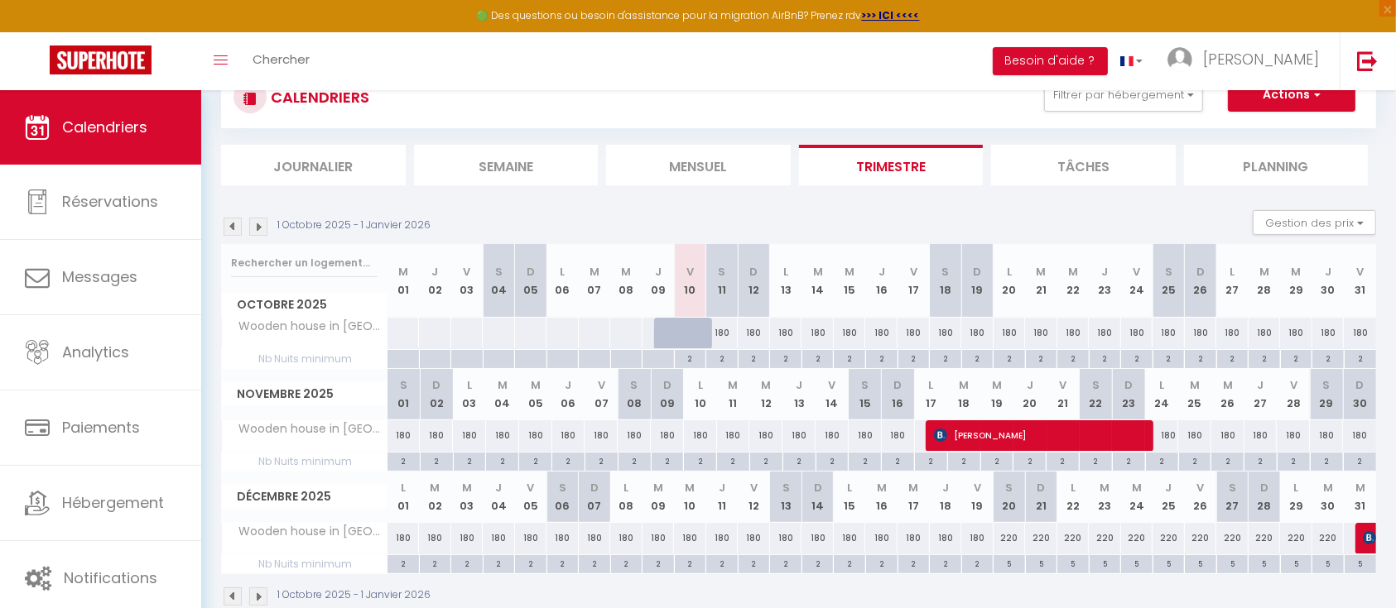
scroll to position [93, 0]
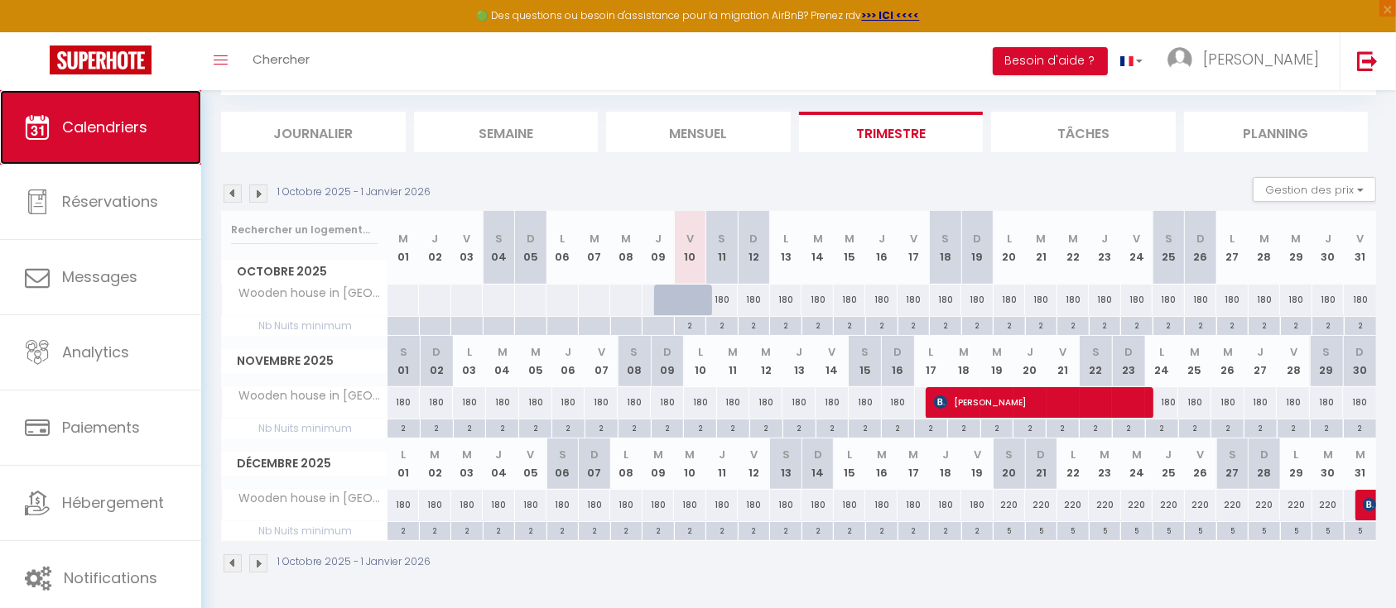
click at [118, 117] on span "Calendriers" at bounding box center [104, 127] width 85 height 21
